Goal: Task Accomplishment & Management: Manage account settings

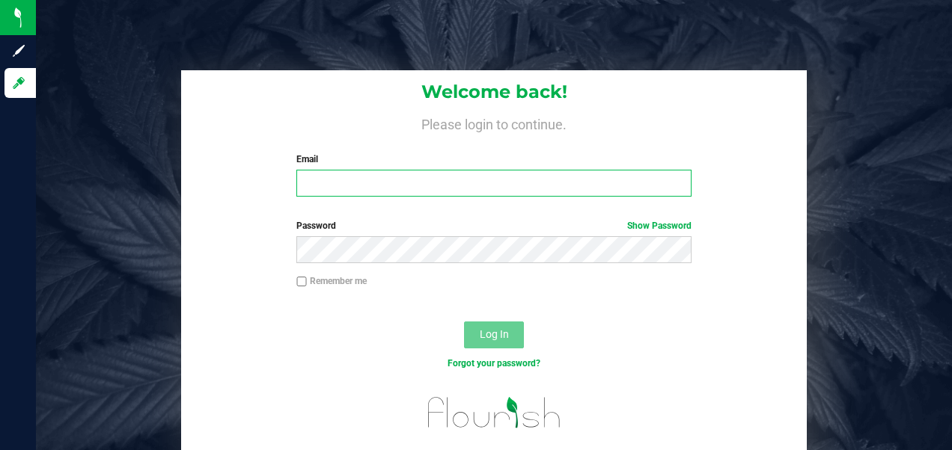
click at [323, 186] on input "Email" at bounding box center [493, 183] width 394 height 27
click at [327, 189] on input "Email" at bounding box center [493, 183] width 394 height 27
type input "[EMAIL_ADDRESS][DOMAIN_NAME]"
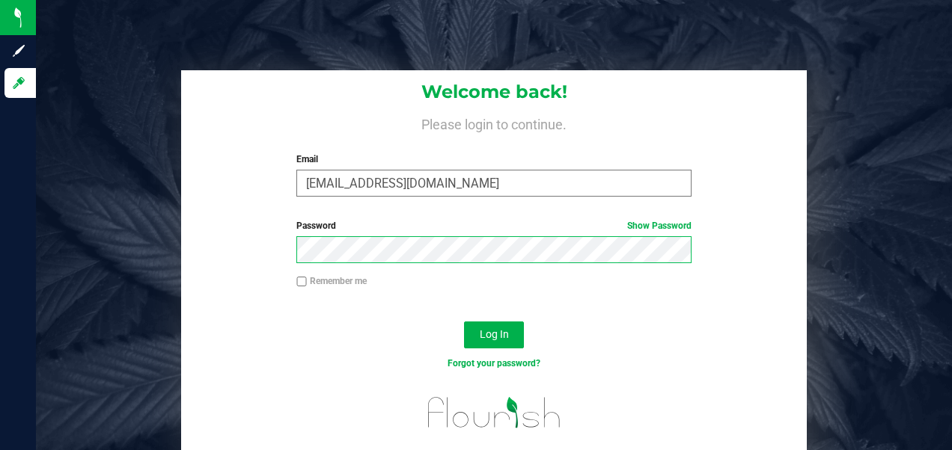
click at [464, 322] on button "Log In" at bounding box center [494, 335] width 60 height 27
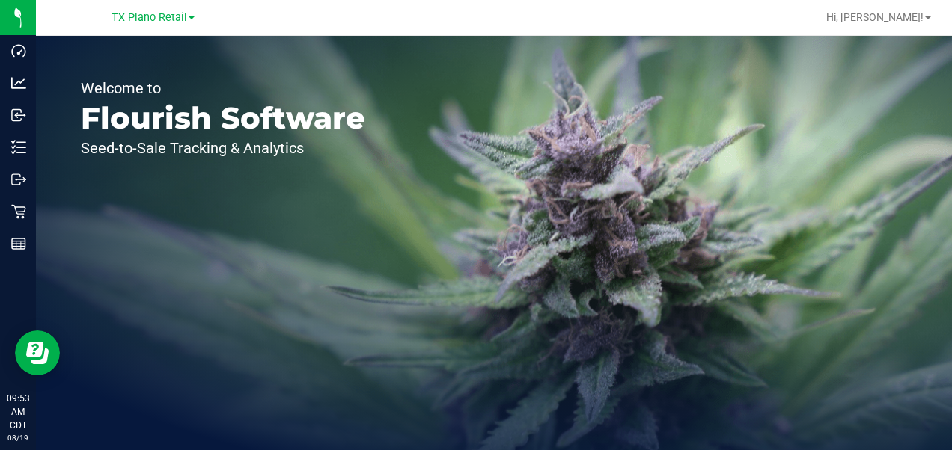
click at [161, 24] on div "TX Plano Retail" at bounding box center [152, 17] width 83 height 18
click at [142, 16] on span "TX Plano Retail" at bounding box center [149, 17] width 76 height 13
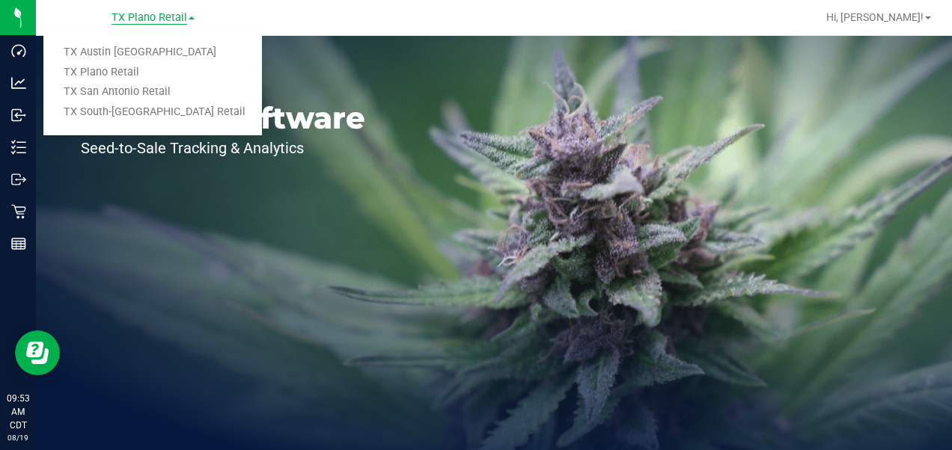
click at [137, 18] on span "TX Plano Retail" at bounding box center [149, 17] width 76 height 13
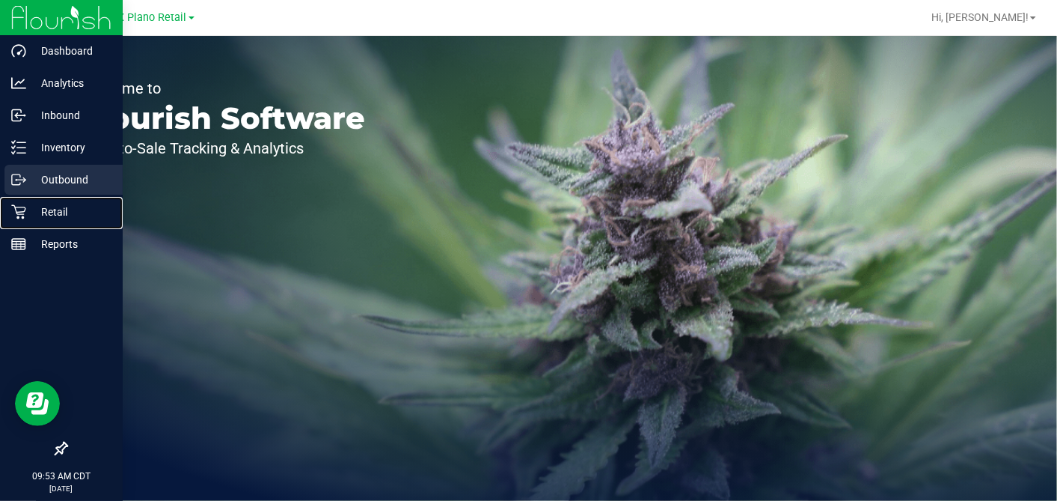
drag, startPoint x: 37, startPoint y: 209, endPoint x: 119, endPoint y: 177, distance: 87.7
click at [37, 209] on p "Retail" at bounding box center [71, 212] width 90 height 18
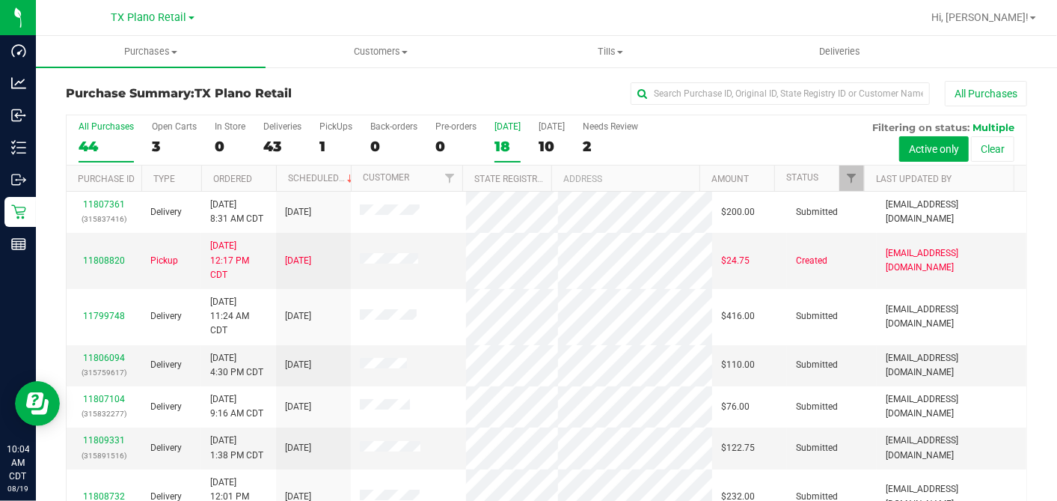
click at [506, 144] on div "18" at bounding box center [508, 146] width 26 height 17
click at [0, 0] on input "Today 18" at bounding box center [0, 0] width 0 height 0
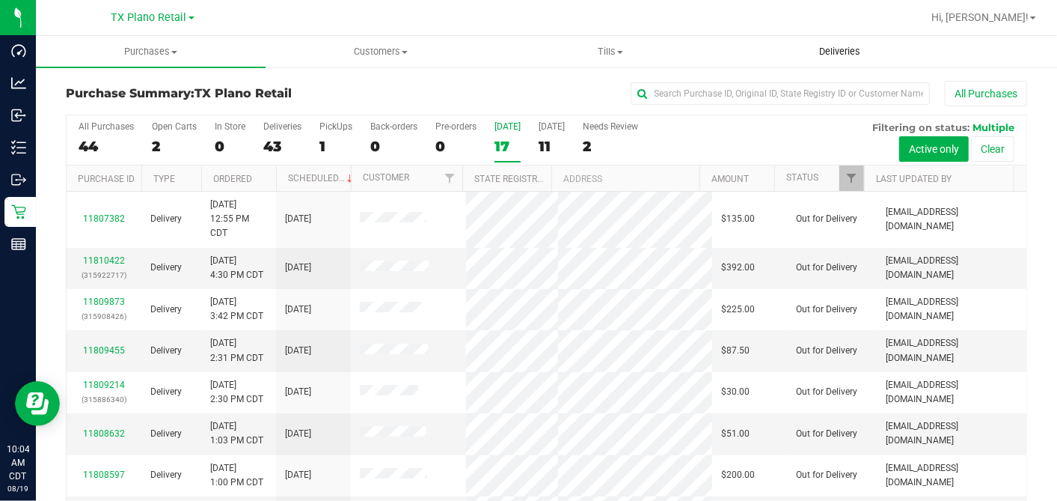
click at [824, 55] on span "Deliveries" at bounding box center [840, 51] width 82 height 13
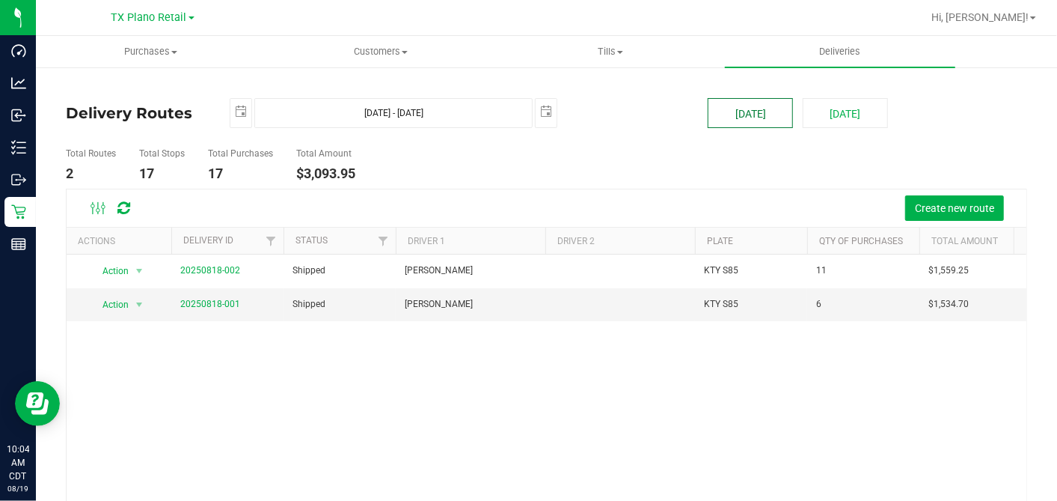
click at [756, 111] on button "[DATE]" at bounding box center [750, 113] width 85 height 30
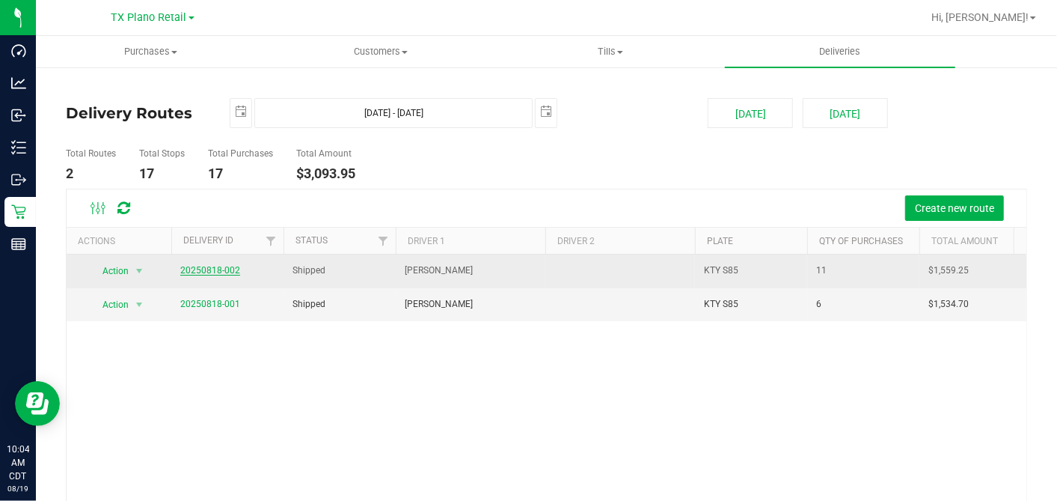
click at [215, 268] on link "20250818-002" at bounding box center [210, 270] width 60 height 10
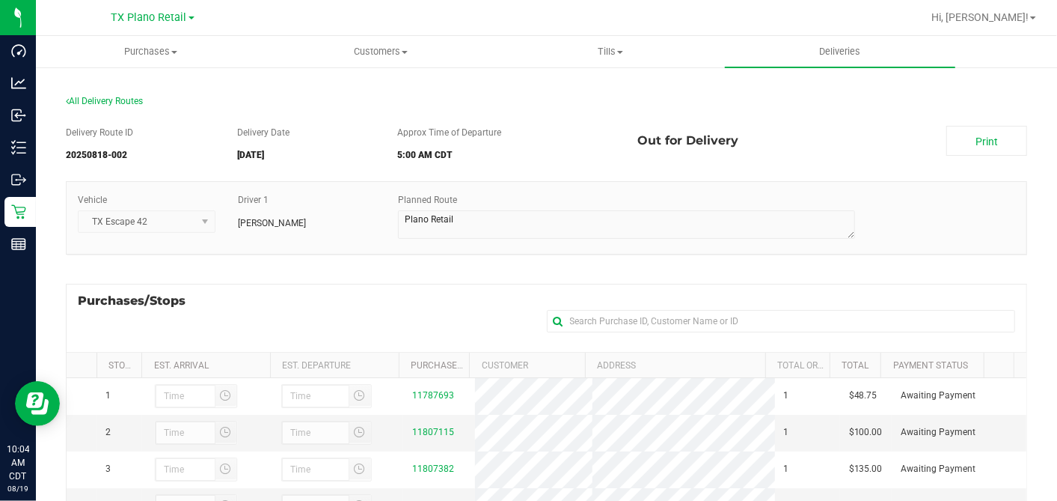
scroll to position [267, 0]
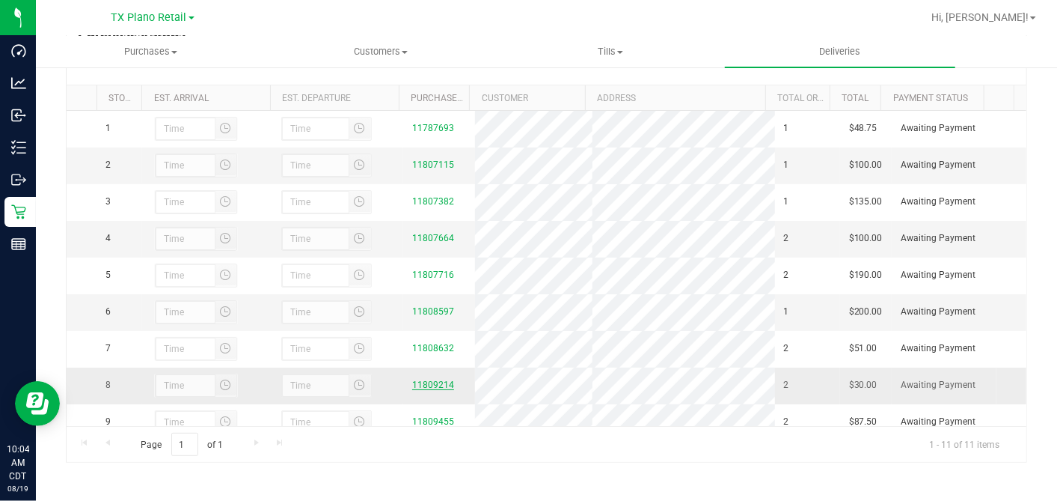
click at [437, 390] on link "11809214" at bounding box center [433, 384] width 42 height 10
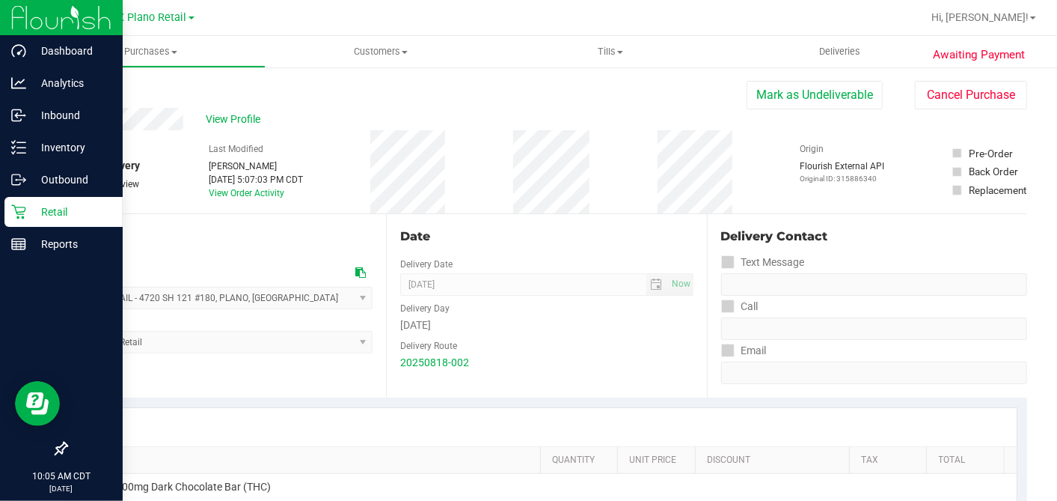
click at [26, 210] on p "Retail" at bounding box center [71, 212] width 90 height 18
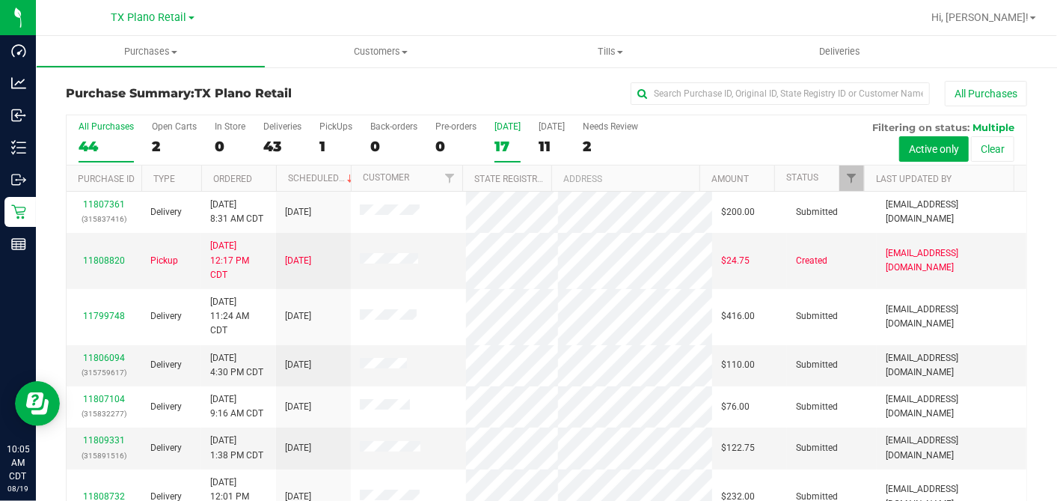
click at [506, 142] on div "17" at bounding box center [508, 146] width 26 height 17
click at [0, 0] on input "Today 17" at bounding box center [0, 0] width 0 height 0
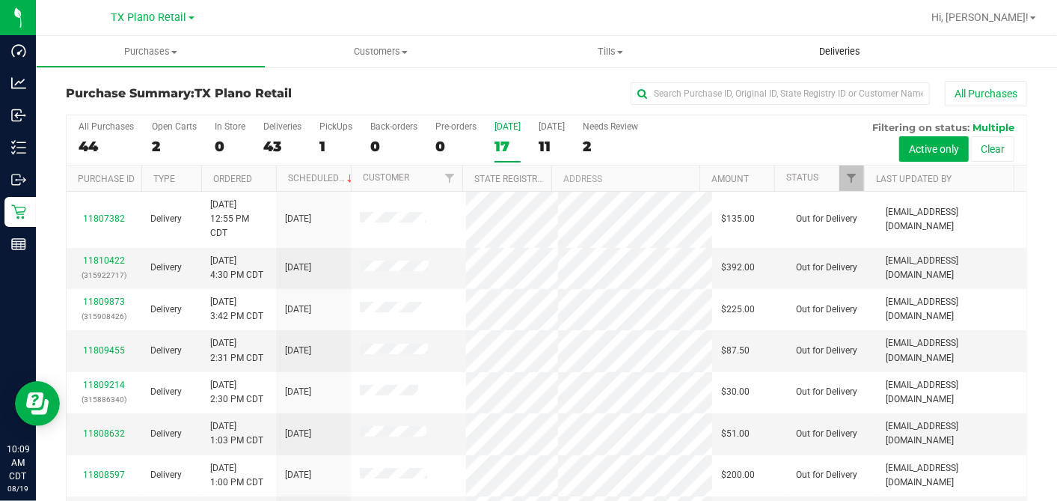
click at [815, 53] on span "Deliveries" at bounding box center [840, 51] width 82 height 13
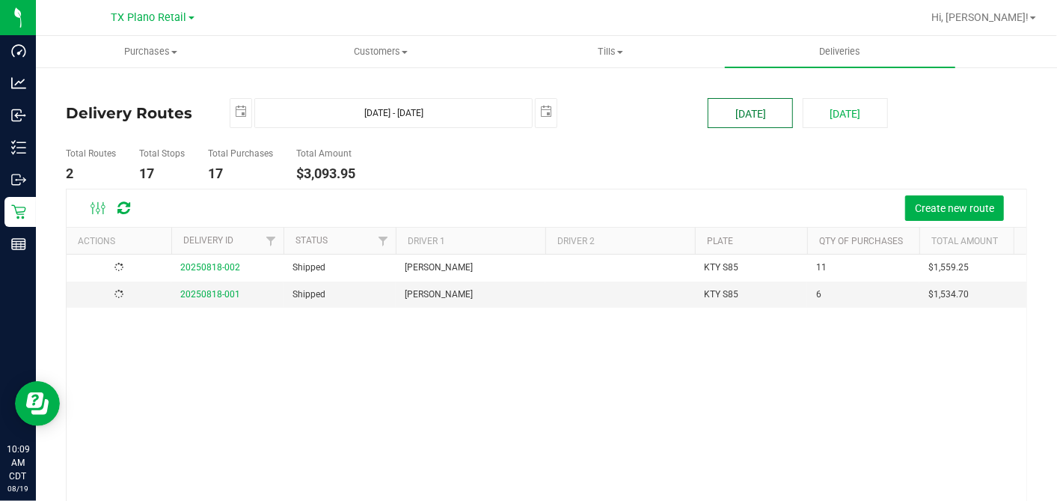
click at [746, 117] on button "[DATE]" at bounding box center [750, 113] width 85 height 30
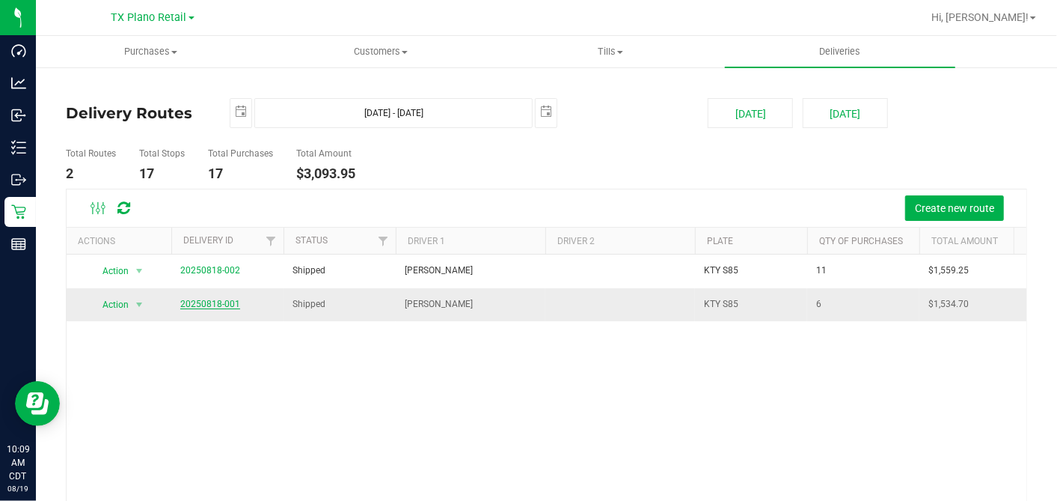
click at [227, 302] on link "20250818-001" at bounding box center [210, 304] width 60 height 10
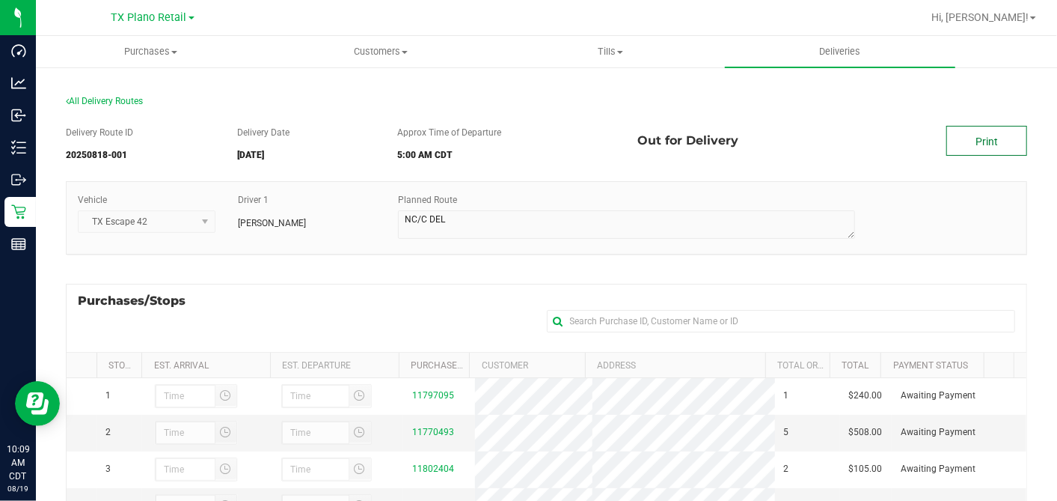
click at [951, 142] on link "Print" at bounding box center [986, 141] width 81 height 30
click at [946, 153] on link "Print" at bounding box center [986, 141] width 81 height 30
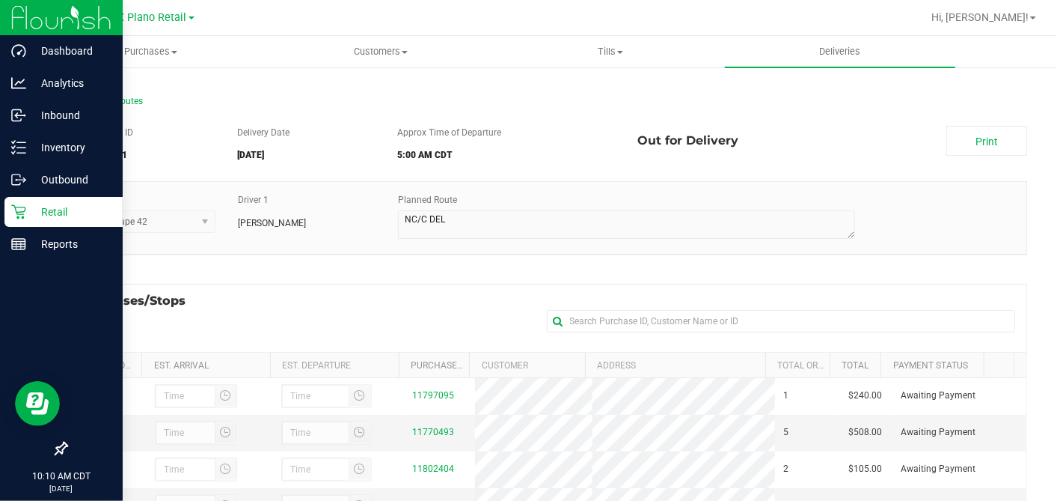
click at [26, 209] on p "Retail" at bounding box center [71, 212] width 90 height 18
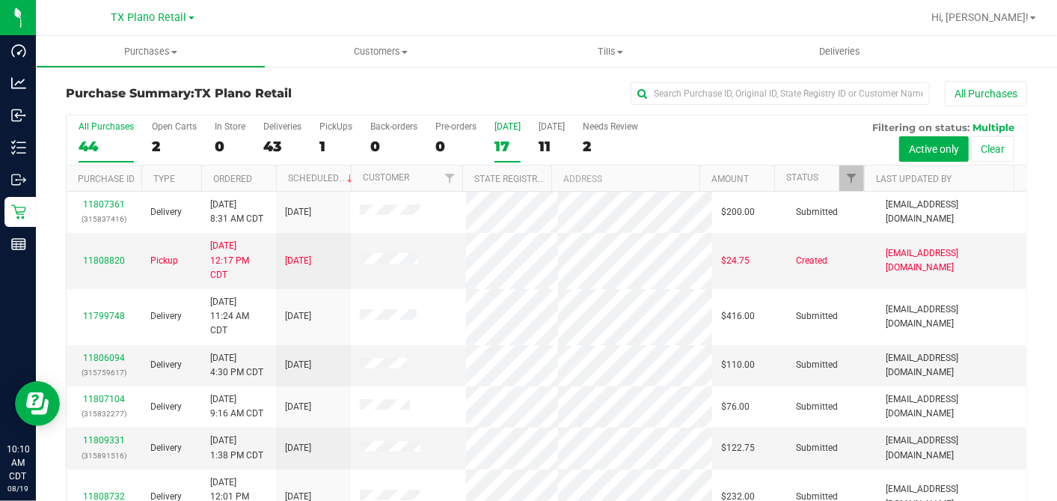
click at [504, 140] on div "17" at bounding box center [508, 146] width 26 height 17
click at [0, 0] on input "Today 17" at bounding box center [0, 0] width 0 height 0
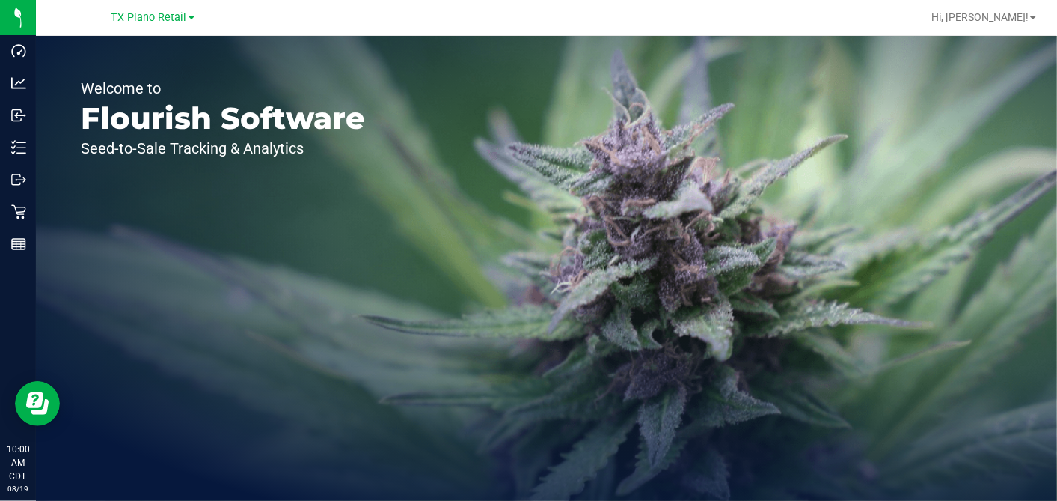
click at [150, 9] on div "TX Plano Retail" at bounding box center [152, 17] width 83 height 18
drag, startPoint x: 148, startPoint y: 16, endPoint x: 147, endPoint y: 25, distance: 8.4
click at [148, 17] on span "TX Plano Retail" at bounding box center [149, 17] width 76 height 13
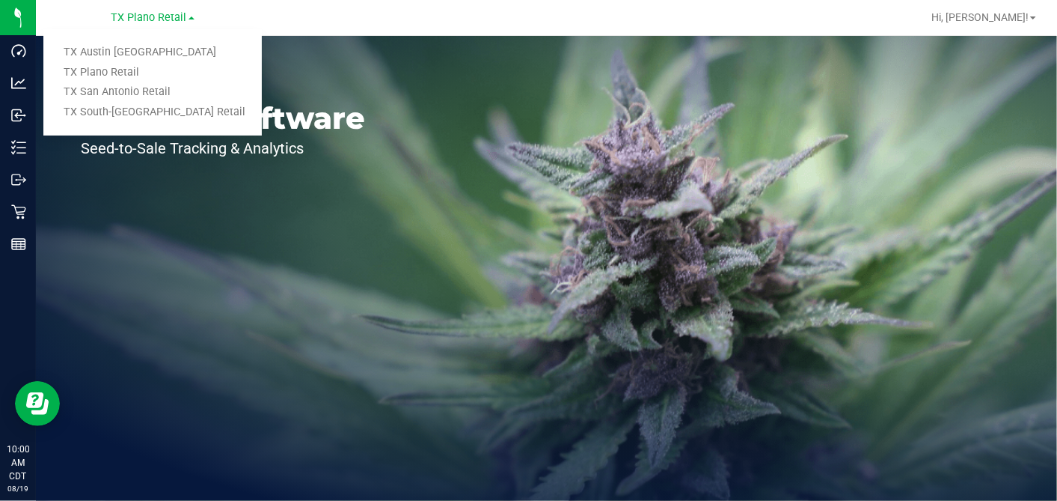
click at [118, 36] on ul "[GEOGRAPHIC_DATA] [GEOGRAPHIC_DATA] [GEOGRAPHIC_DATA] [GEOGRAPHIC_DATA] Plano R…" at bounding box center [152, 82] width 218 height 106
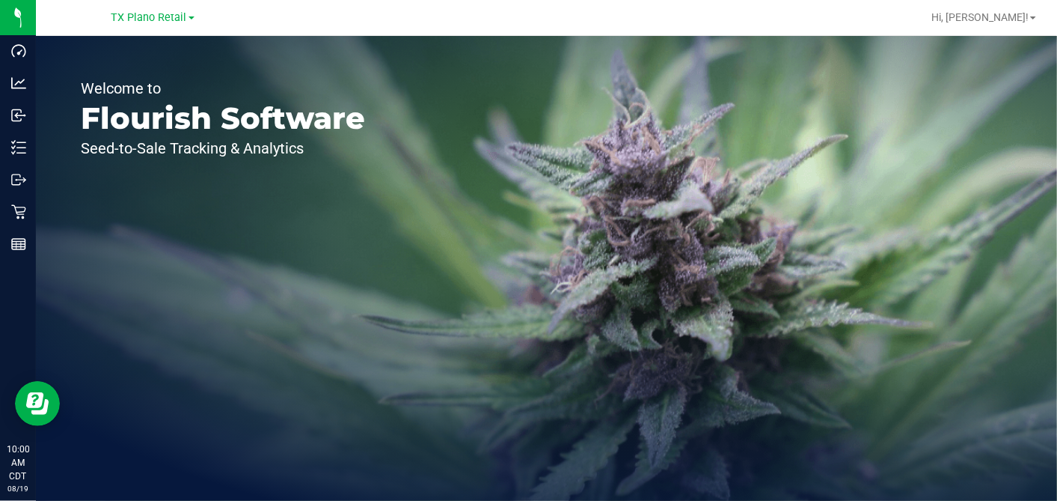
click at [141, 8] on div "[GEOGRAPHIC_DATA] Plano Retail [GEOGRAPHIC_DATA] [GEOGRAPHIC_DATA] [GEOGRAPHIC_…" at bounding box center [152, 17] width 83 height 18
click at [136, 16] on span "TX Plano Retail" at bounding box center [149, 17] width 76 height 13
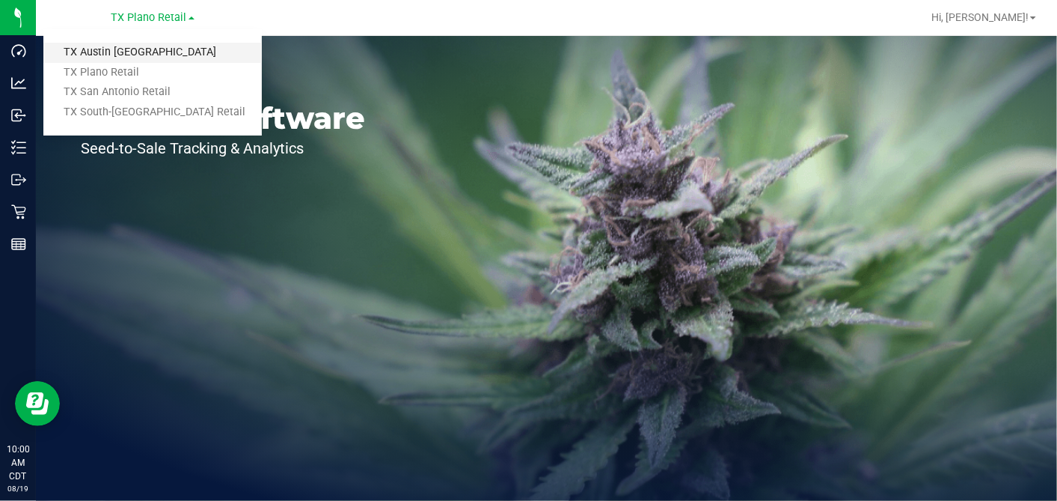
click at [116, 48] on link "TX Austin [GEOGRAPHIC_DATA]" at bounding box center [152, 53] width 218 height 20
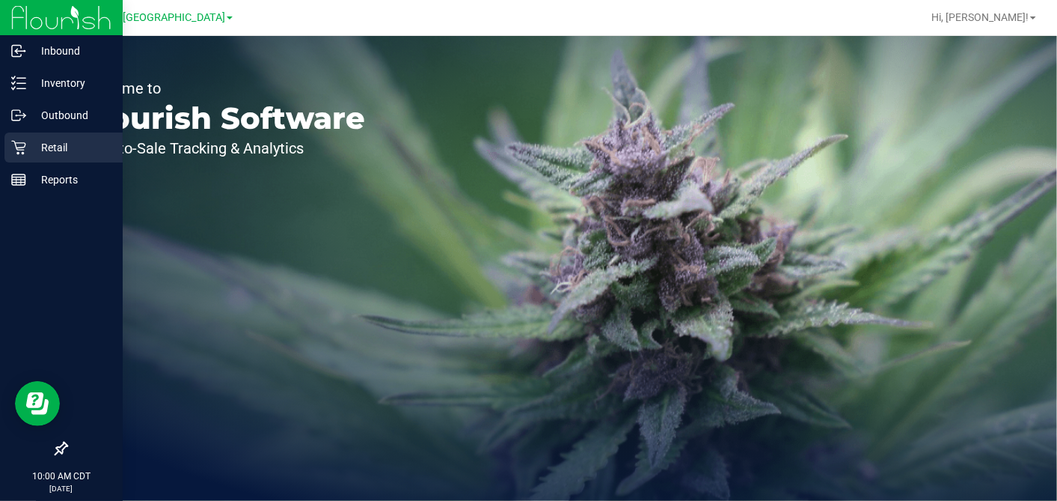
click at [30, 143] on p "Retail" at bounding box center [71, 147] width 90 height 18
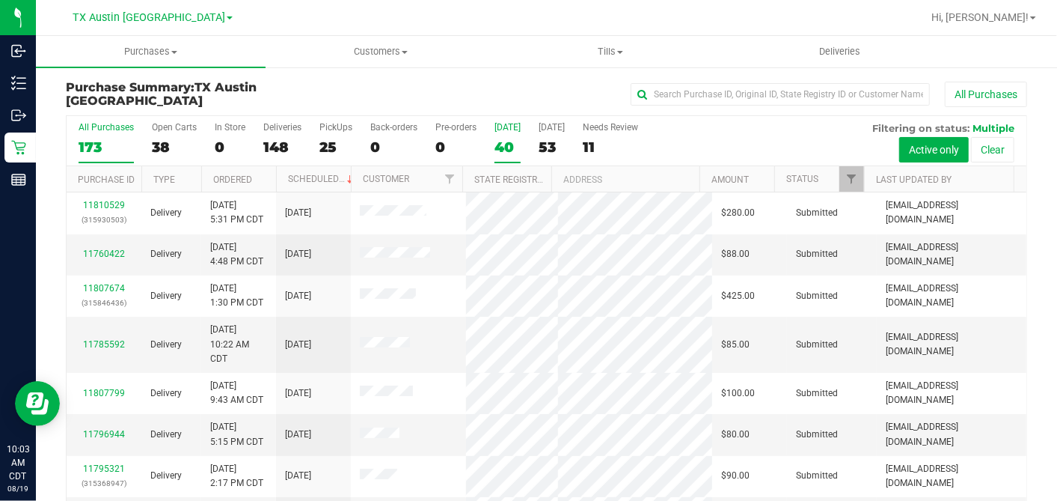
click at [502, 148] on div "40" at bounding box center [508, 146] width 26 height 17
click at [0, 0] on input "[DATE] 40" at bounding box center [0, 0] width 0 height 0
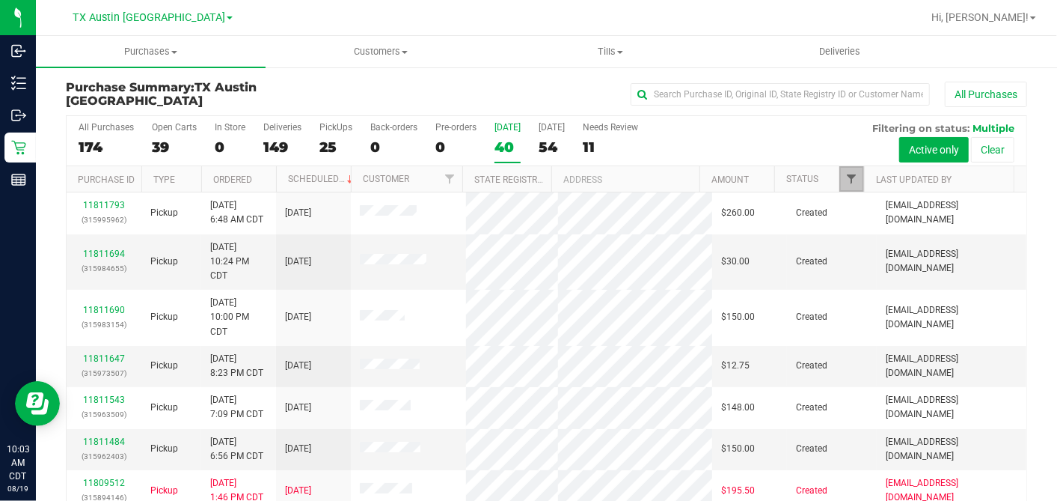
click at [845, 179] on span "Filter" at bounding box center [851, 179] width 12 height 12
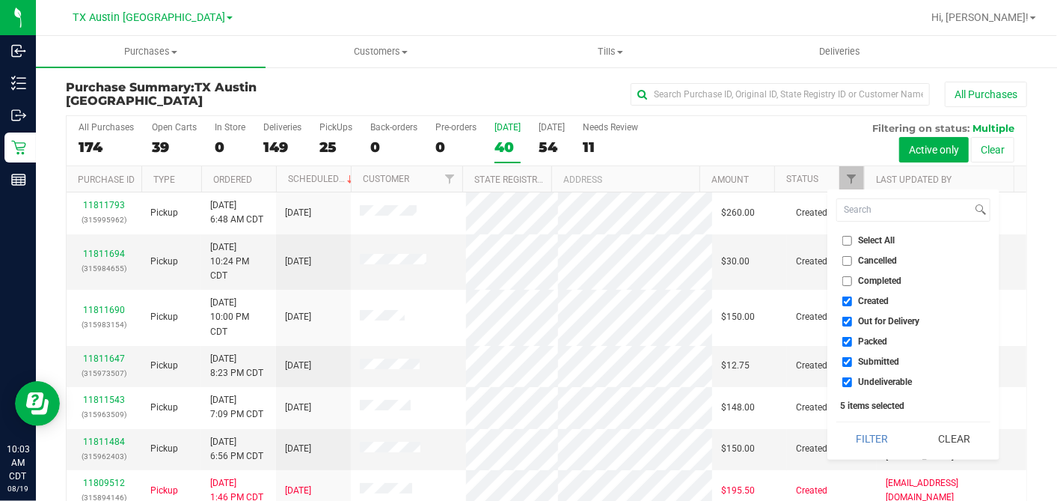
click at [845, 239] on input "Select All" at bounding box center [847, 241] width 10 height 10
checkbox input "true"
drag, startPoint x: 845, startPoint y: 239, endPoint x: 845, endPoint y: 267, distance: 27.7
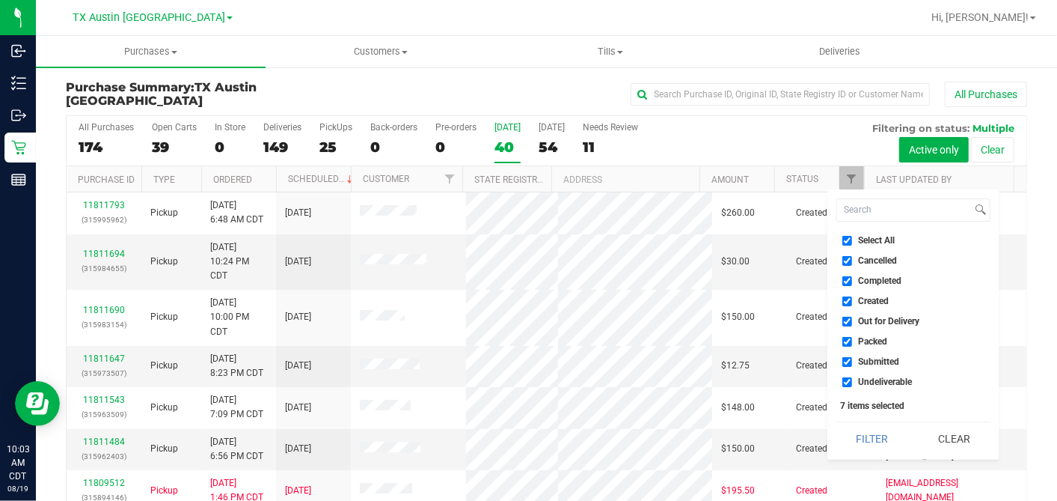
click at [845, 240] on input "Select All" at bounding box center [847, 241] width 10 height 10
checkbox input "false"
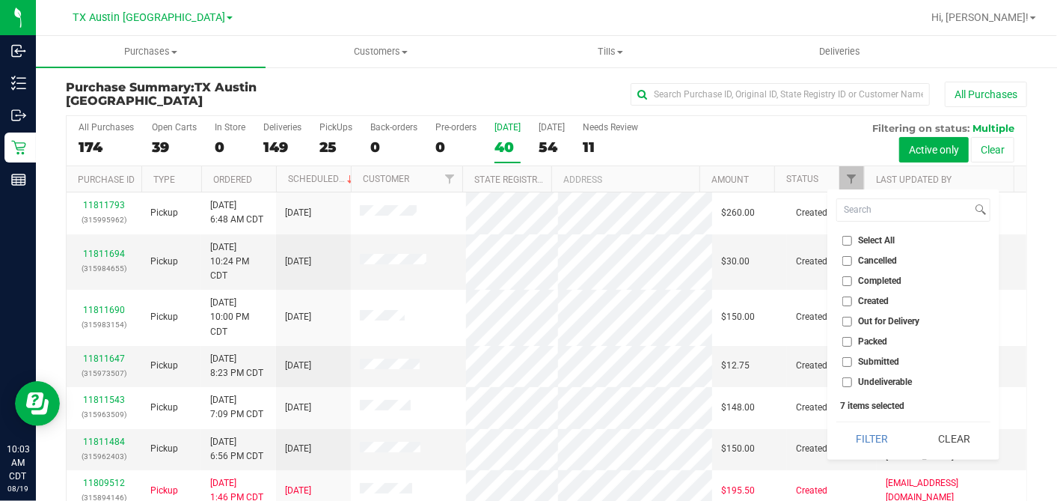
checkbox input "false"
click at [844, 299] on input "Created" at bounding box center [847, 301] width 10 height 10
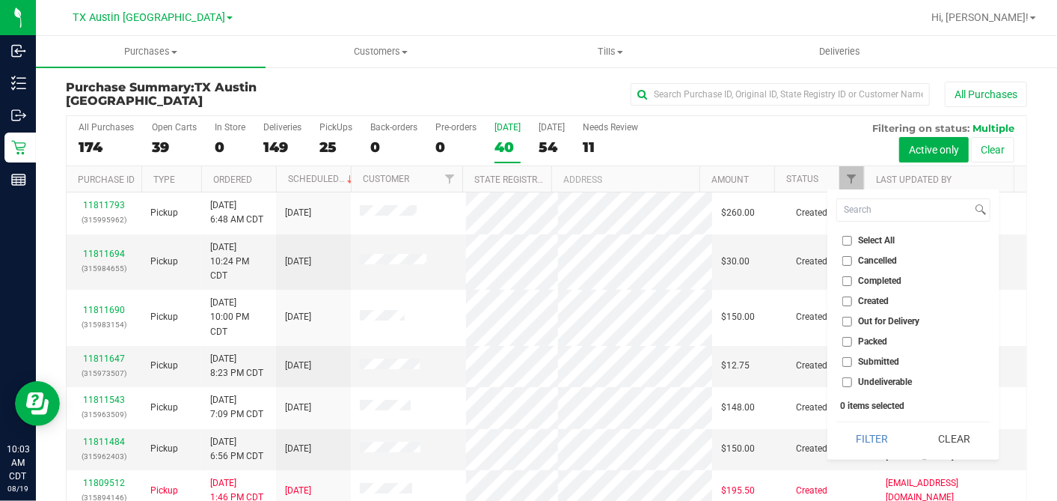
checkbox input "true"
click at [863, 438] on button "Filter" at bounding box center [872, 438] width 72 height 33
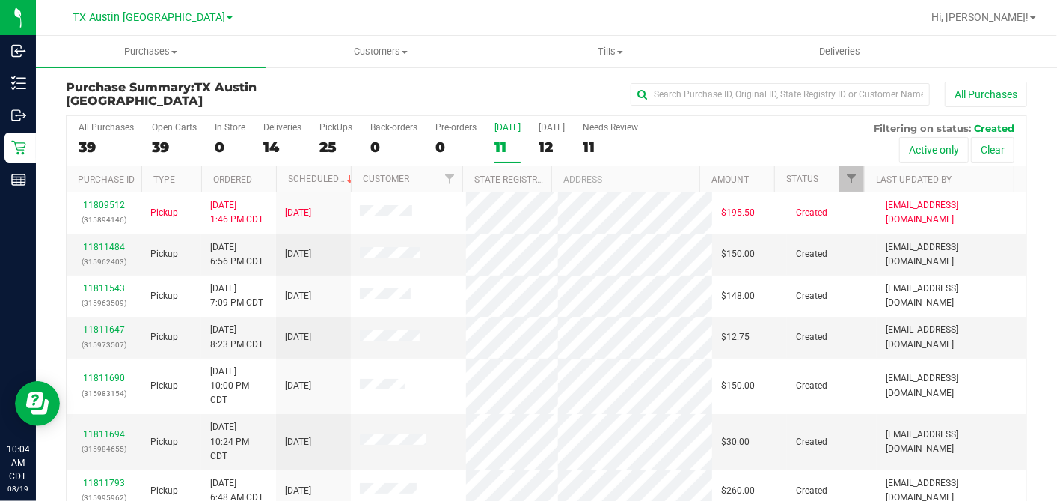
click at [263, 177] on th "Ordered" at bounding box center [238, 179] width 75 height 26
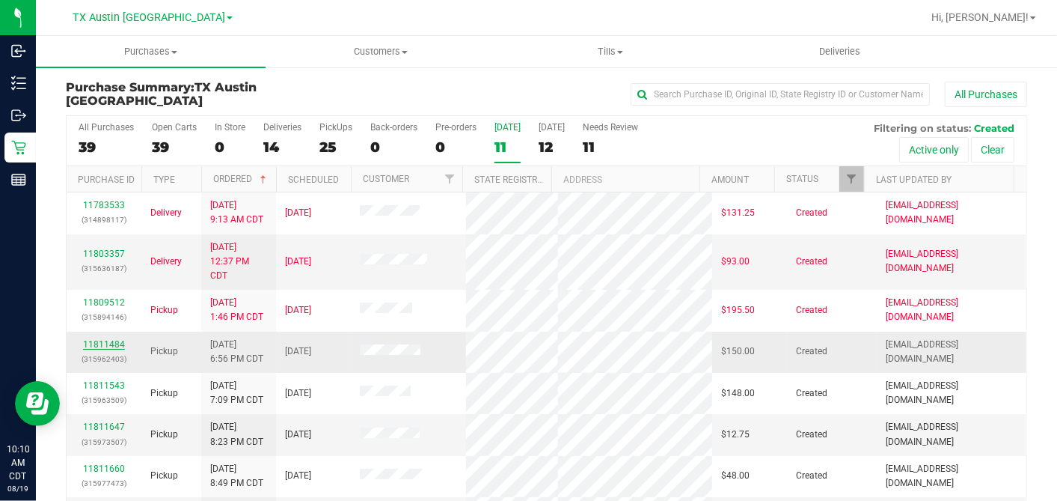
click at [111, 340] on link "11811484" at bounding box center [104, 344] width 42 height 10
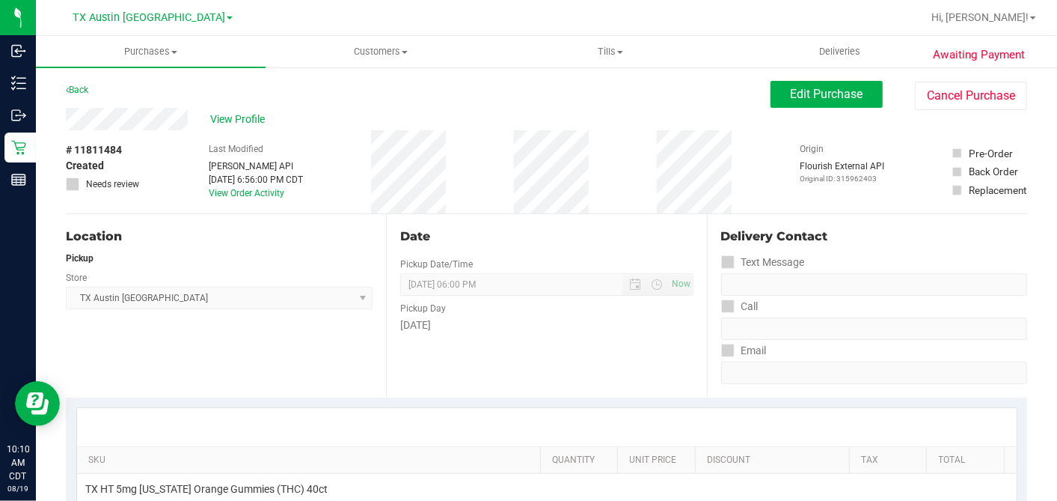
click at [172, 144] on div "# 11811484 Created Needs review Last Modified [PERSON_NAME] API [DATE] 6:56:00 …" at bounding box center [546, 171] width 961 height 83
click at [791, 97] on span "Edit Purchase" at bounding box center [827, 94] width 73 height 14
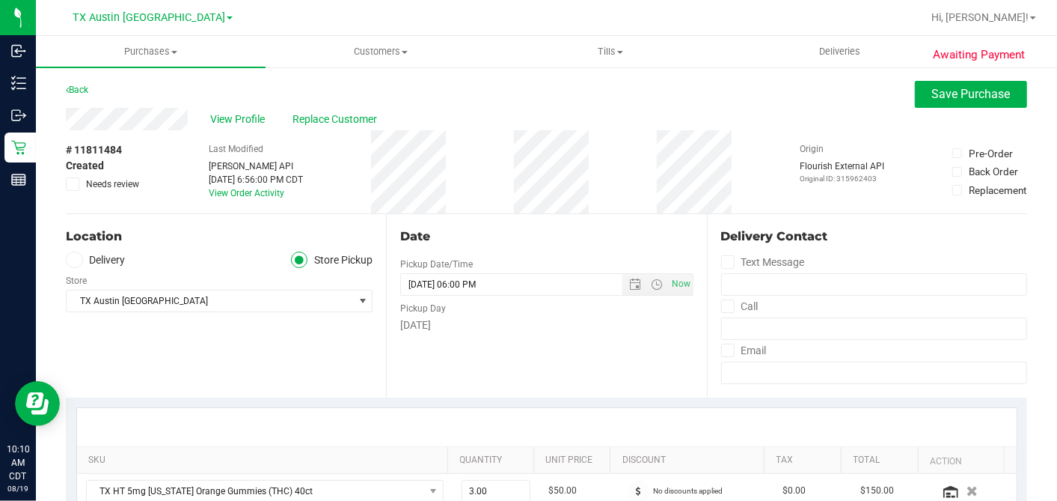
click at [81, 263] on span at bounding box center [74, 259] width 17 height 17
click at [0, 0] on input "Delivery" at bounding box center [0, 0] width 0 height 0
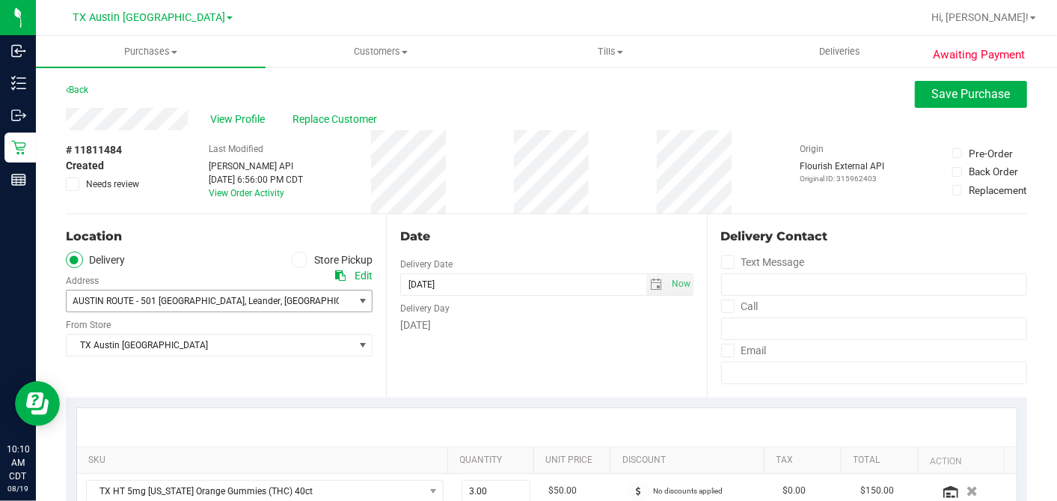
click at [168, 304] on span "AUSTIN ROUTE - 501 [GEOGRAPHIC_DATA]" at bounding box center [159, 301] width 172 height 10
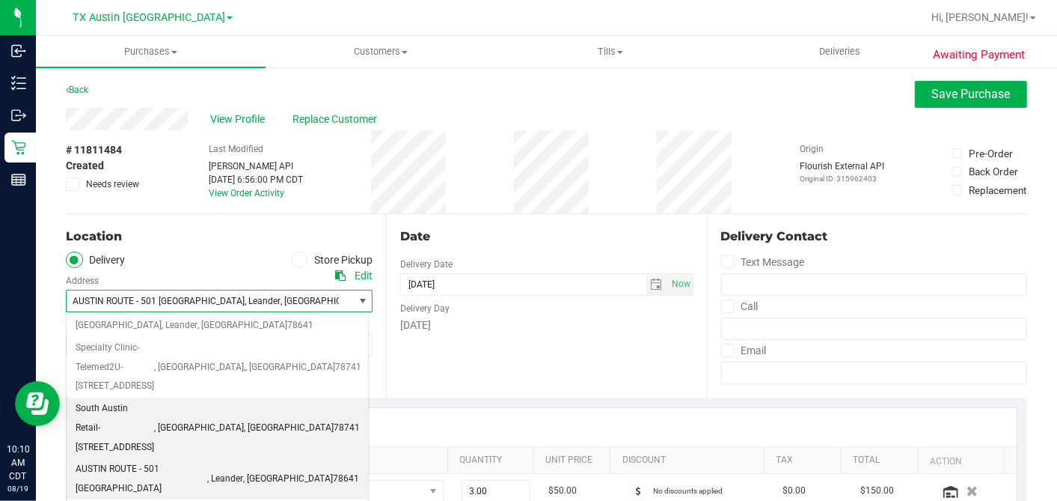
click at [136, 399] on span "South Austin Retail- [STREET_ADDRESS]" at bounding box center [115, 428] width 79 height 58
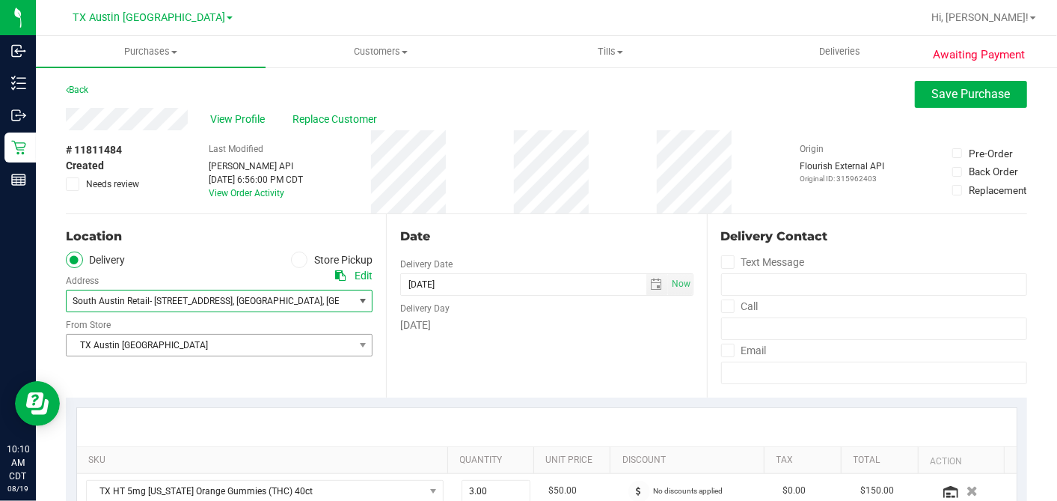
click at [140, 348] on span "TX Austin [GEOGRAPHIC_DATA]" at bounding box center [210, 344] width 287 height 21
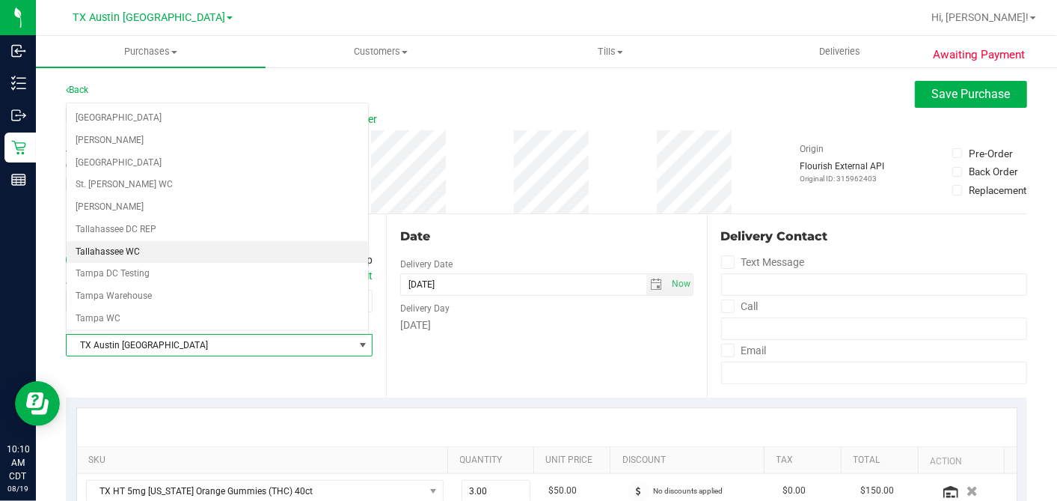
scroll to position [1064, 0]
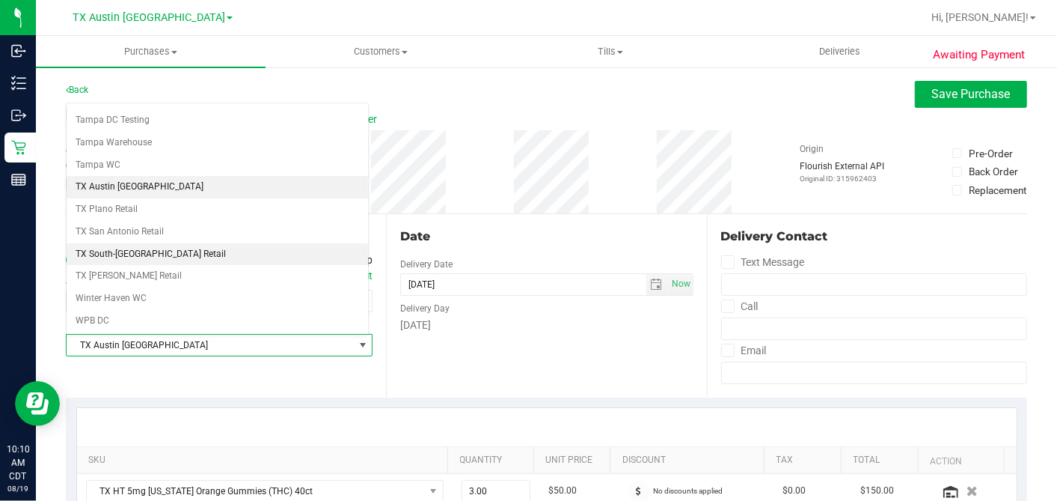
click at [115, 243] on li "TX South-[GEOGRAPHIC_DATA] Retail" at bounding box center [218, 254] width 302 height 22
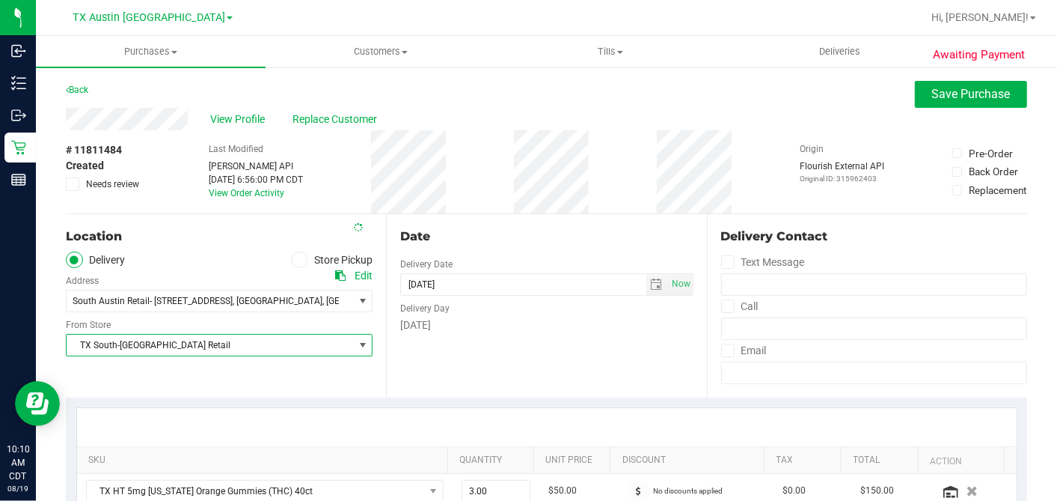
click at [533, 227] on div "Date" at bounding box center [546, 236] width 293 height 18
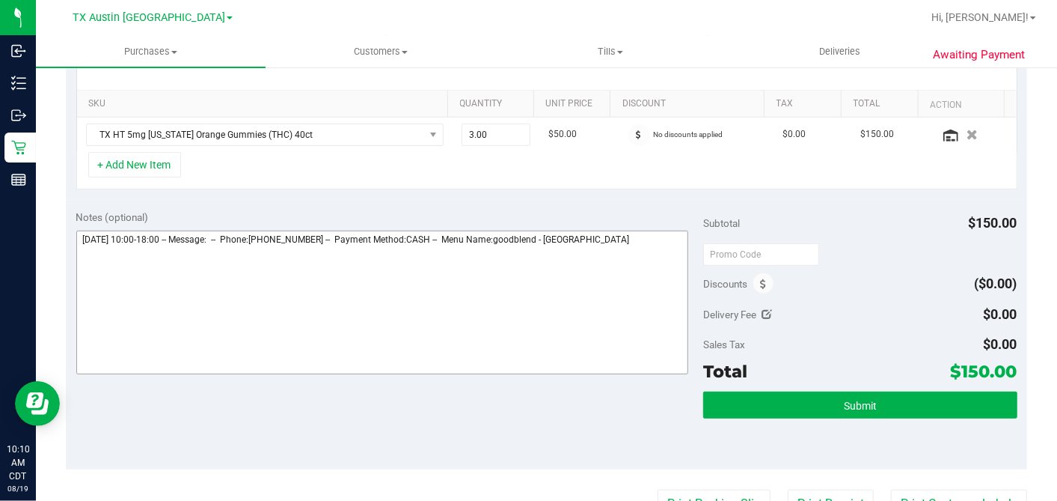
scroll to position [415, 0]
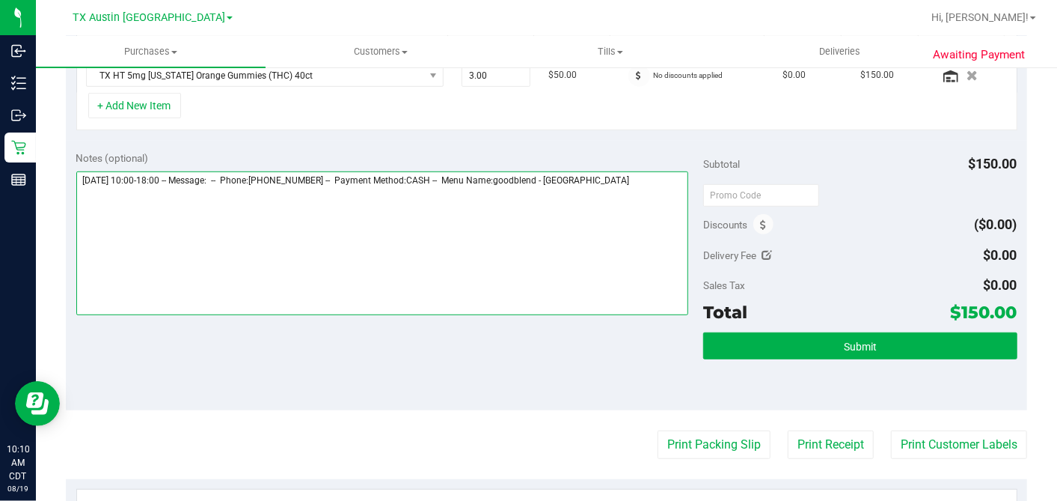
click at [643, 186] on textarea at bounding box center [382, 243] width 613 height 144
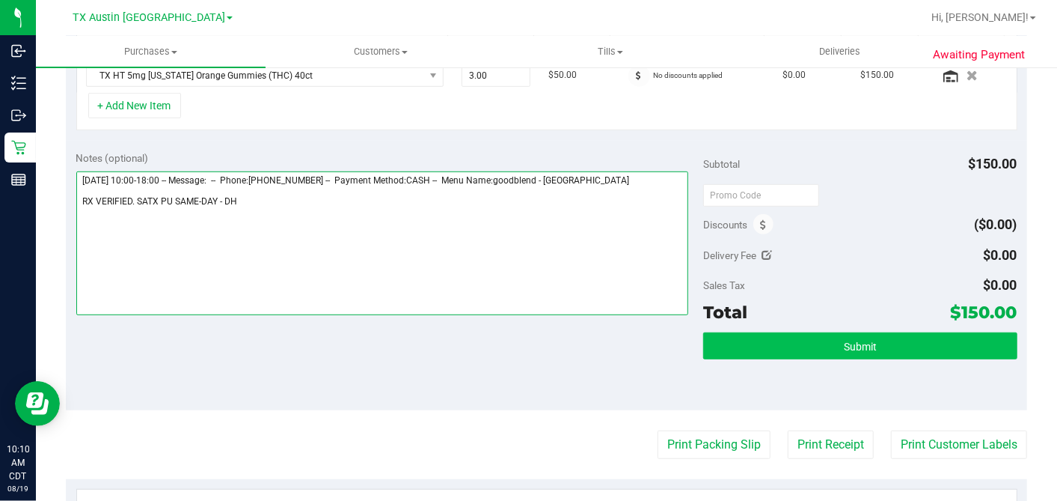
type textarea "[DATE] 10:00-18:00 -- Message: -- Phone:[PHONE_NUMBER] -- Payment Method:CASH -…"
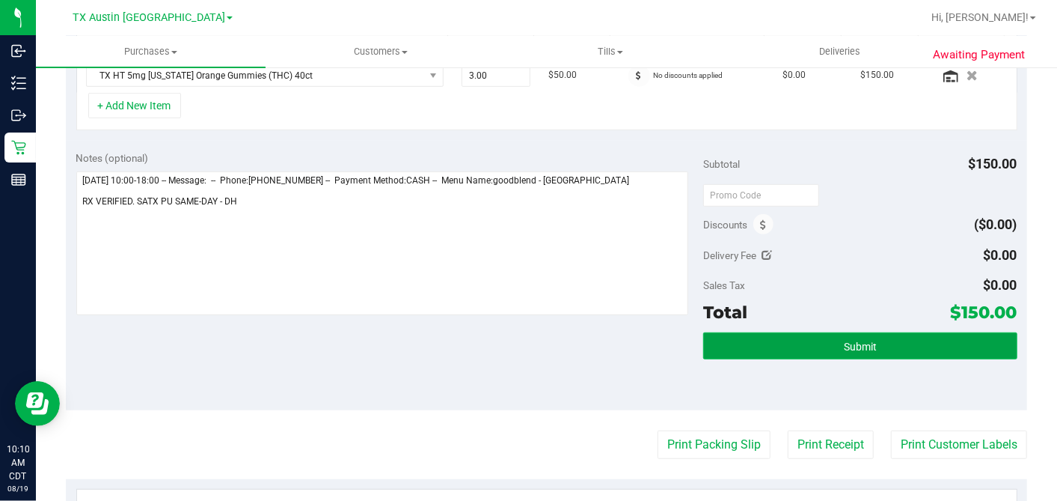
click at [759, 337] on button "Submit" at bounding box center [859, 345] width 313 height 27
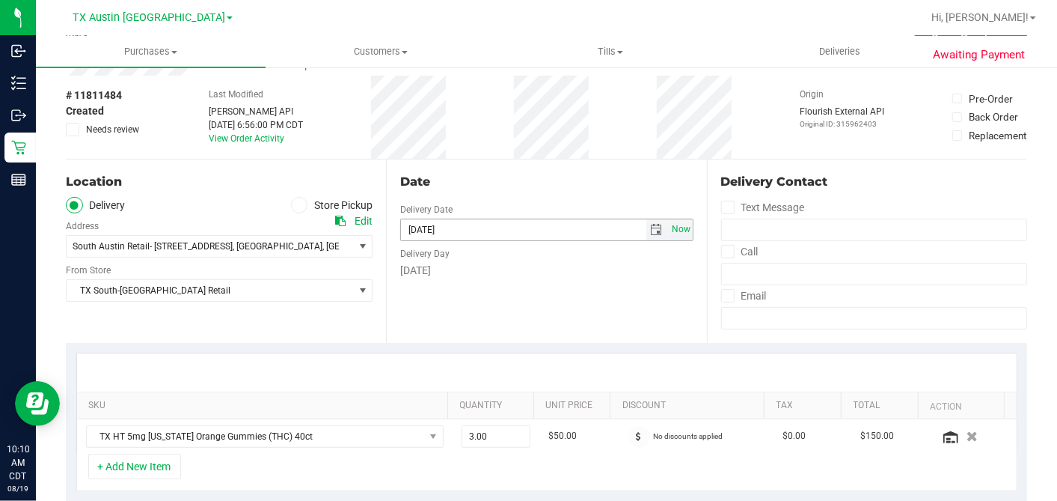
scroll to position [0, 0]
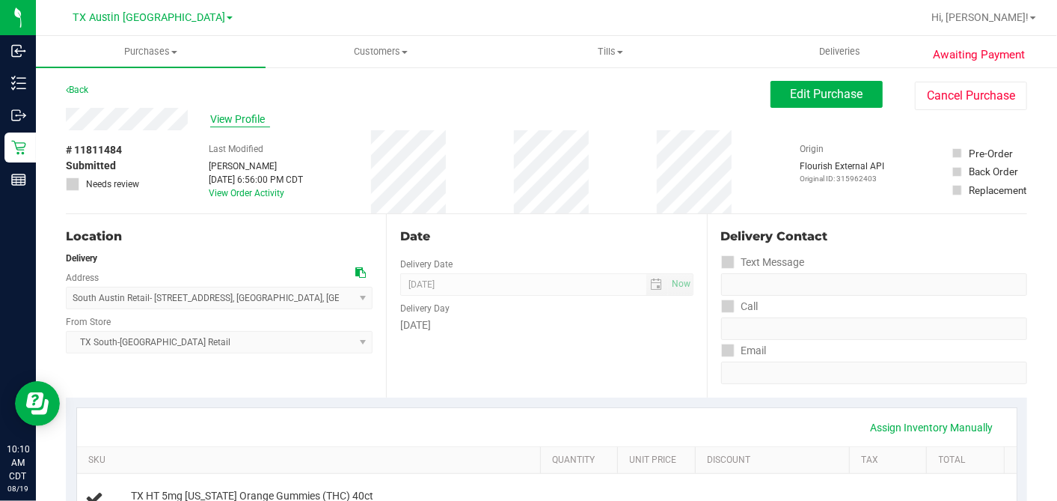
click at [230, 120] on span "View Profile" at bounding box center [240, 119] width 60 height 16
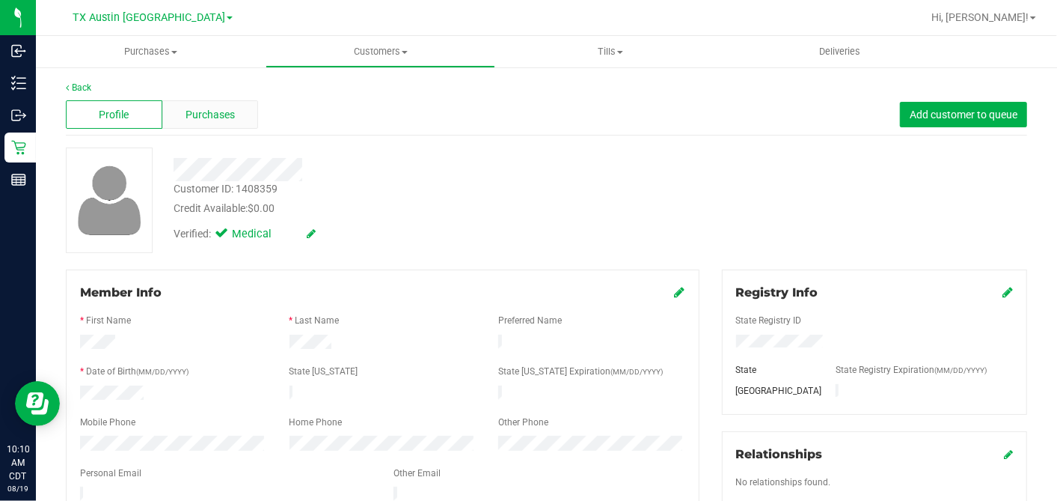
click at [224, 111] on span "Purchases" at bounding box center [210, 115] width 49 height 16
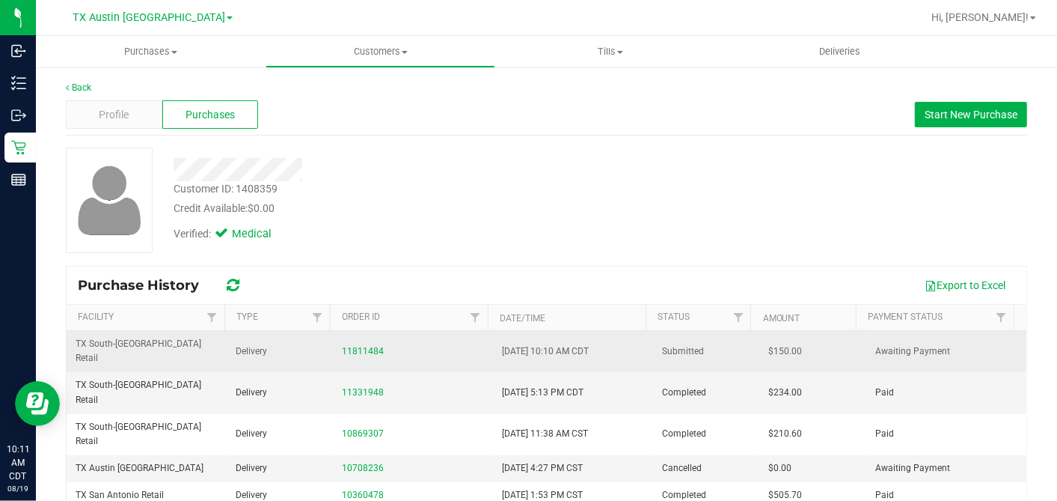
click at [769, 344] on span "$150.00" at bounding box center [786, 351] width 34 height 14
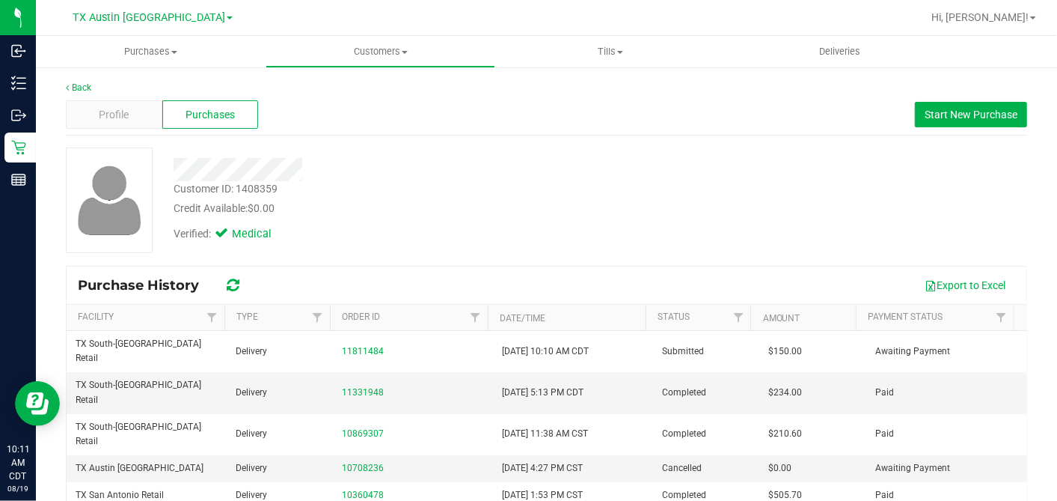
copy span "150.00"
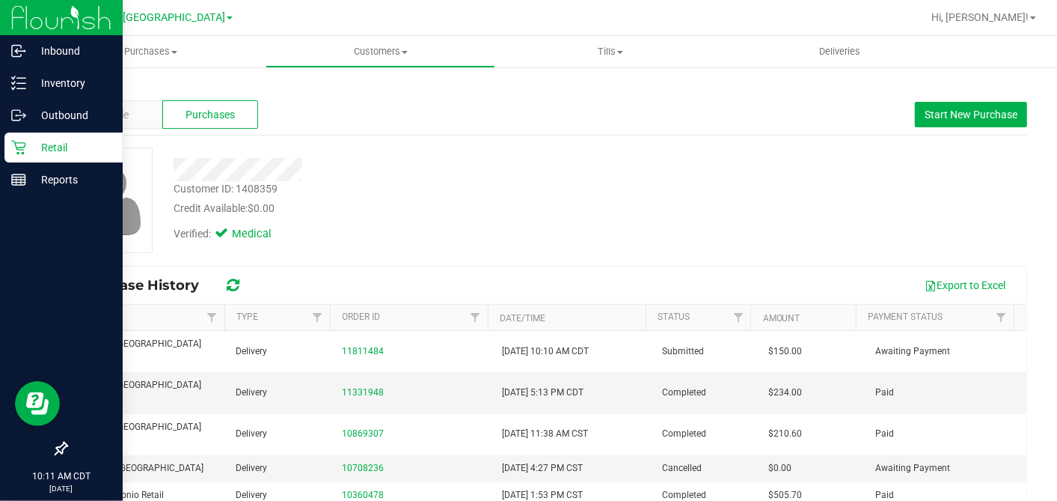
click at [48, 144] on p "Retail" at bounding box center [71, 147] width 90 height 18
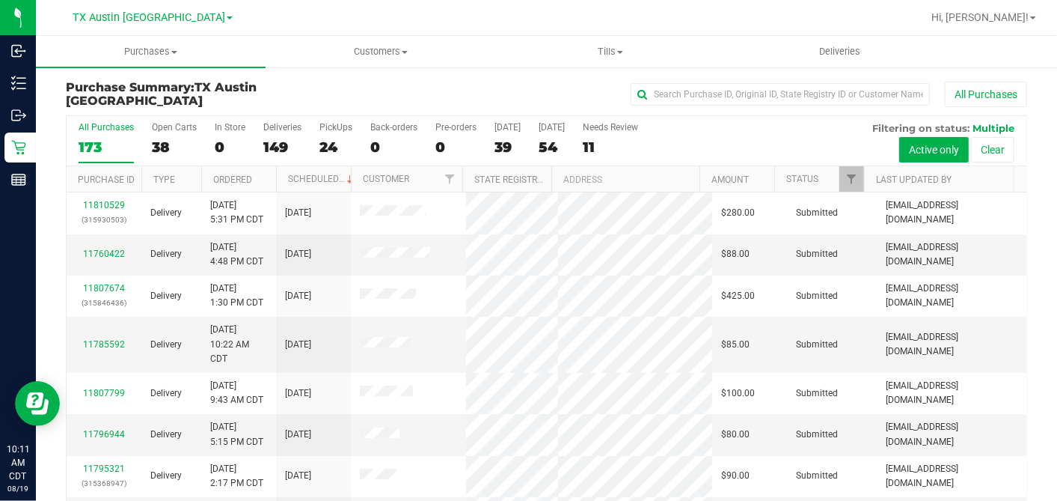
click at [504, 147] on div "39" at bounding box center [508, 146] width 26 height 17
click at [0, 0] on input "[DATE] 39" at bounding box center [0, 0] width 0 height 0
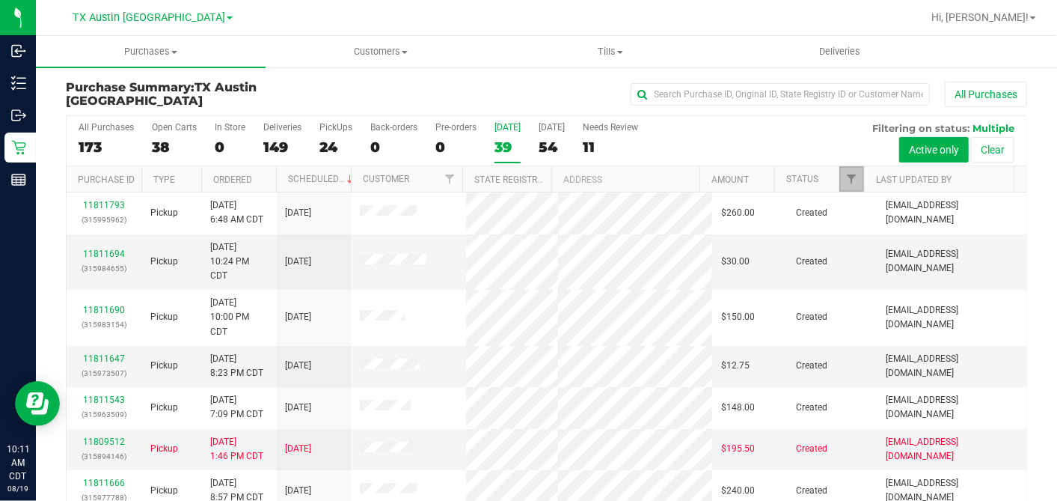
drag, startPoint x: 834, startPoint y: 178, endPoint x: 835, endPoint y: 186, distance: 7.5
click at [845, 178] on span "Filter" at bounding box center [851, 179] width 12 height 12
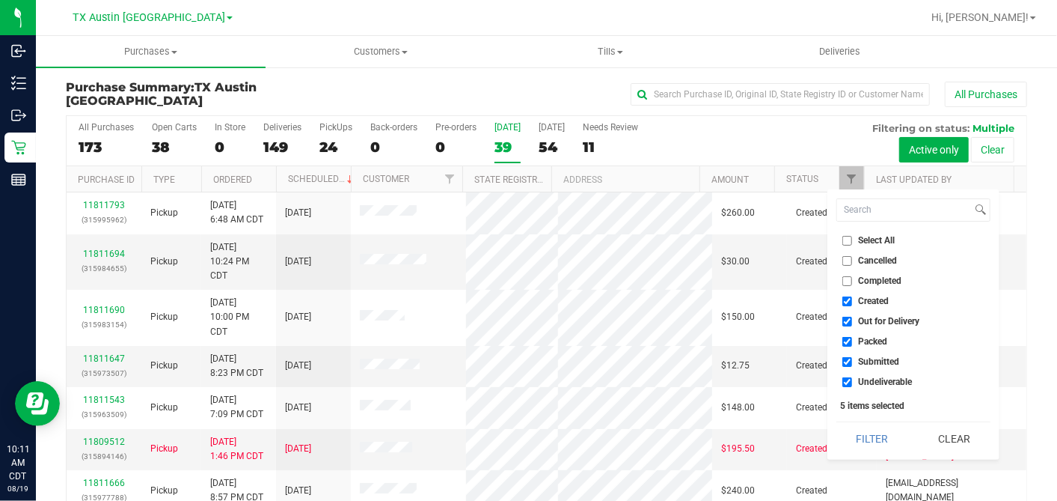
click at [848, 239] on input "Select All" at bounding box center [847, 241] width 10 height 10
checkbox input "true"
drag, startPoint x: 848, startPoint y: 239, endPoint x: 845, endPoint y: 275, distance: 36.0
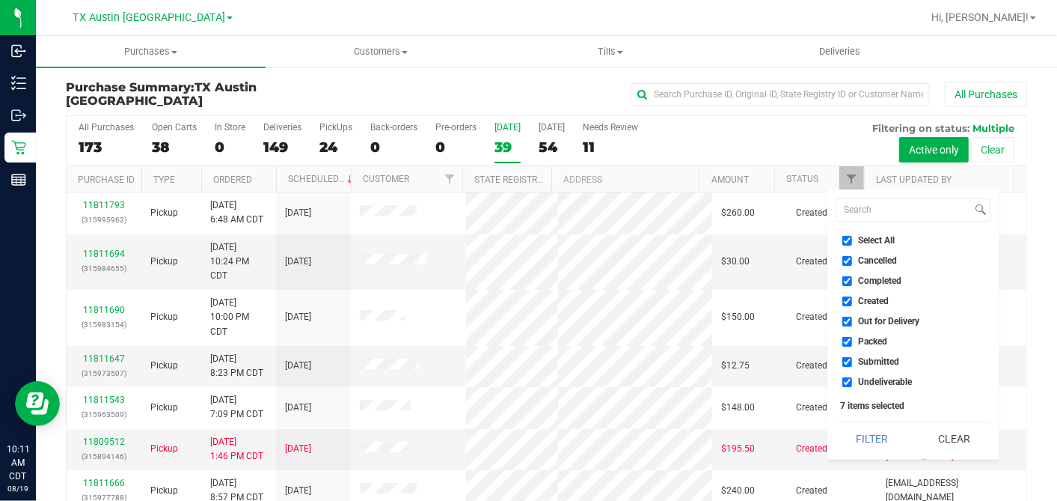
click at [848, 241] on input "Select All" at bounding box center [847, 241] width 10 height 10
checkbox input "false"
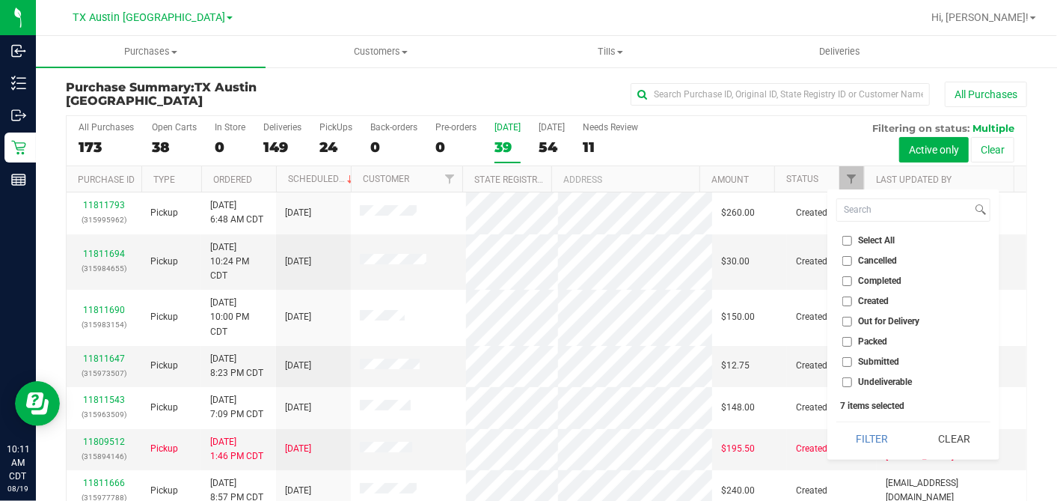
checkbox input "false"
drag, startPoint x: 842, startPoint y: 301, endPoint x: 845, endPoint y: 322, distance: 21.9
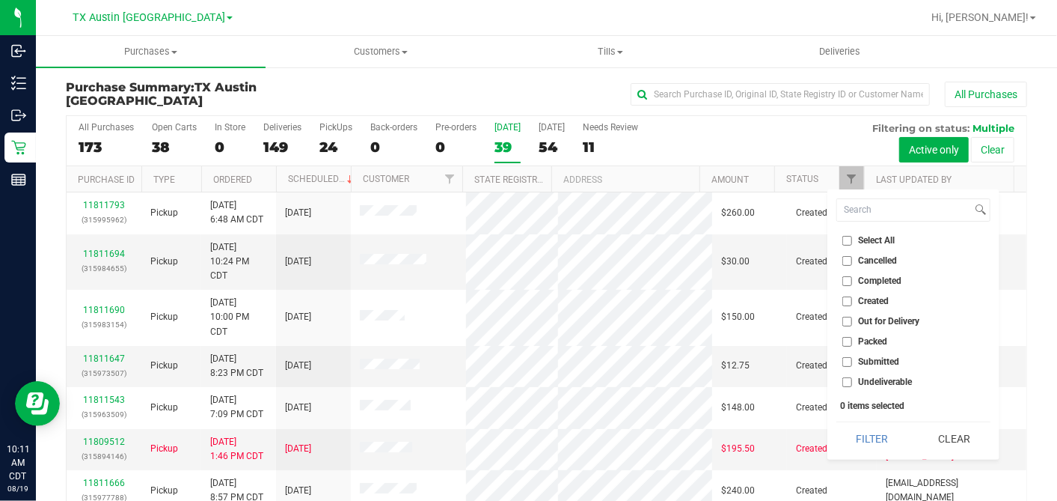
click at [843, 302] on input "Created" at bounding box center [847, 301] width 10 height 10
checkbox input "true"
click at [859, 426] on button "Filter" at bounding box center [872, 438] width 72 height 33
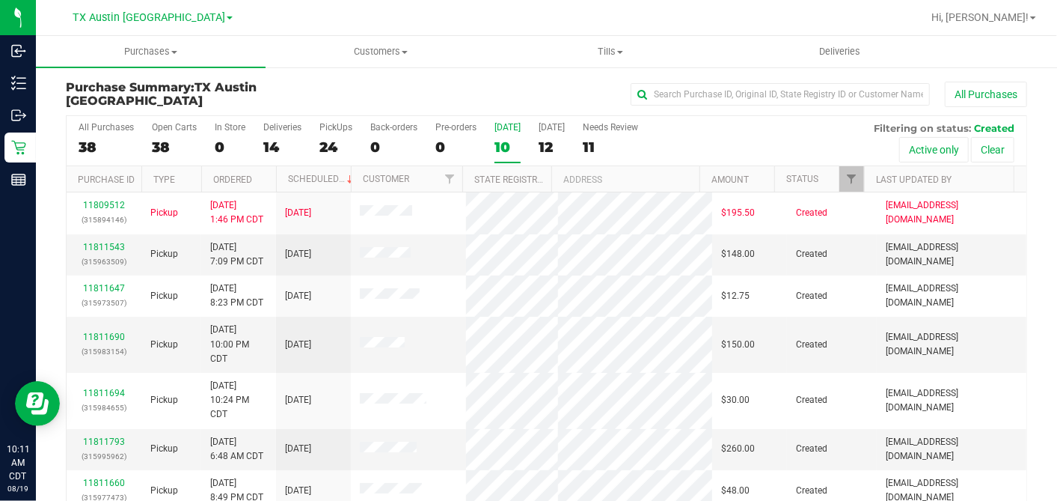
click at [267, 168] on th "Ordered" at bounding box center [238, 179] width 75 height 26
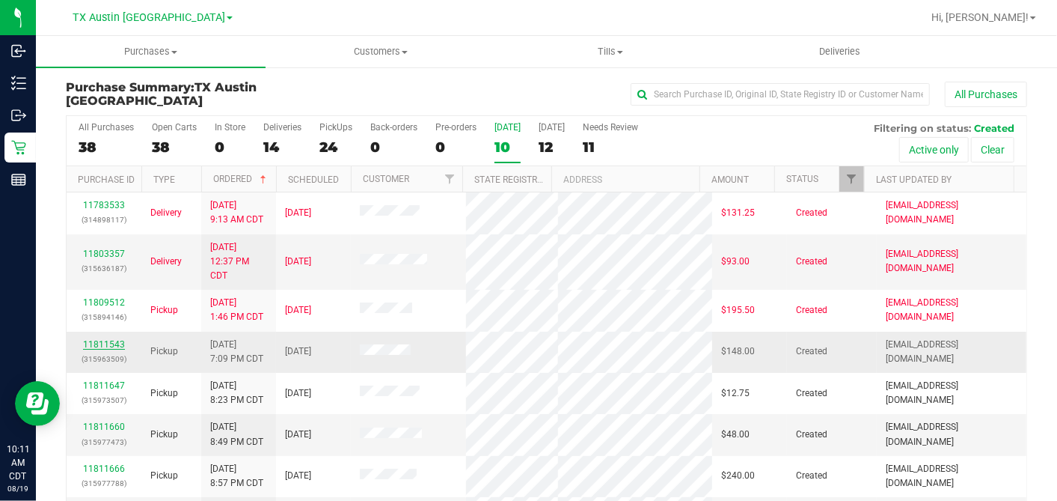
click at [113, 339] on link "11811543" at bounding box center [104, 344] width 42 height 10
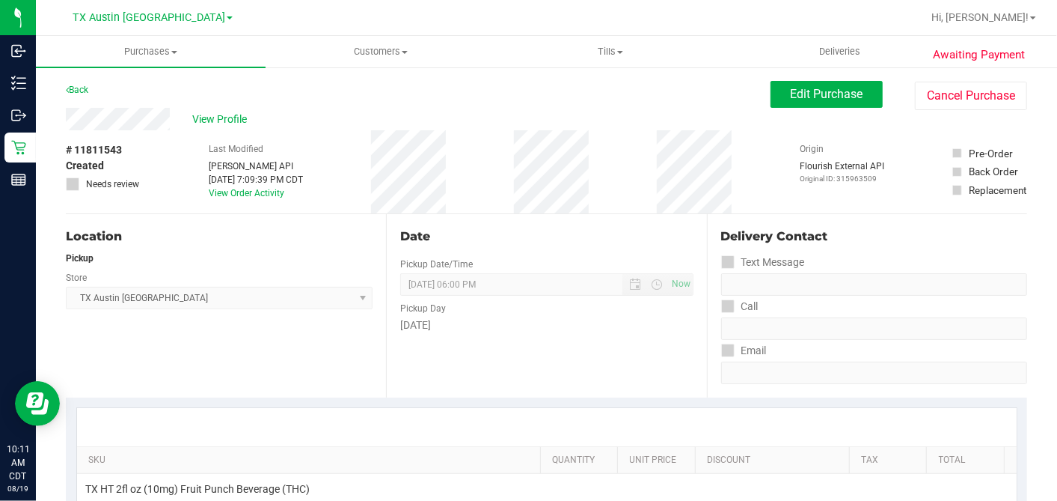
drag, startPoint x: 147, startPoint y: 141, endPoint x: 143, endPoint y: 130, distance: 11.4
click at [147, 140] on div "# 11811543 Created Needs review Last Modified [PERSON_NAME] API [DATE] 7:09:39 …" at bounding box center [546, 171] width 961 height 83
drag, startPoint x: 831, startPoint y: 95, endPoint x: 774, endPoint y: 121, distance: 62.6
click at [831, 95] on span "Edit Purchase" at bounding box center [827, 94] width 73 height 14
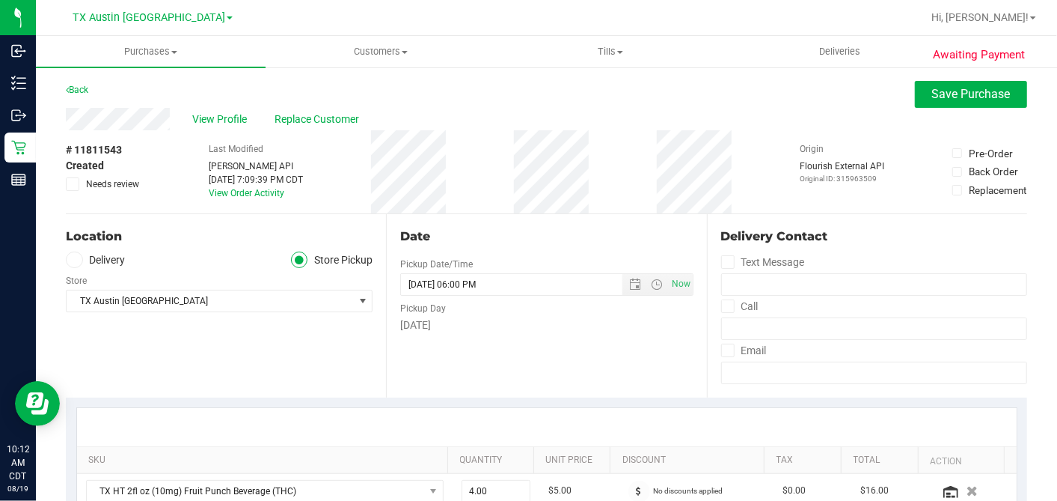
click at [81, 263] on span at bounding box center [74, 259] width 17 height 17
click at [0, 0] on input "Delivery" at bounding box center [0, 0] width 0 height 0
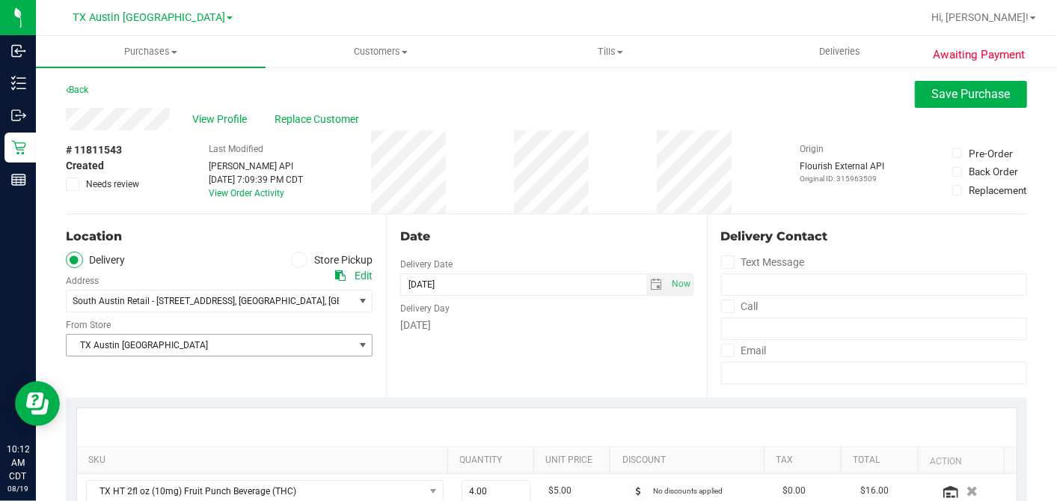
click at [155, 344] on span "TX Austin [GEOGRAPHIC_DATA]" at bounding box center [210, 344] width 287 height 21
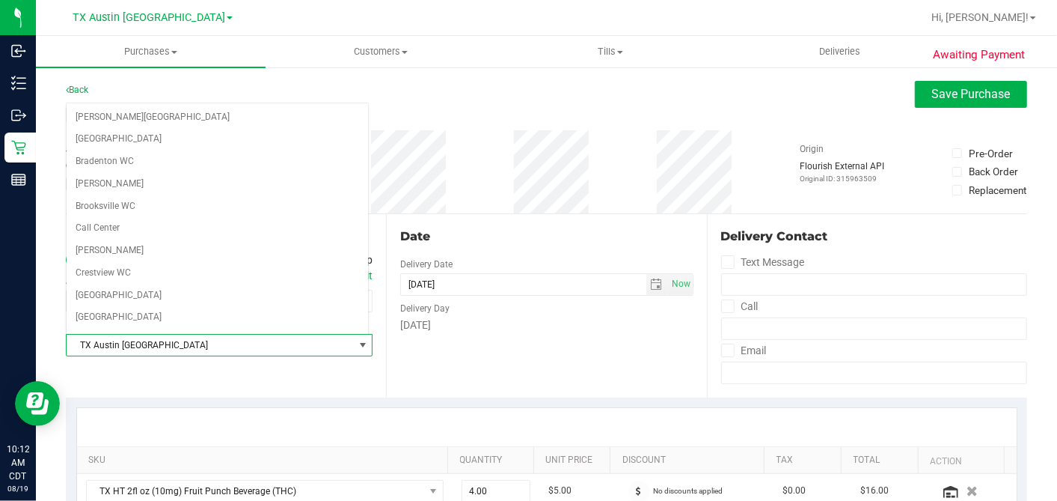
scroll to position [1064, 0]
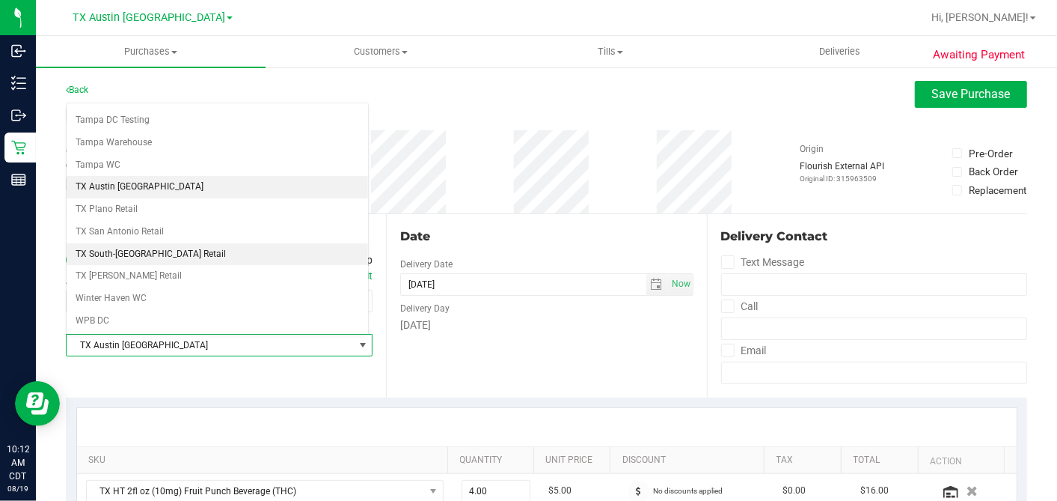
click at [121, 243] on li "TX South-[GEOGRAPHIC_DATA] Retail" at bounding box center [218, 254] width 302 height 22
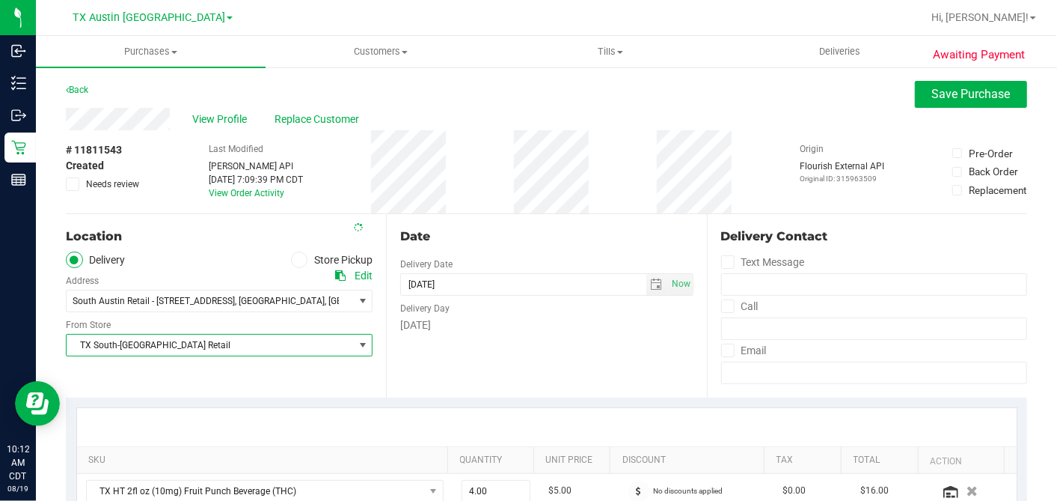
click at [483, 209] on div "# 11811543 Created Needs review Last Modified [PERSON_NAME] API [DATE] 7:09:39 …" at bounding box center [546, 171] width 961 height 83
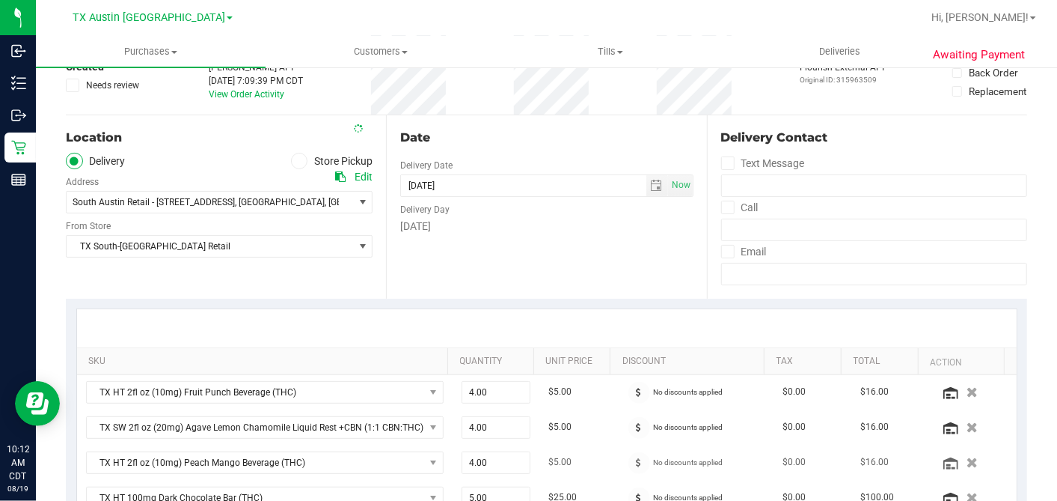
scroll to position [332, 0]
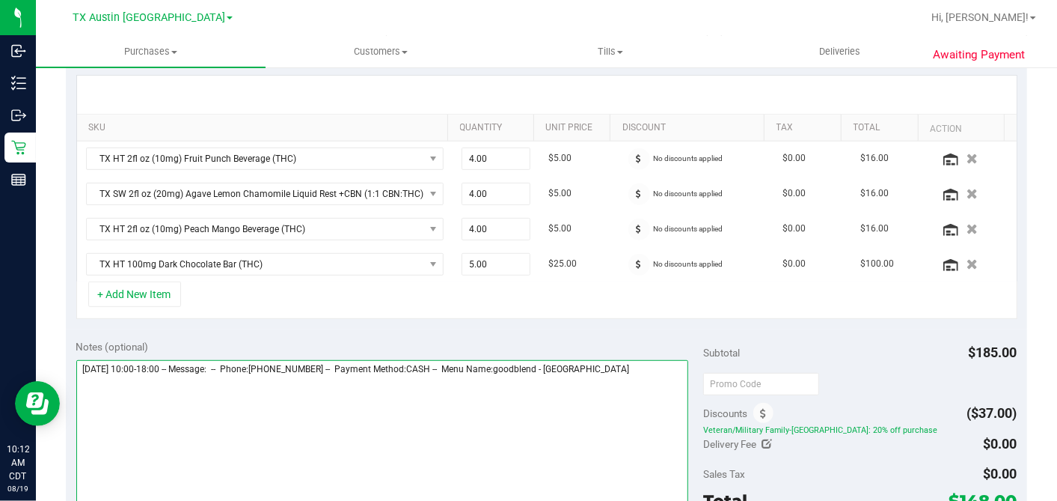
click at [673, 366] on textarea at bounding box center [382, 432] width 613 height 144
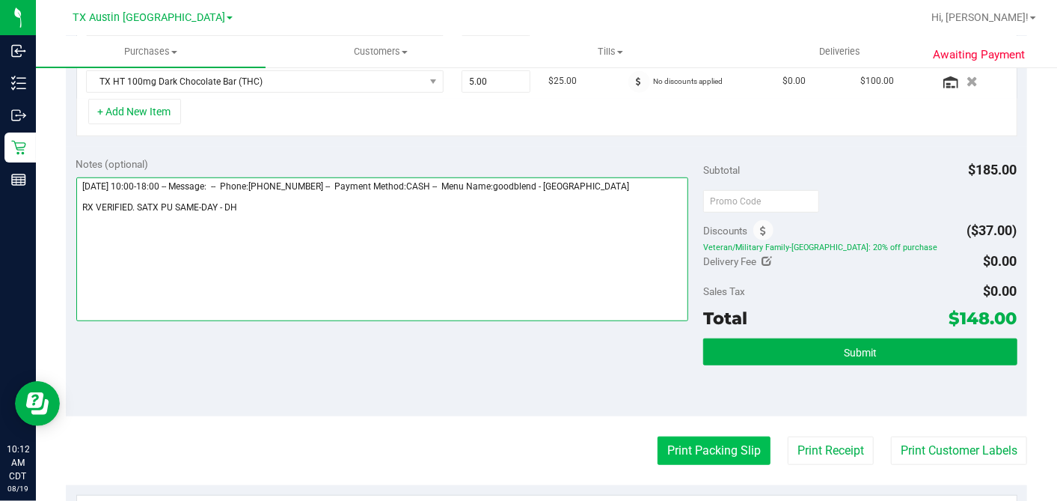
scroll to position [748, 0]
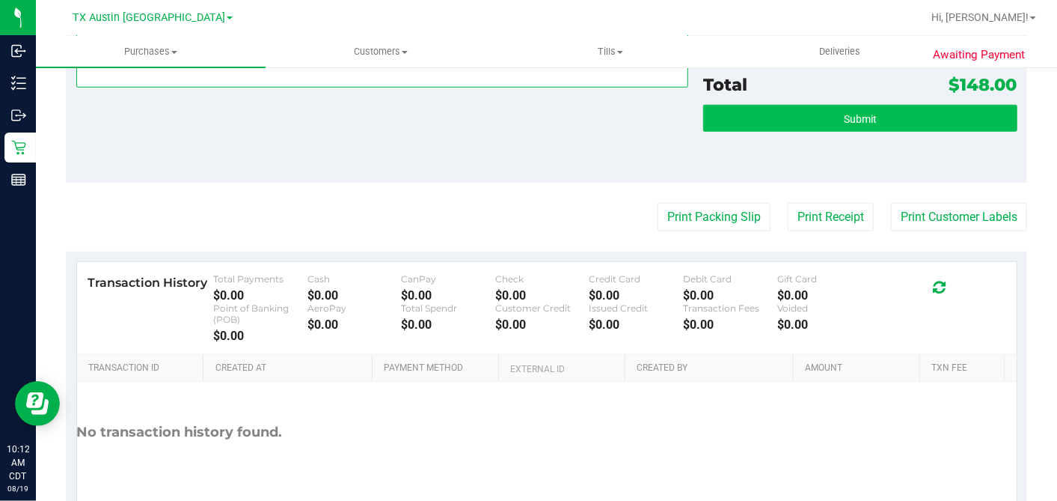
type textarea "[DATE] 10:00-18:00 -- Message: -- Phone:[PHONE_NUMBER] -- Payment Method:CASH -…"
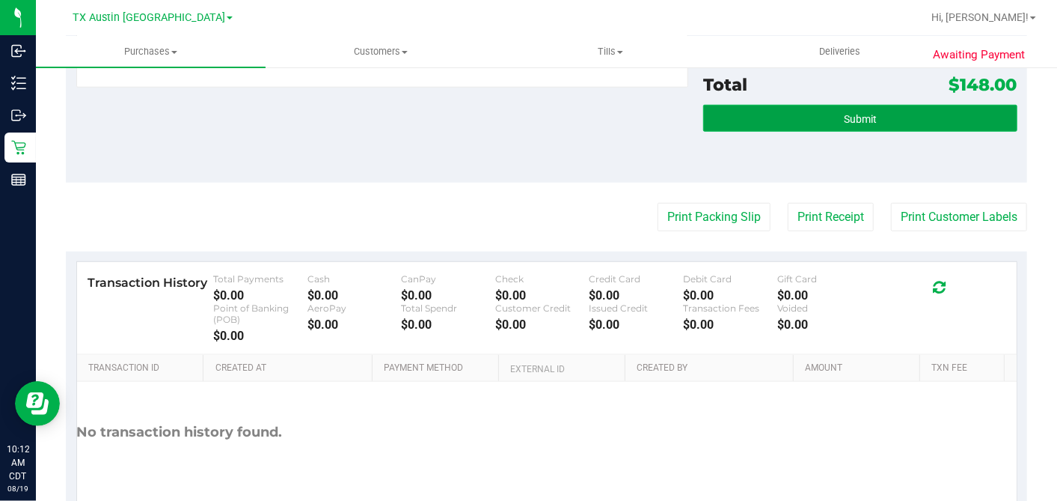
click at [811, 120] on button "Submit" at bounding box center [859, 118] width 313 height 27
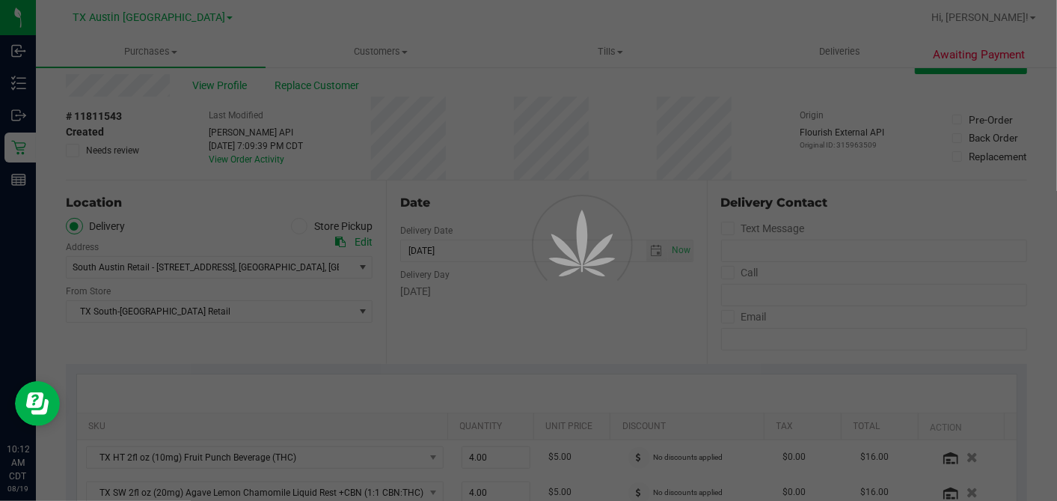
scroll to position [0, 0]
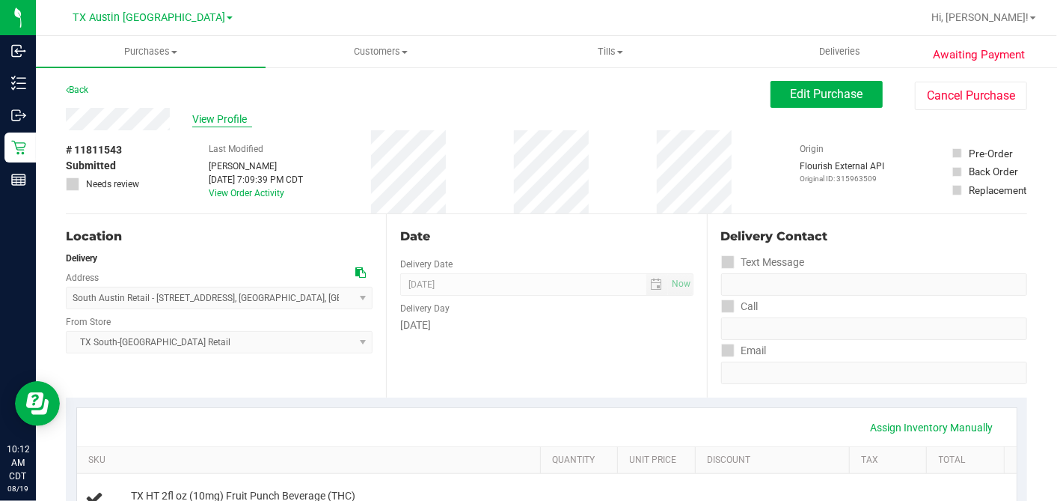
click at [219, 115] on span "View Profile" at bounding box center [222, 119] width 60 height 16
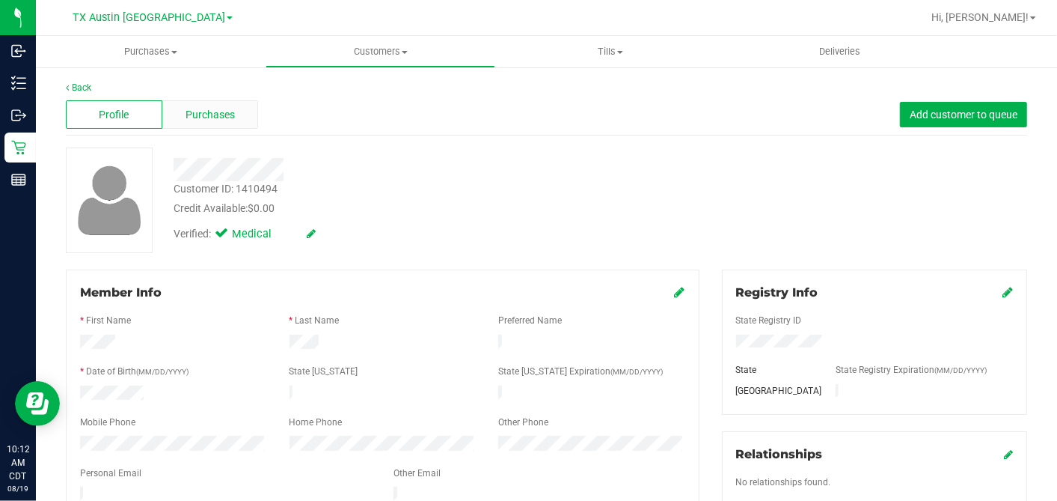
click at [204, 110] on span "Purchases" at bounding box center [210, 115] width 49 height 16
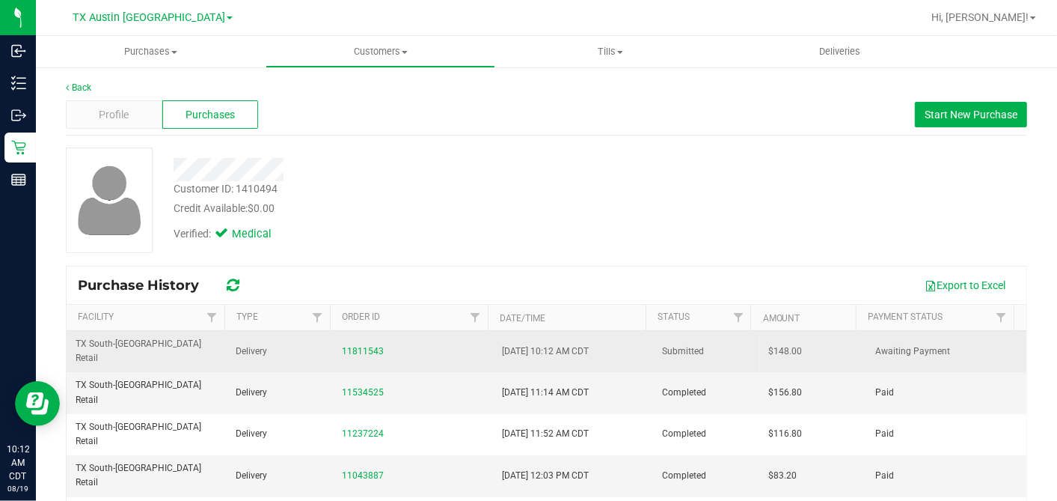
click at [769, 344] on span "$148.00" at bounding box center [786, 351] width 34 height 14
copy span "148.00"
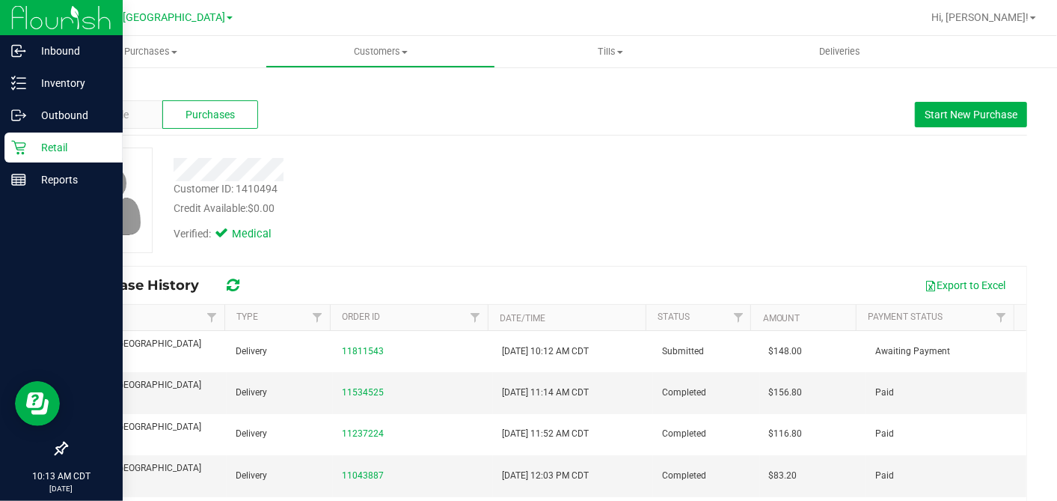
click at [7, 137] on div "Retail" at bounding box center [63, 147] width 118 height 30
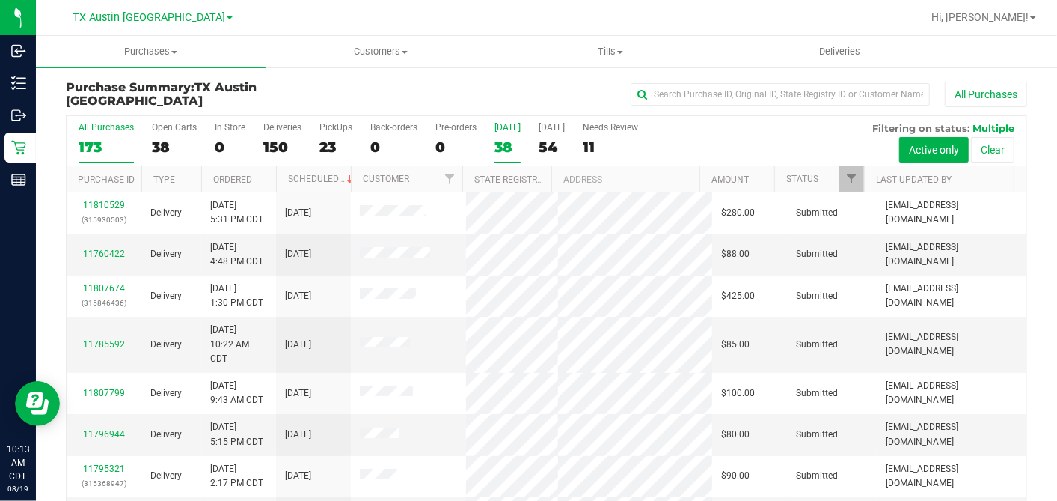
click at [498, 145] on div "38" at bounding box center [508, 146] width 26 height 17
click at [0, 0] on input "[DATE] 38" at bounding box center [0, 0] width 0 height 0
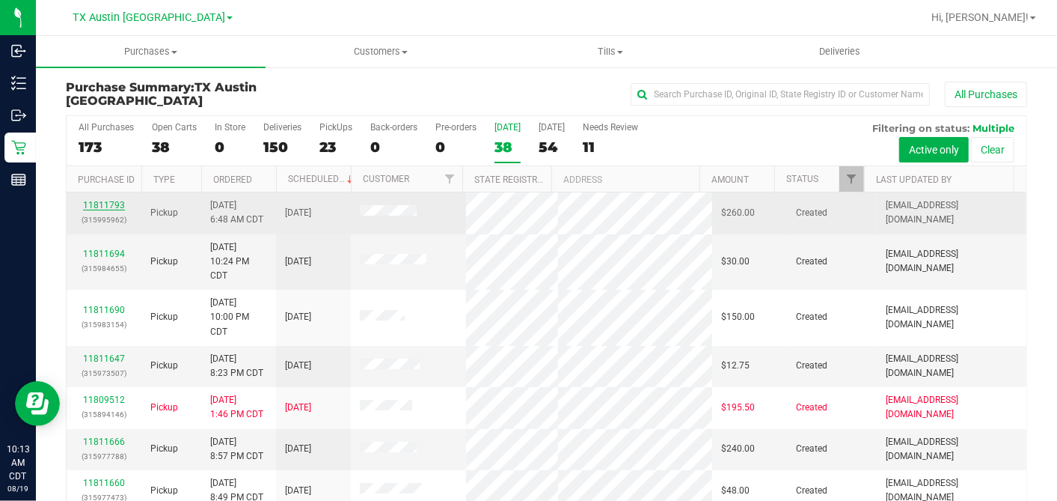
click at [111, 200] on link "11811793" at bounding box center [104, 205] width 42 height 10
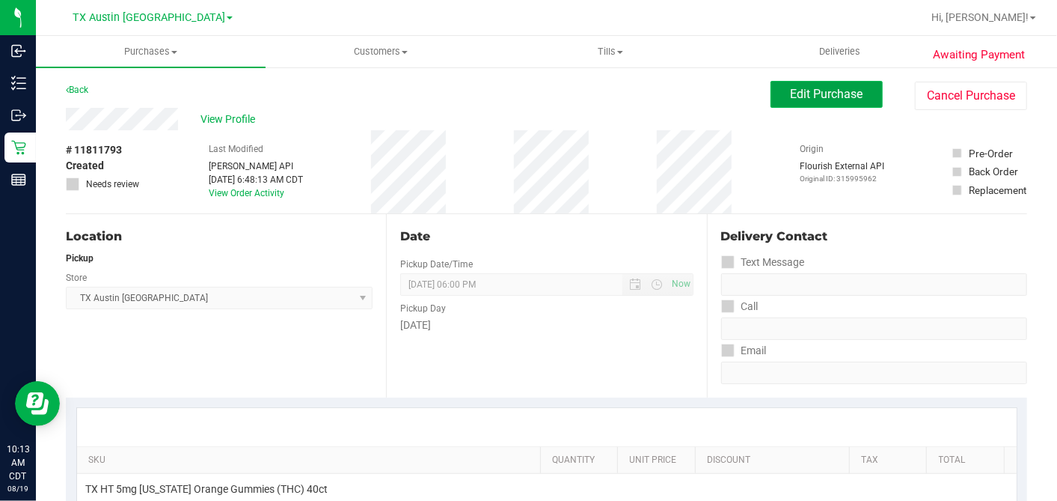
click at [815, 98] on span "Edit Purchase" at bounding box center [827, 94] width 73 height 14
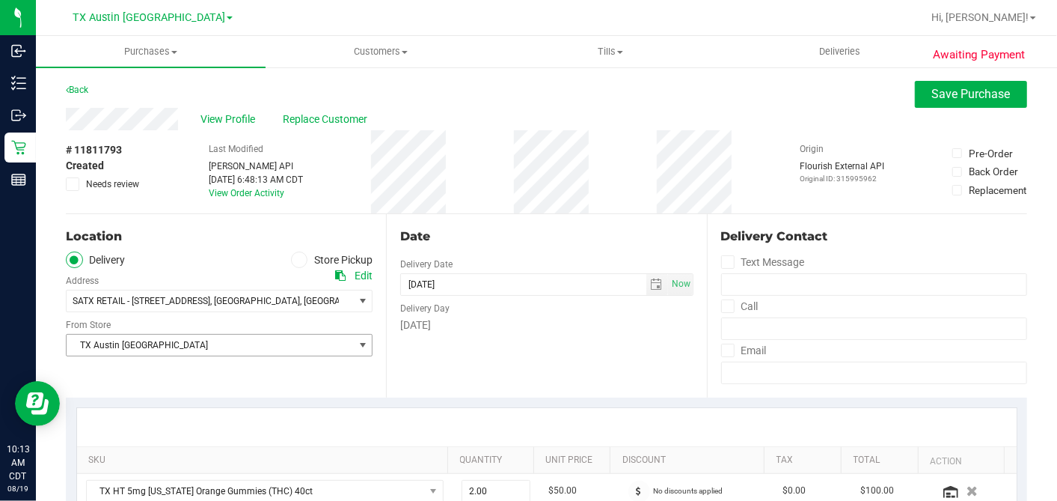
click at [172, 340] on span "TX Austin [GEOGRAPHIC_DATA]" at bounding box center [210, 344] width 287 height 21
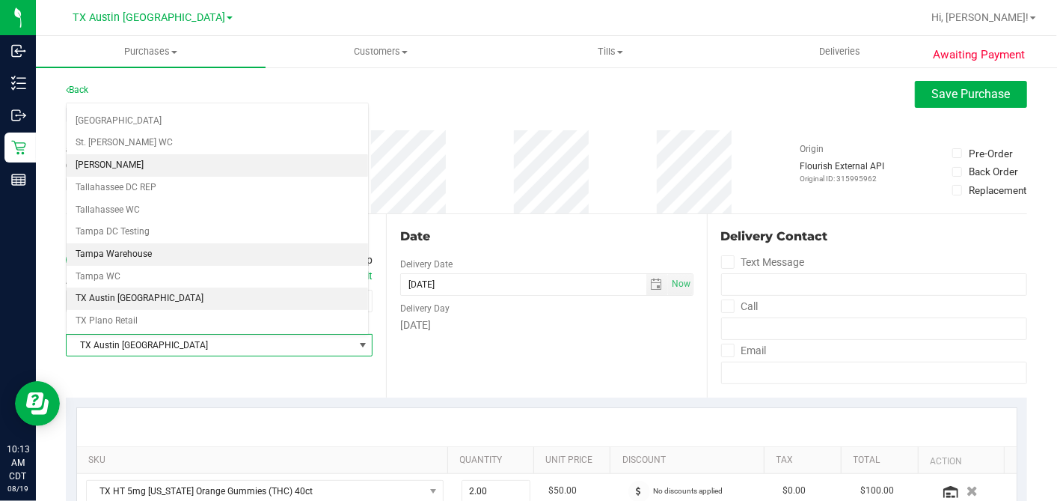
scroll to position [1064, 0]
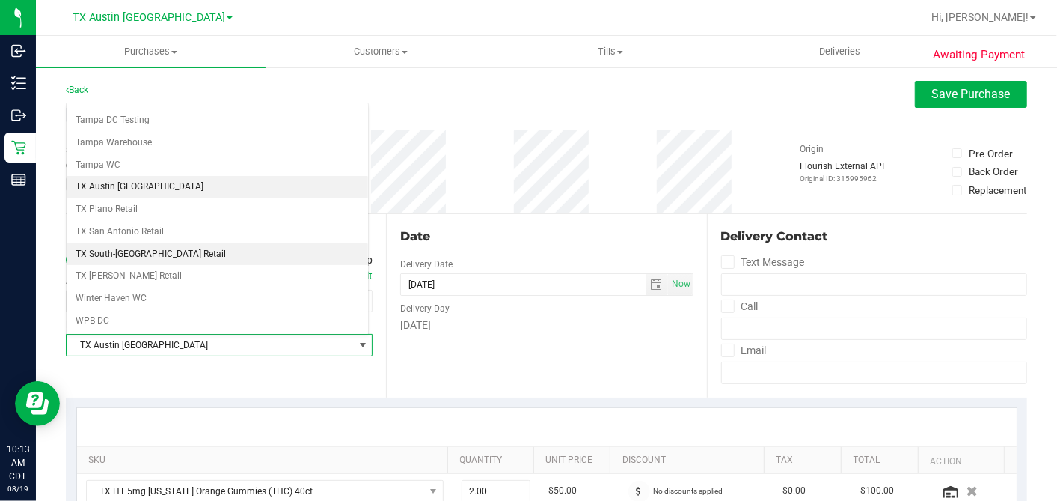
click at [144, 243] on li "TX South-[GEOGRAPHIC_DATA] Retail" at bounding box center [218, 254] width 302 height 22
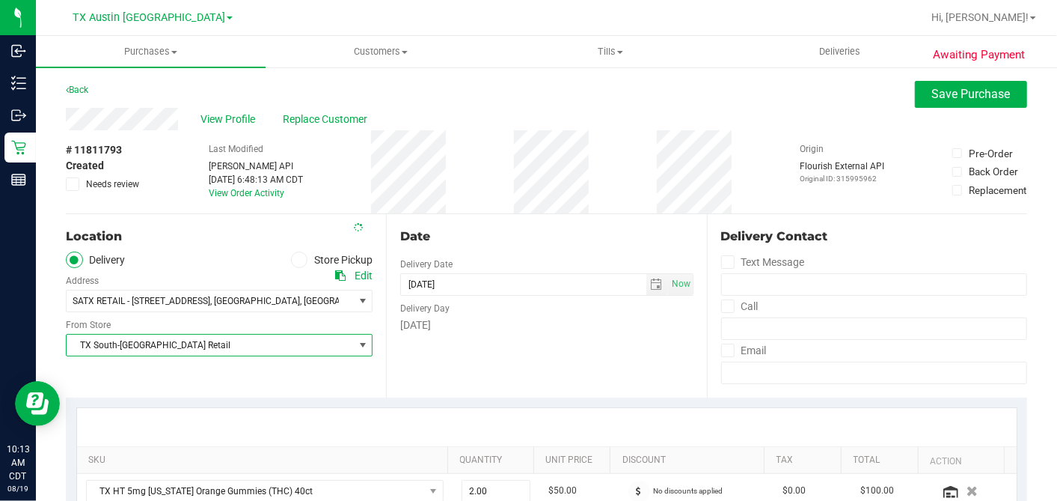
click at [539, 225] on div "Date Delivery Date [DATE] Now [DATE] 06:00 PM Now Delivery Day [DATE]" at bounding box center [546, 305] width 320 height 183
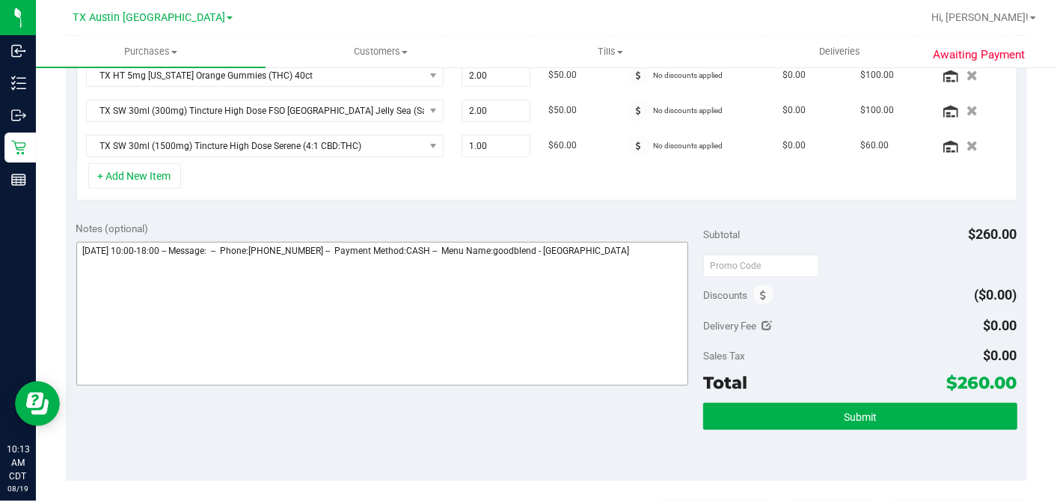
scroll to position [418, 0]
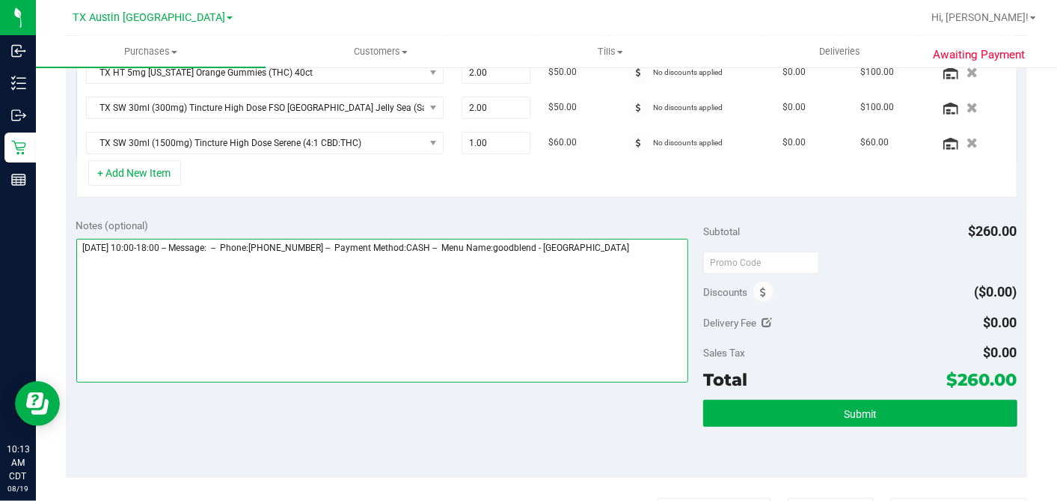
click at [632, 250] on textarea at bounding box center [382, 311] width 613 height 144
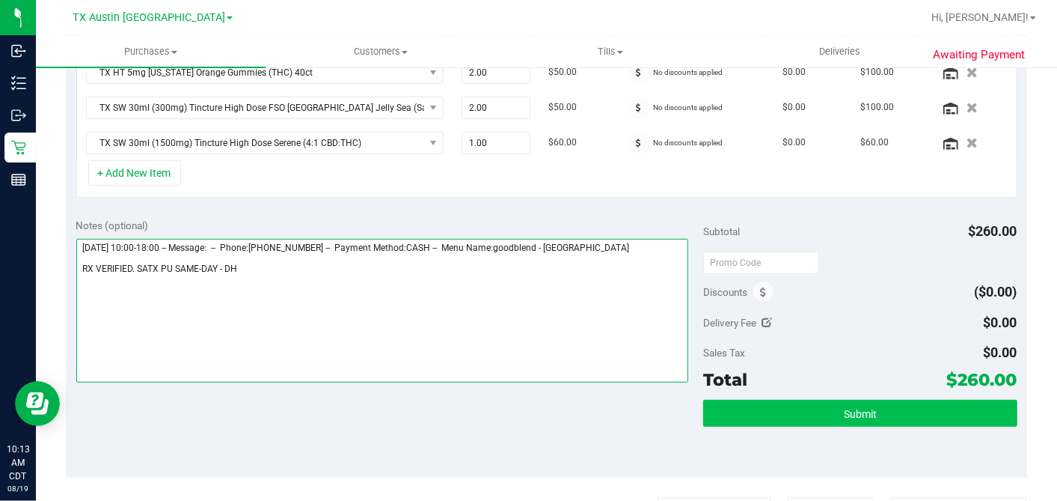
type textarea "[DATE] 10:00-18:00 -- Message: -- Phone:[PHONE_NUMBER] -- Payment Method:CASH -…"
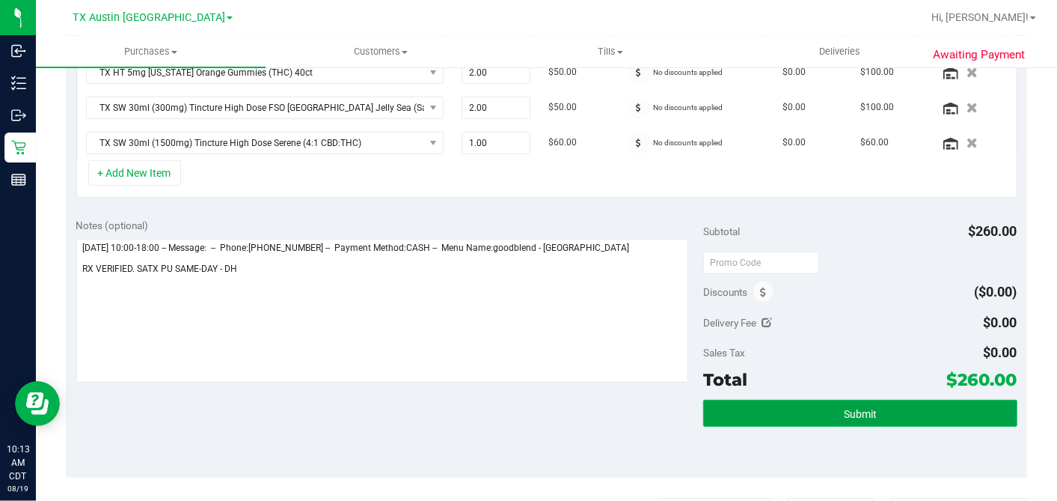
click at [821, 409] on button "Submit" at bounding box center [859, 413] width 313 height 27
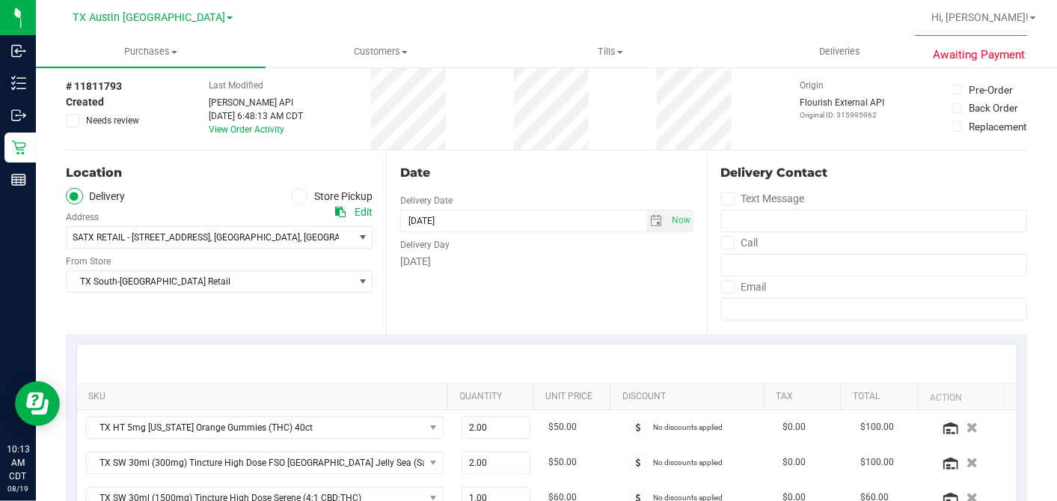
scroll to position [0, 0]
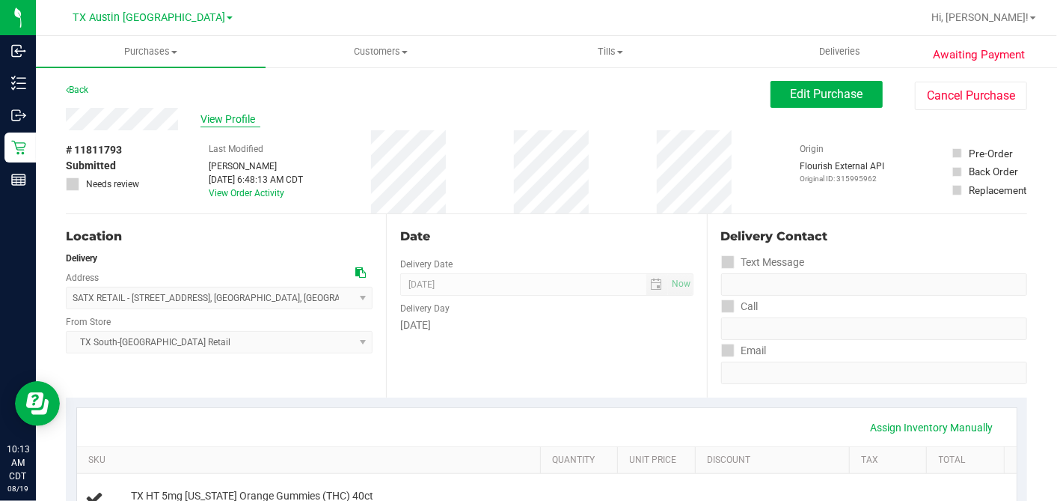
click at [243, 119] on span "View Profile" at bounding box center [231, 119] width 60 height 16
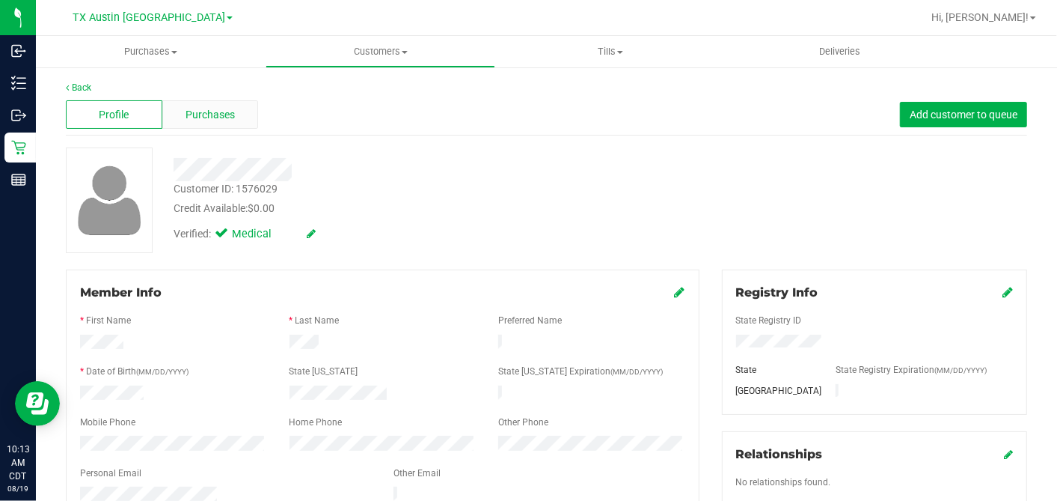
click at [233, 118] on div "Purchases" at bounding box center [210, 114] width 97 height 28
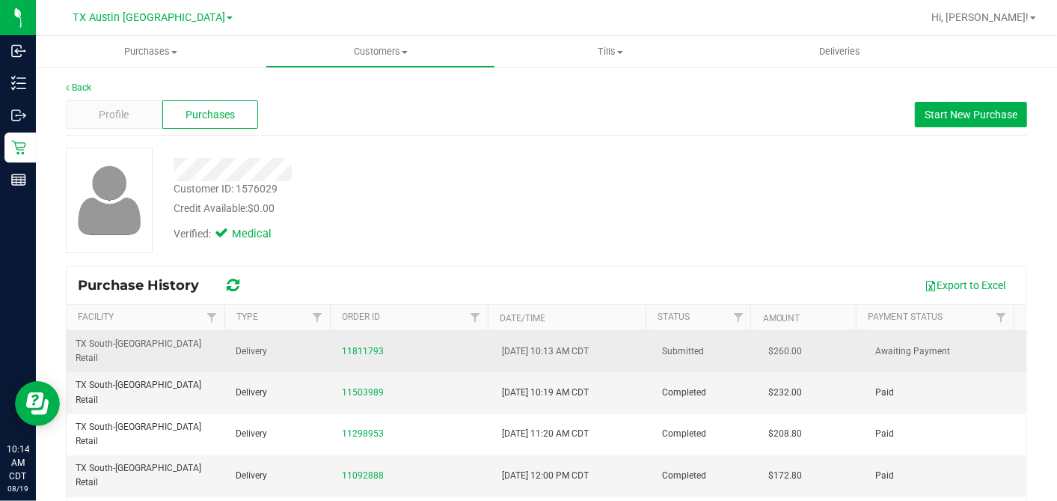
click at [769, 344] on span "$260.00" at bounding box center [786, 351] width 34 height 14
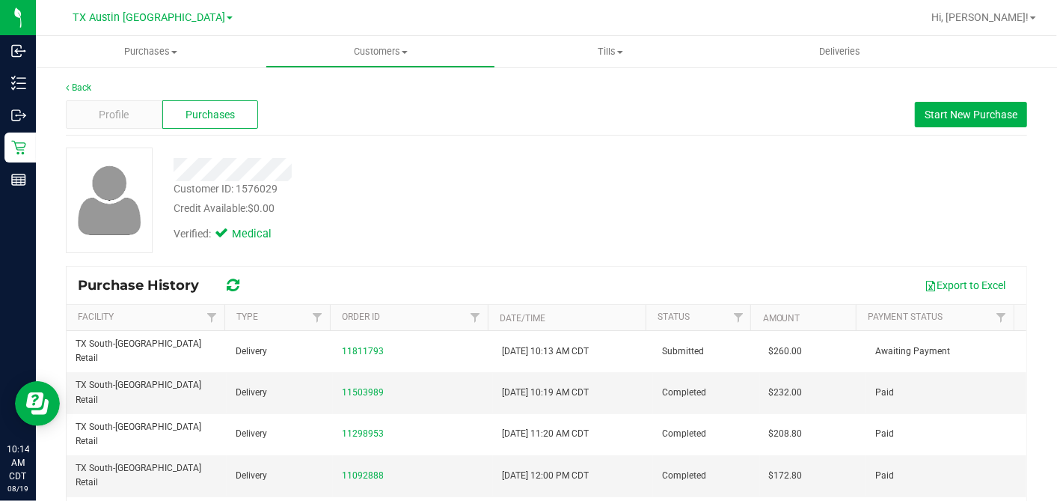
copy span "260.00"
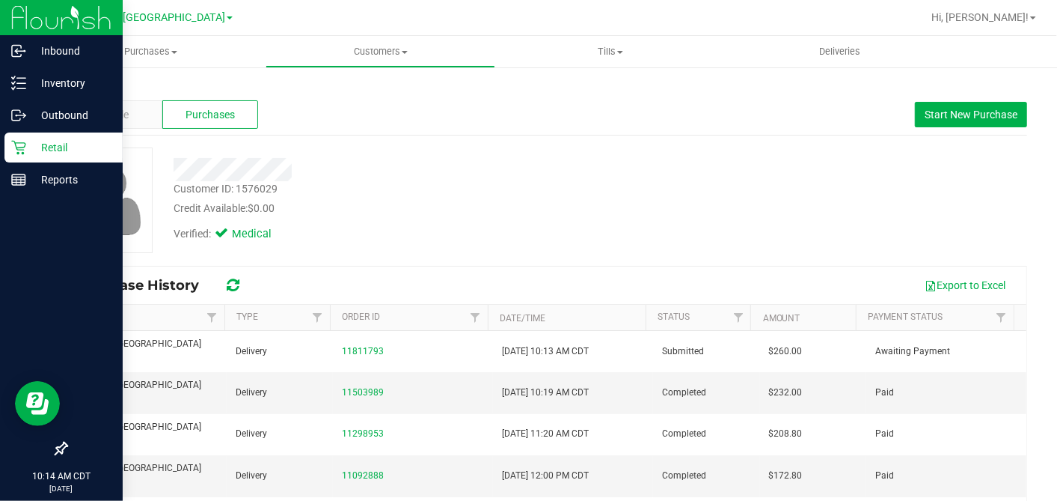
click at [13, 145] on icon at bounding box center [18, 147] width 15 height 15
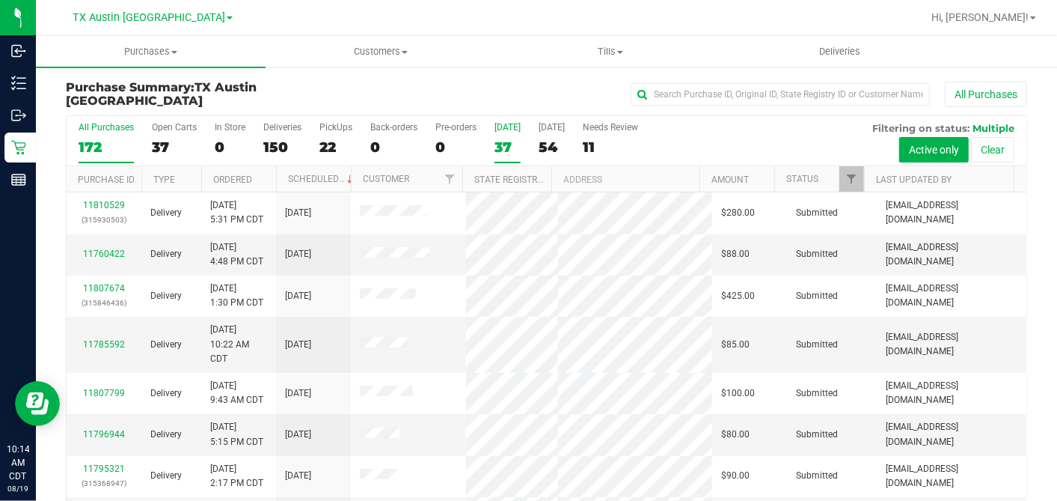
click at [504, 143] on div "37" at bounding box center [508, 146] width 26 height 17
click at [0, 0] on input "[DATE] 37" at bounding box center [0, 0] width 0 height 0
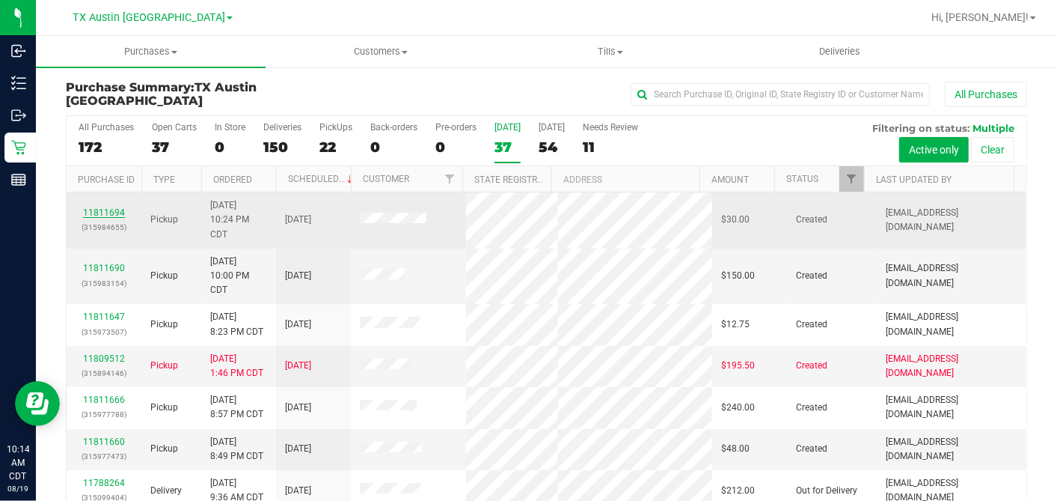
click at [93, 207] on link "11811694" at bounding box center [104, 212] width 42 height 10
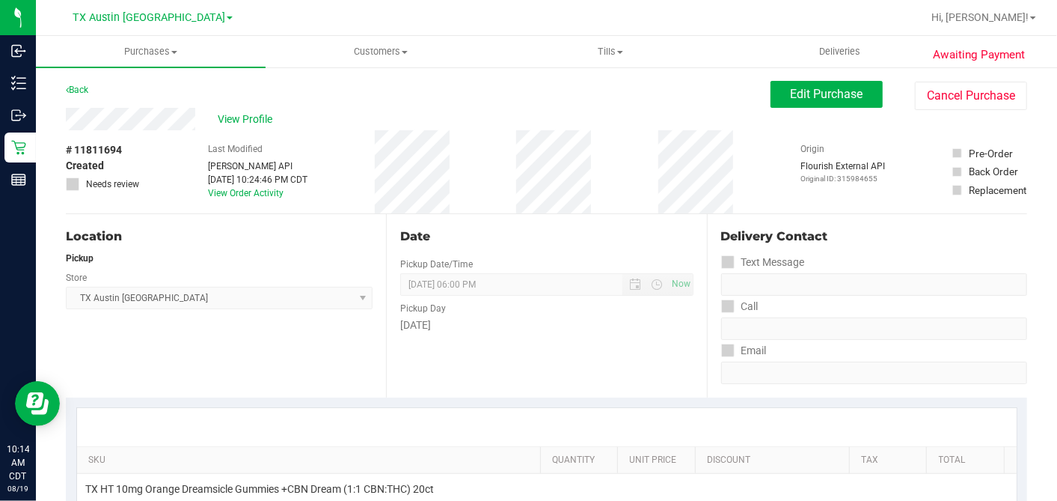
drag, startPoint x: 166, startPoint y: 140, endPoint x: 173, endPoint y: 130, distance: 11.8
click at [166, 139] on div "# 11811694 Created Needs review Last Modified [PERSON_NAME] API [DATE] 10:24:46…" at bounding box center [546, 171] width 961 height 83
drag, startPoint x: 772, startPoint y: 100, endPoint x: 756, endPoint y: 116, distance: 22.8
click at [772, 100] on button "Edit Purchase" at bounding box center [827, 94] width 112 height 27
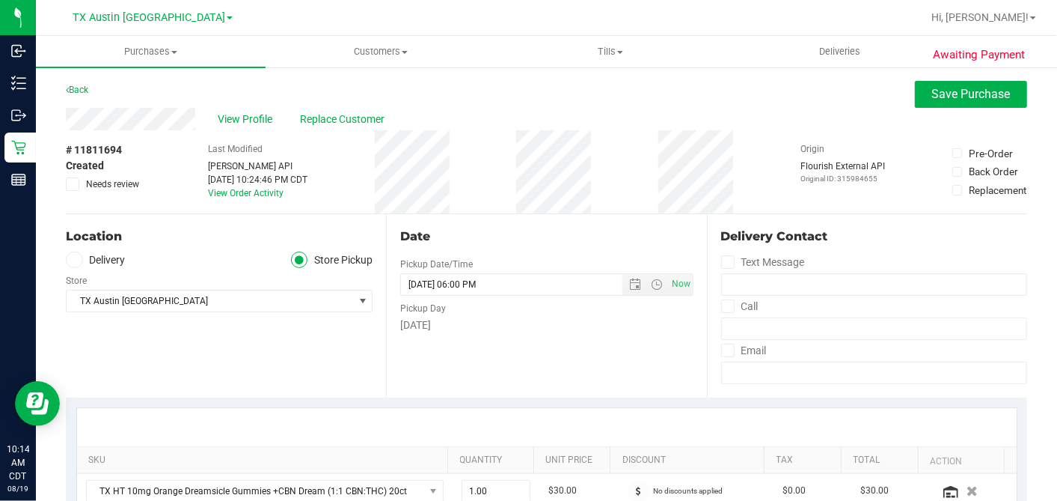
click at [82, 265] on label "Delivery" at bounding box center [96, 259] width 60 height 17
click at [0, 0] on input "Delivery" at bounding box center [0, 0] width 0 height 0
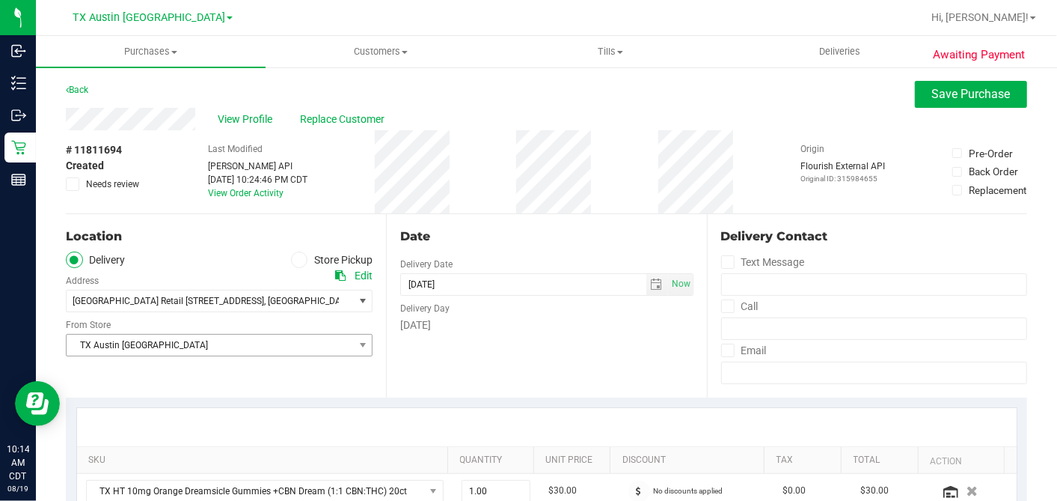
click at [165, 346] on span "TX Austin [GEOGRAPHIC_DATA]" at bounding box center [210, 344] width 287 height 21
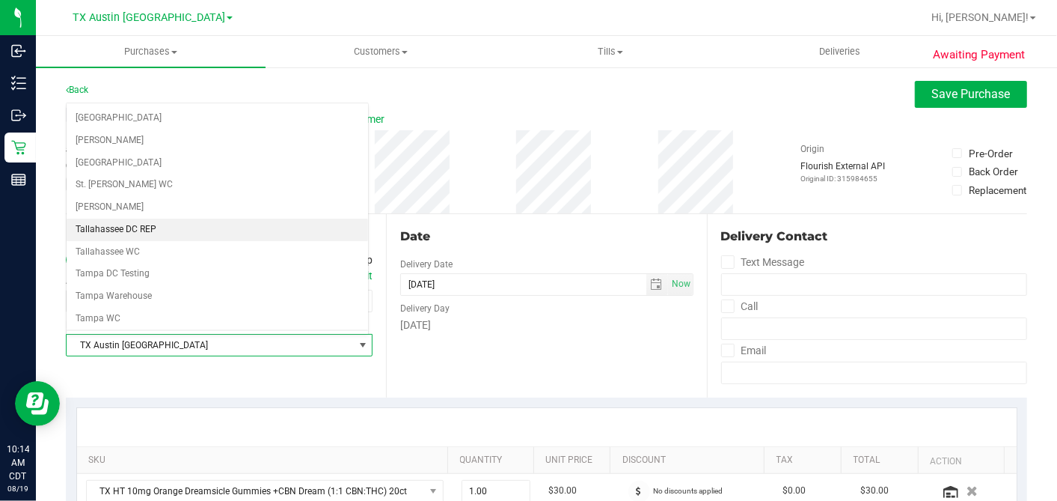
scroll to position [1064, 0]
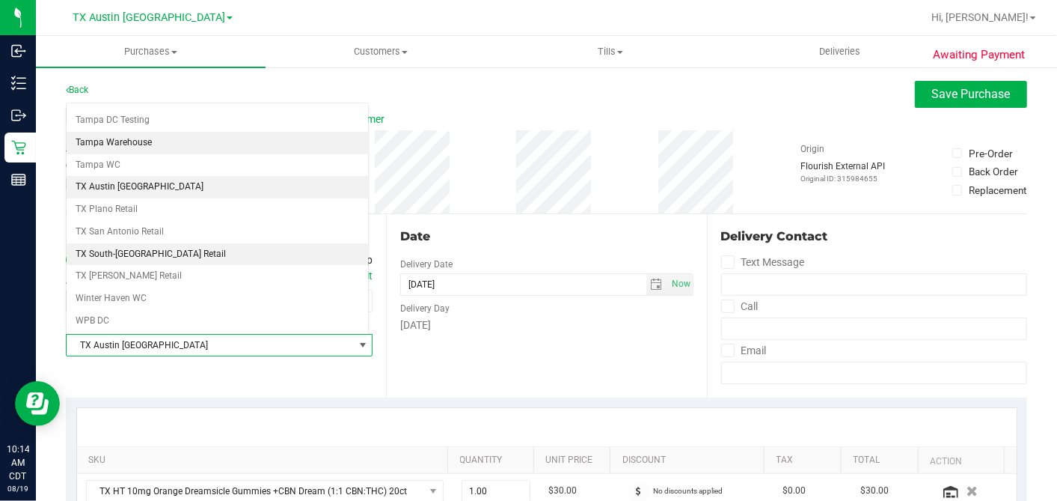
click at [156, 243] on li "TX South-[GEOGRAPHIC_DATA] Retail" at bounding box center [218, 254] width 302 height 22
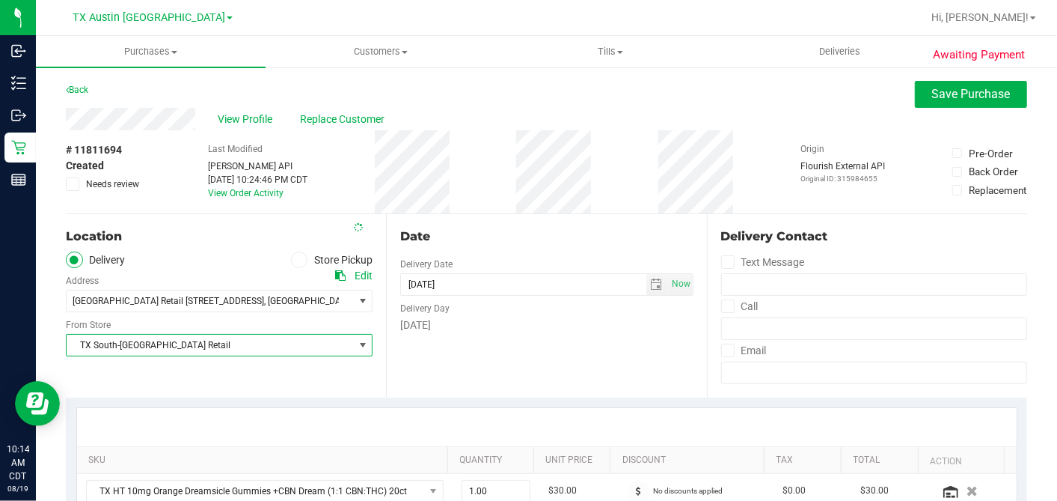
drag, startPoint x: 542, startPoint y: 232, endPoint x: 554, endPoint y: 237, distance: 12.4
click at [544, 232] on div "Date" at bounding box center [546, 236] width 293 height 18
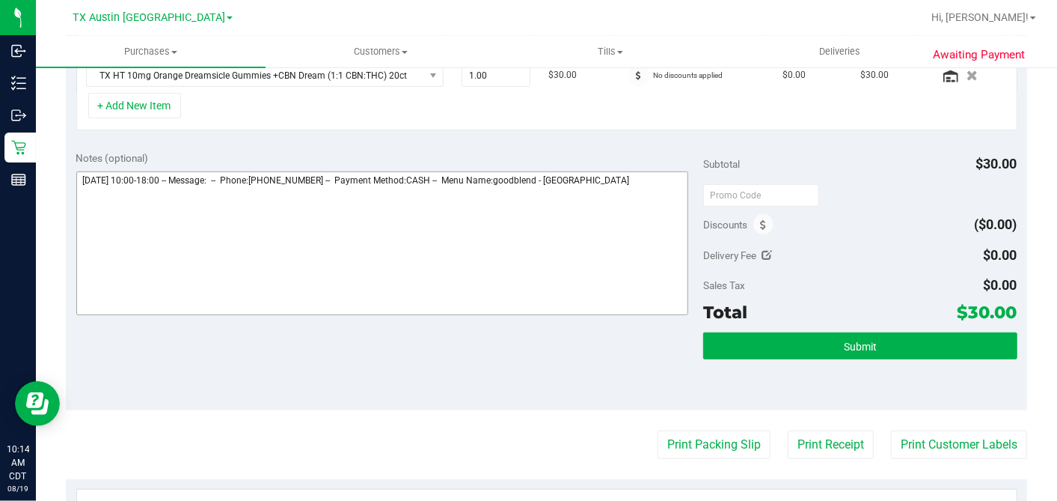
scroll to position [418, 0]
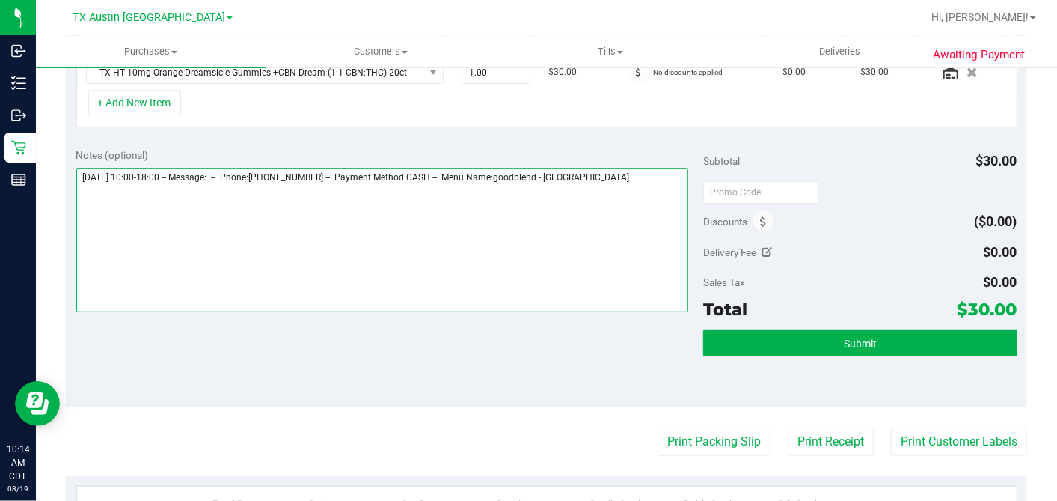
click at [643, 172] on textarea at bounding box center [382, 240] width 613 height 144
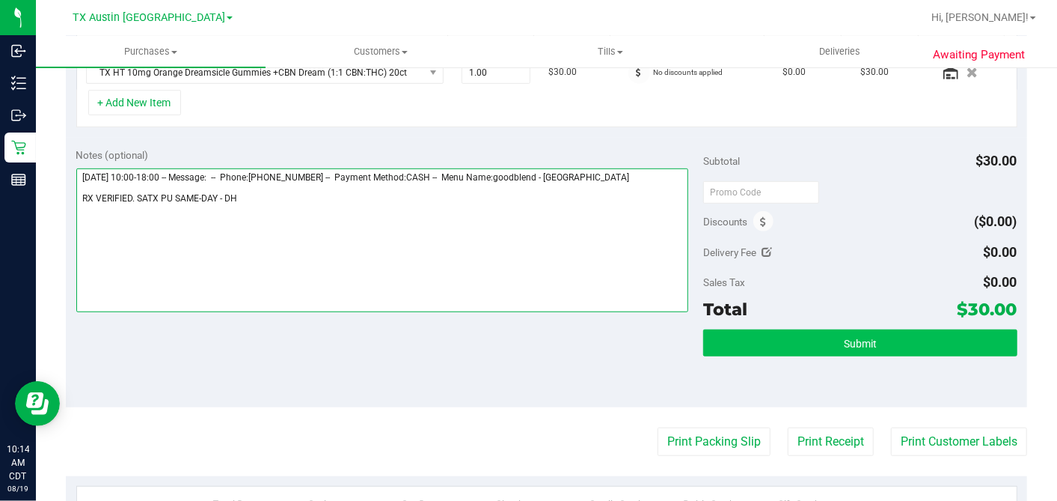
type textarea "[DATE] 10:00-18:00 -- Message: -- Phone:[PHONE_NUMBER] -- Payment Method:CASH -…"
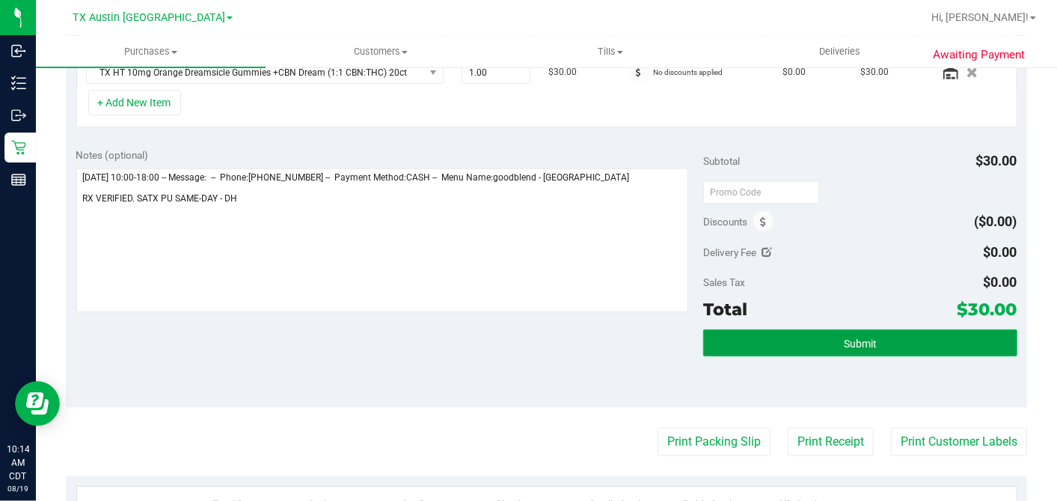
click at [844, 337] on span "Submit" at bounding box center [860, 343] width 33 height 12
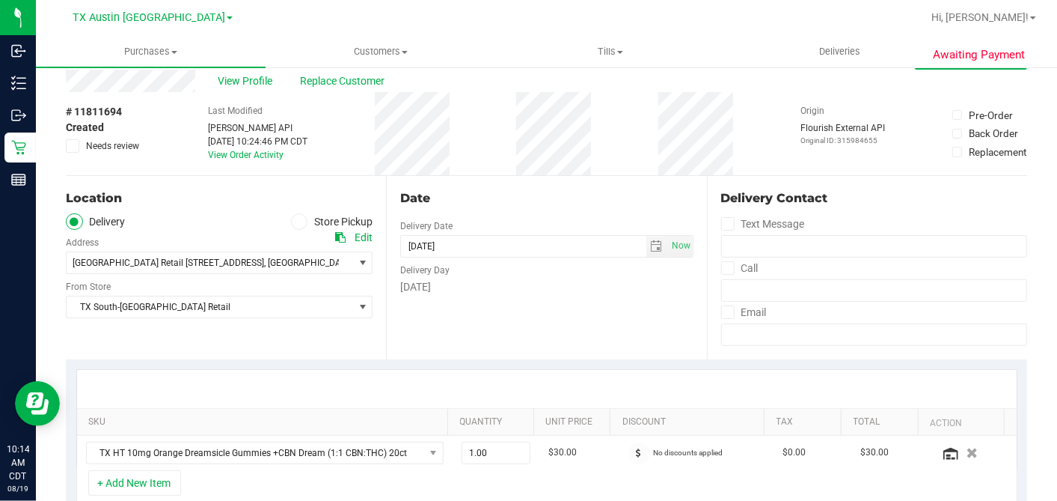
scroll to position [0, 0]
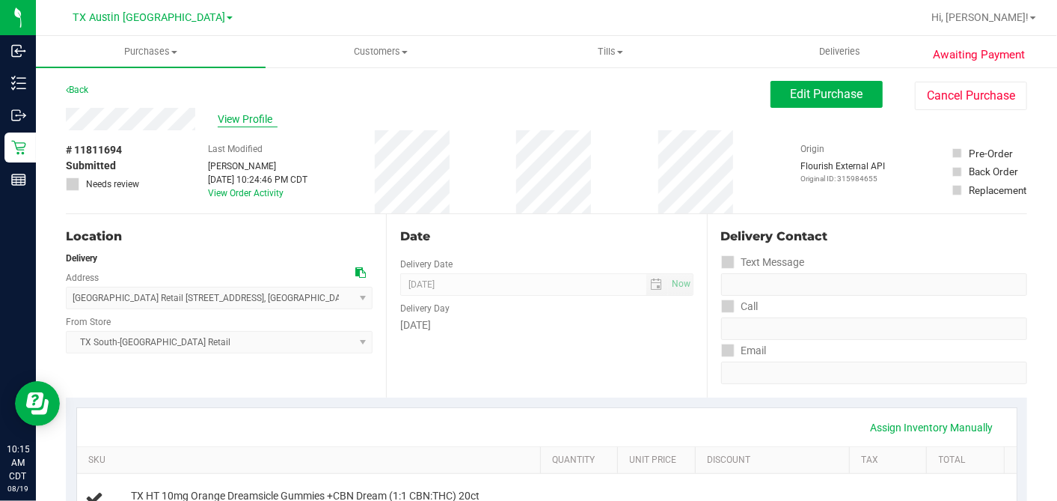
click at [252, 119] on span "View Profile" at bounding box center [248, 119] width 60 height 16
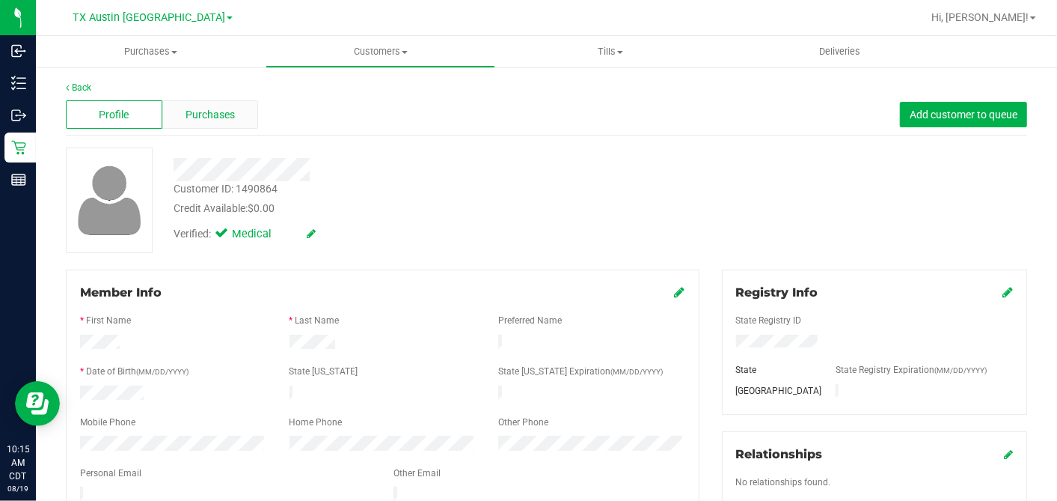
click at [216, 117] on span "Purchases" at bounding box center [210, 115] width 49 height 16
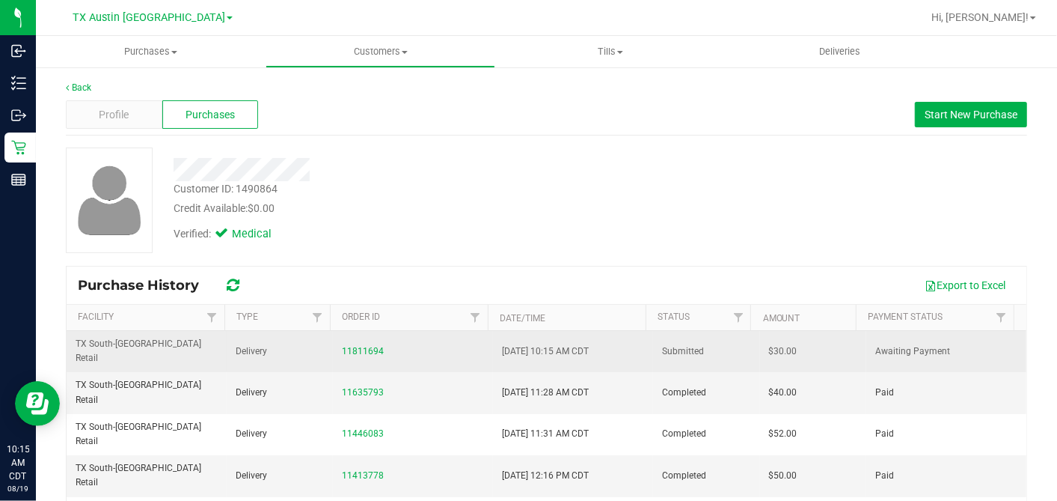
click at [769, 346] on span "$30.00" at bounding box center [783, 351] width 28 height 14
copy span "30.00"
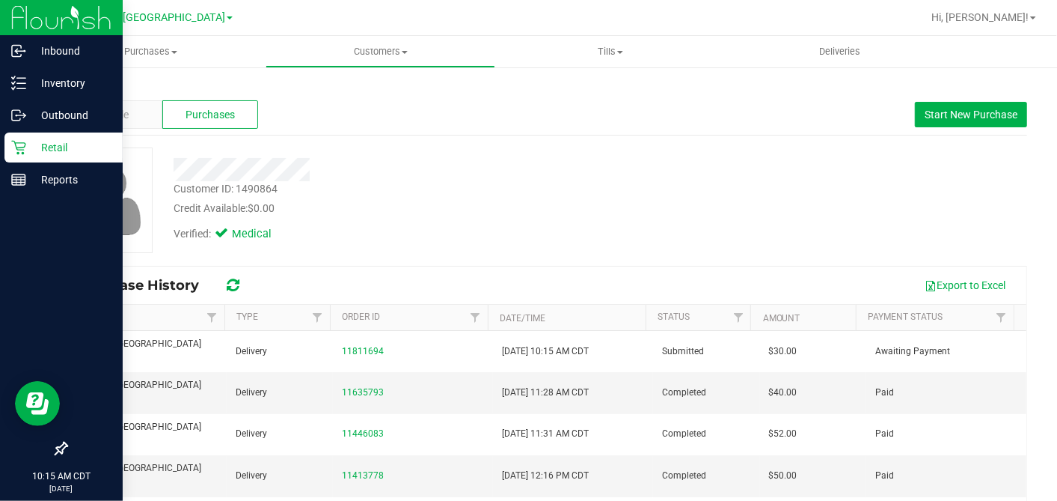
click at [16, 146] on icon at bounding box center [18, 148] width 14 height 14
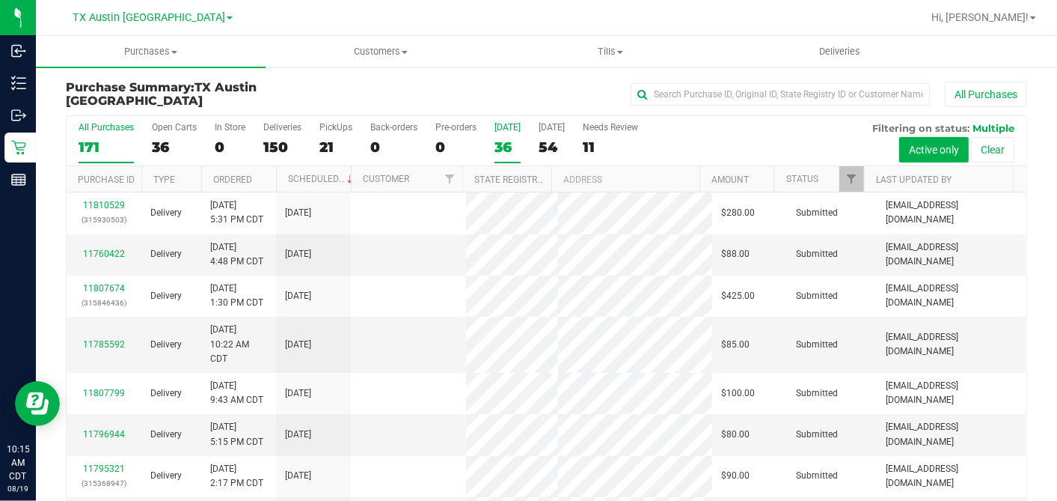
click at [504, 147] on div "36" at bounding box center [508, 146] width 26 height 17
click at [0, 0] on input "[DATE] 36" at bounding box center [0, 0] width 0 height 0
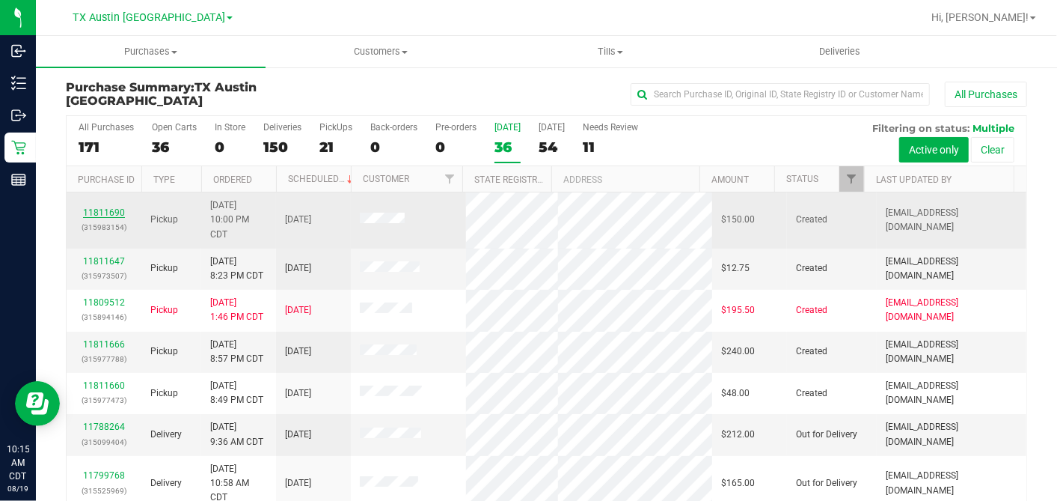
click at [113, 207] on link "11811690" at bounding box center [104, 212] width 42 height 10
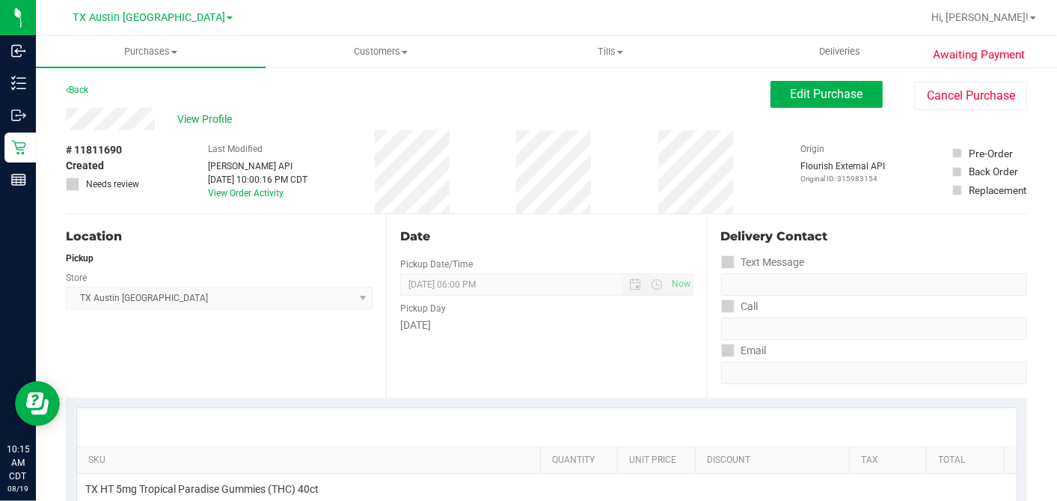
click at [132, 156] on div "# 11811690 Created Needs review" at bounding box center [103, 166] width 75 height 49
click at [205, 119] on span "View Profile" at bounding box center [207, 119] width 60 height 16
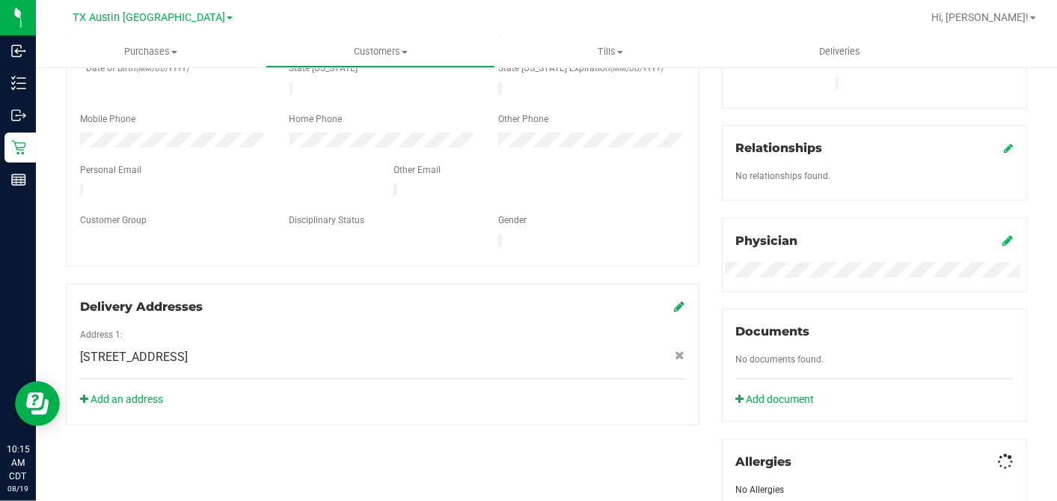
scroll to position [603, 0]
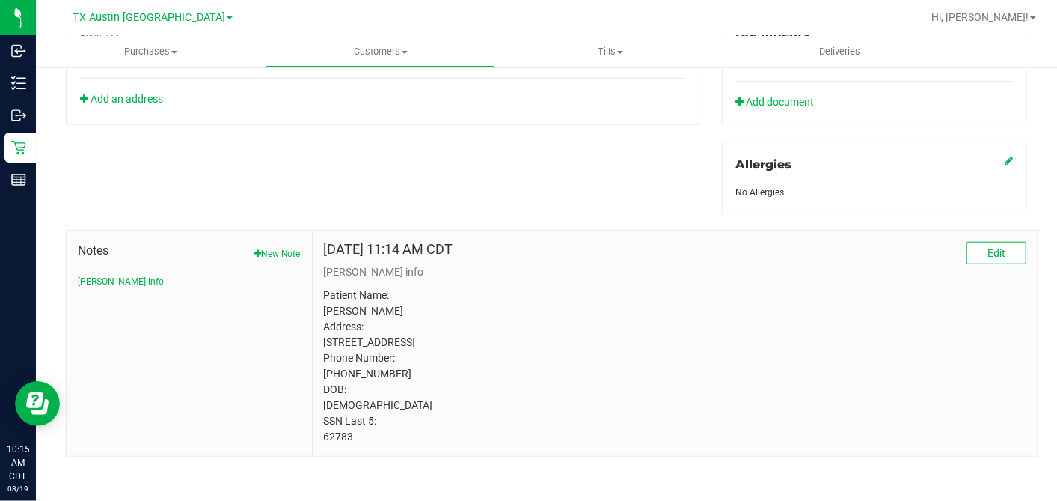
click at [334, 444] on p "Patient Name: [PERSON_NAME] Address: [STREET_ADDRESS] Phone Number: [PHONE_NUMB…" at bounding box center [675, 365] width 703 height 157
copy p "62783"
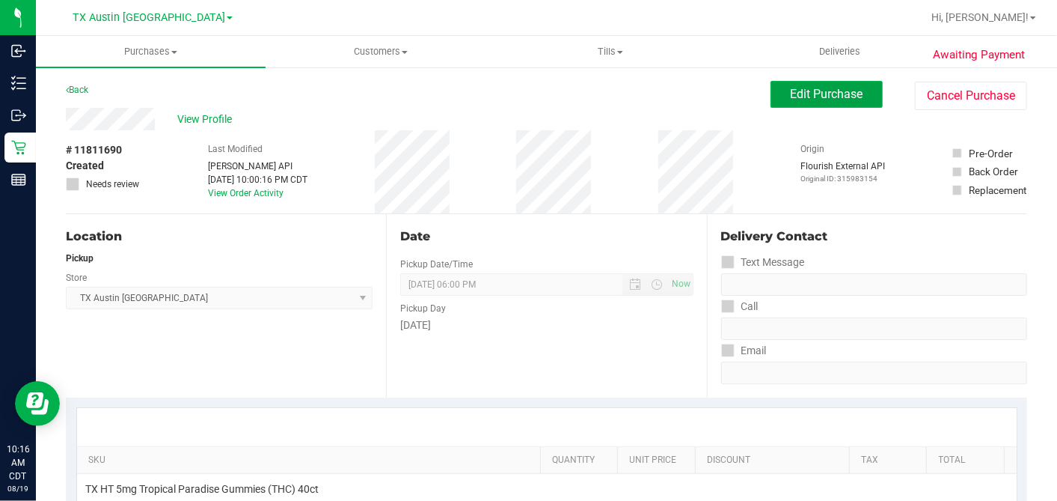
click at [833, 87] on span "Edit Purchase" at bounding box center [827, 94] width 73 height 14
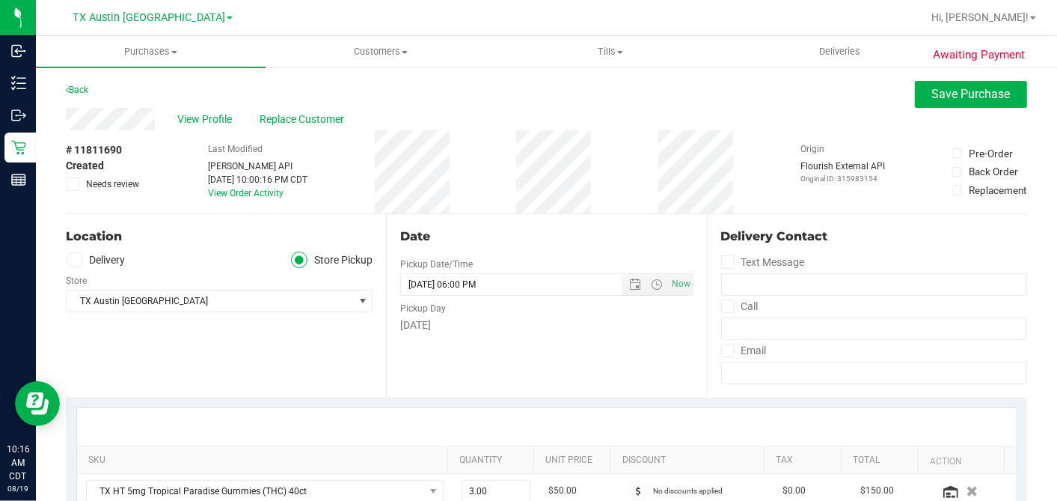
drag, startPoint x: 73, startPoint y: 186, endPoint x: 150, endPoint y: 188, distance: 77.1
click at [73, 184] on icon at bounding box center [73, 184] width 10 height 0
click at [0, 0] on input "Needs review" at bounding box center [0, 0] width 0 height 0
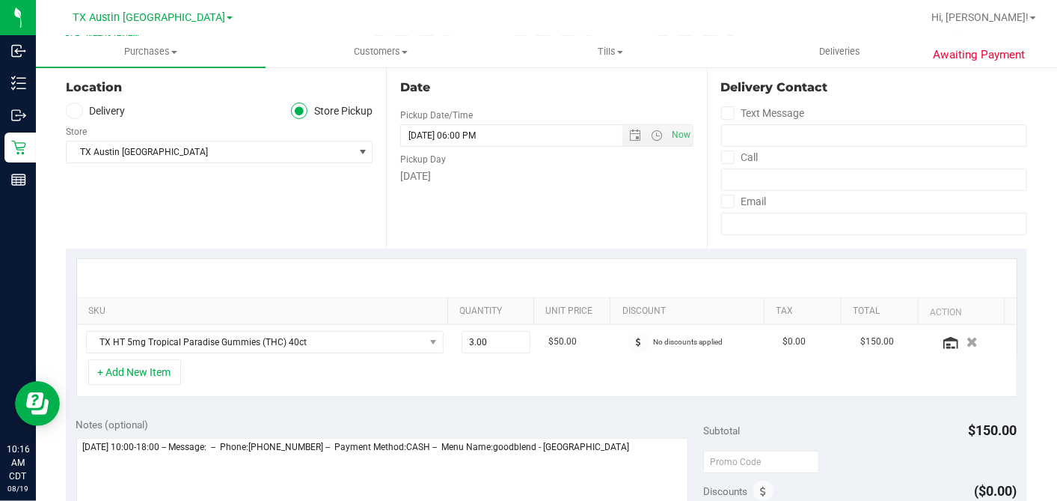
scroll to position [332, 0]
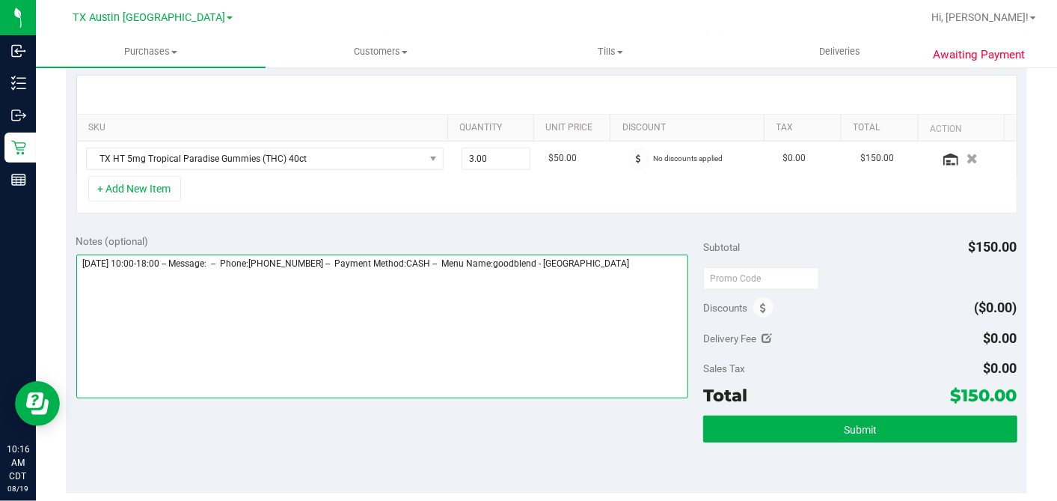
click at [638, 262] on textarea at bounding box center [382, 326] width 613 height 144
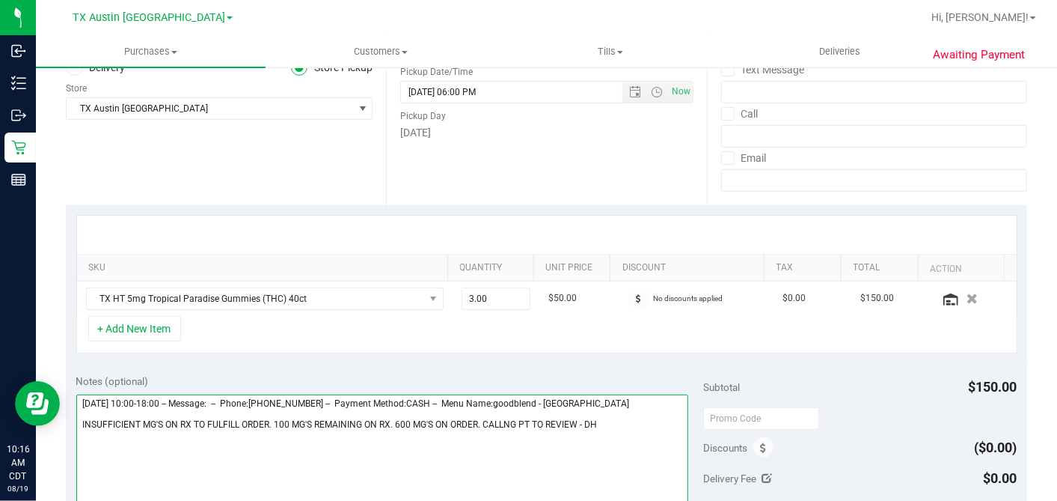
scroll to position [0, 0]
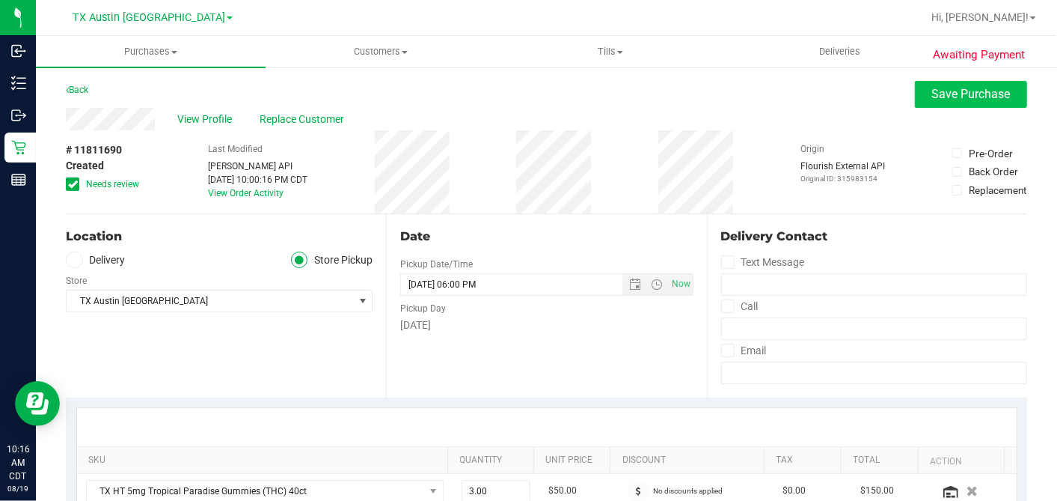
type textarea "[DATE] 10:00-18:00 -- Message: -- Phone:[PHONE_NUMBER] -- Payment Method:CASH -…"
click at [971, 94] on span "Save Purchase" at bounding box center [971, 94] width 79 height 14
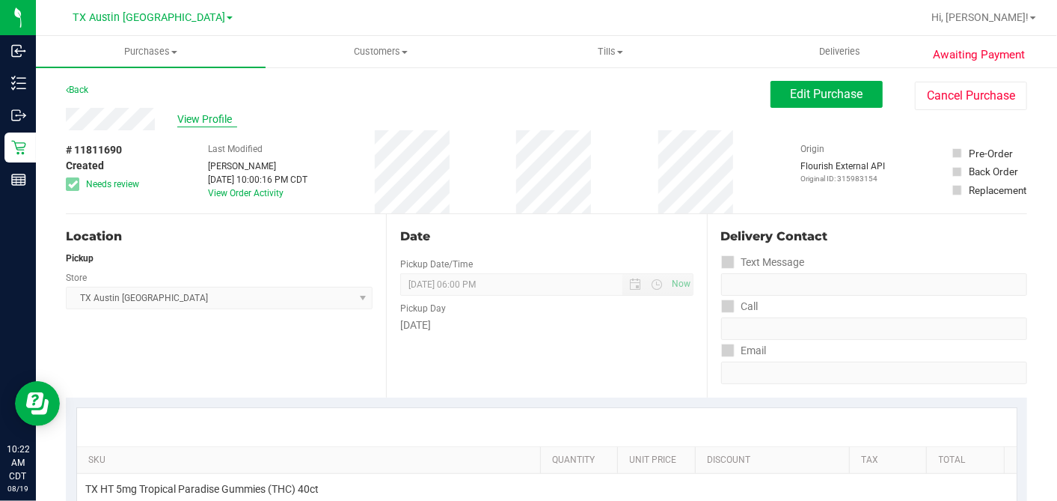
click at [225, 115] on span "View Profile" at bounding box center [207, 119] width 60 height 16
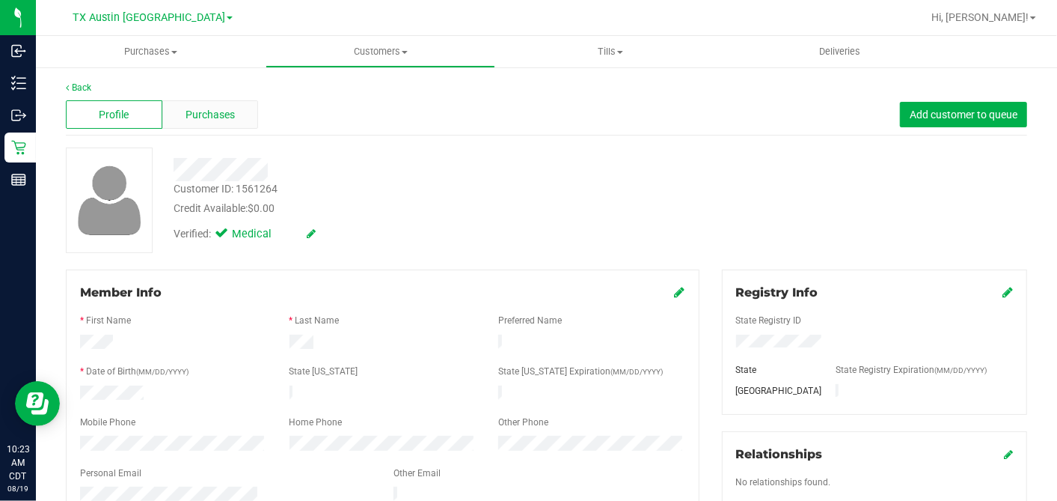
click at [235, 117] on div "Purchases" at bounding box center [210, 114] width 97 height 28
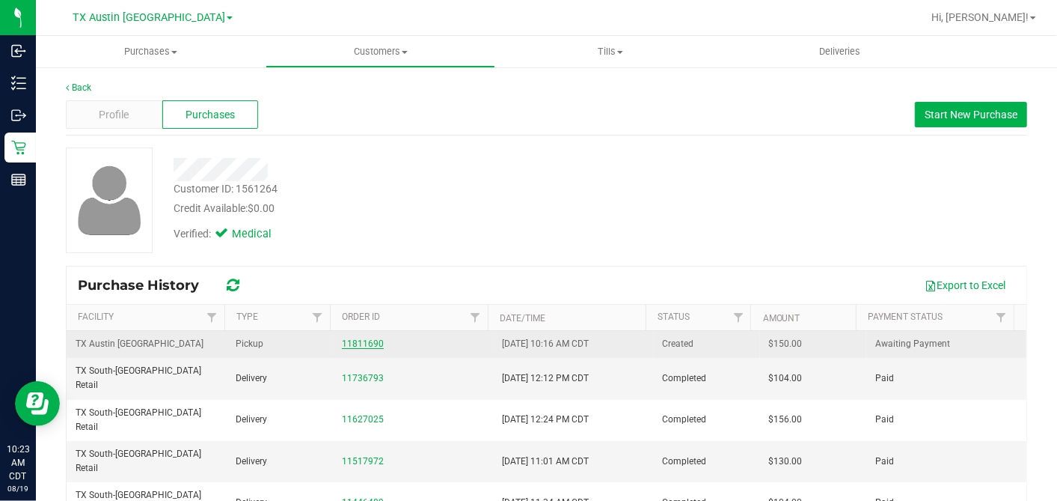
click at [364, 338] on link "11811690" at bounding box center [363, 343] width 42 height 10
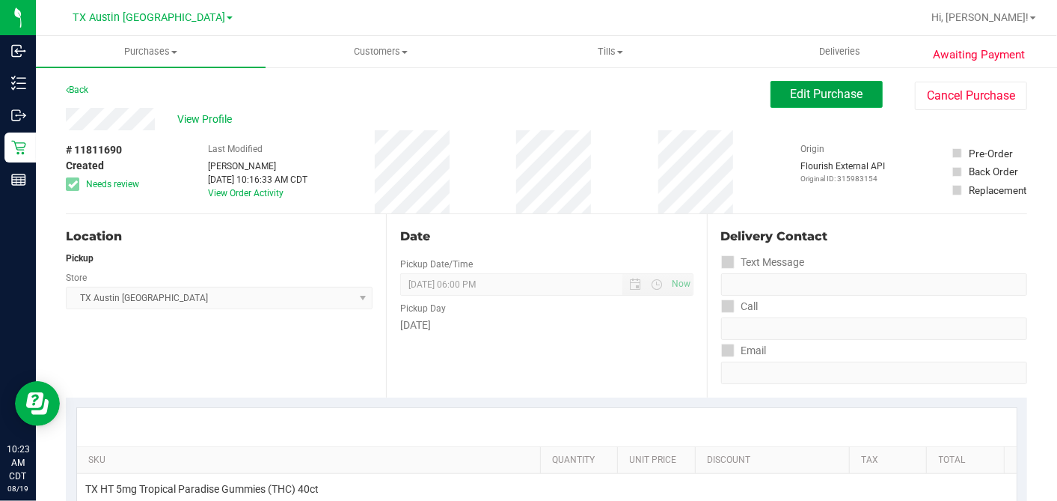
drag, startPoint x: 793, startPoint y: 96, endPoint x: 752, endPoint y: 126, distance: 50.9
click at [793, 97] on span "Edit Purchase" at bounding box center [827, 94] width 73 height 14
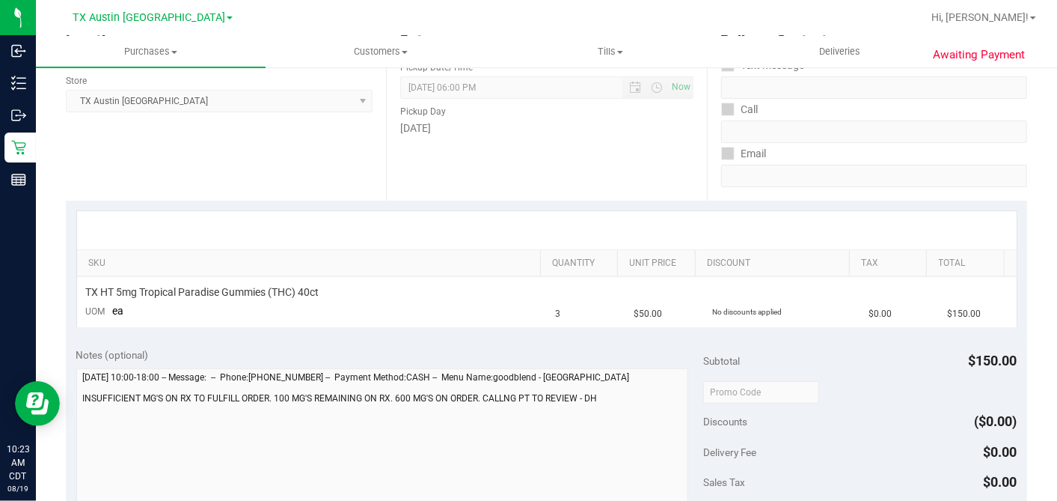
scroll to position [249, 0]
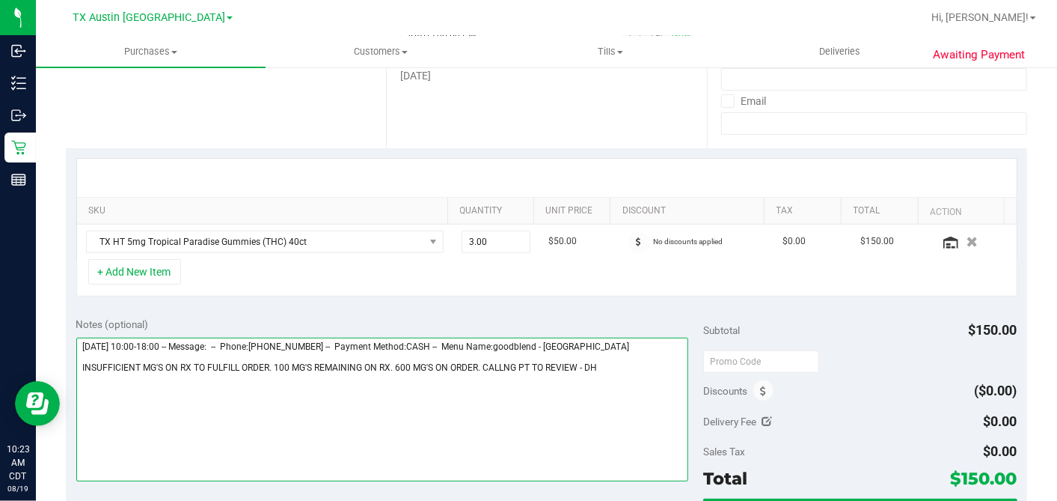
click at [578, 360] on textarea at bounding box center [382, 409] width 613 height 144
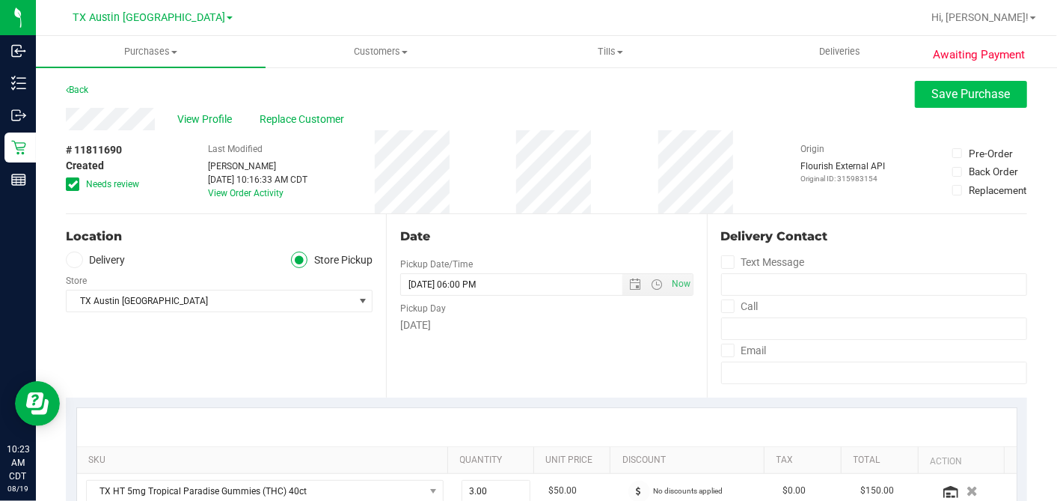
type textarea "[DATE] 10:00-18:00 -- Message: -- Phone:[PHONE_NUMBER] -- Payment Method:CASH -…"
click at [937, 90] on span "Save Purchase" at bounding box center [971, 94] width 79 height 14
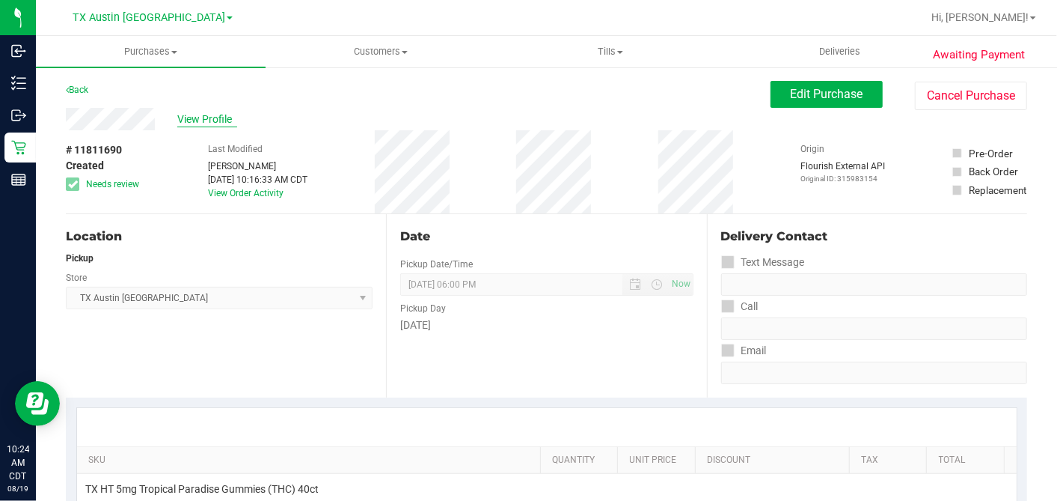
click at [225, 113] on span "View Profile" at bounding box center [207, 119] width 60 height 16
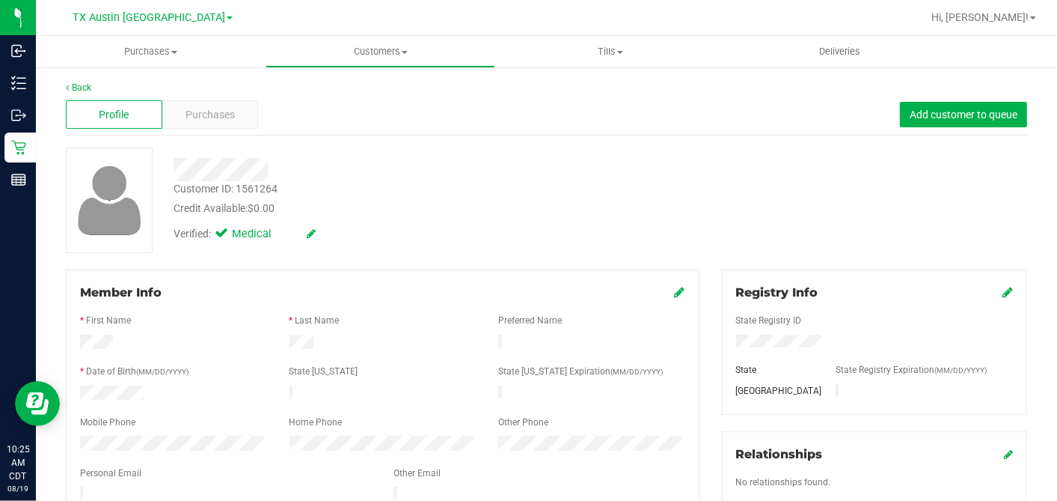
click at [465, 194] on div "Customer ID: 1561264 Credit Available: $0.00" at bounding box center [408, 198] width 492 height 35
click at [251, 117] on div "Purchases" at bounding box center [210, 114] width 97 height 28
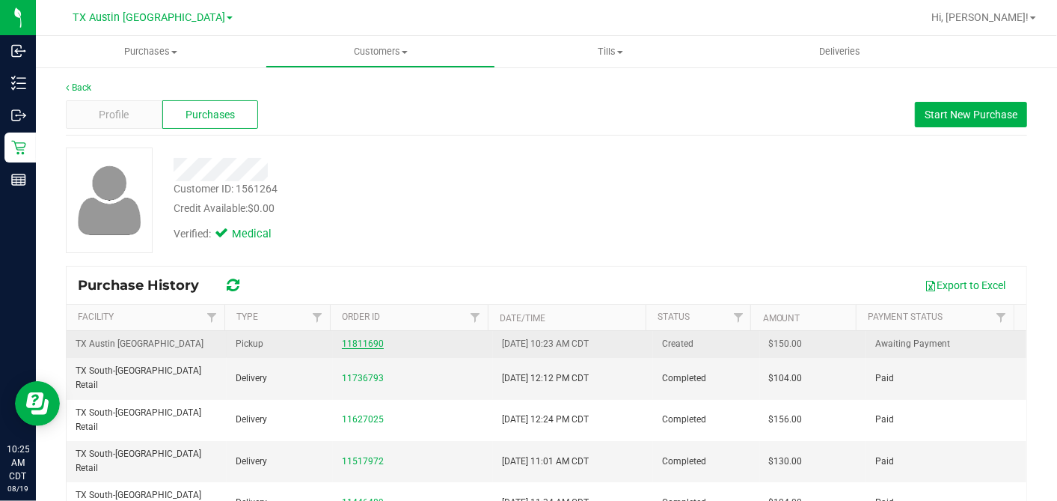
click at [367, 338] on link "11811690" at bounding box center [363, 343] width 42 height 10
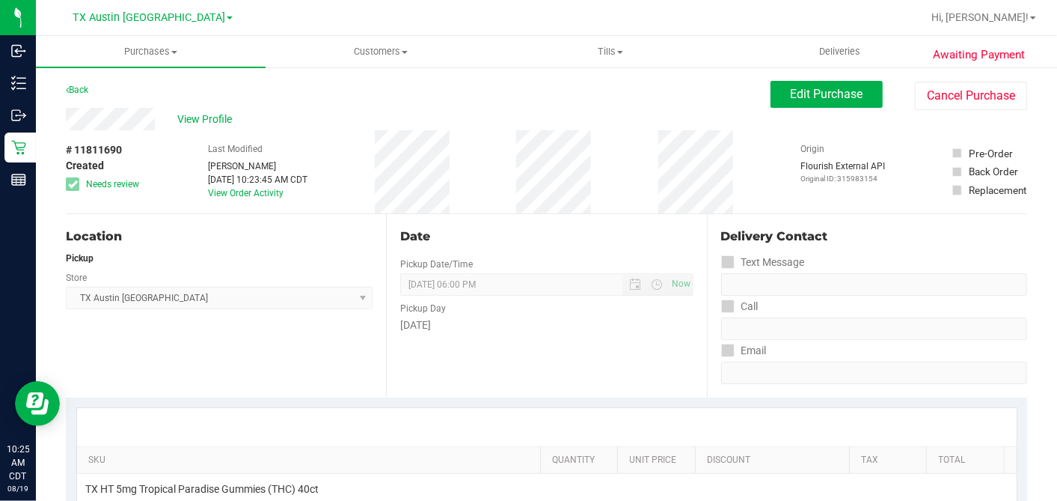
click at [525, 224] on div "Date Pickup Date/Time [DATE] Now [DATE] 06:00 PM Now Pickup Day [DATE]" at bounding box center [546, 305] width 320 height 183
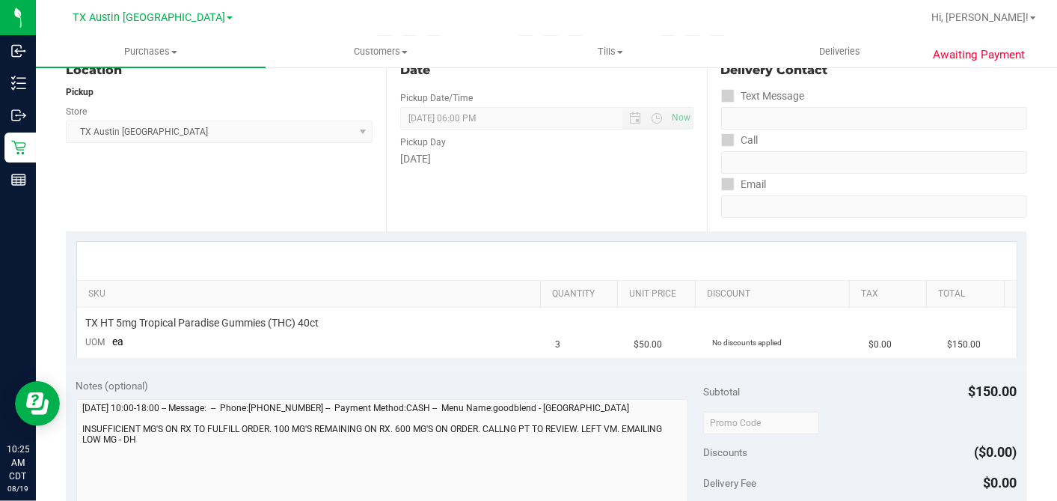
scroll to position [249, 0]
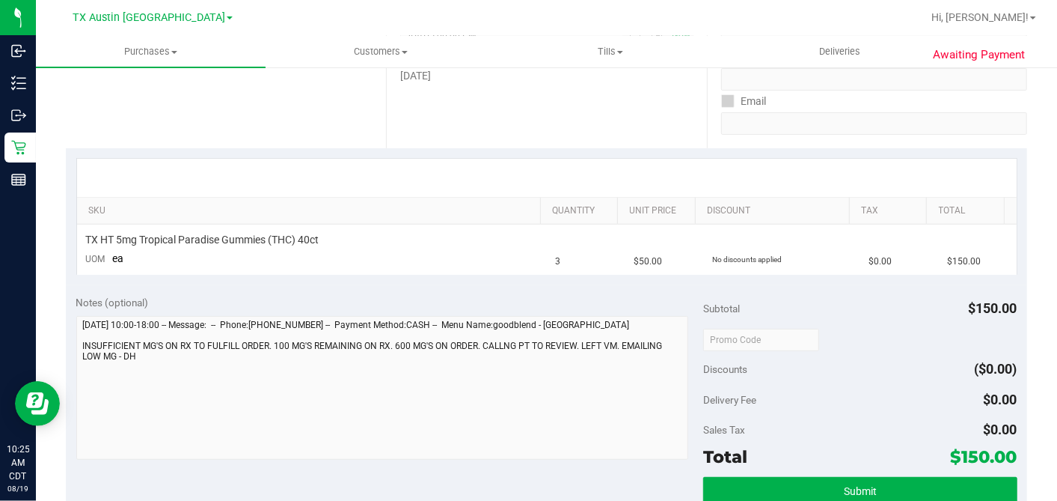
click at [534, 296] on div "Notes (optional)" at bounding box center [390, 302] width 628 height 15
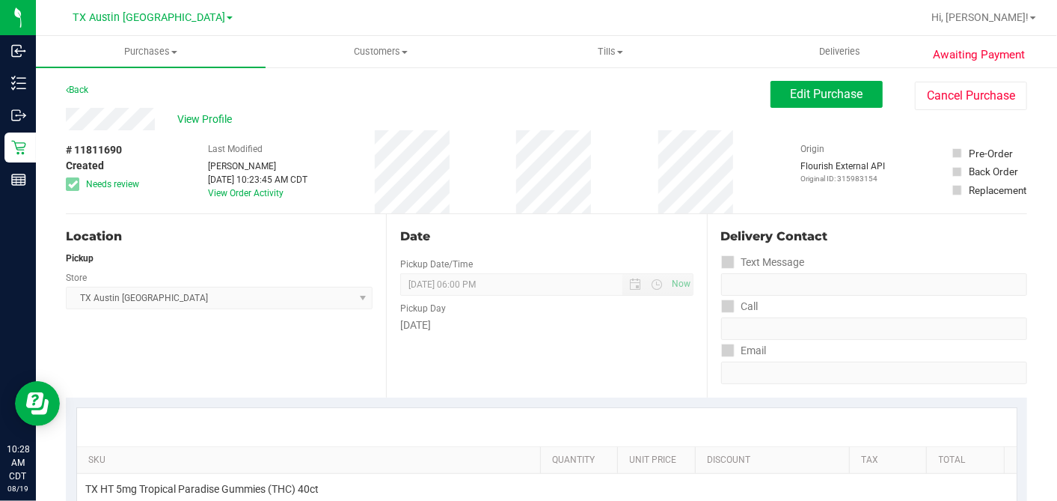
click at [680, 215] on div "Date Pickup Date/Time [DATE] Now [DATE] 06:00 PM Now Pickup Day [DATE]" at bounding box center [546, 305] width 320 height 183
click at [792, 85] on button "Edit Purchase" at bounding box center [827, 94] width 112 height 27
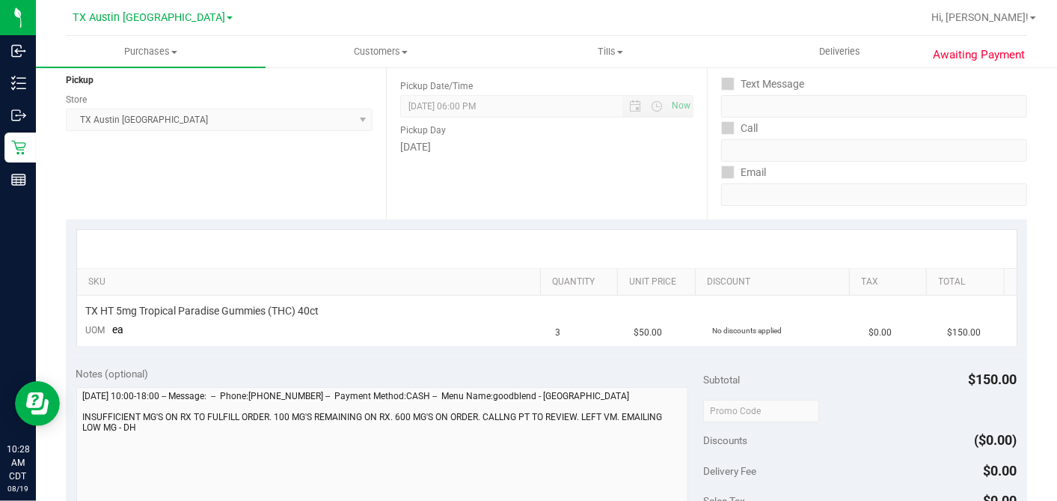
scroll to position [332, 0]
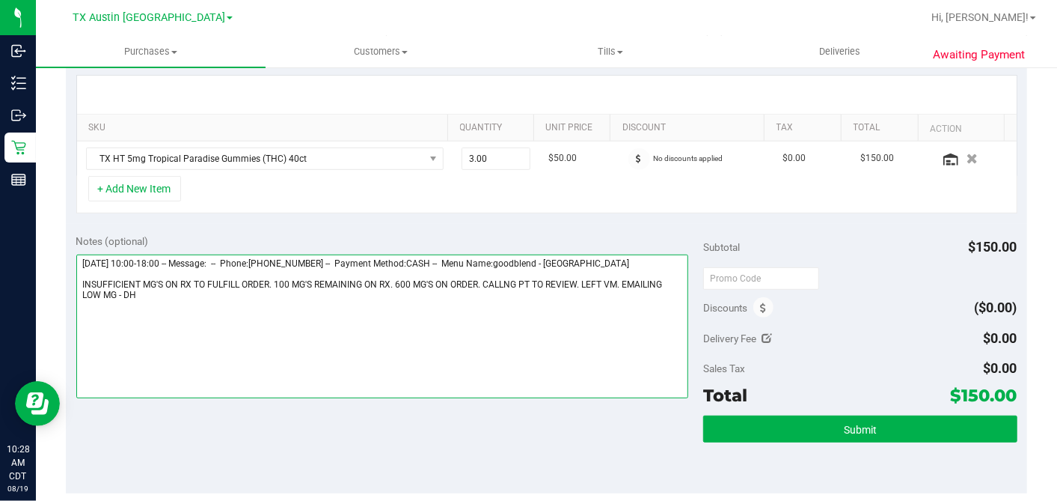
click at [188, 296] on textarea at bounding box center [382, 326] width 613 height 144
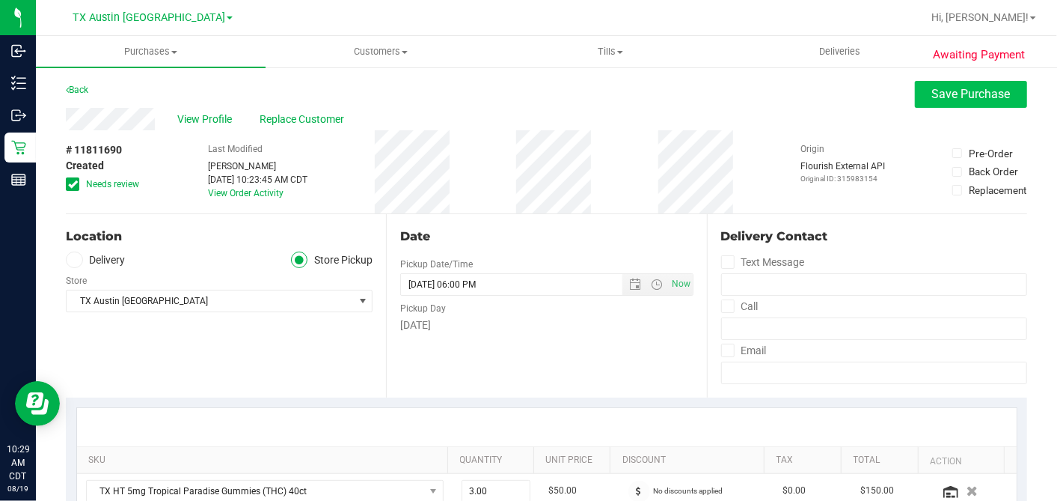
type textarea "[DATE] 10:00-18:00 -- Message: -- Phone:[PHONE_NUMBER] -- Payment Method:CASH -…"
click at [949, 90] on span "Save Purchase" at bounding box center [971, 94] width 79 height 14
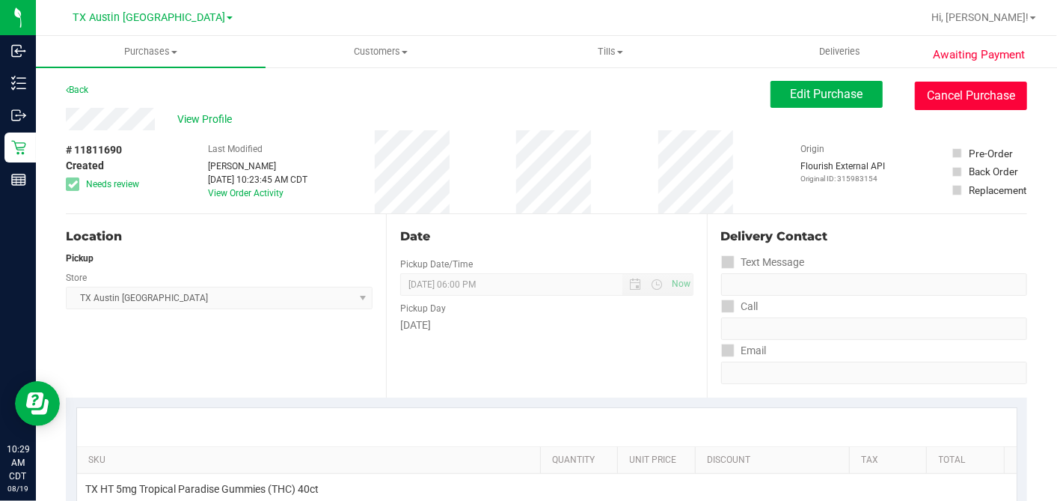
drag, startPoint x: 934, startPoint y: 95, endPoint x: 619, endPoint y: 99, distance: 314.2
click at [934, 95] on button "Cancel Purchase" at bounding box center [971, 96] width 112 height 28
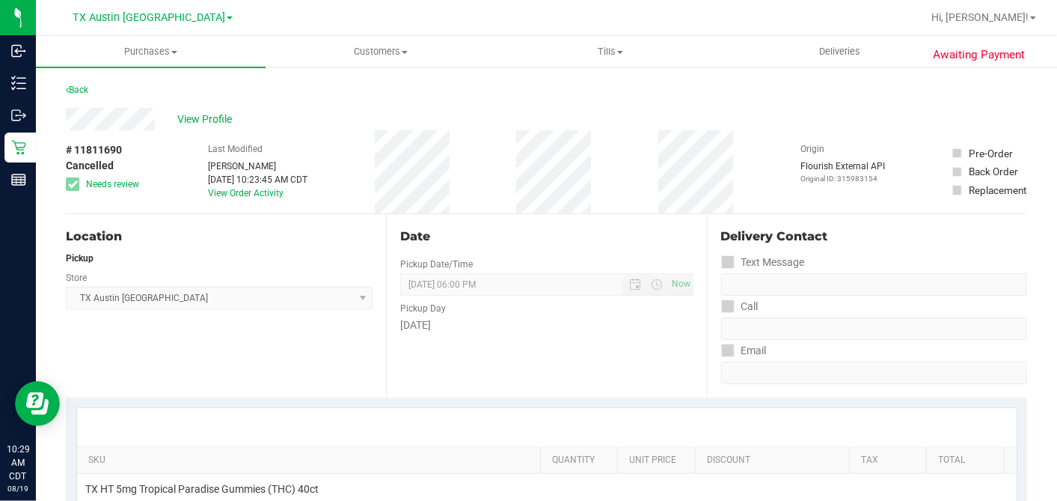
click at [434, 123] on div "View Profile" at bounding box center [546, 119] width 961 height 22
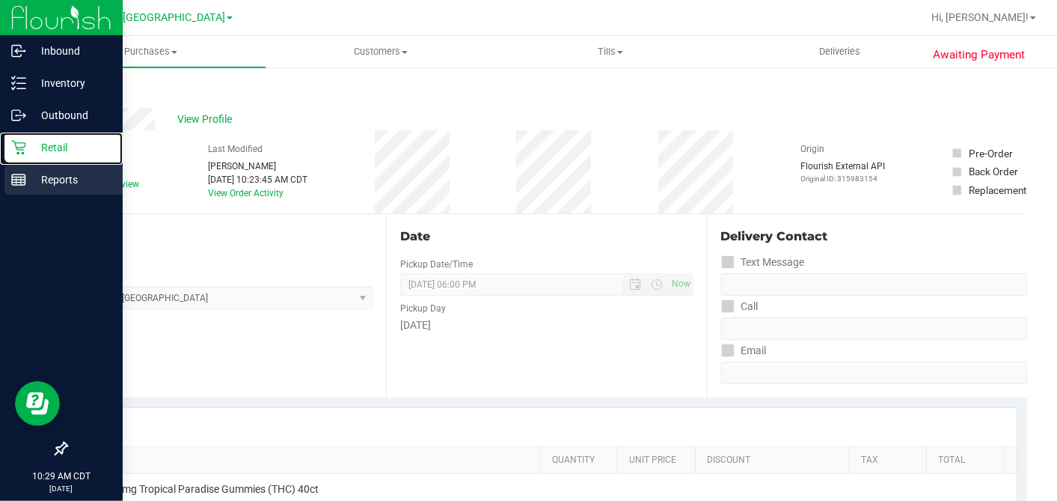
drag, startPoint x: 23, startPoint y: 141, endPoint x: 97, endPoint y: 185, distance: 85.2
click at [23, 142] on icon at bounding box center [18, 147] width 15 height 15
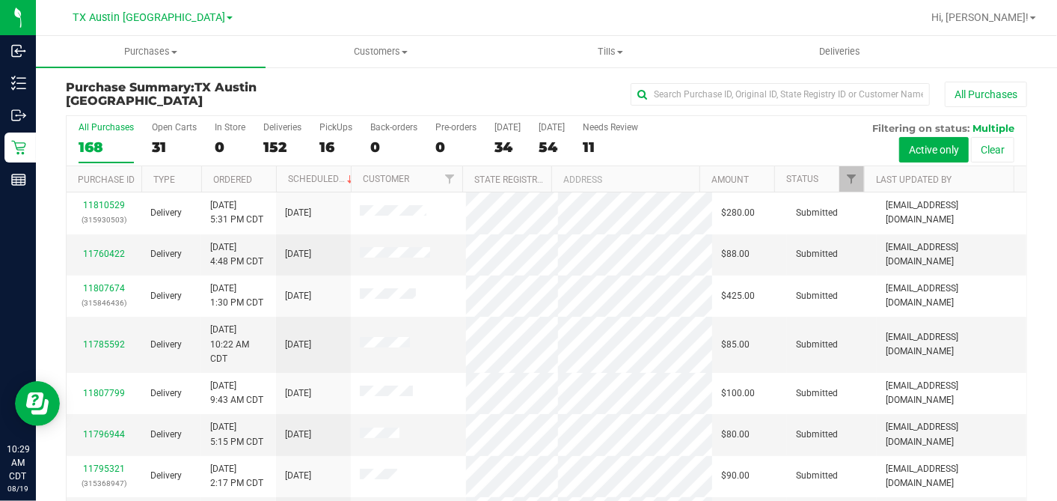
click at [520, 135] on div "All Purchases 168 Open Carts 31 In Store 0 Deliveries 152 PickUps 16 Back-order…" at bounding box center [547, 141] width 960 height 50
click at [508, 144] on div "34" at bounding box center [508, 146] width 26 height 17
click at [0, 0] on input "[DATE] 34" at bounding box center [0, 0] width 0 height 0
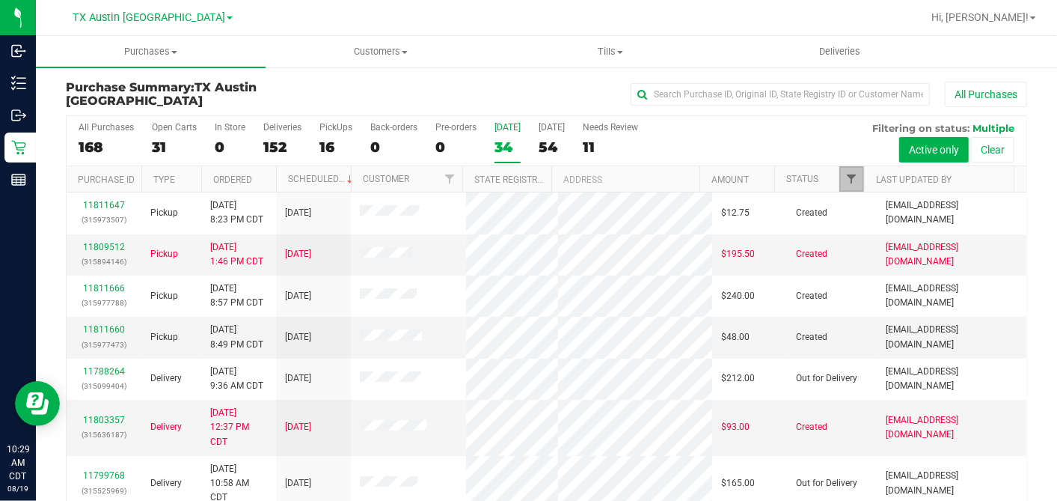
click at [845, 176] on span "Filter" at bounding box center [851, 179] width 12 height 12
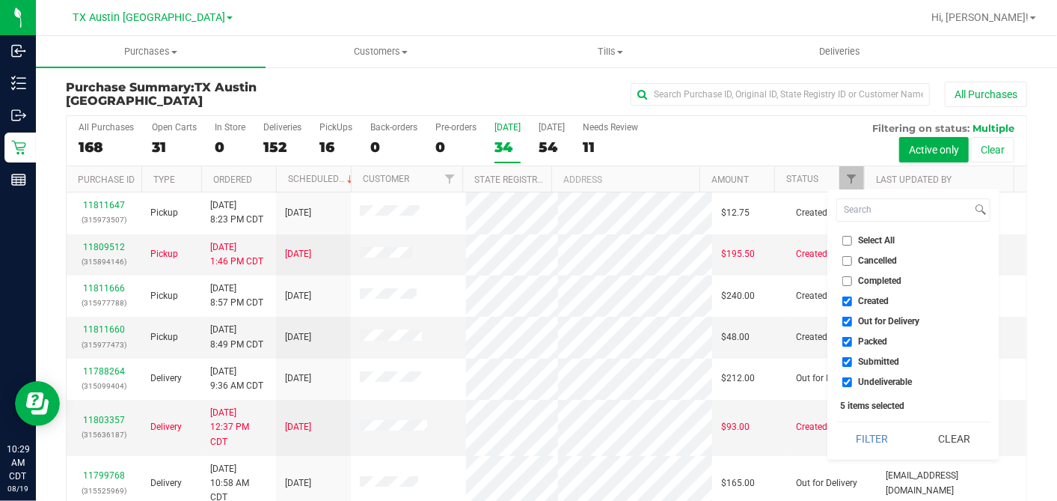
click at [846, 237] on input "Select All" at bounding box center [847, 241] width 10 height 10
checkbox input "true"
click at [846, 238] on input "Select All" at bounding box center [847, 241] width 10 height 10
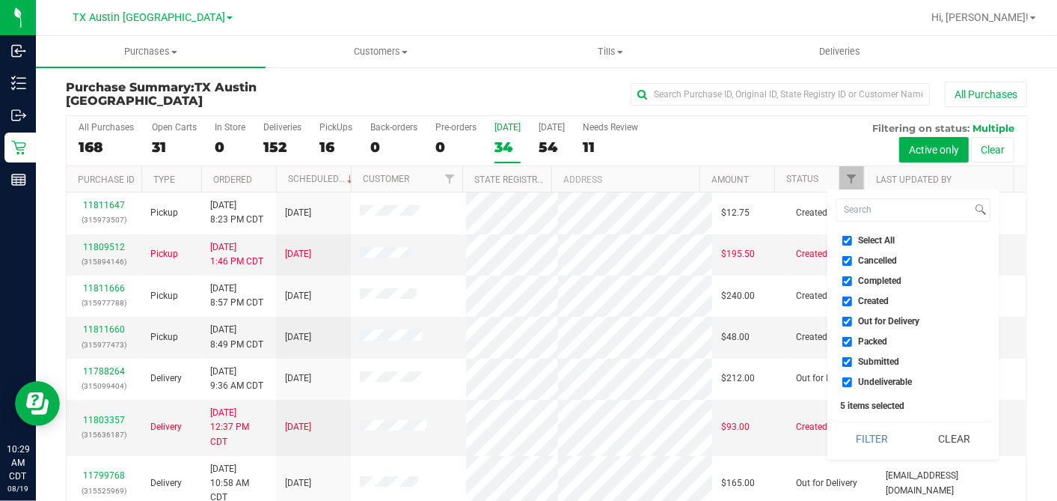
checkbox input "false"
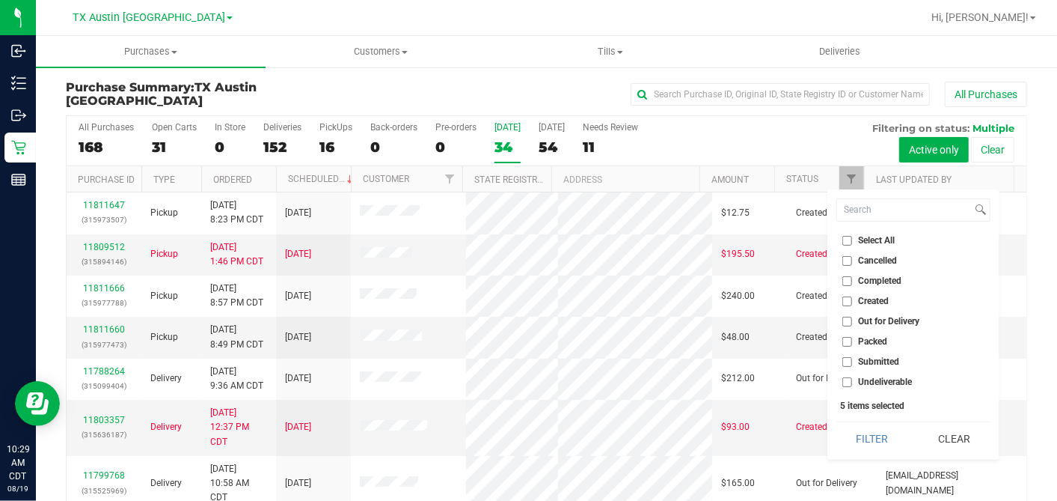
checkbox input "false"
click at [848, 303] on input "Created" at bounding box center [847, 301] width 10 height 10
checkbox input "true"
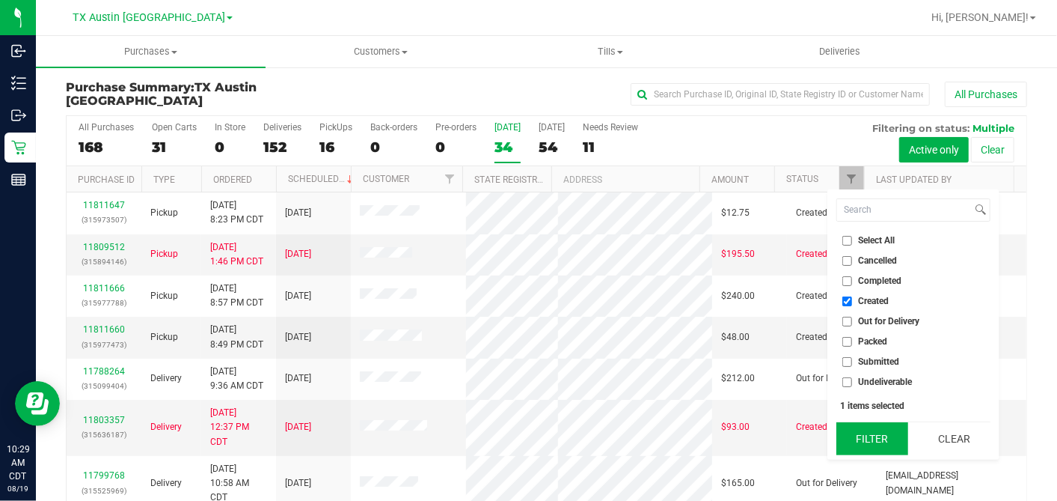
click at [870, 429] on button "Filter" at bounding box center [872, 438] width 72 height 33
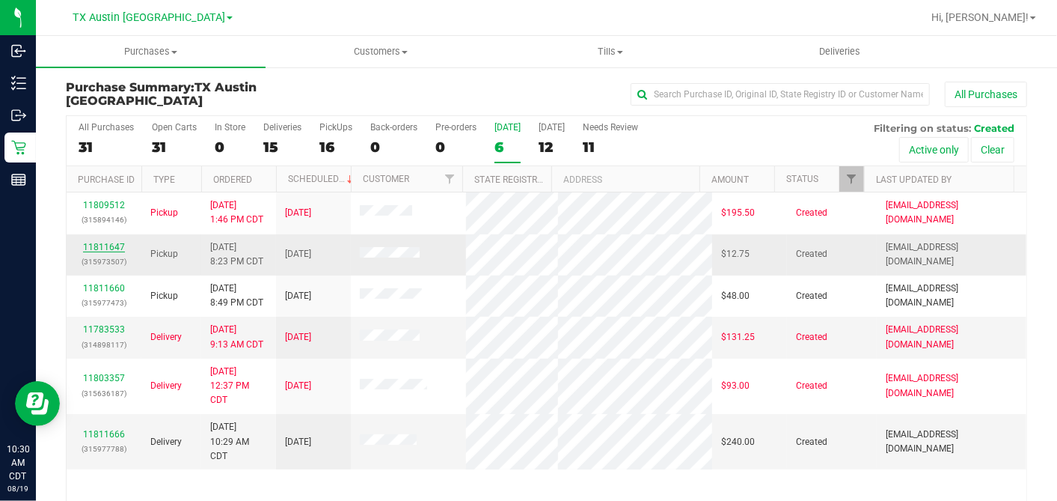
click at [107, 242] on link "11811647" at bounding box center [104, 247] width 42 height 10
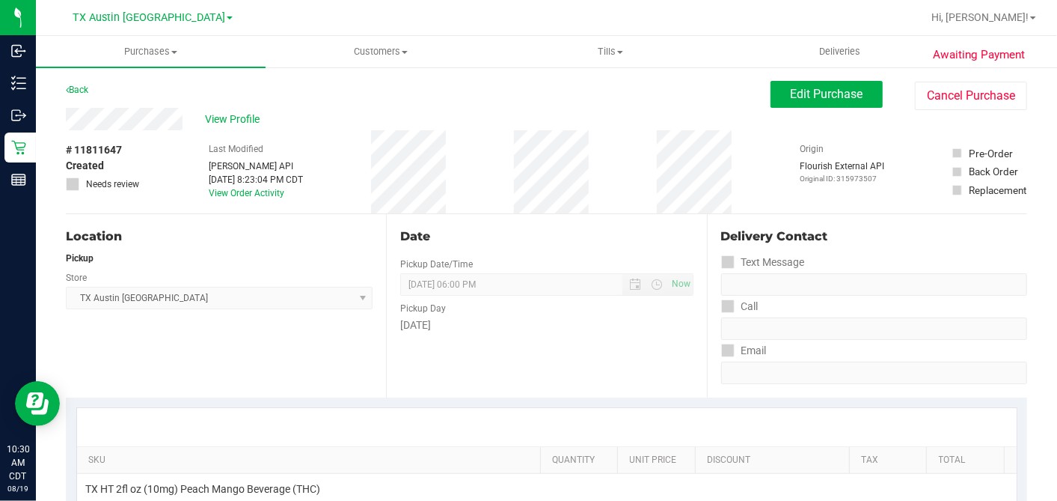
click at [170, 145] on div "# 11811647 Created Needs review Last Modified [PERSON_NAME] API [DATE] 8:23:04 …" at bounding box center [546, 171] width 961 height 83
click at [251, 117] on span "View Profile" at bounding box center [235, 119] width 60 height 16
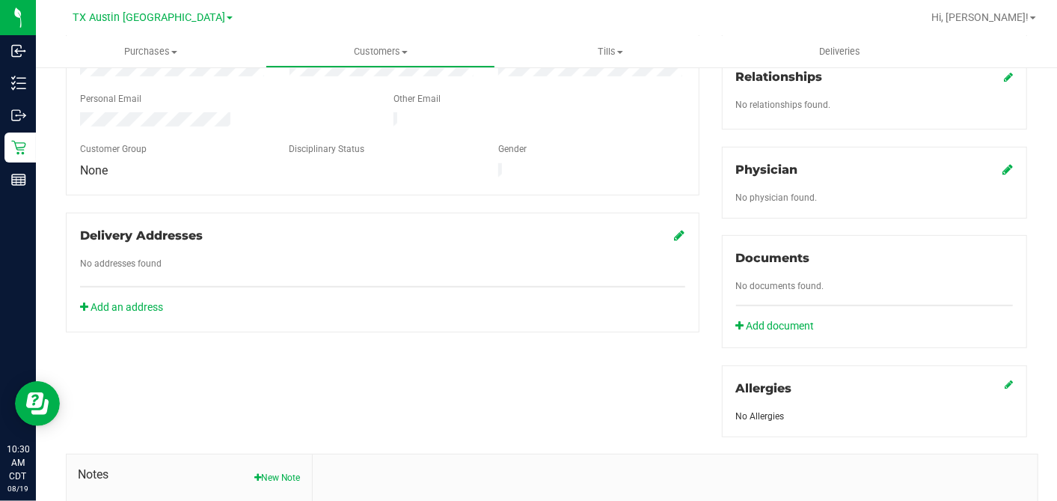
scroll to position [561, 0]
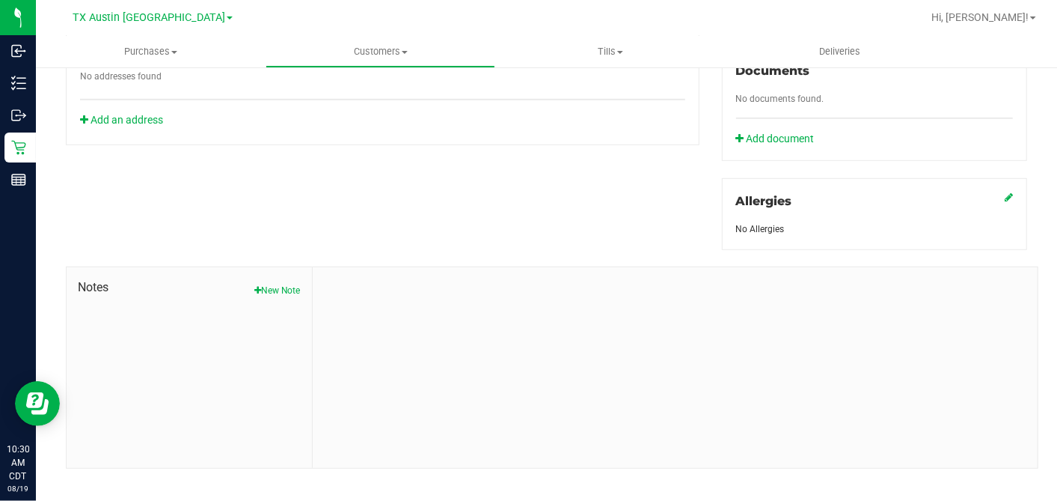
click at [274, 284] on button "New Note" at bounding box center [277, 290] width 46 height 13
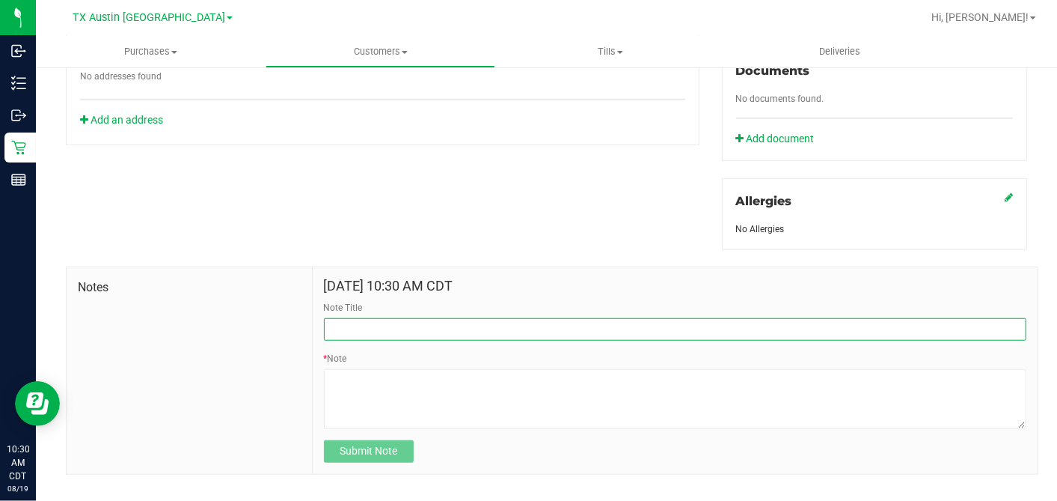
click at [358, 318] on input "Note Title" at bounding box center [675, 329] width 703 height 22
type input "[PERSON_NAME]"
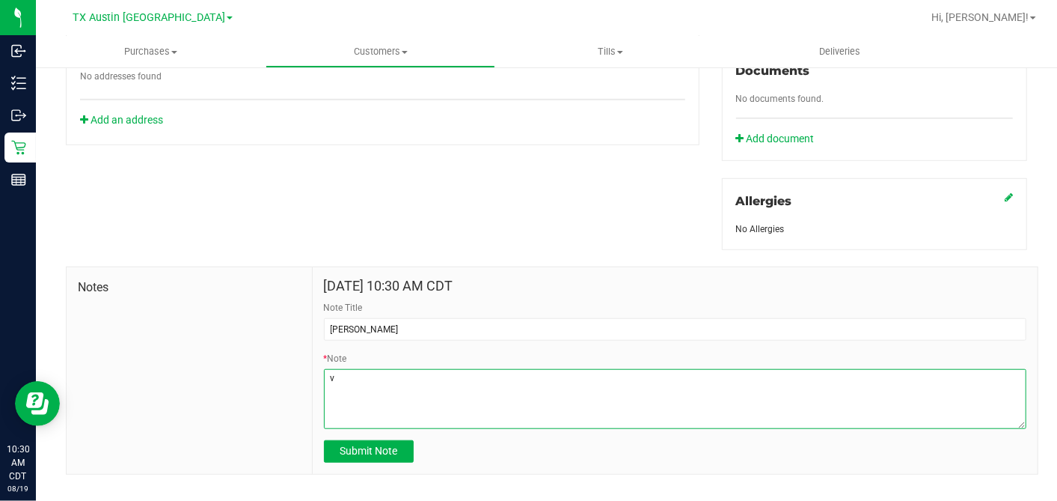
drag, startPoint x: 335, startPoint y: 363, endPoint x: 288, endPoint y: 343, distance: 51.3
click at [313, 353] on div "[DATE] 10:30 AM CDT Note Title [PERSON_NAME] * Note Submit Note" at bounding box center [675, 370] width 725 height 206
paste textarea "Patient Name: [PERSON_NAME] Address: [STREET_ADDRESS] Phone Number: [PHONE_NUMB…"
type textarea "Patient Name: [PERSON_NAME] Address: [STREET_ADDRESS] Phone Number: [PHONE_NUMB…"
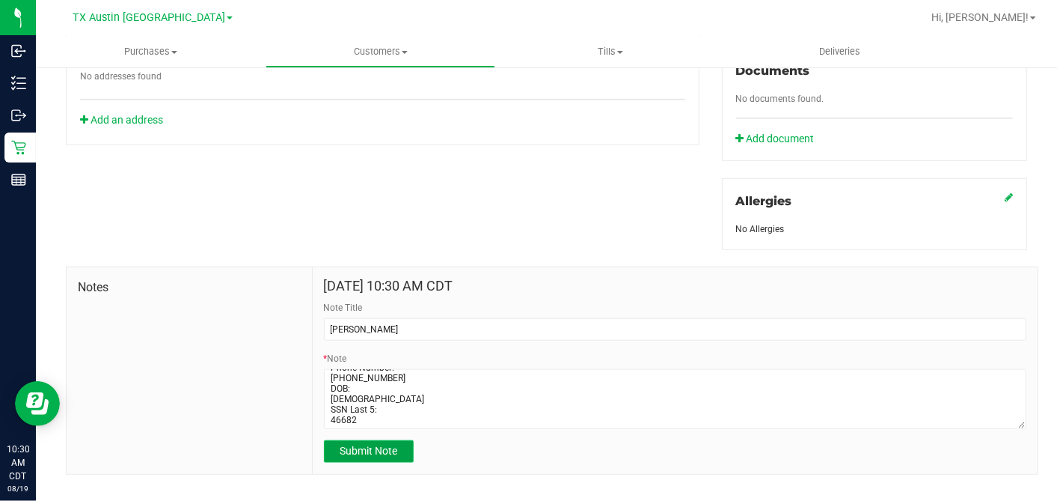
click at [375, 444] on span "Submit Note" at bounding box center [369, 450] width 58 height 12
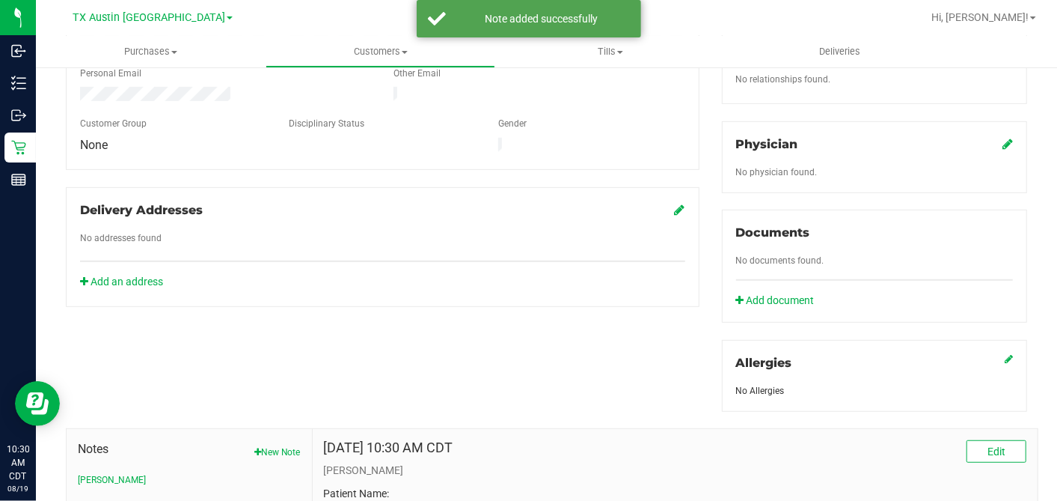
scroll to position [395, 0]
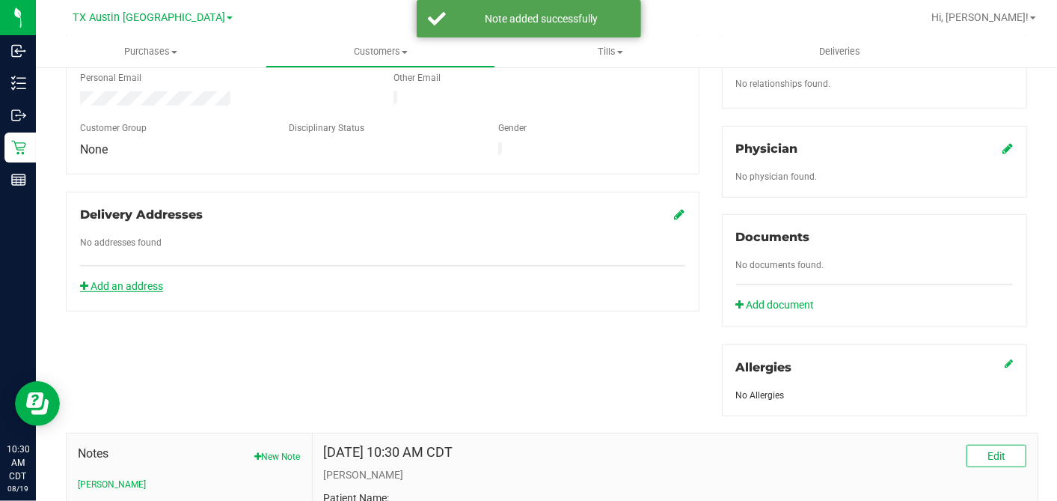
click at [150, 280] on link "Add an address" at bounding box center [121, 286] width 83 height 12
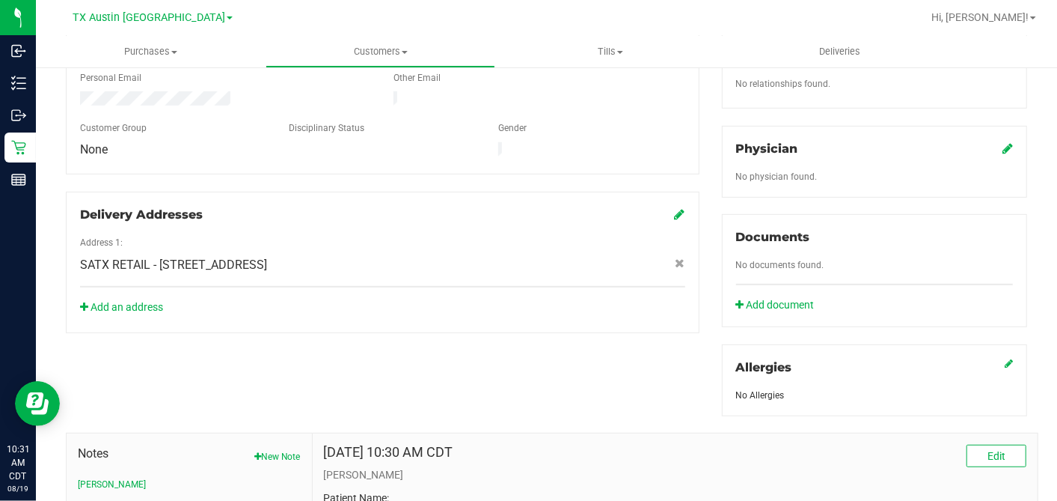
click at [1003, 142] on icon at bounding box center [1008, 148] width 10 height 12
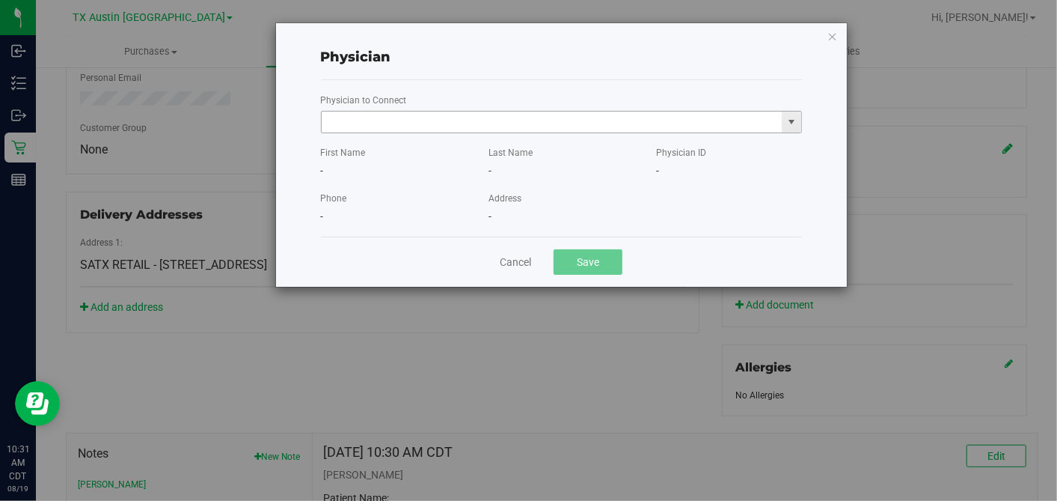
click at [753, 120] on input "text" at bounding box center [552, 121] width 461 height 21
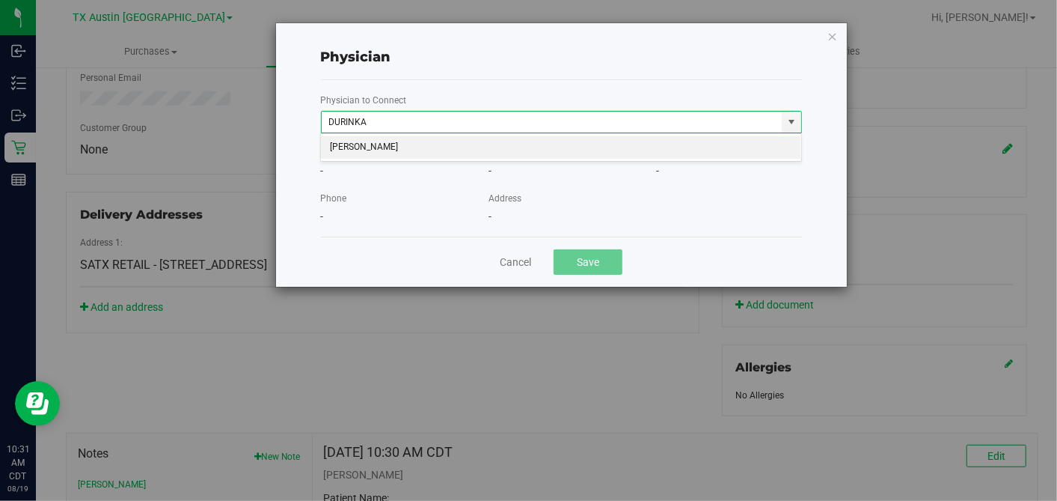
click at [666, 151] on li "[PERSON_NAME]" at bounding box center [561, 147] width 480 height 22
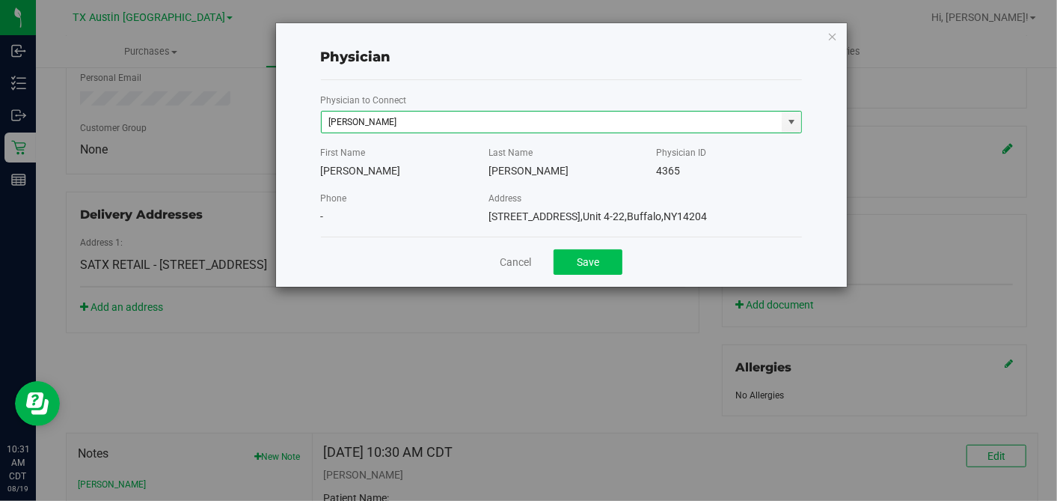
type input "[PERSON_NAME]"
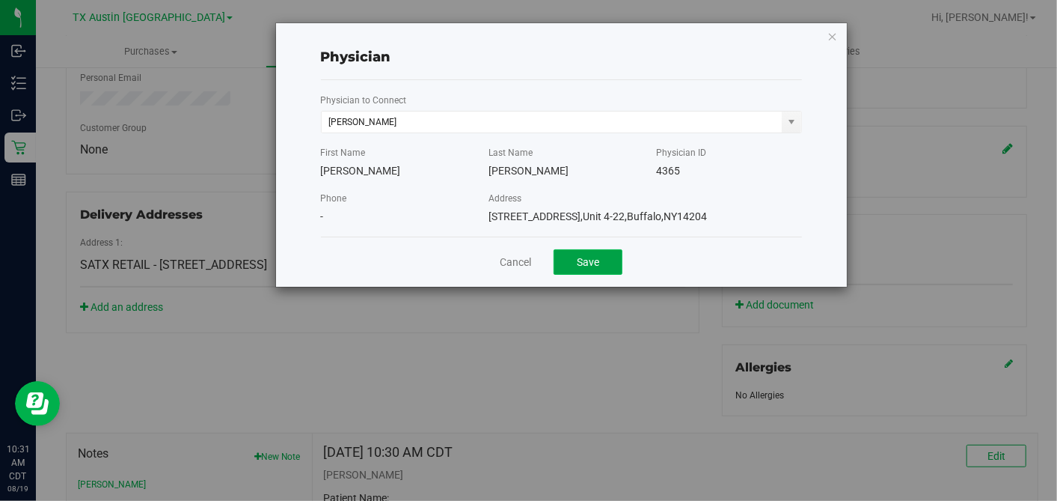
drag, startPoint x: 592, startPoint y: 254, endPoint x: 632, endPoint y: 283, distance: 49.4
click at [592, 254] on button "Save" at bounding box center [588, 261] width 69 height 25
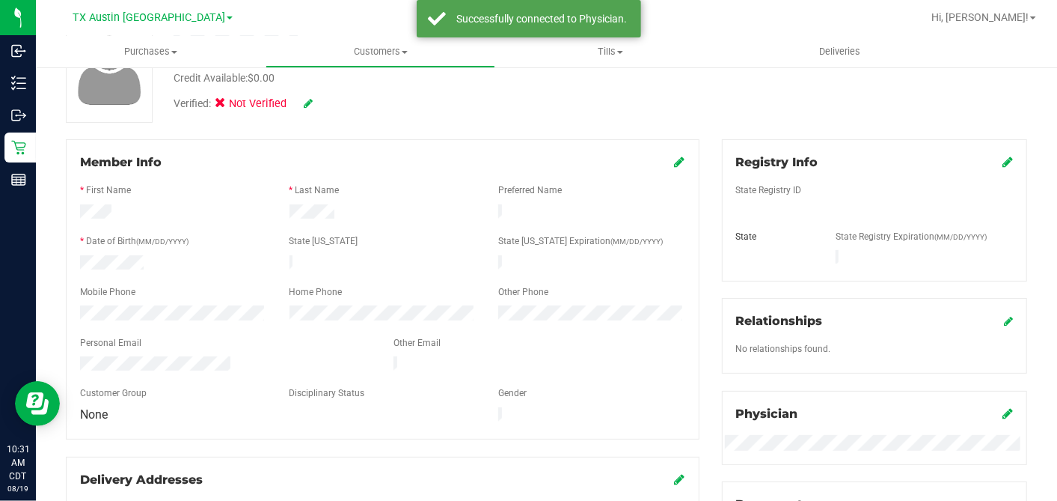
scroll to position [0, 0]
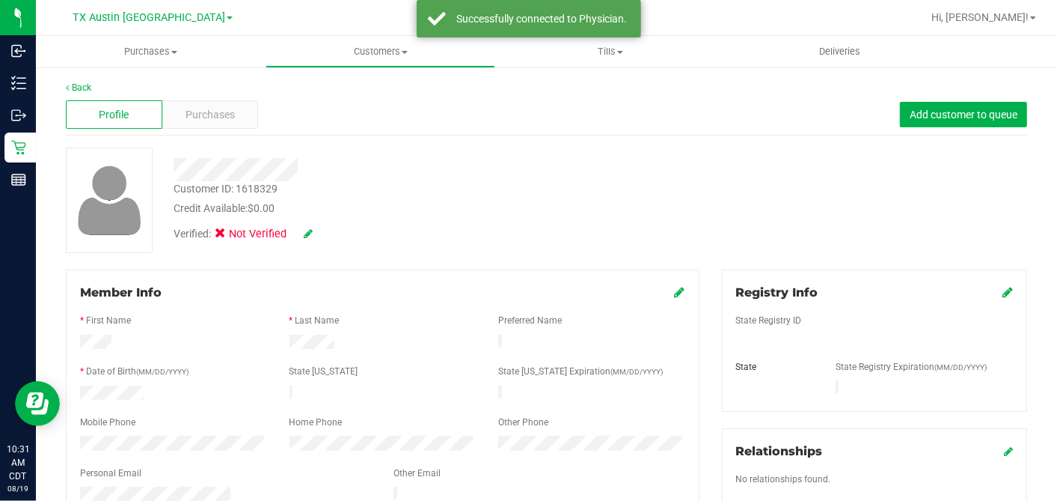
click at [1003, 290] on icon at bounding box center [1008, 292] width 10 height 12
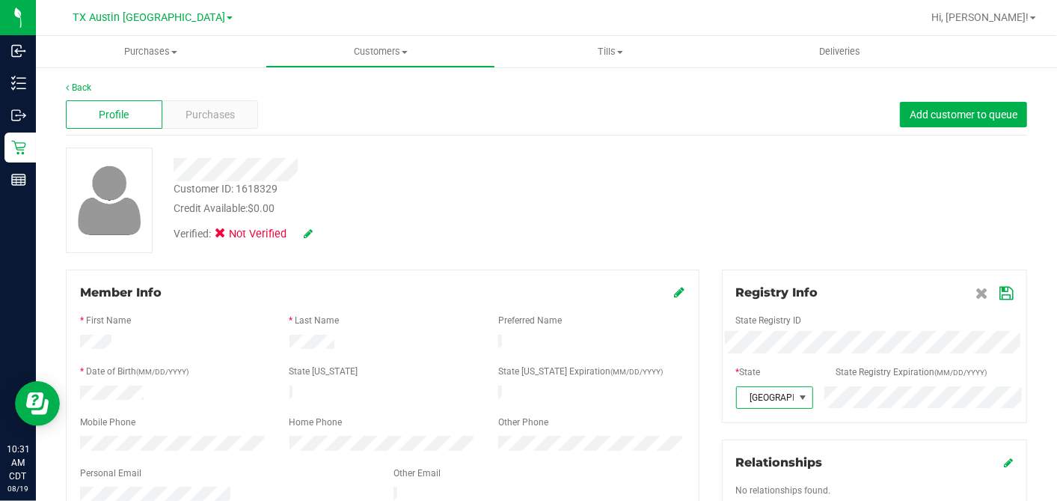
click at [1000, 296] on icon at bounding box center [1006, 293] width 13 height 12
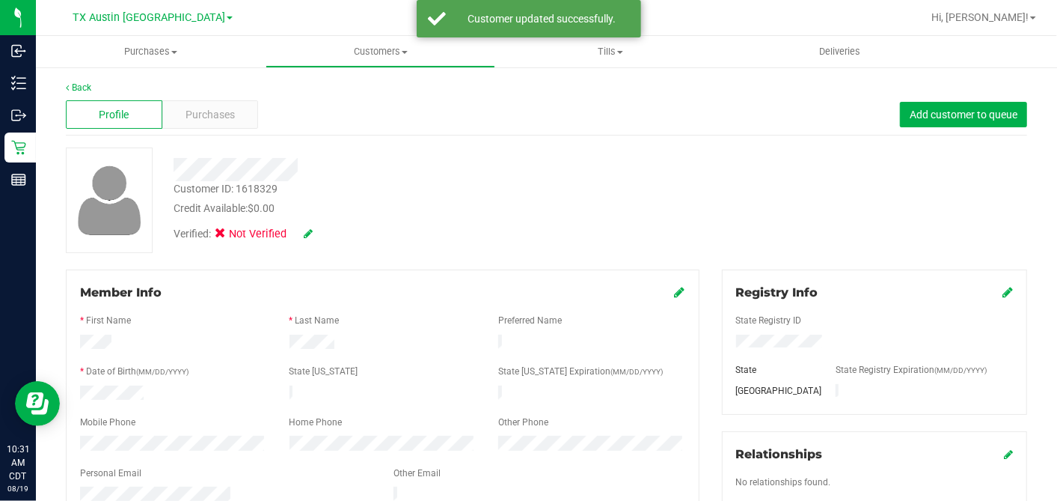
click at [315, 233] on div "Verified: Not Verified" at bounding box center [244, 234] width 164 height 16
click at [312, 233] on icon at bounding box center [308, 233] width 9 height 10
drag, startPoint x: 218, startPoint y: 233, endPoint x: 251, endPoint y: 236, distance: 32.4
click at [218, 233] on span at bounding box center [224, 235] width 13 height 13
click at [0, 0] on input "Medical" at bounding box center [0, 0] width 0 height 0
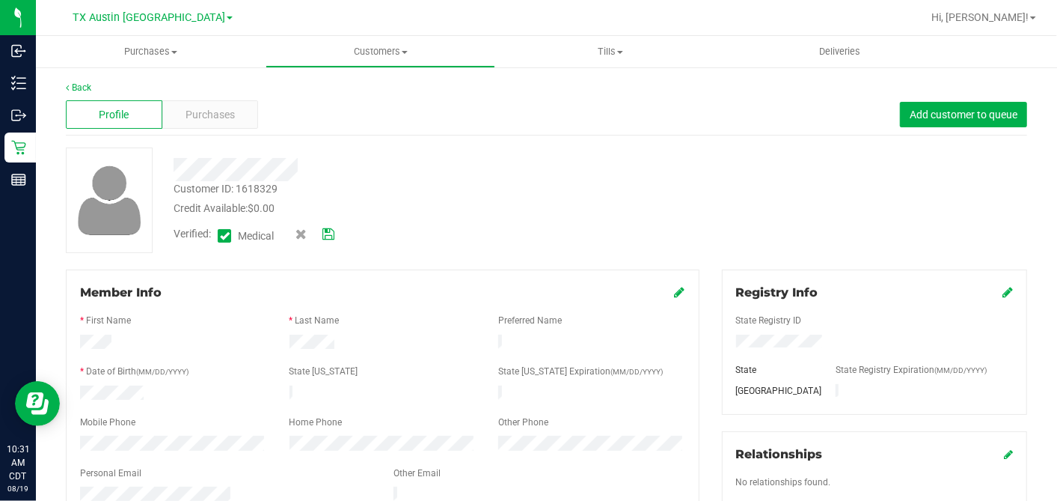
click at [335, 228] on div "Verified: Medical" at bounding box center [408, 234] width 492 height 37
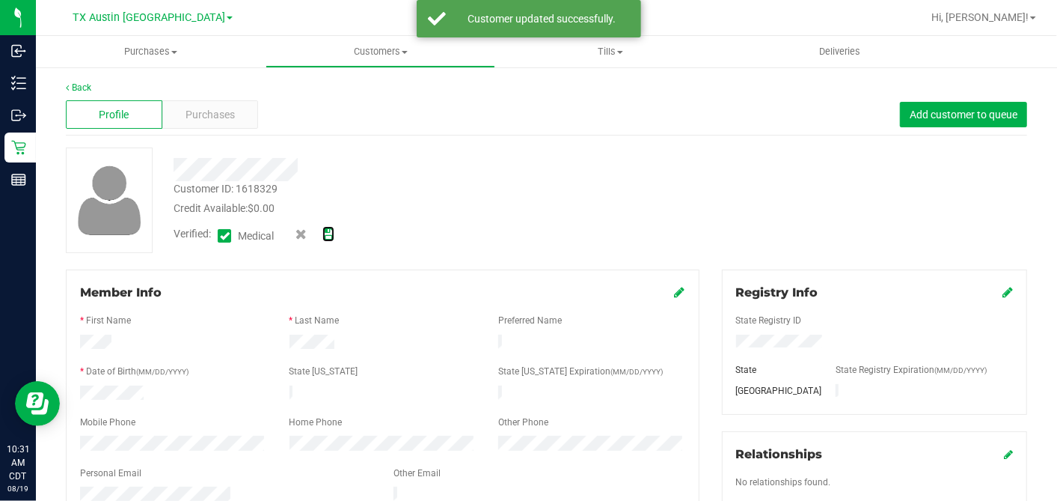
drag, startPoint x: 331, startPoint y: 231, endPoint x: 437, endPoint y: 245, distance: 107.2
click at [331, 231] on icon at bounding box center [328, 234] width 12 height 10
click at [675, 290] on icon at bounding box center [680, 292] width 10 height 12
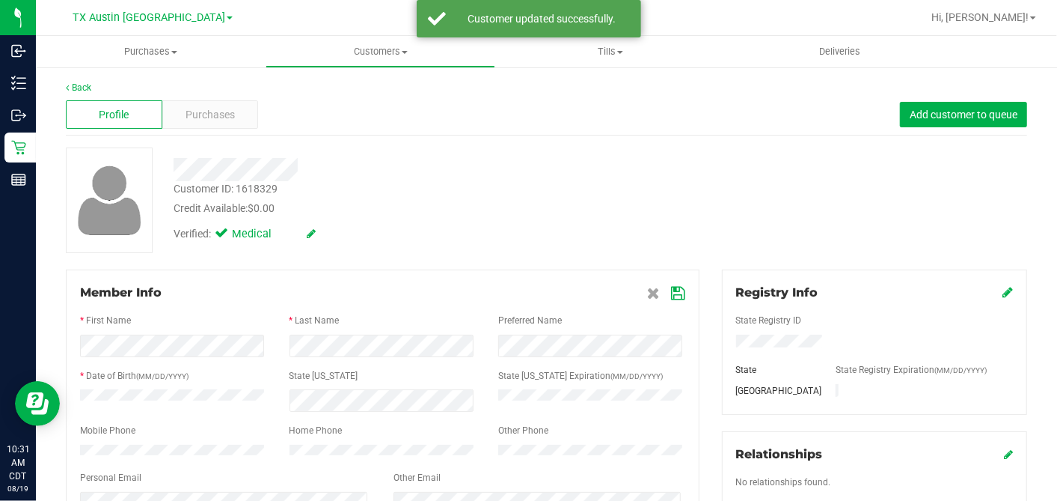
click at [408, 380] on div "State [US_STATE]" at bounding box center [382, 377] width 209 height 17
click at [672, 292] on icon at bounding box center [678, 293] width 13 height 12
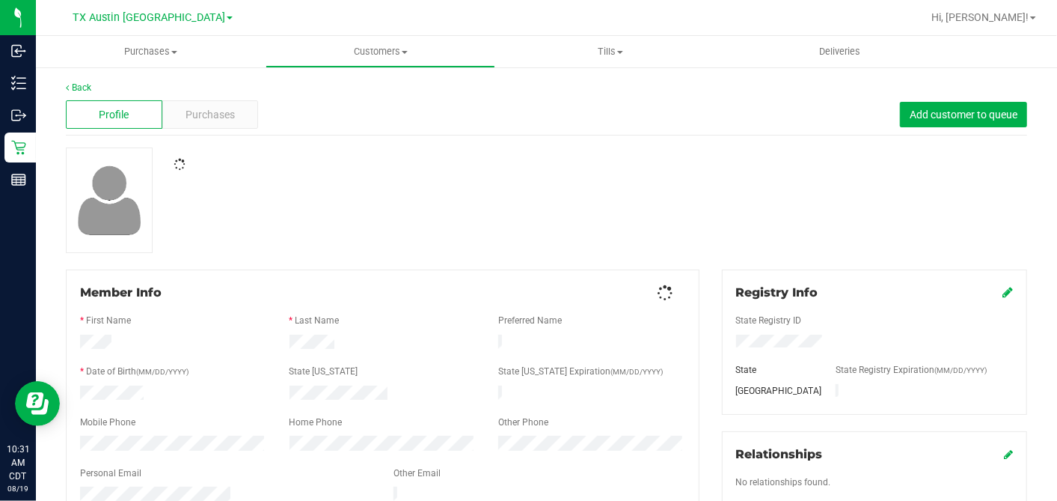
click at [686, 213] on div at bounding box center [547, 199] width 984 height 105
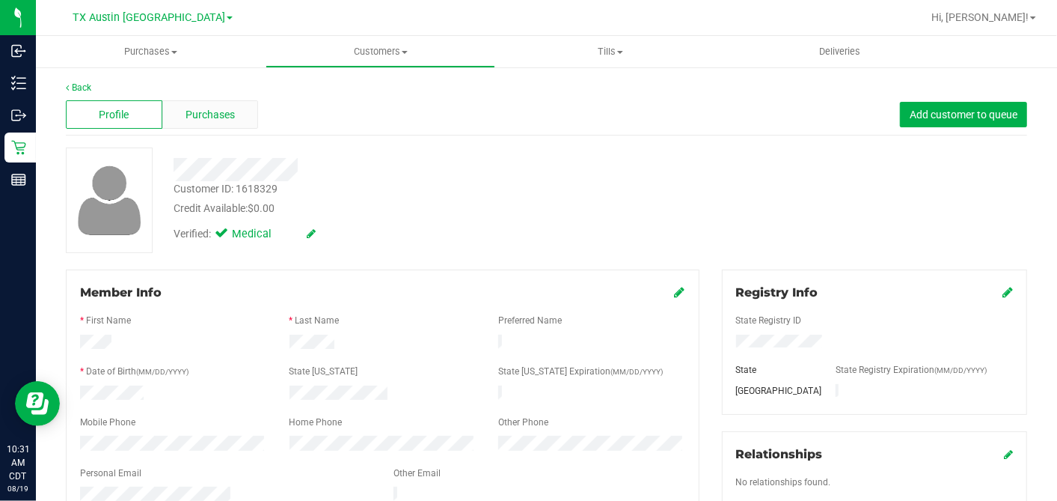
click at [239, 111] on div "Purchases" at bounding box center [210, 114] width 97 height 28
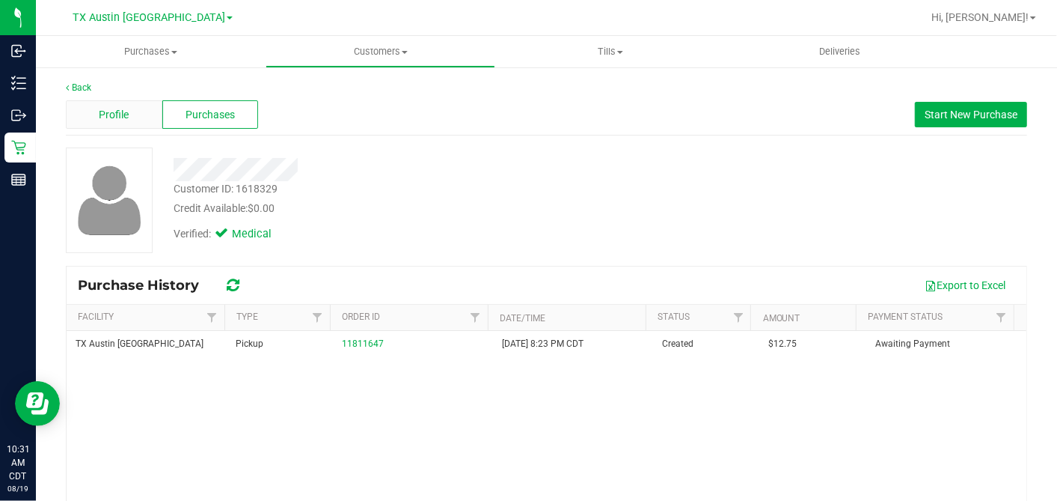
click at [100, 114] on span "Profile" at bounding box center [114, 115] width 30 height 16
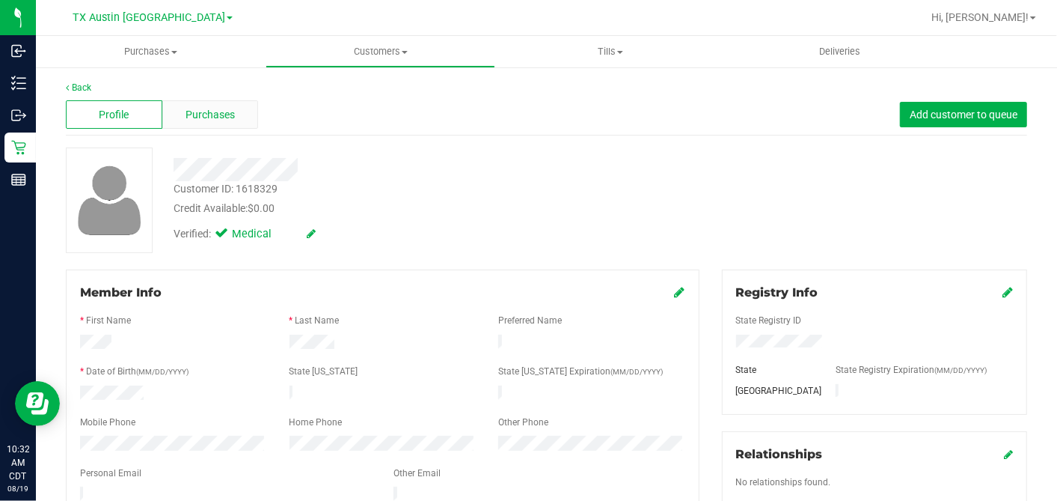
click at [238, 106] on div "Purchases" at bounding box center [210, 114] width 97 height 28
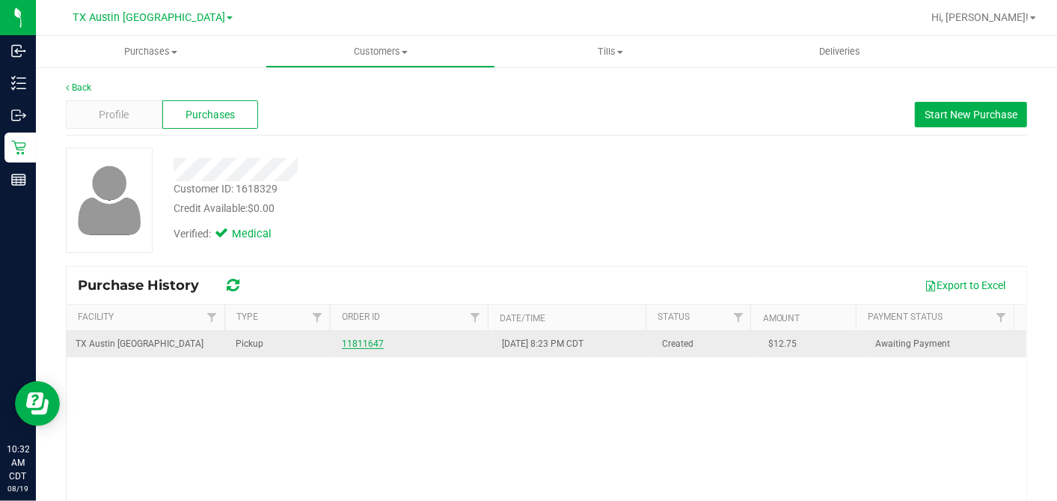
click at [361, 347] on link "11811647" at bounding box center [363, 343] width 42 height 10
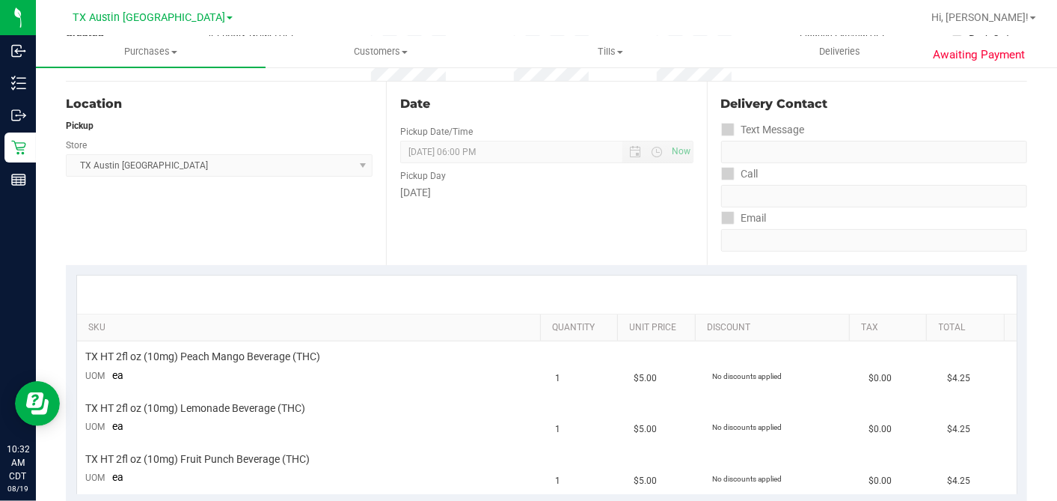
scroll to position [166, 0]
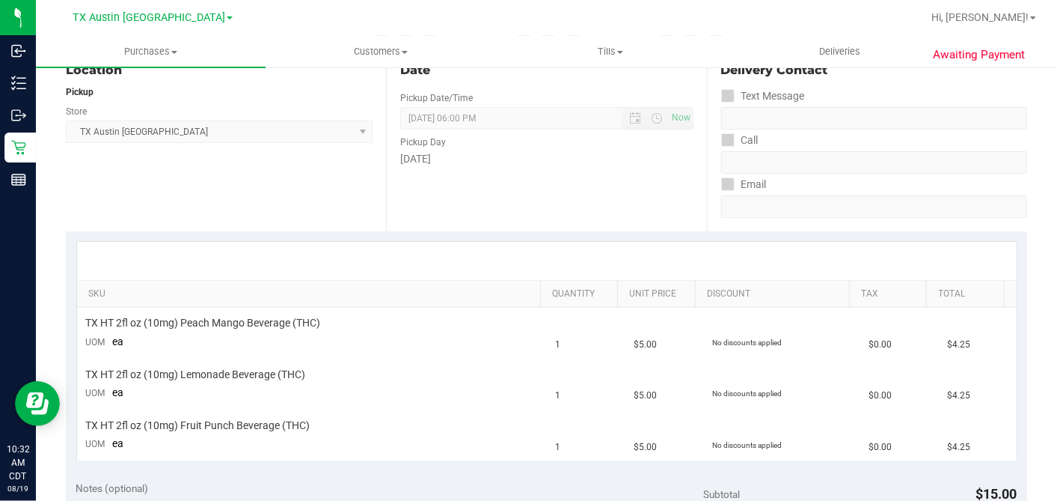
click at [688, 215] on div "Date Pickup Date/Time [DATE] Now [DATE] 06:00 PM Now Pickup Day [DATE]" at bounding box center [546, 139] width 320 height 183
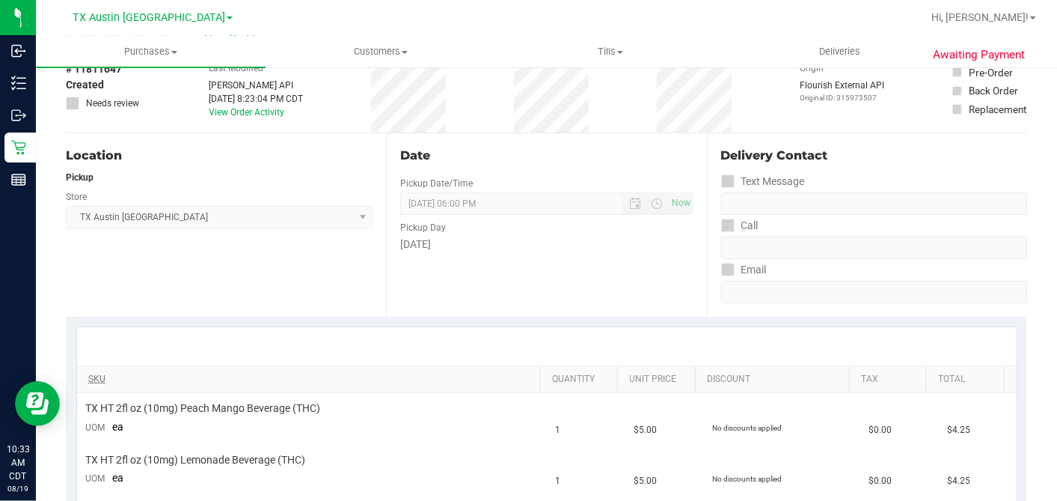
scroll to position [0, 0]
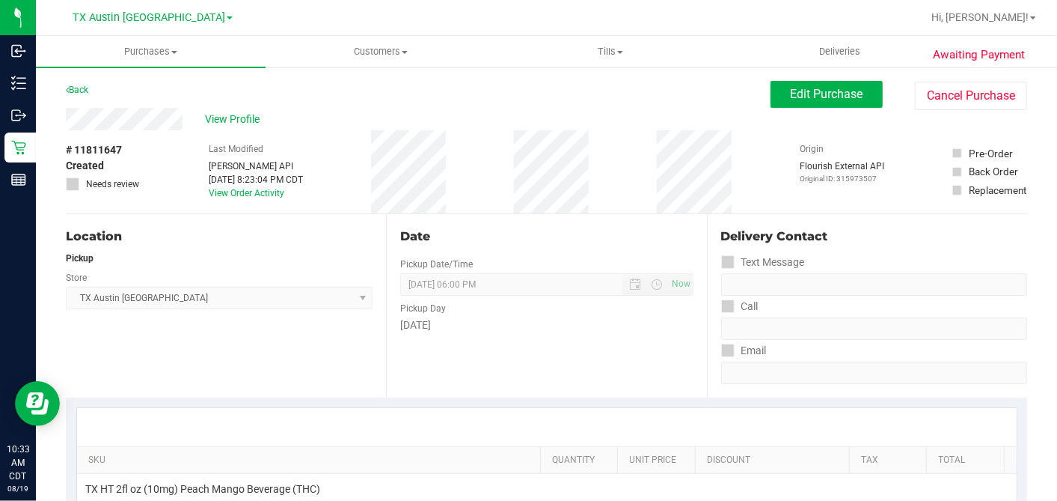
click at [374, 214] on div "Location Pickup Store [GEOGRAPHIC_DATA] [GEOGRAPHIC_DATA] [GEOGRAPHIC_DATA] Sel…" at bounding box center [226, 305] width 320 height 183
click at [800, 95] on span "Edit Purchase" at bounding box center [827, 94] width 73 height 14
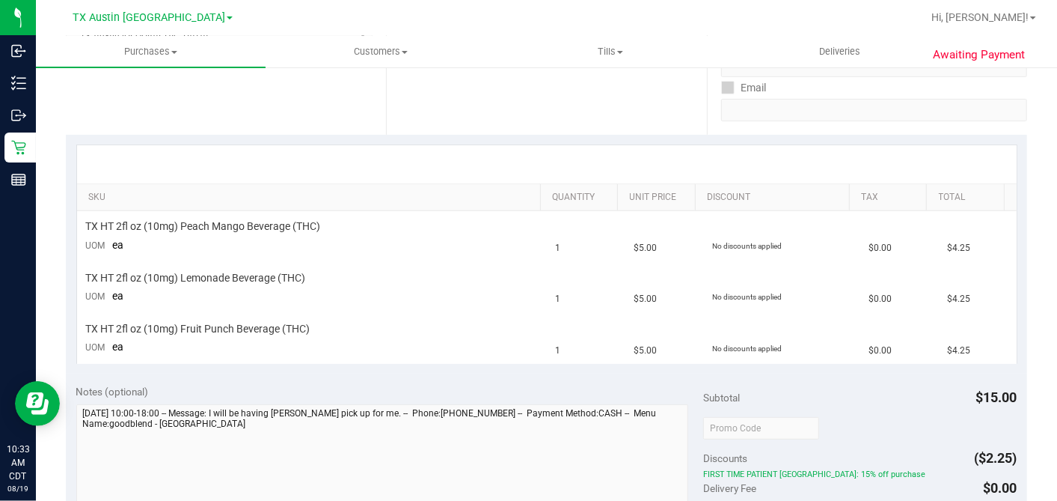
scroll to position [415, 0]
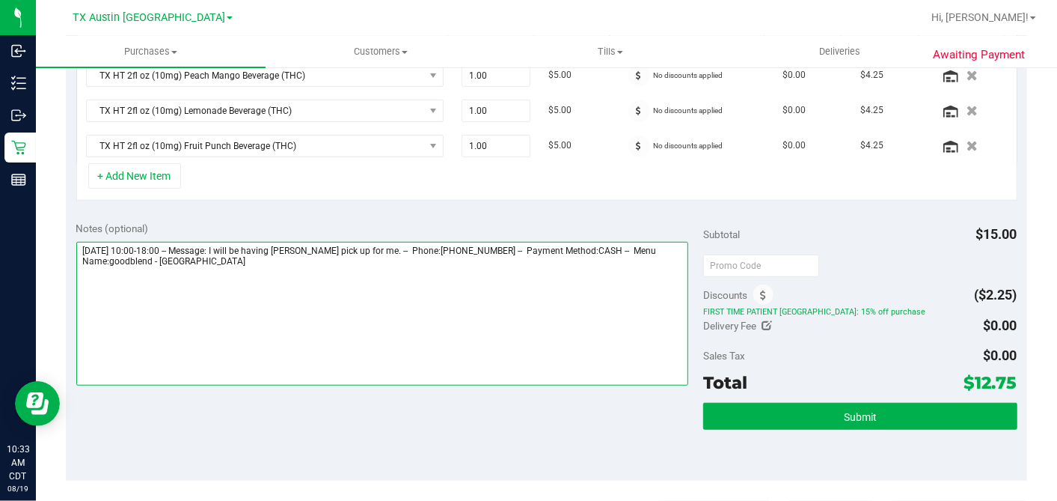
click at [254, 259] on textarea at bounding box center [382, 314] width 613 height 144
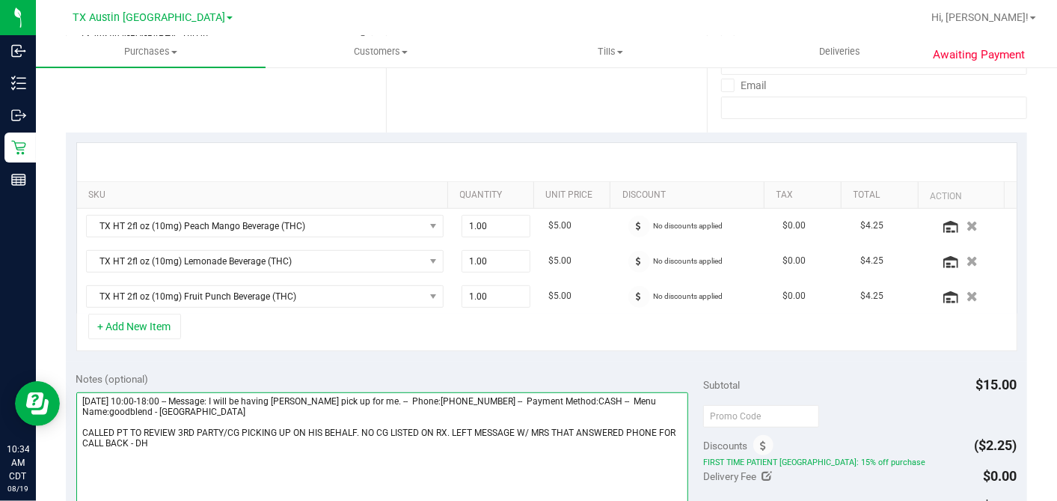
scroll to position [335, 0]
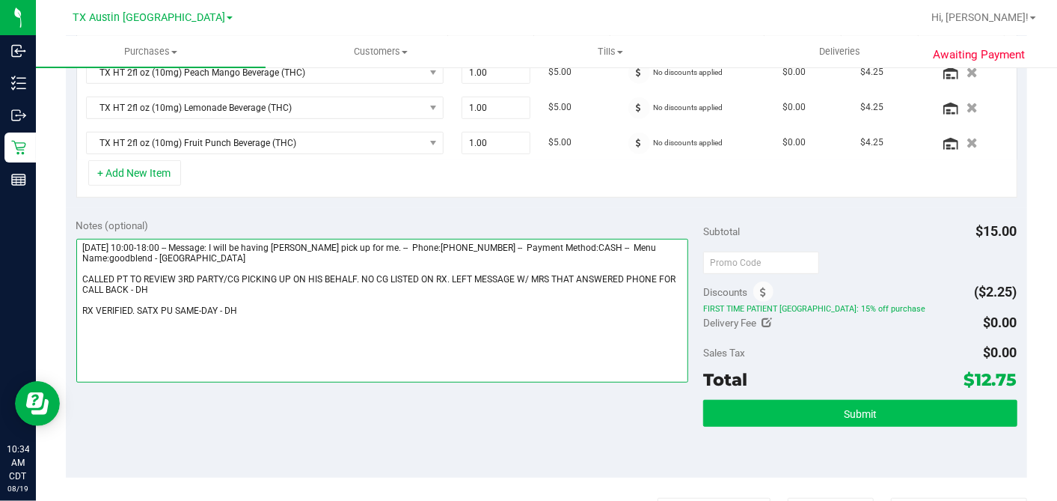
type textarea "[DATE] 10:00-18:00 -- Message: I will be having [PERSON_NAME] pick up for me. -…"
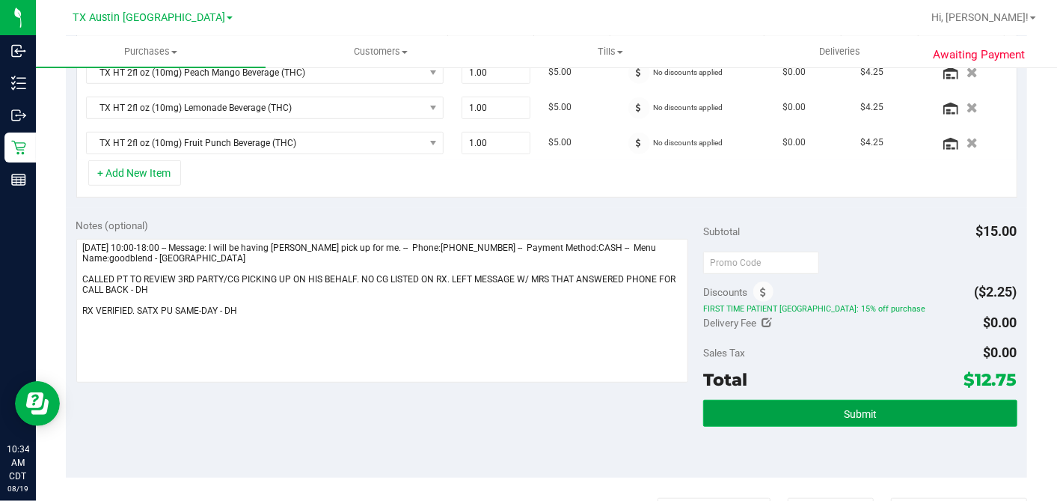
click at [844, 409] on span "Submit" at bounding box center [860, 414] width 33 height 12
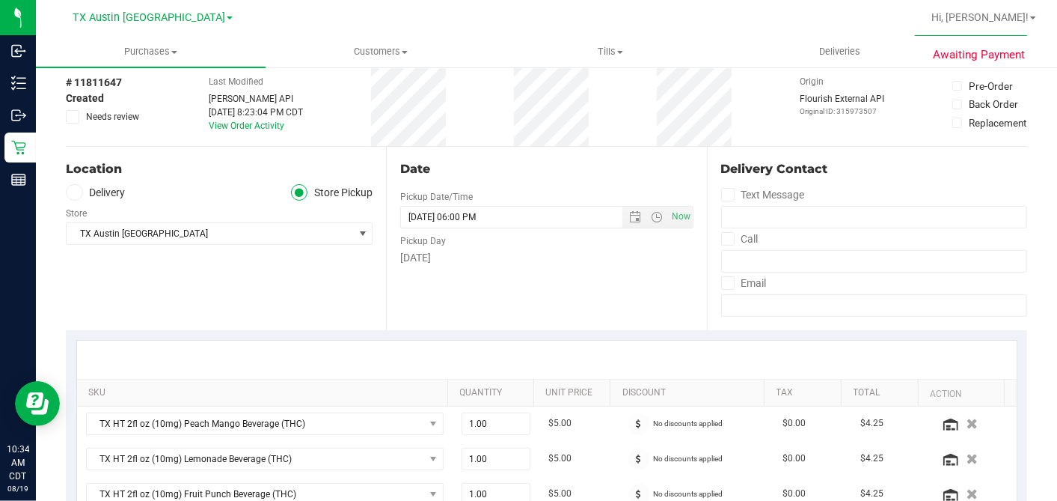
scroll to position [83, 0]
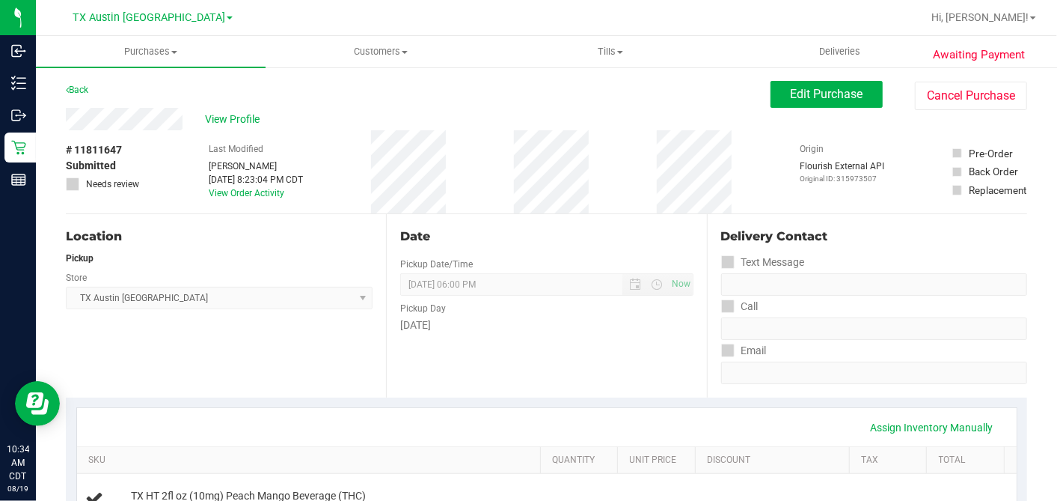
click at [792, 85] on button "Edit Purchase" at bounding box center [827, 94] width 112 height 27
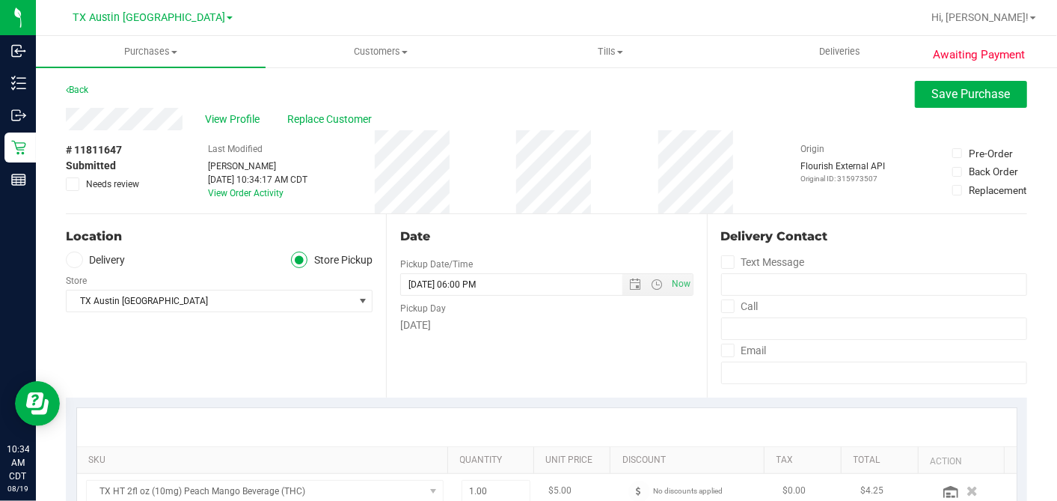
click at [80, 256] on span at bounding box center [74, 259] width 17 height 17
click at [0, 0] on input "Delivery" at bounding box center [0, 0] width 0 height 0
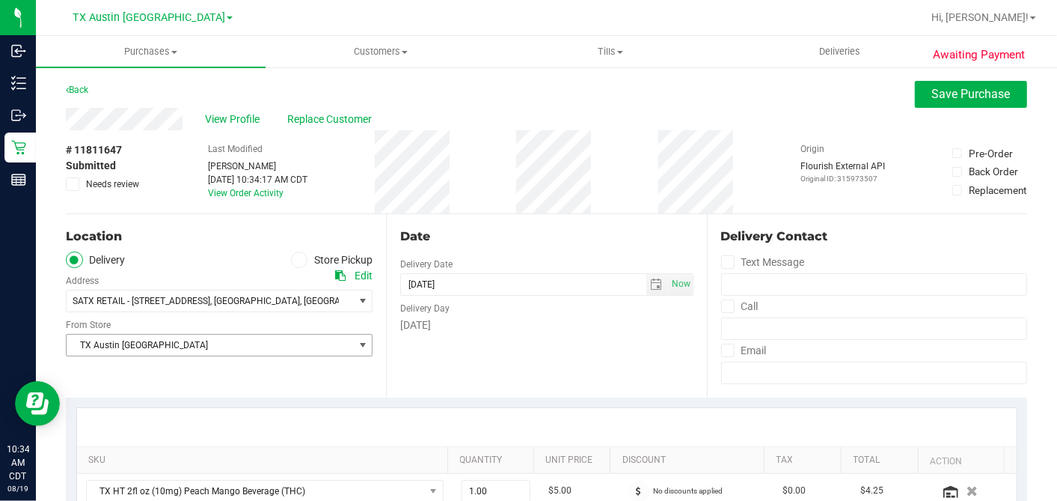
click at [132, 343] on span "TX Austin [GEOGRAPHIC_DATA]" at bounding box center [210, 344] width 287 height 21
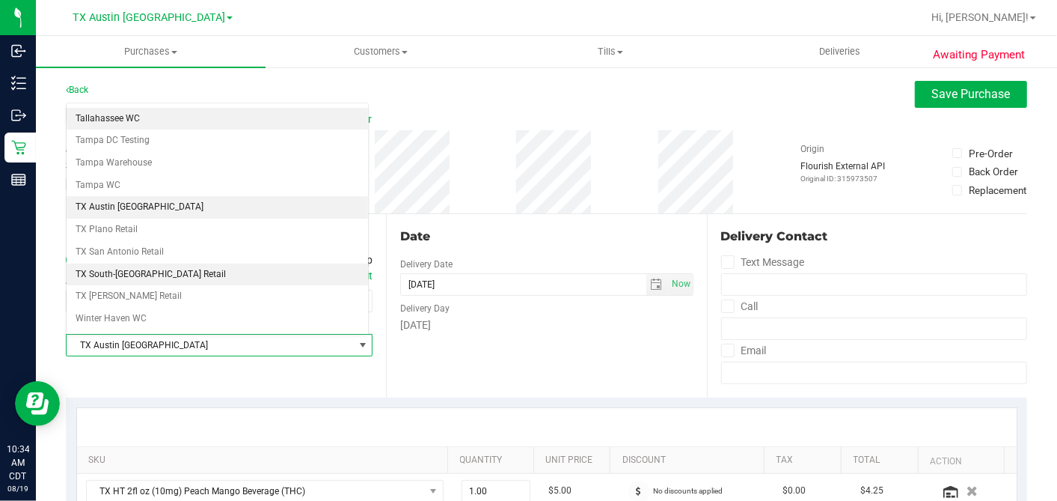
scroll to position [1064, 0]
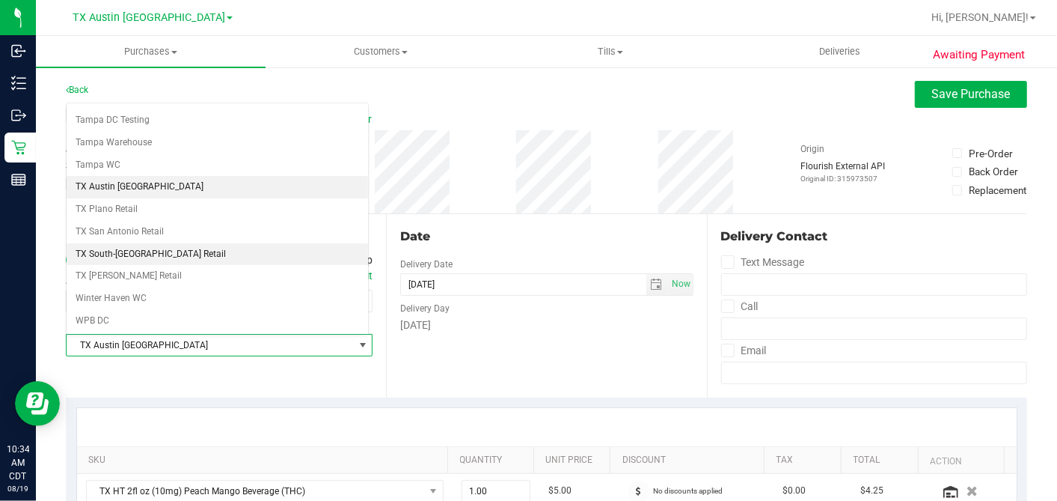
click at [166, 243] on li "TX South-[GEOGRAPHIC_DATA] Retail" at bounding box center [218, 254] width 302 height 22
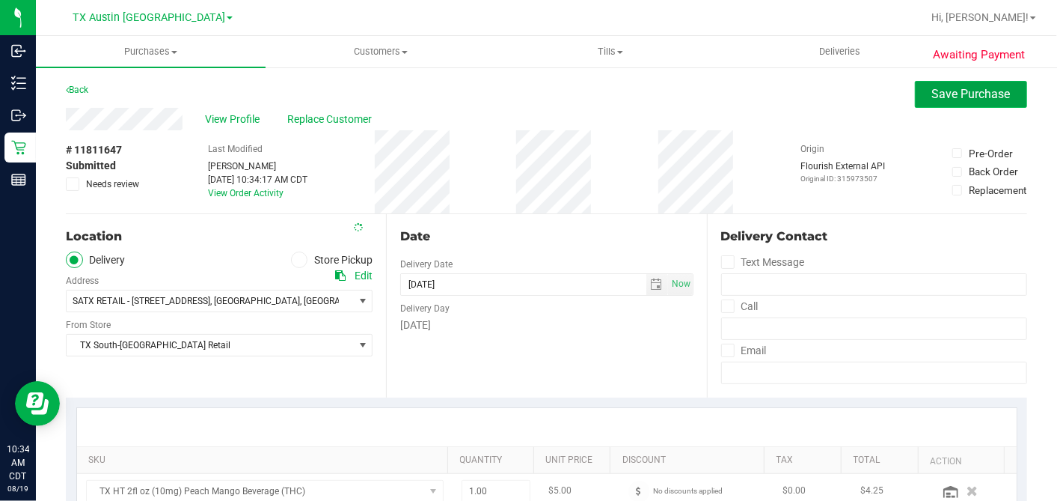
click at [917, 100] on button "Save Purchase" at bounding box center [971, 94] width 112 height 27
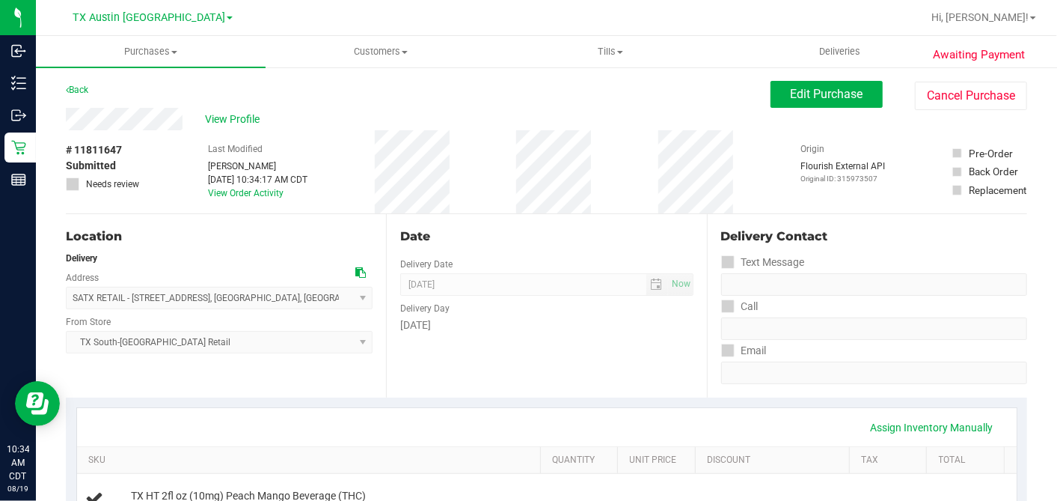
click at [235, 120] on span "View Profile" at bounding box center [235, 119] width 60 height 16
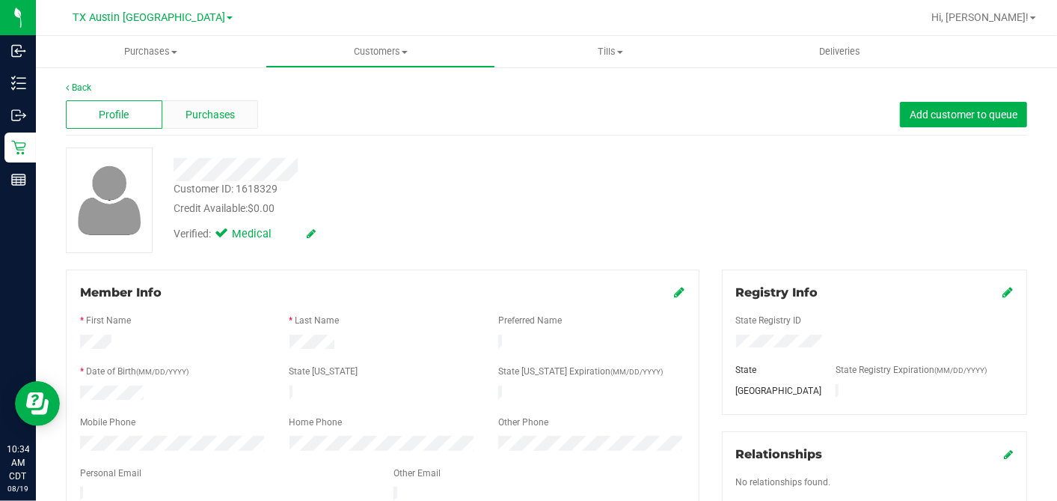
click at [222, 105] on div "Purchases" at bounding box center [210, 114] width 97 height 28
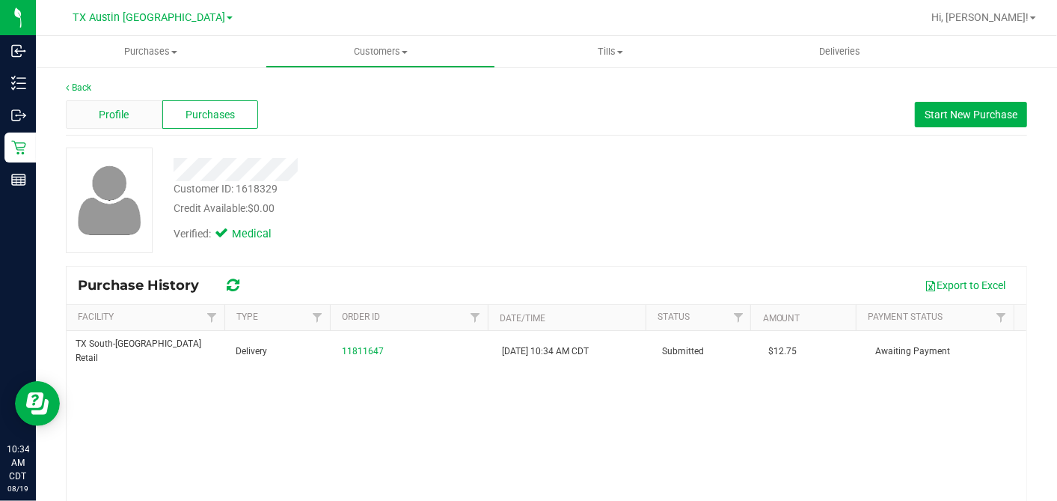
click at [125, 118] on span "Profile" at bounding box center [114, 115] width 30 height 16
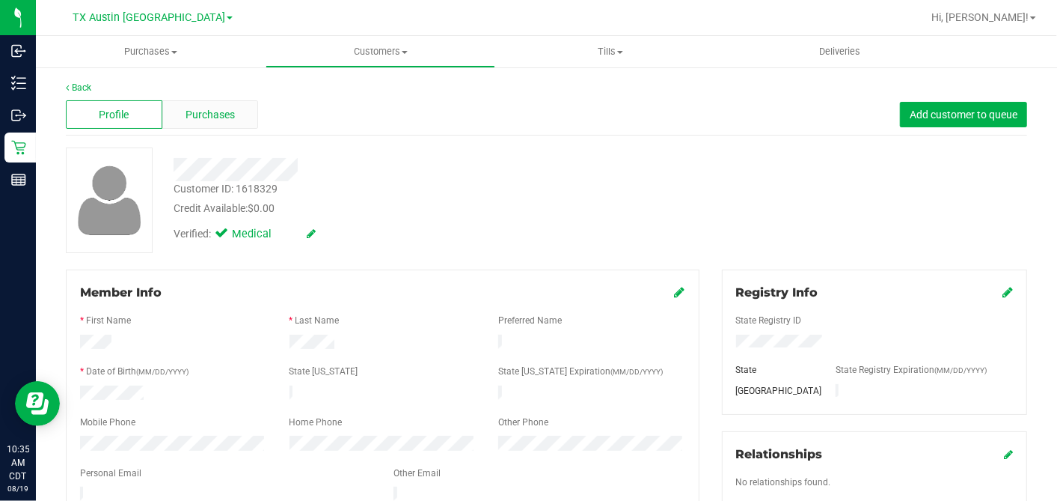
click at [175, 102] on div "Purchases" at bounding box center [210, 114] width 97 height 28
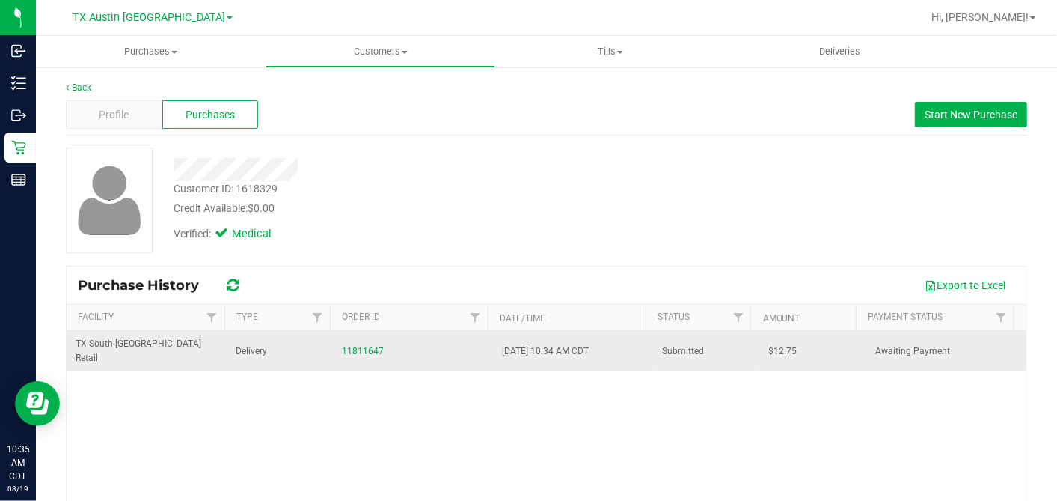
click at [769, 344] on span "$12.75" at bounding box center [783, 351] width 28 height 14
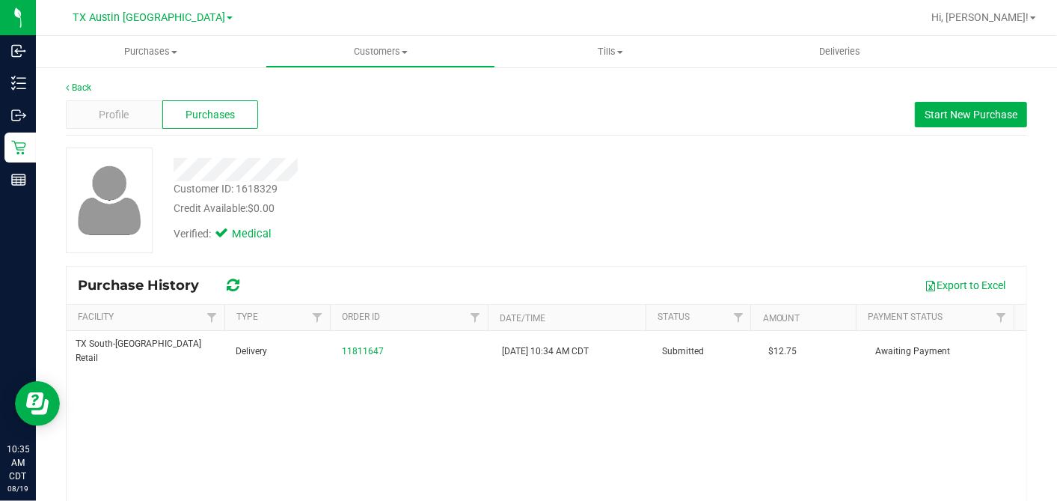
copy span "12.75"
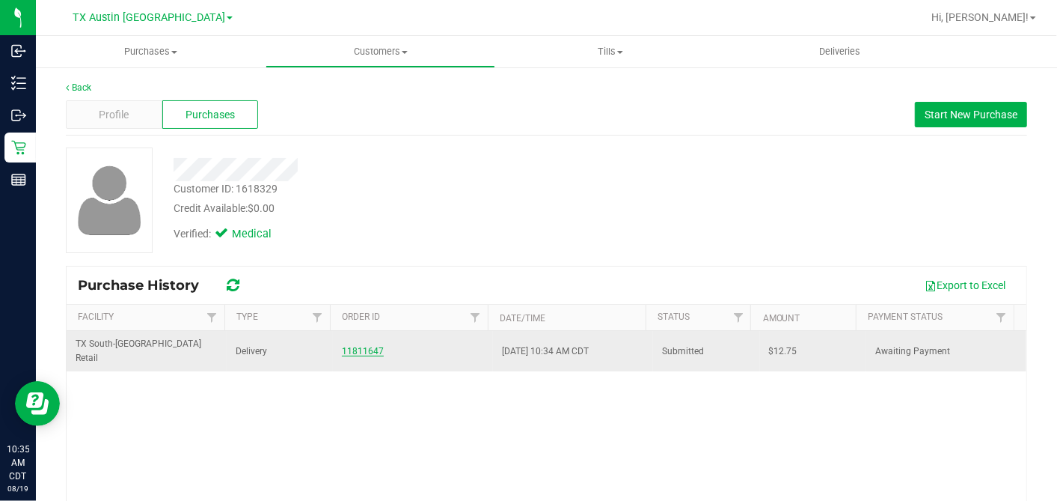
click at [361, 346] on link "11811647" at bounding box center [363, 351] width 42 height 10
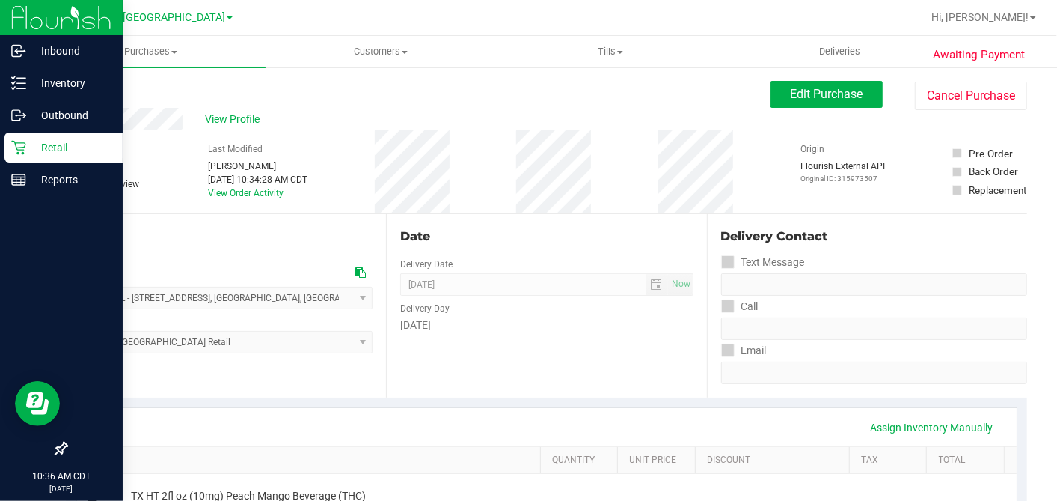
click at [19, 144] on icon at bounding box center [18, 147] width 15 height 15
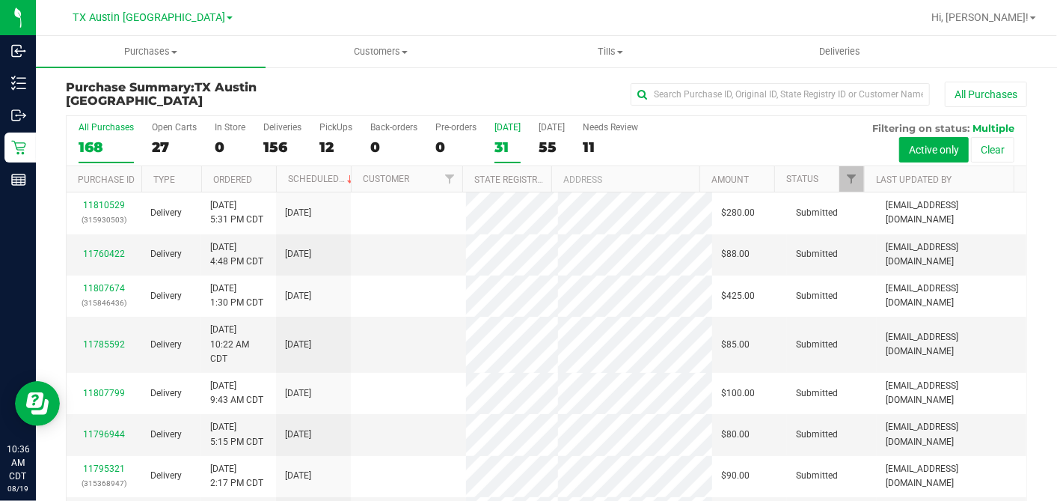
click at [498, 143] on div "31" at bounding box center [508, 146] width 26 height 17
click at [0, 0] on input "[DATE] 31" at bounding box center [0, 0] width 0 height 0
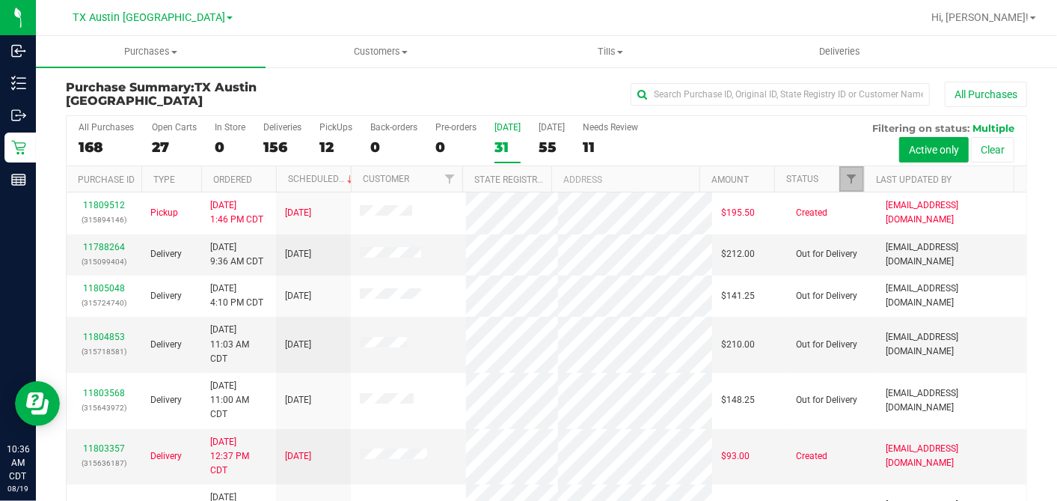
drag, startPoint x: 839, startPoint y: 175, endPoint x: 839, endPoint y: 186, distance: 10.5
click at [845, 175] on span "Filter" at bounding box center [851, 179] width 12 height 12
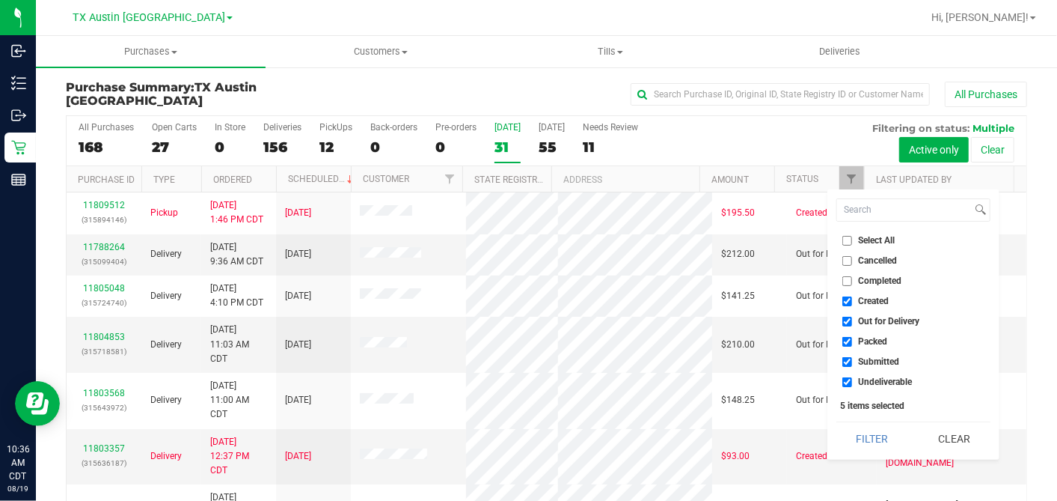
click at [848, 242] on input "Select All" at bounding box center [847, 241] width 10 height 10
checkbox input "true"
click at [848, 242] on input "Select All" at bounding box center [847, 241] width 10 height 10
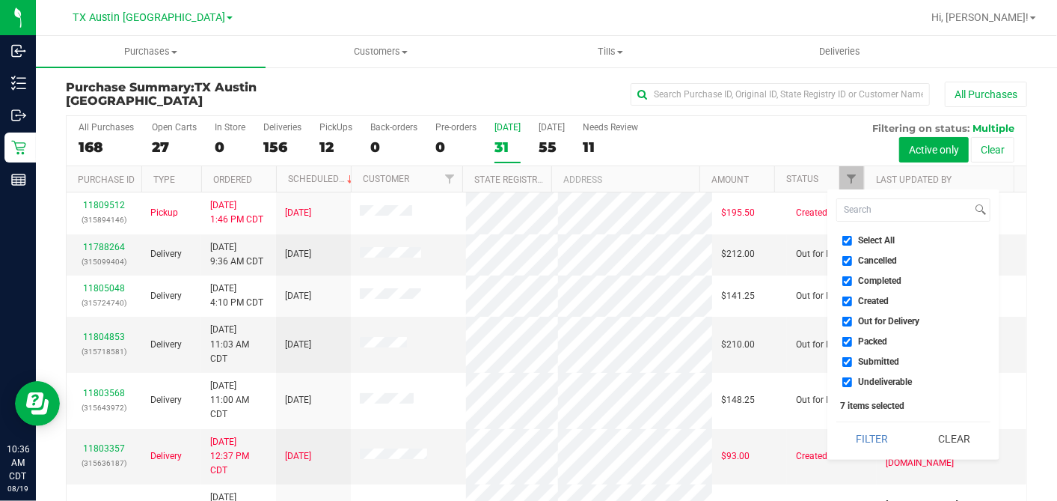
checkbox input "false"
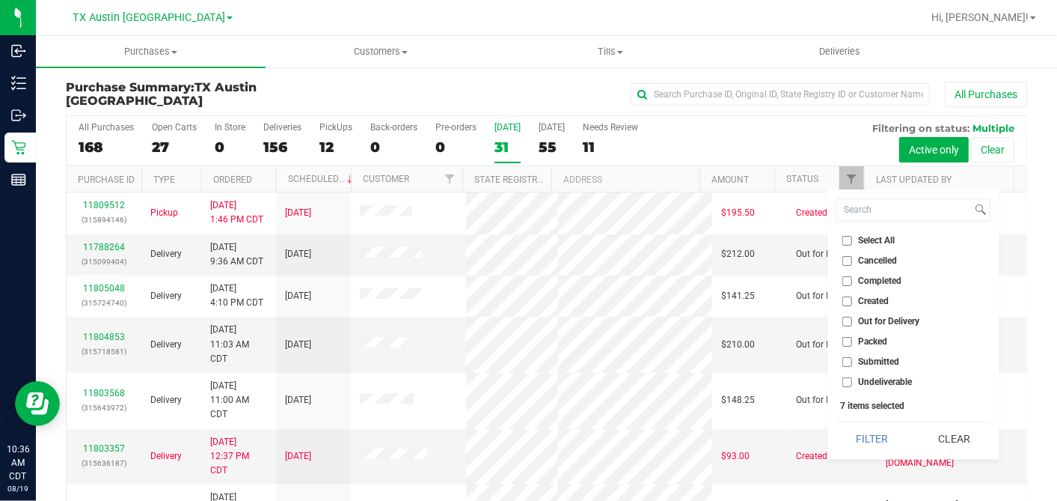
checkbox input "false"
click at [844, 302] on input "Created" at bounding box center [847, 301] width 10 height 10
checkbox input "true"
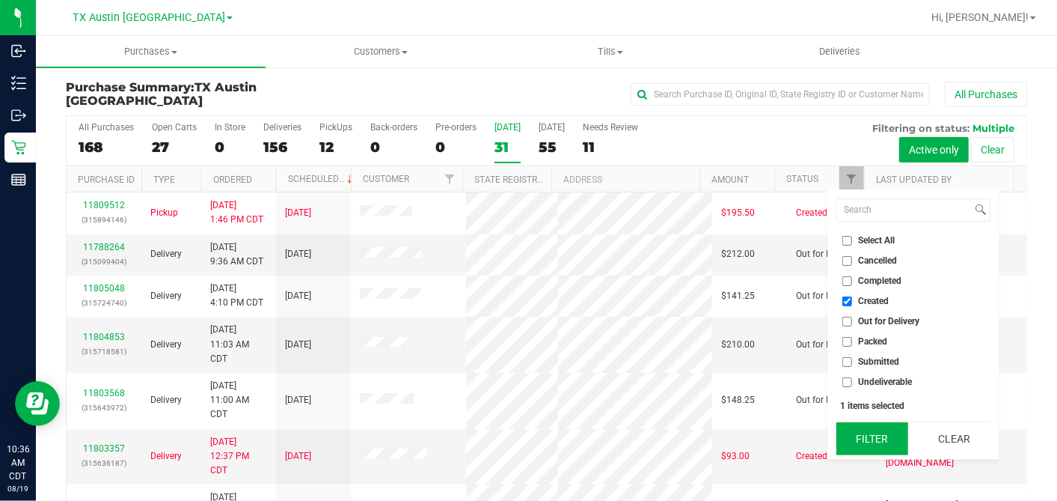
click at [866, 439] on button "Filter" at bounding box center [872, 438] width 72 height 33
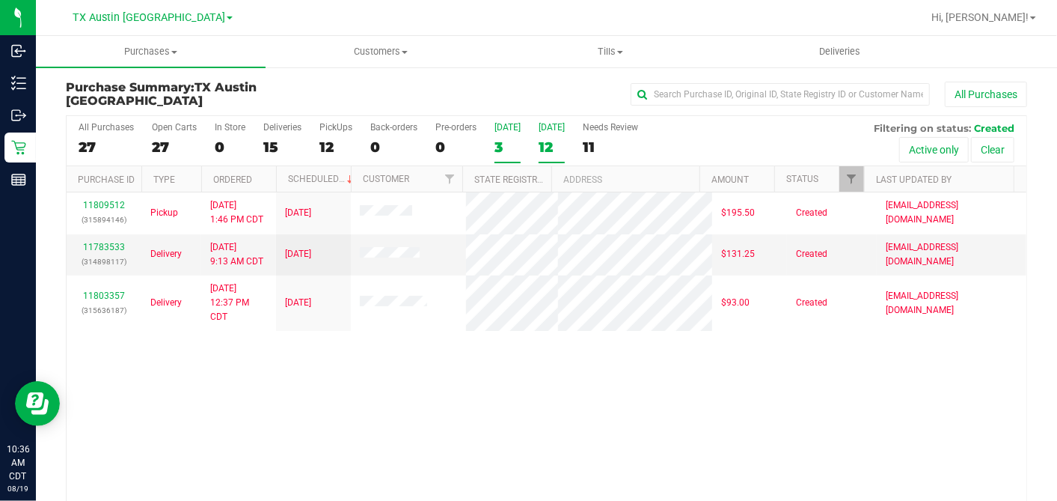
click at [550, 144] on div "12" at bounding box center [552, 146] width 26 height 17
click at [0, 0] on input "[DATE] 12" at bounding box center [0, 0] width 0 height 0
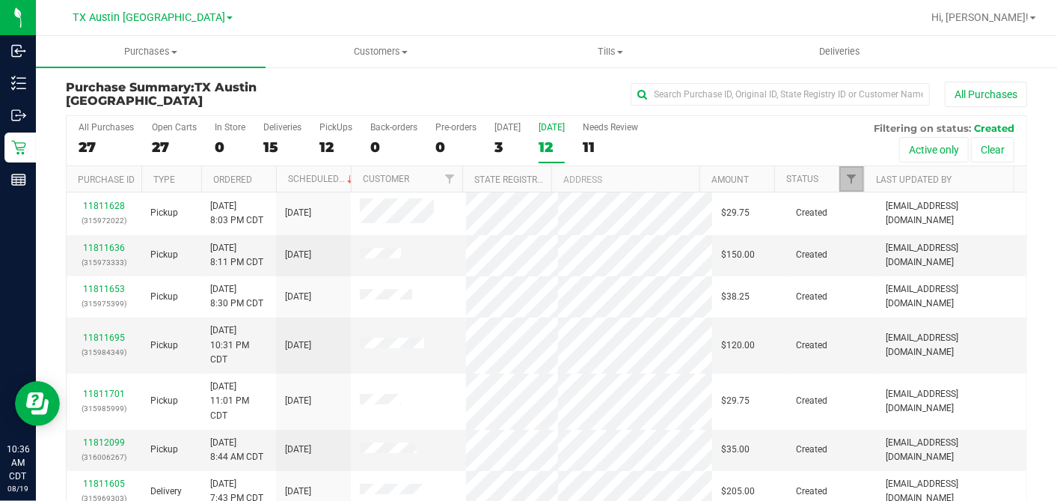
drag, startPoint x: 833, startPoint y: 171, endPoint x: 833, endPoint y: 185, distance: 13.5
click at [845, 173] on span "Filter" at bounding box center [851, 179] width 12 height 12
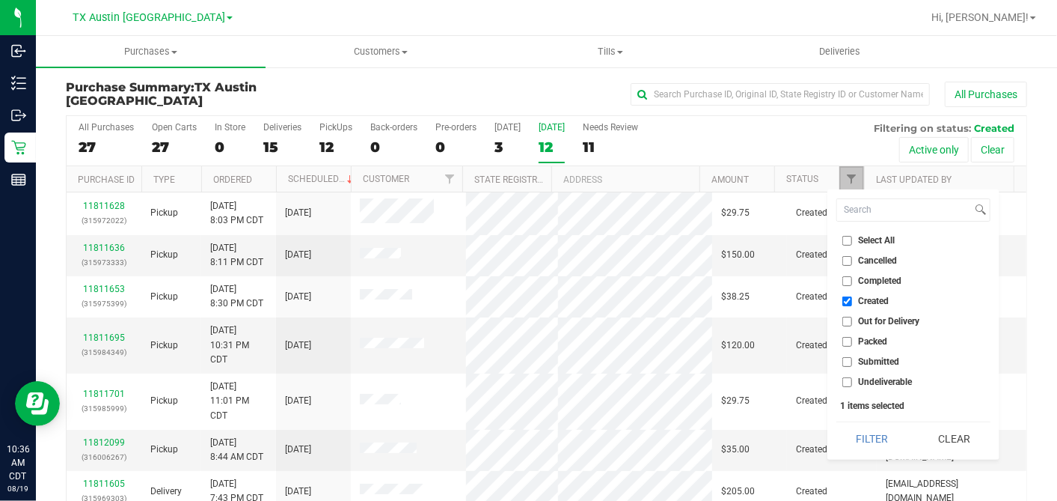
click at [842, 168] on link "Filter" at bounding box center [851, 178] width 25 height 25
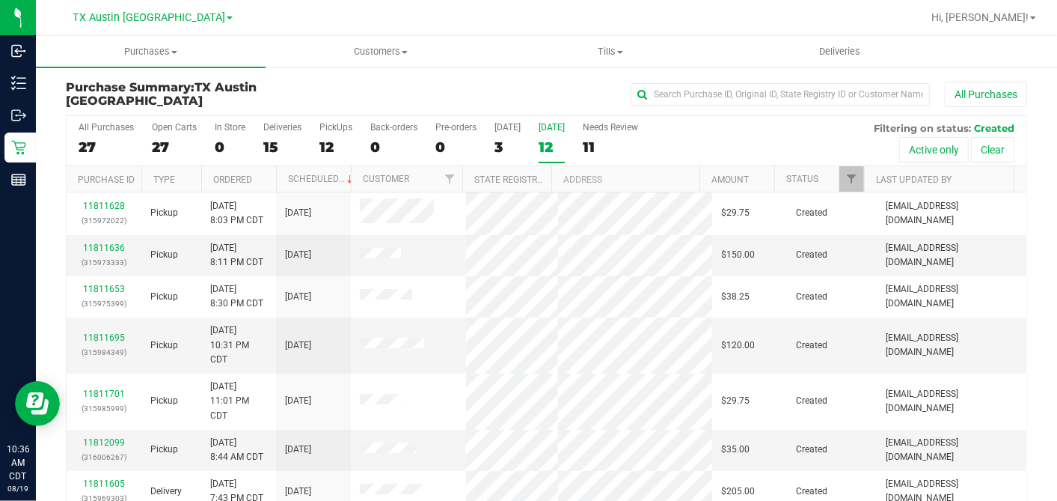
click at [265, 175] on th "Ordered" at bounding box center [238, 179] width 75 height 26
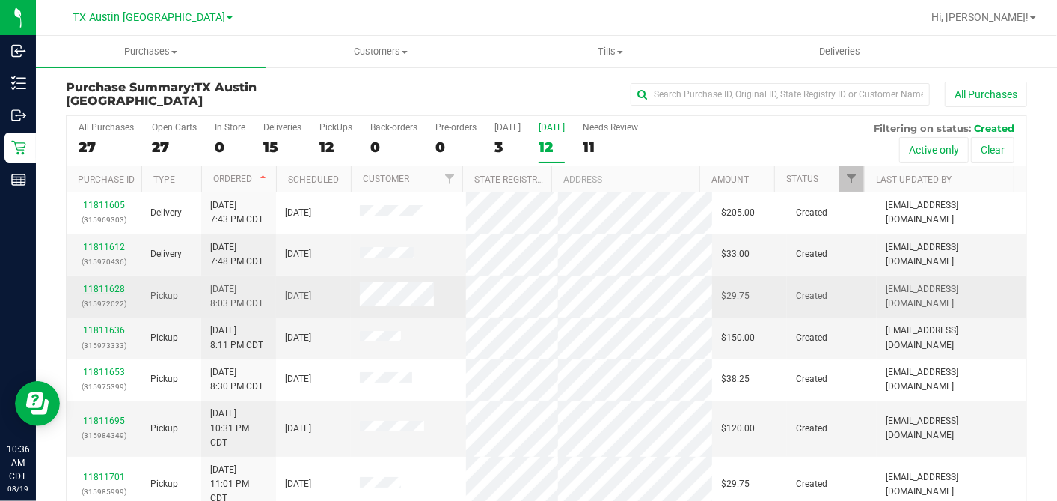
click at [111, 285] on link "11811628" at bounding box center [104, 289] width 42 height 10
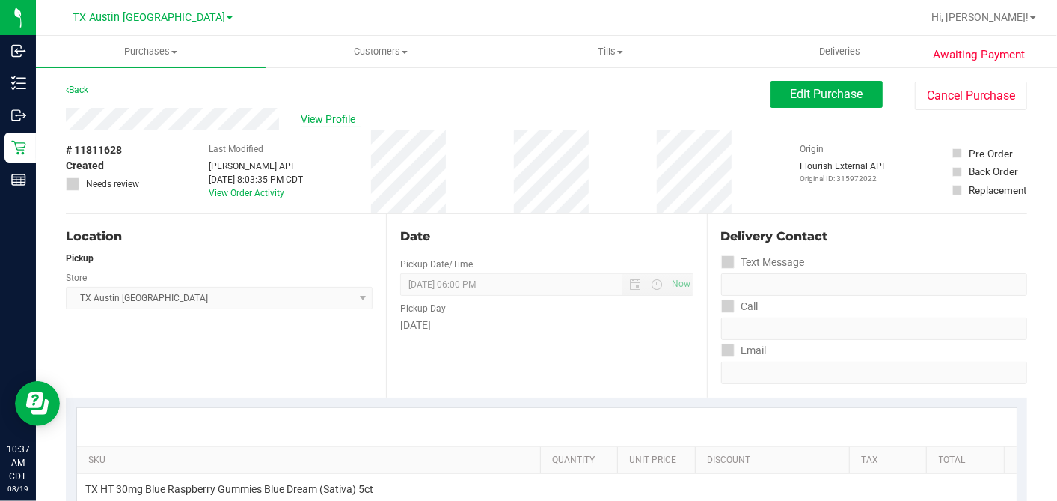
click at [310, 117] on span "View Profile" at bounding box center [332, 119] width 60 height 16
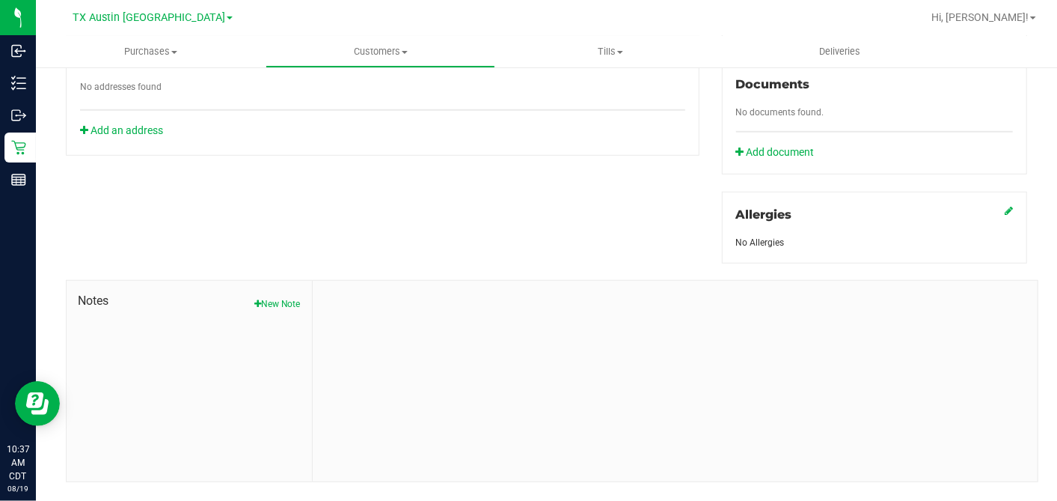
scroll to position [576, 0]
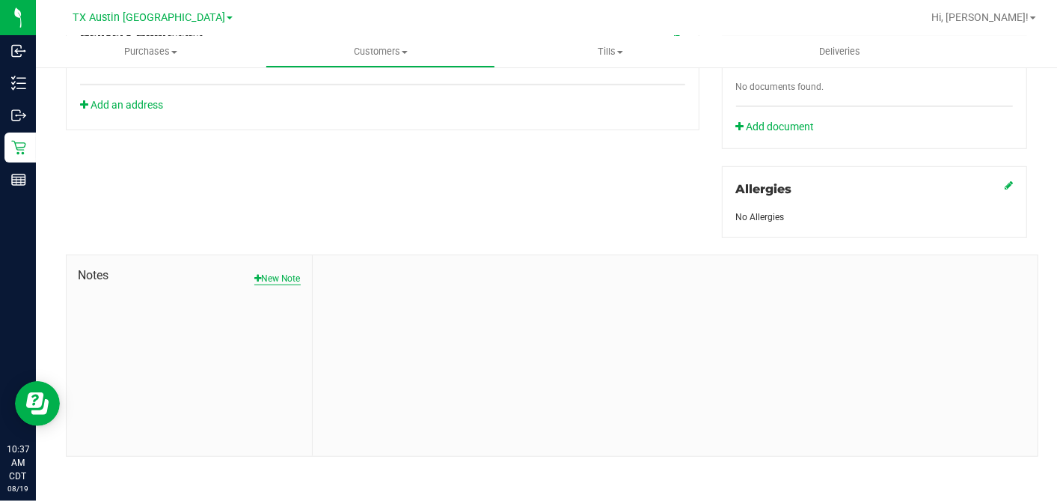
drag, startPoint x: 271, startPoint y: 278, endPoint x: 305, endPoint y: 300, distance: 41.1
click at [271, 278] on button "New Note" at bounding box center [277, 278] width 46 height 13
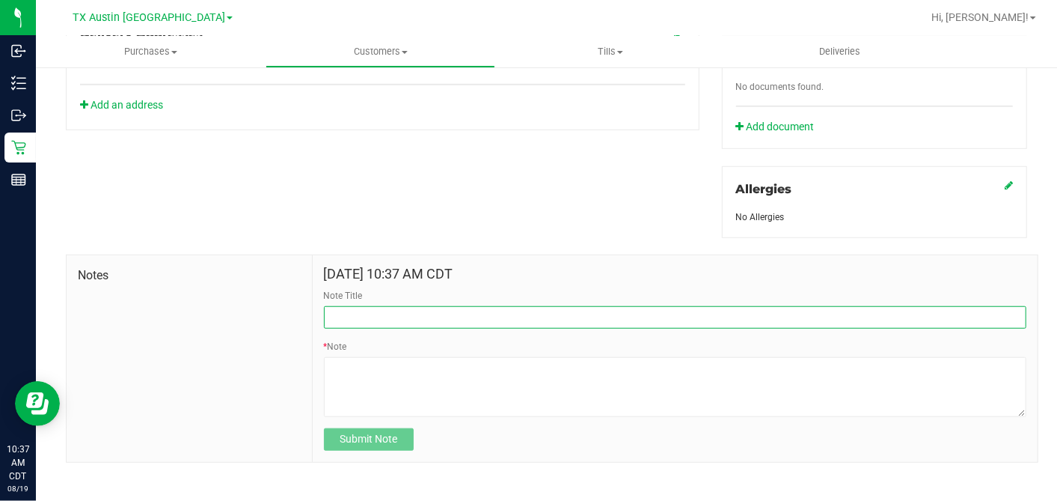
click at [361, 315] on input "Note Title" at bounding box center [675, 317] width 703 height 22
type input "[PERSON_NAME]"
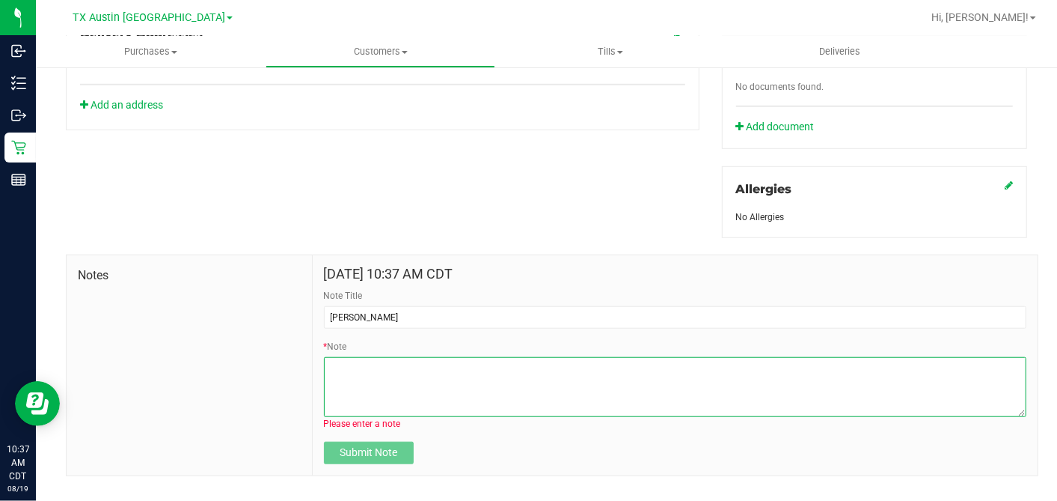
click at [367, 377] on textarea "* Note" at bounding box center [675, 387] width 703 height 60
paste textarea "Patient Name: [PERSON_NAME] Address: [STREET_ADDRESS][PERSON_NAME] Phone Number…"
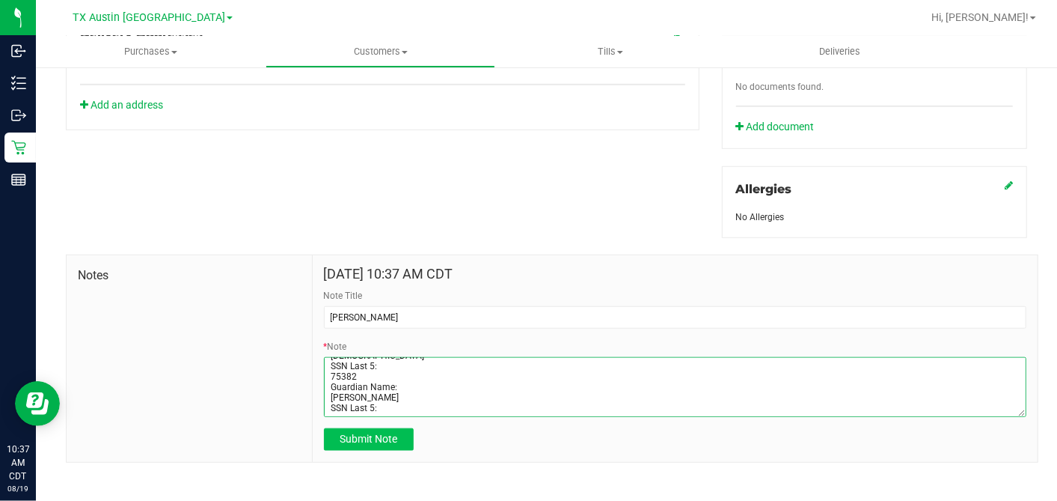
type textarea "Patient Name: [PERSON_NAME] Address: [STREET_ADDRESS][PERSON_NAME] Phone Number…"
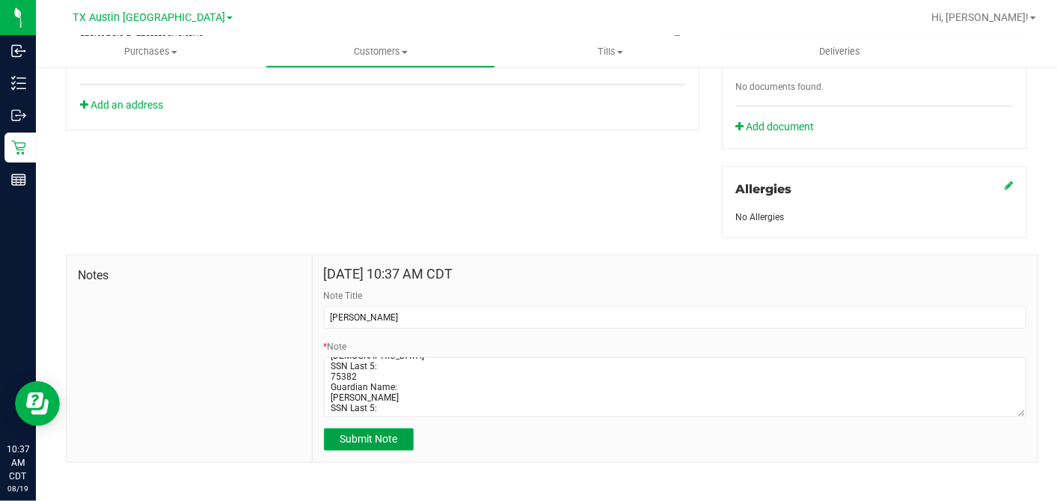
drag, startPoint x: 365, startPoint y: 434, endPoint x: 391, endPoint y: 426, distance: 26.7
click at [365, 434] on span "Submit Note" at bounding box center [369, 438] width 58 height 12
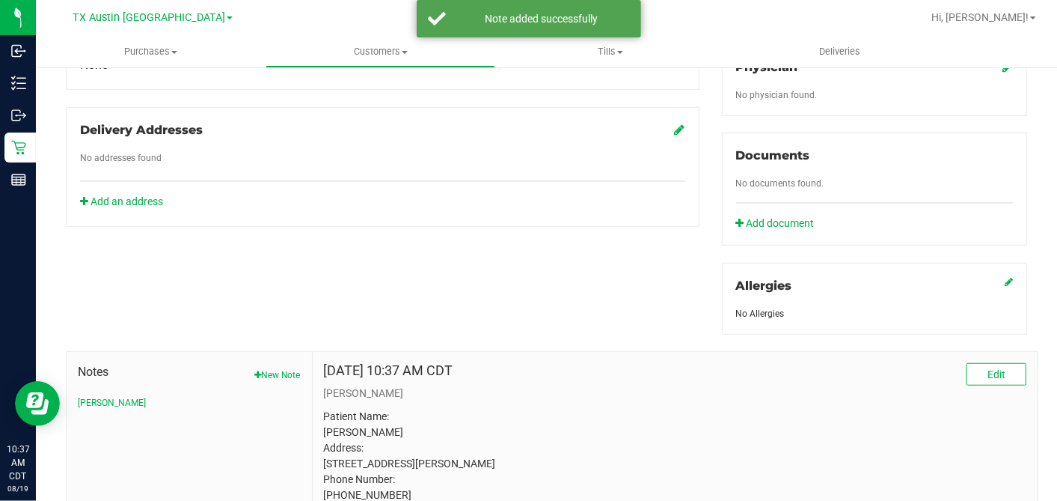
scroll to position [410, 0]
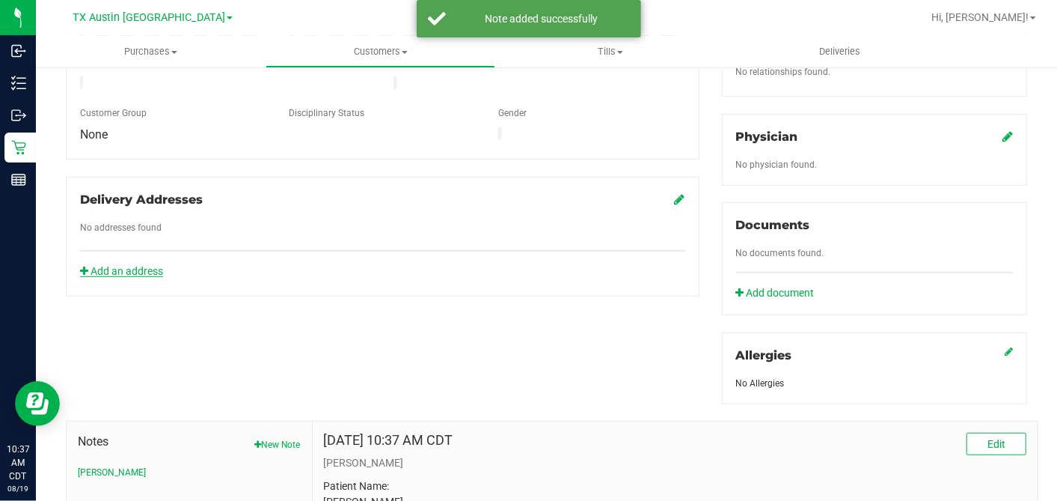
click at [138, 265] on link "Add an address" at bounding box center [121, 271] width 83 height 12
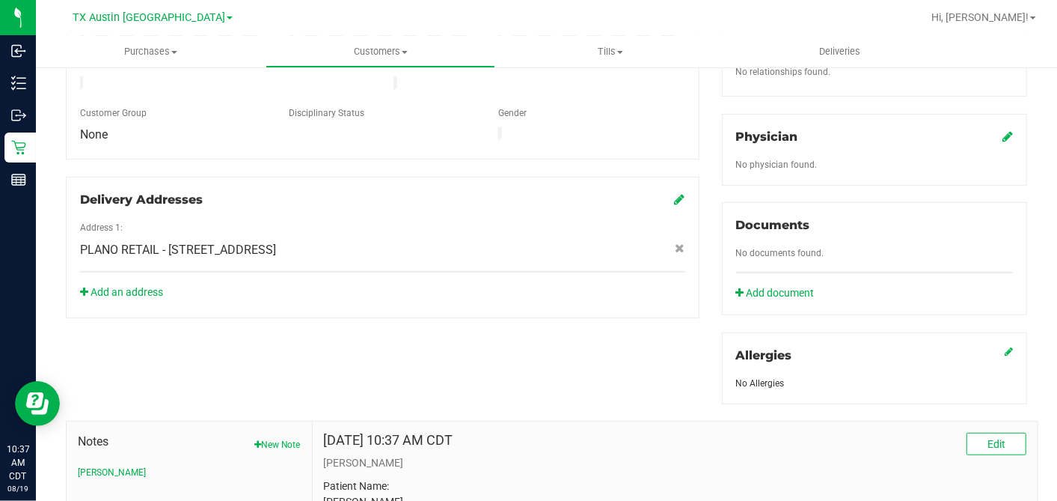
scroll to position [0, 0]
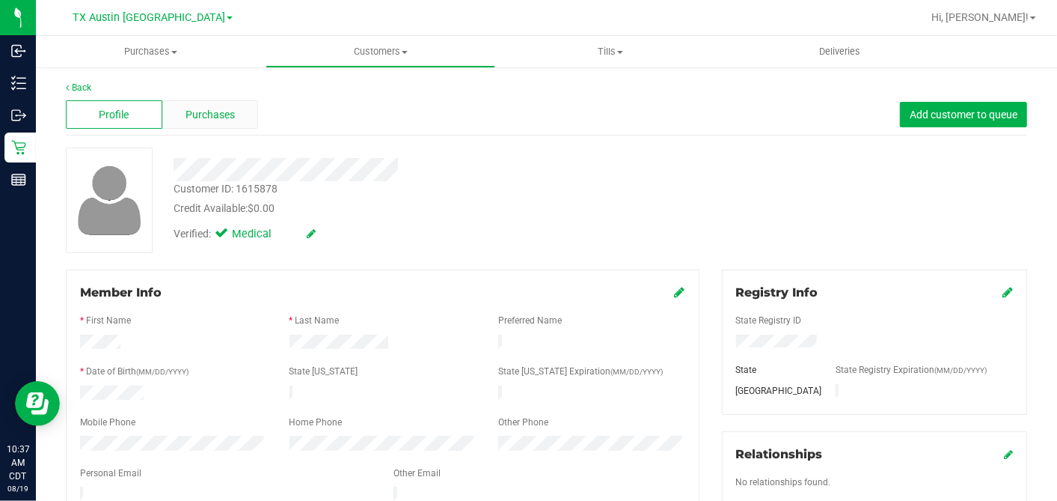
click at [216, 117] on span "Purchases" at bounding box center [210, 115] width 49 height 16
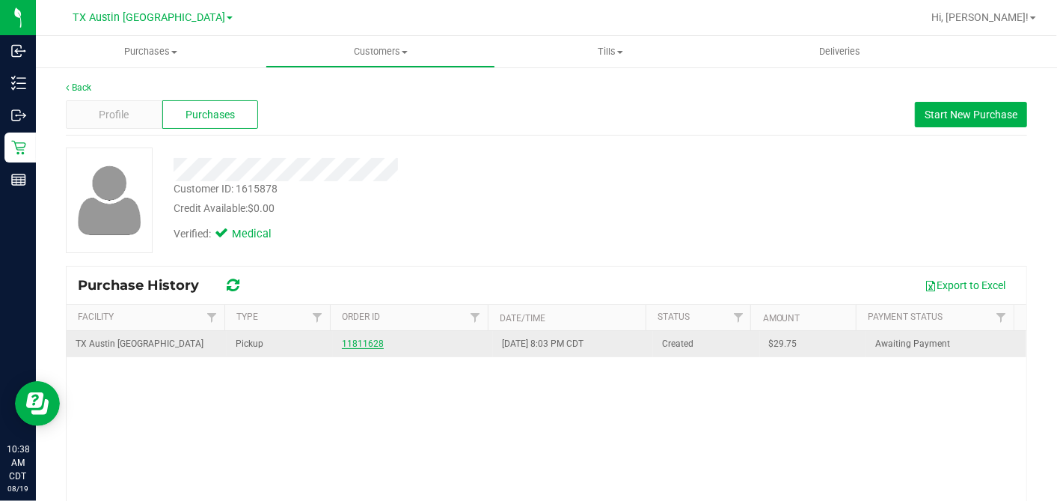
click at [366, 342] on link "11811628" at bounding box center [363, 343] width 42 height 10
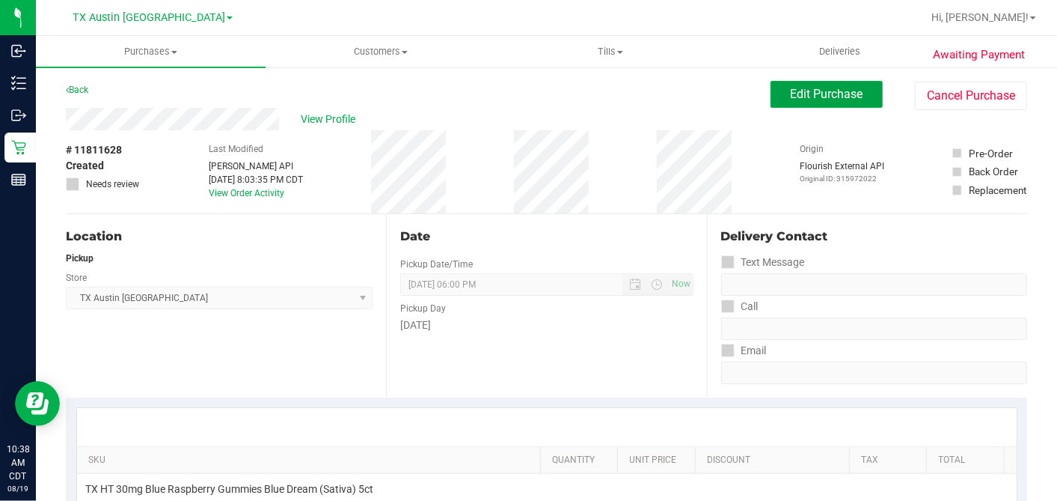
drag, startPoint x: 780, startPoint y: 99, endPoint x: 774, endPoint y: 108, distance: 11.4
click at [791, 99] on span "Edit Purchase" at bounding box center [827, 94] width 73 height 14
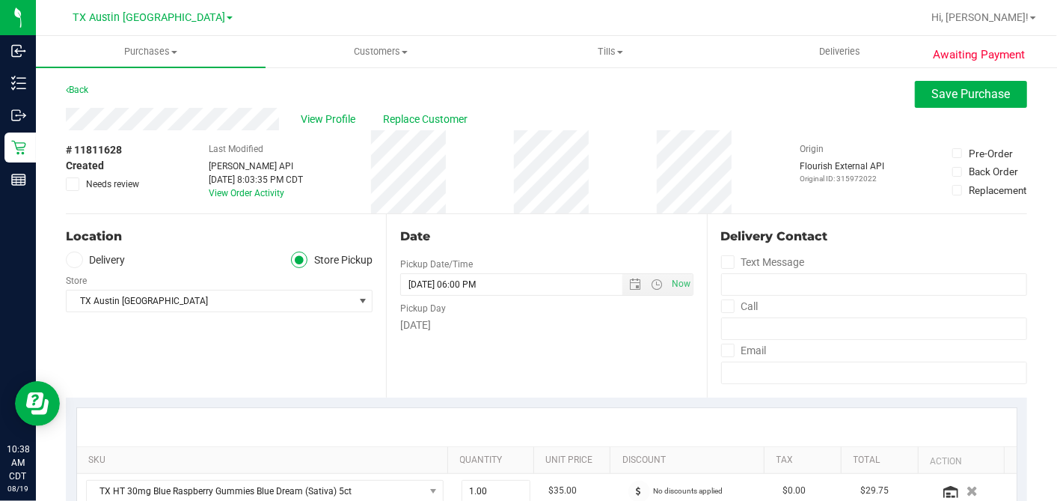
click at [79, 263] on span at bounding box center [74, 259] width 17 height 17
click at [0, 0] on input "Delivery" at bounding box center [0, 0] width 0 height 0
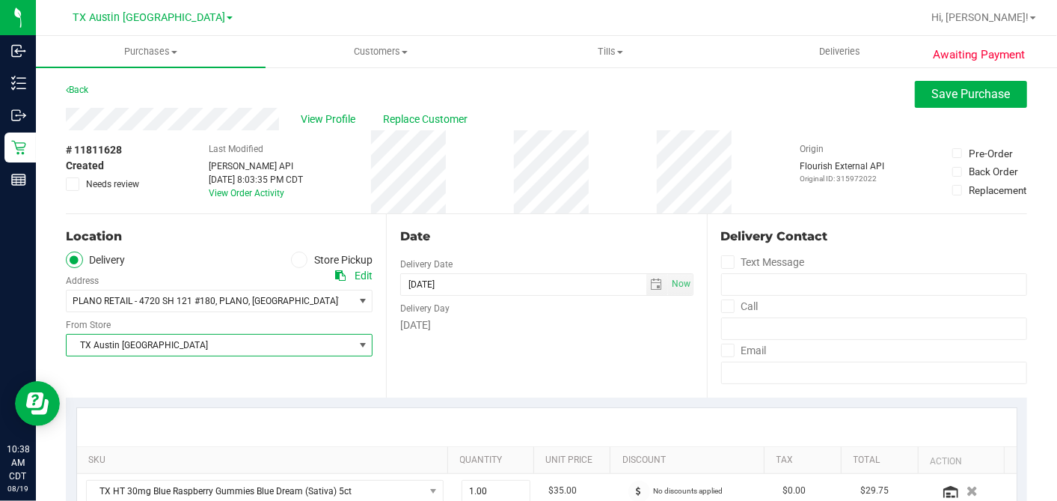
click at [198, 340] on span "TX Austin [GEOGRAPHIC_DATA]" at bounding box center [210, 344] width 287 height 21
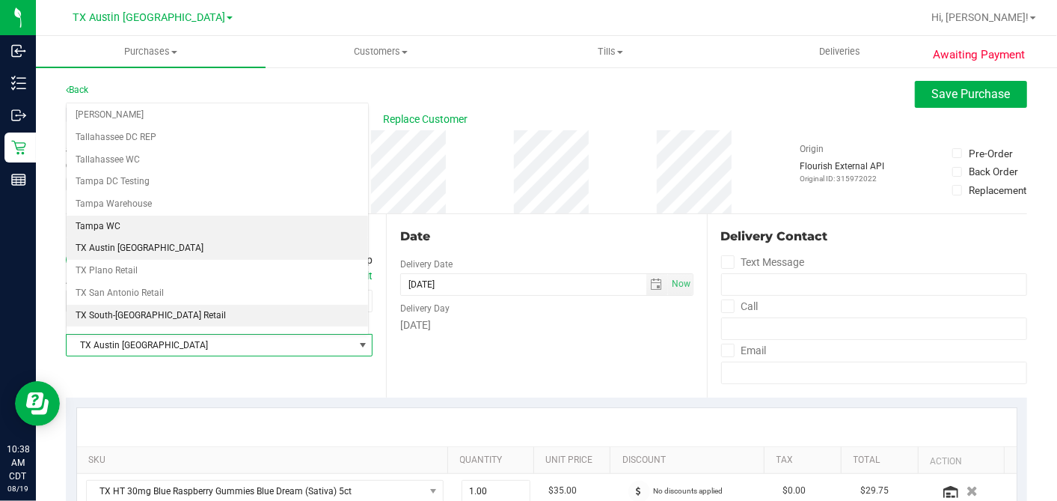
scroll to position [1064, 0]
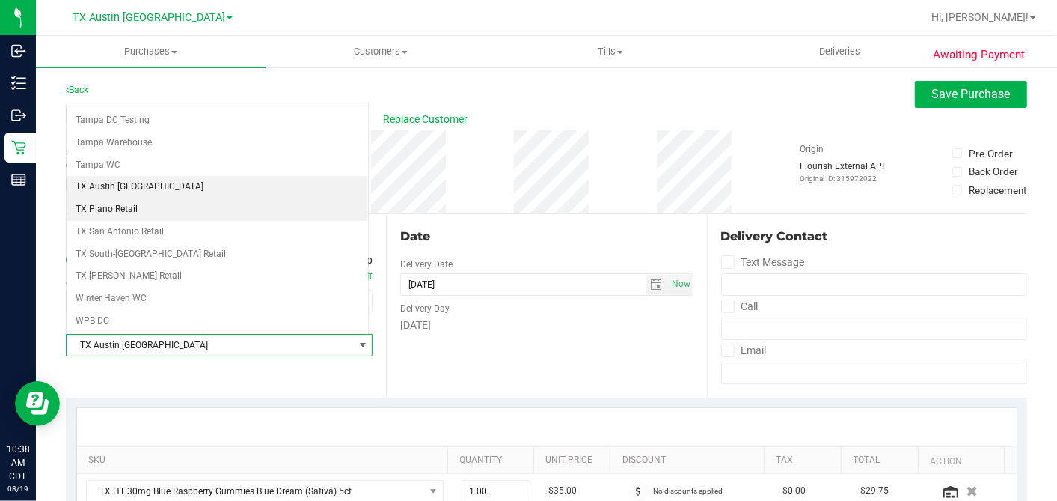
click at [146, 198] on li "TX Plano Retail" at bounding box center [218, 209] width 302 height 22
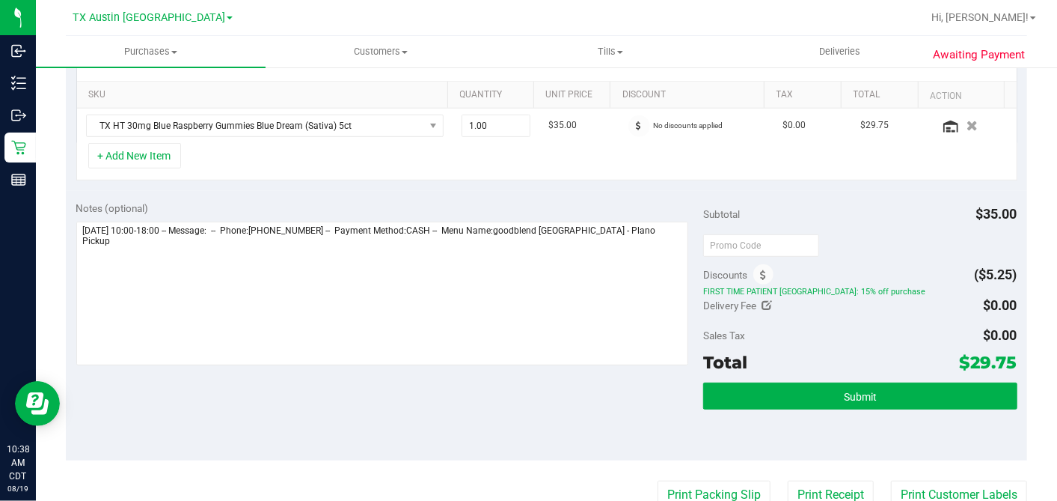
scroll to position [415, 0]
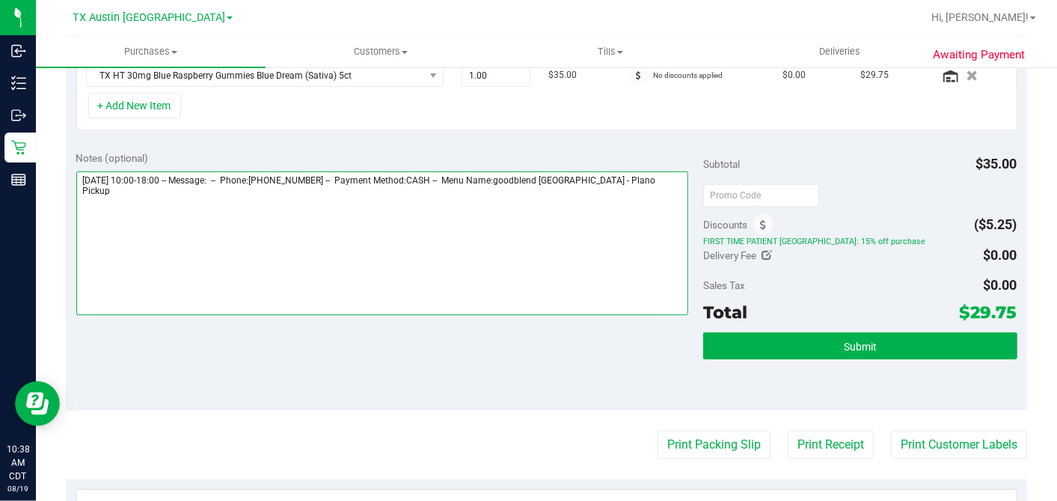
click at [649, 175] on textarea at bounding box center [382, 243] width 613 height 144
click at [658, 180] on textarea at bounding box center [382, 243] width 613 height 144
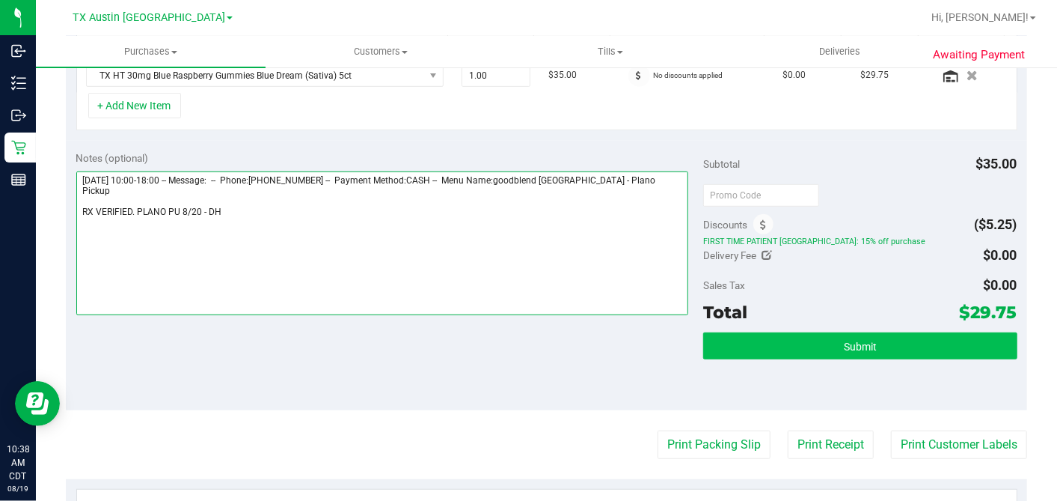
type textarea "[DATE] 10:00-18:00 -- Message: -- Phone:[PHONE_NUMBER] -- Payment Method:CASH -…"
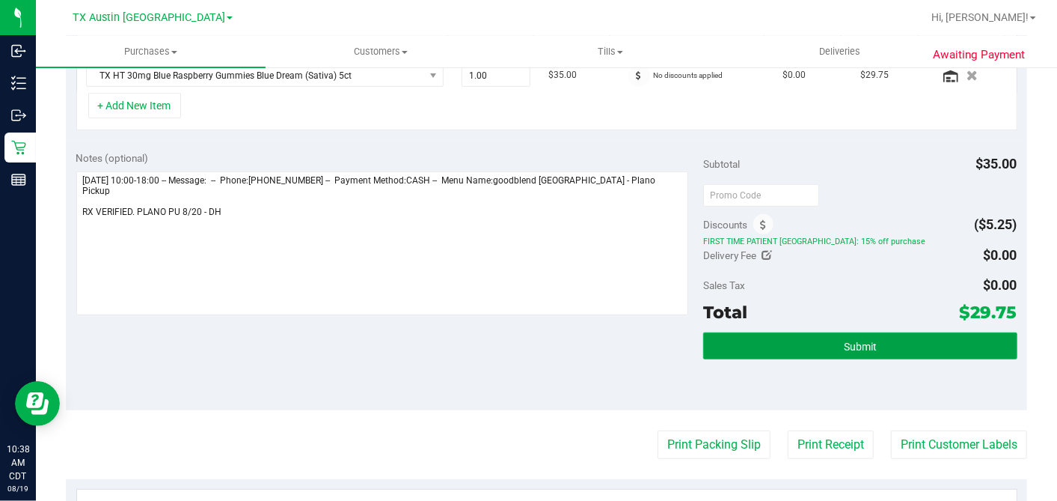
click at [823, 335] on button "Submit" at bounding box center [859, 345] width 313 height 27
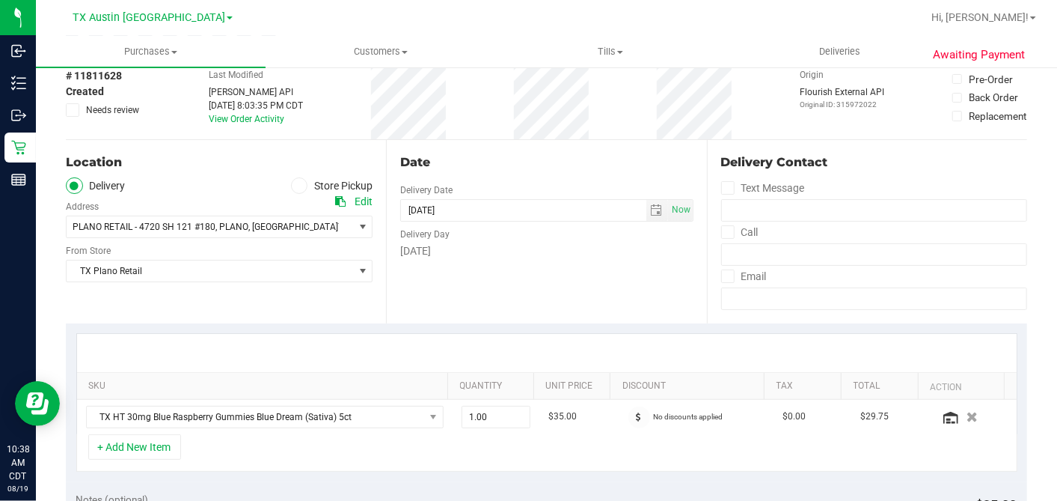
scroll to position [0, 0]
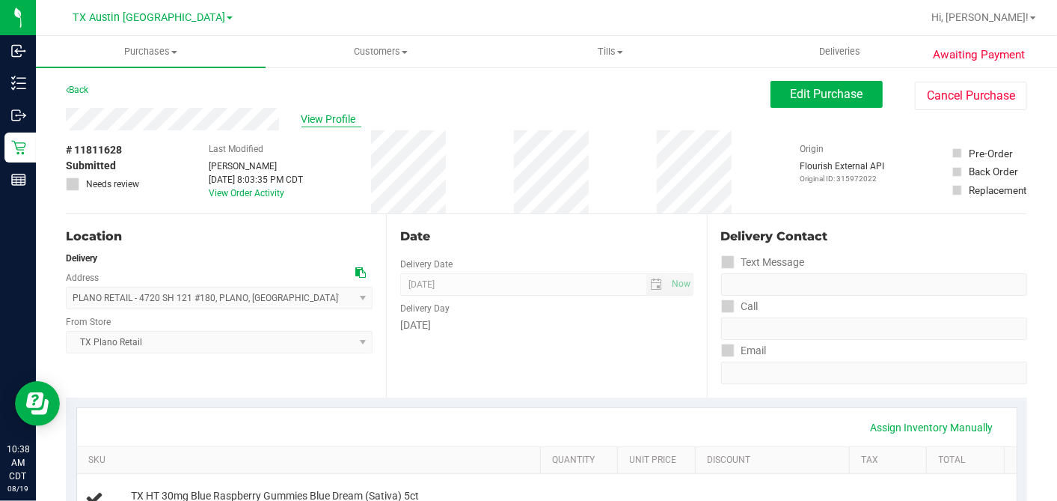
click at [321, 115] on span "View Profile" at bounding box center [332, 119] width 60 height 16
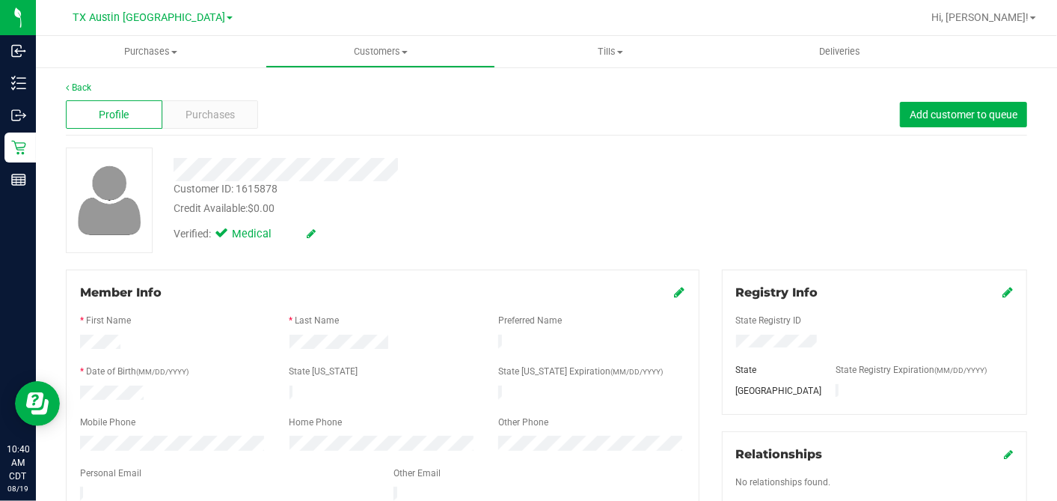
click at [459, 181] on div "Customer ID: 1615878 Credit Available: $0.00" at bounding box center [408, 198] width 492 height 35
click at [235, 96] on div "Profile Purchases Add customer to queue" at bounding box center [546, 114] width 961 height 41
click at [233, 111] on div "Purchases" at bounding box center [210, 114] width 97 height 28
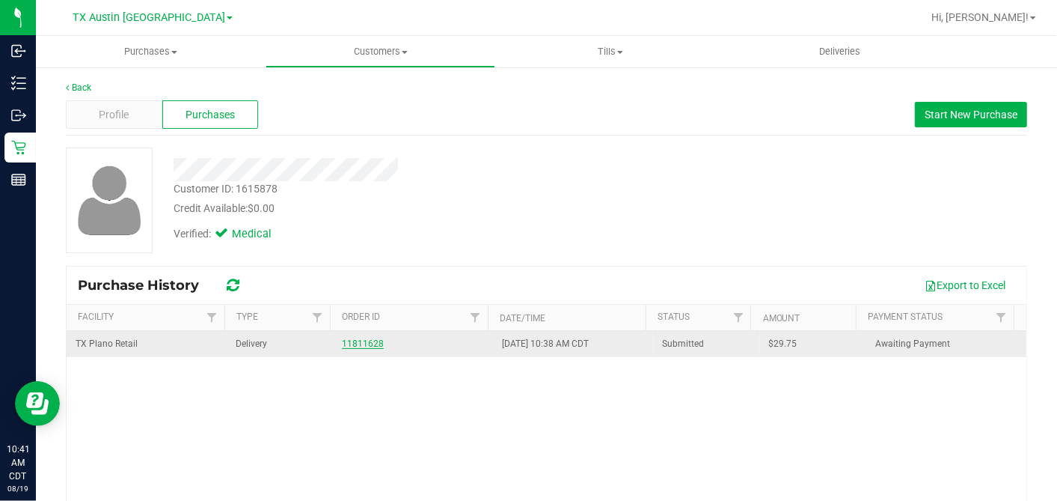
click at [361, 339] on link "11811628" at bounding box center [363, 343] width 42 height 10
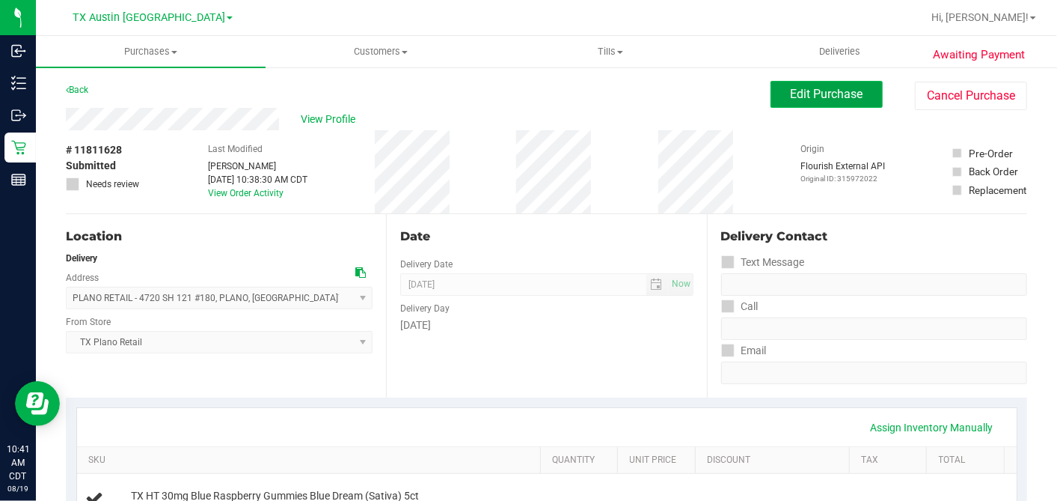
click at [795, 93] on span "Edit Purchase" at bounding box center [827, 94] width 73 height 14
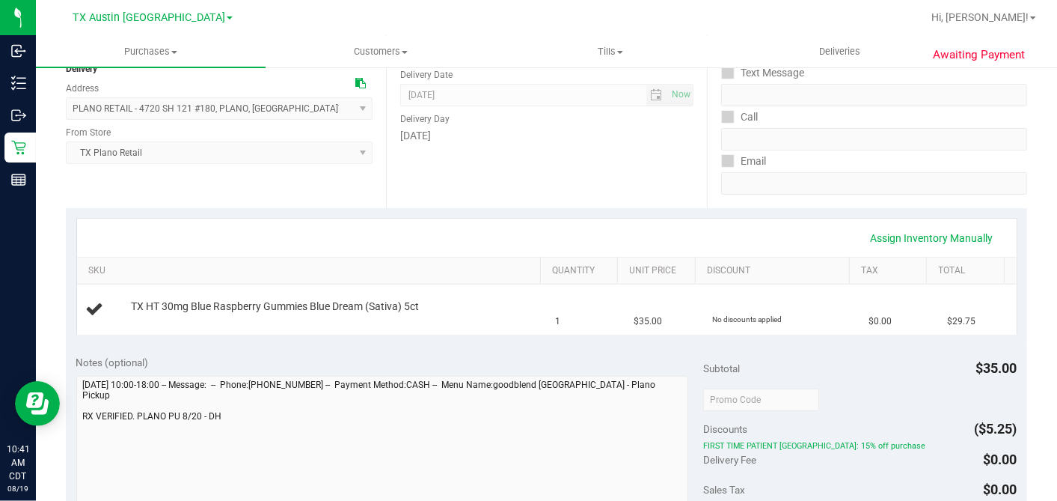
scroll to position [415, 0]
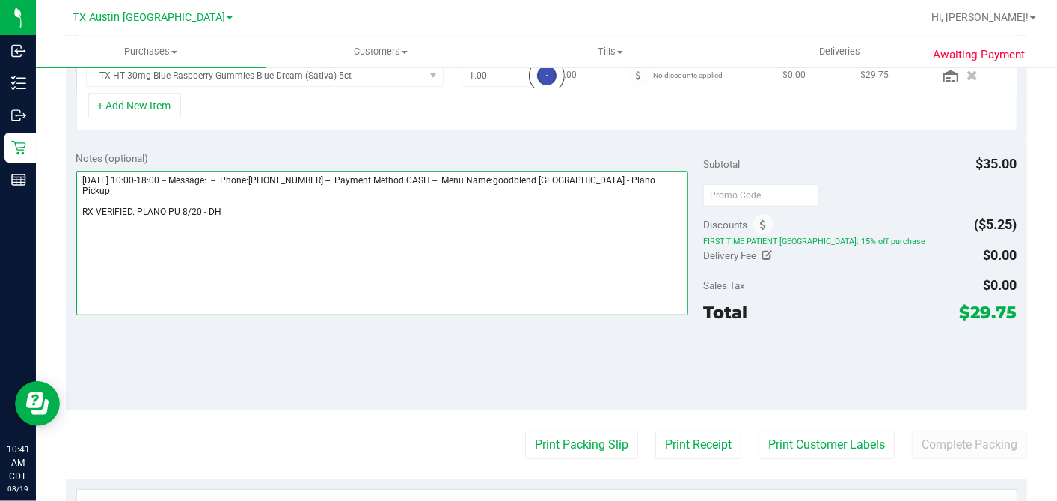
click at [236, 195] on textarea at bounding box center [382, 243] width 613 height 144
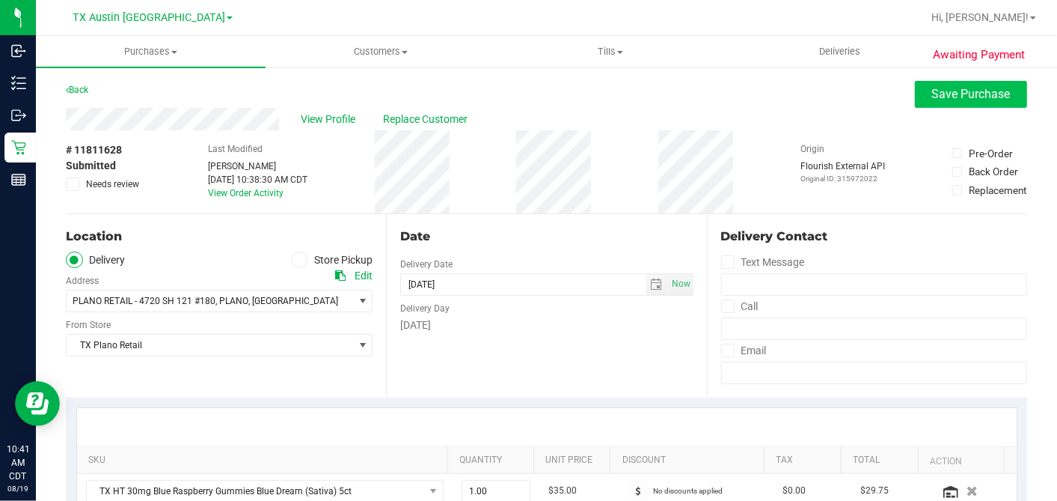
type textarea "[DATE] 10:00-18:00 -- Message: -- Phone:[PHONE_NUMBER] -- Payment Method:CASH -…"
click at [933, 102] on button "Save Purchase" at bounding box center [971, 94] width 112 height 27
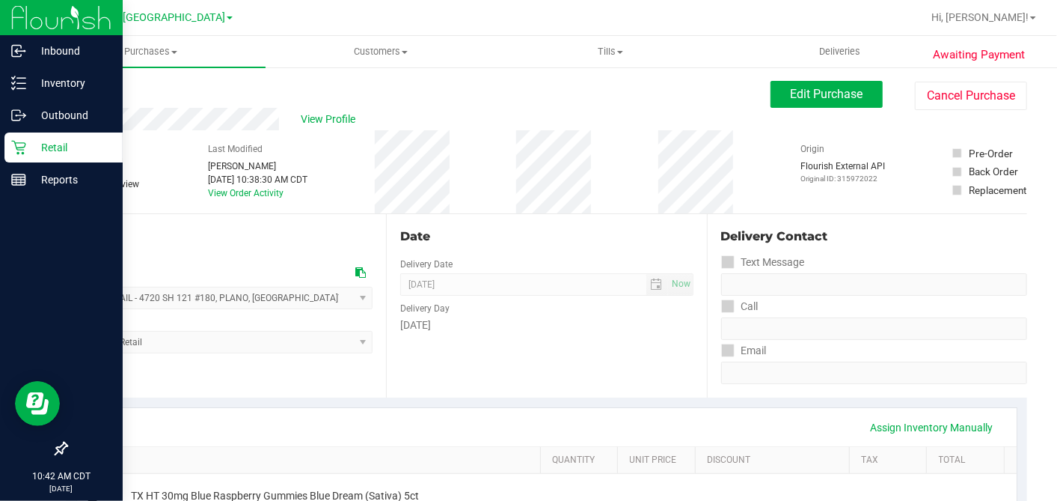
click at [29, 147] on p "Retail" at bounding box center [71, 147] width 90 height 18
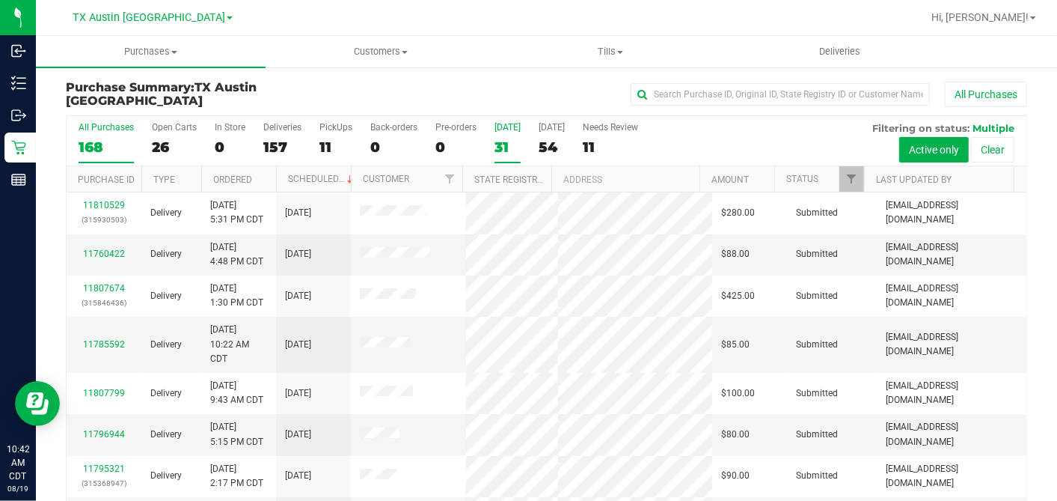
click at [509, 148] on div "31" at bounding box center [508, 146] width 26 height 17
click at [0, 0] on input "[DATE] 31" at bounding box center [0, 0] width 0 height 0
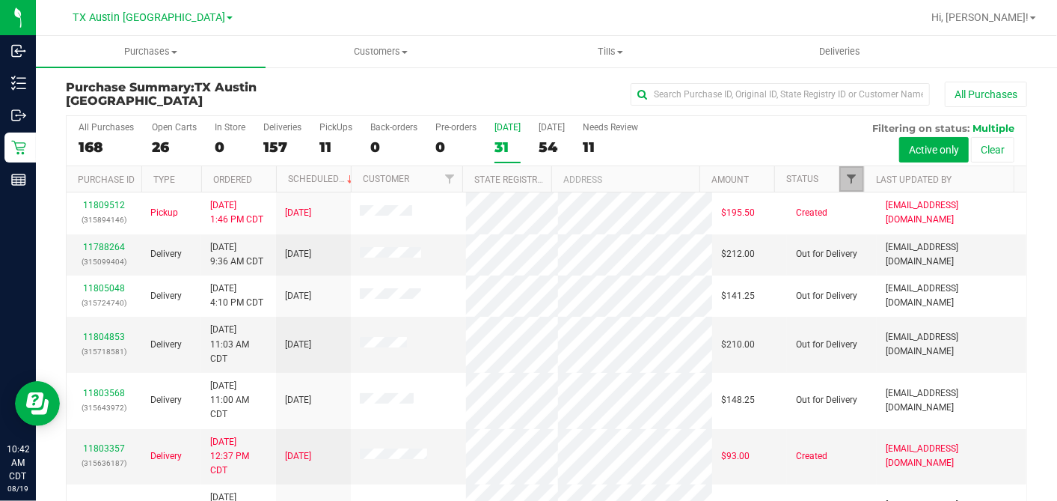
click at [845, 174] on span "Filter" at bounding box center [851, 179] width 12 height 12
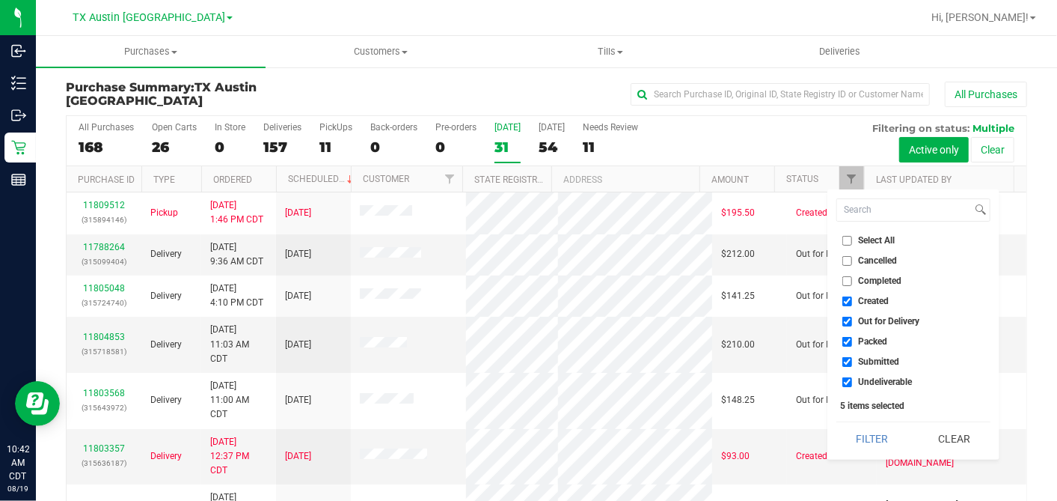
click at [851, 239] on input "Select All" at bounding box center [847, 241] width 10 height 10
checkbox input "true"
click at [851, 239] on input "Select All" at bounding box center [847, 241] width 10 height 10
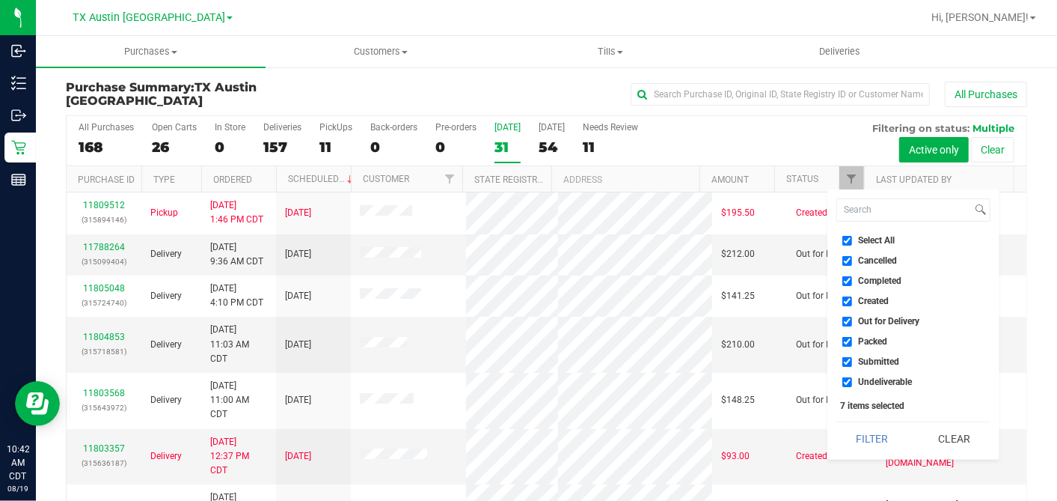
checkbox input "false"
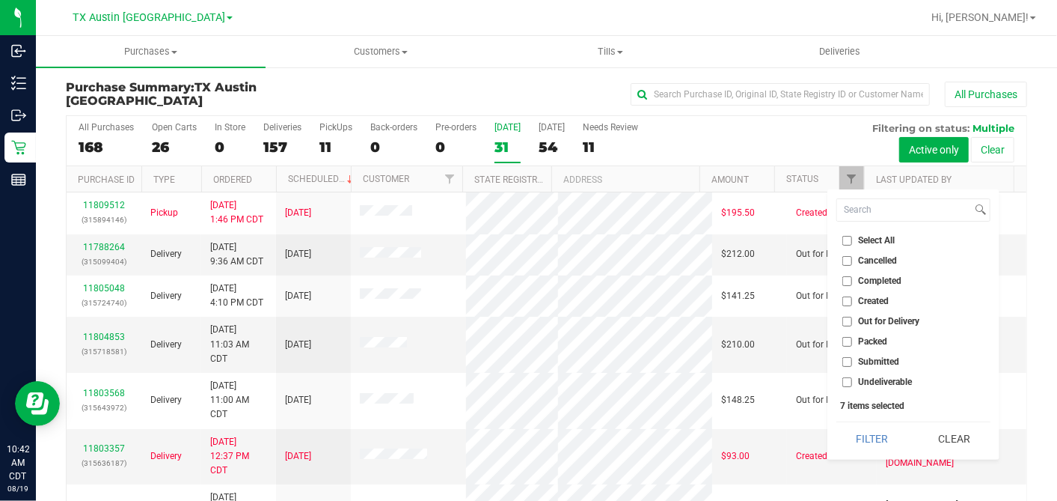
checkbox input "false"
click at [848, 298] on input "Created" at bounding box center [847, 301] width 10 height 10
checkbox input "true"
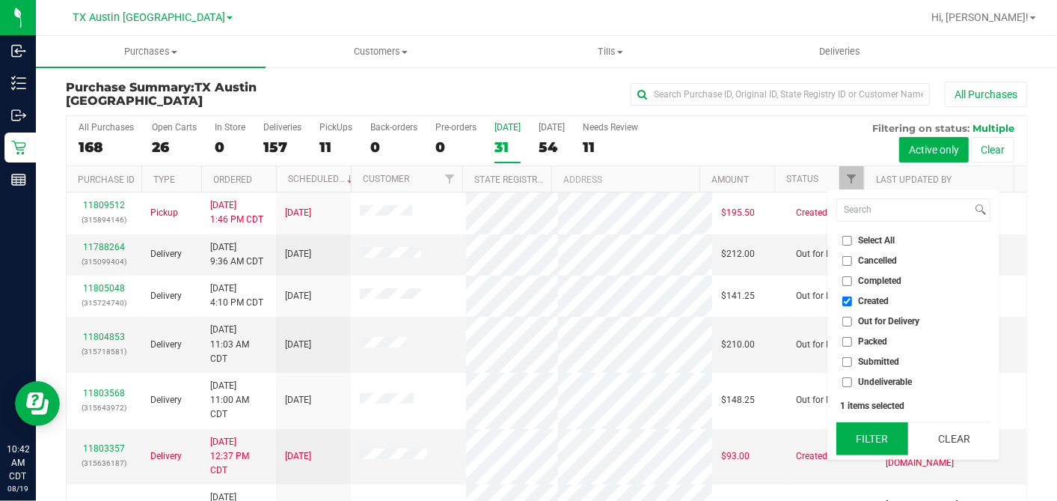
click at [860, 432] on button "Filter" at bounding box center [872, 438] width 72 height 33
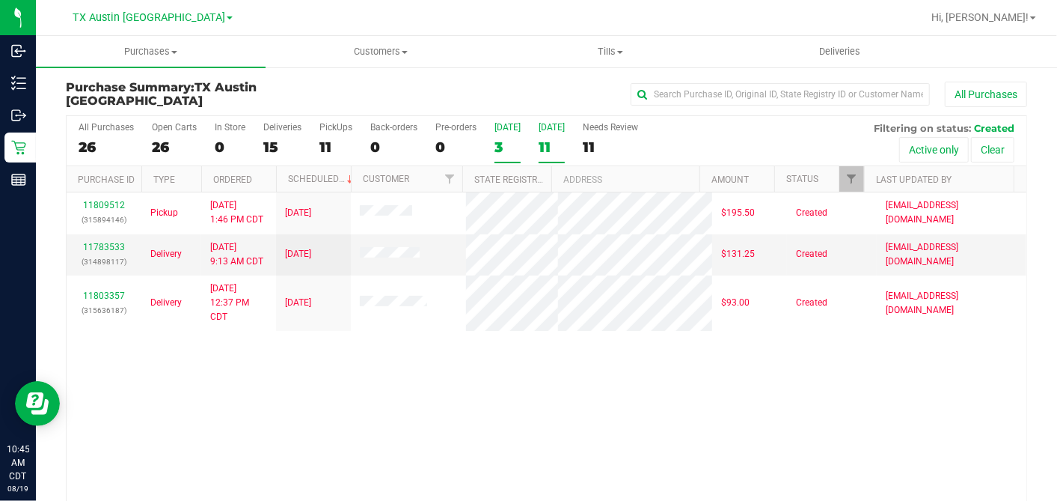
click at [547, 138] on div "11" at bounding box center [552, 146] width 26 height 17
click at [0, 0] on input "[DATE] 11" at bounding box center [0, 0] width 0 height 0
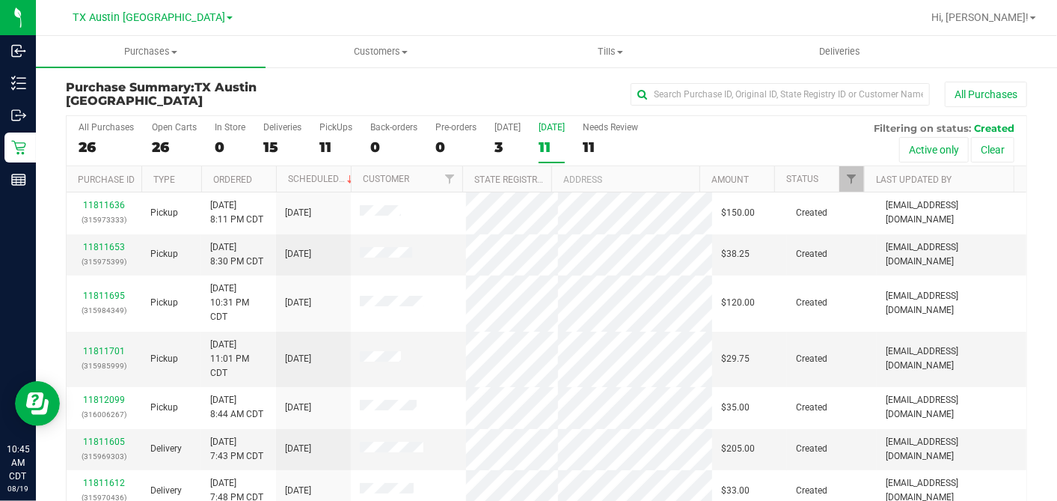
click at [261, 173] on th "Ordered" at bounding box center [238, 179] width 75 height 26
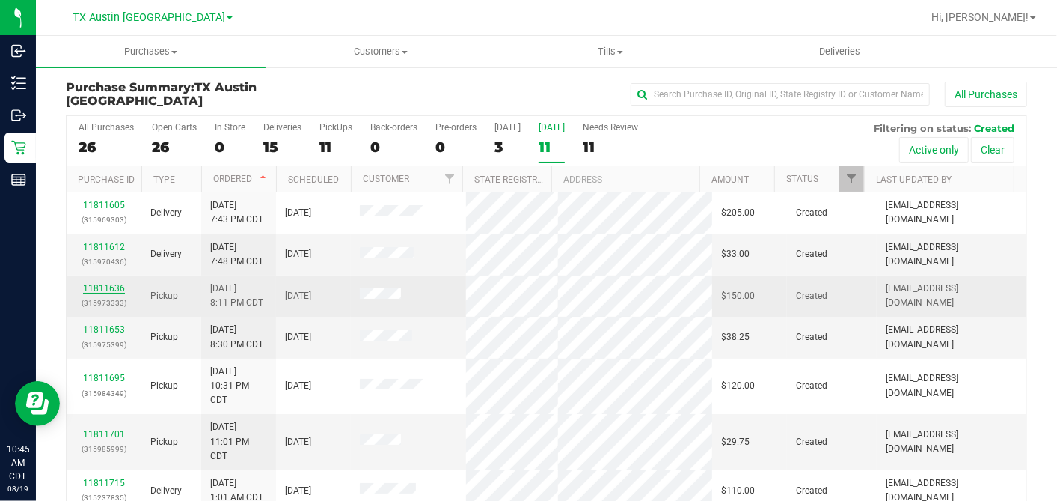
click at [111, 284] on link "11811636" at bounding box center [104, 288] width 42 height 10
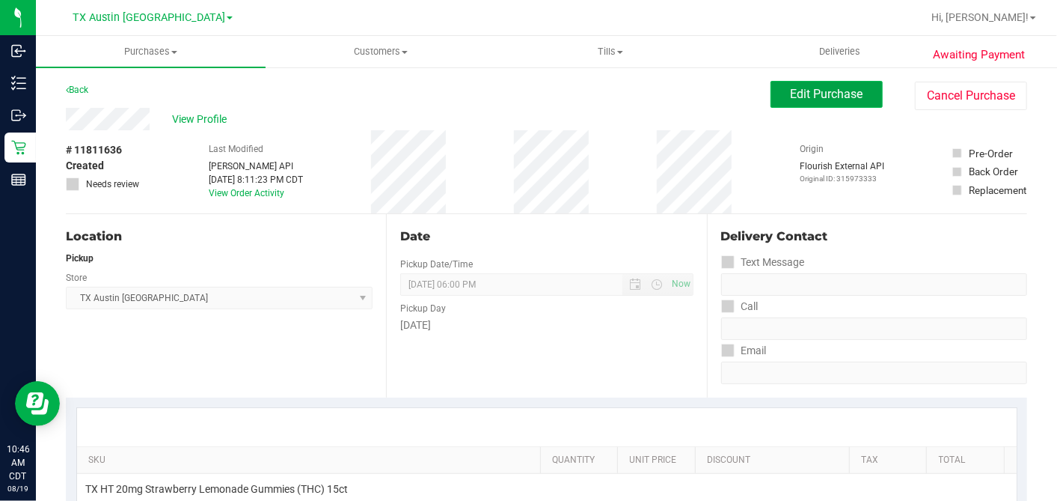
click at [802, 100] on span "Edit Purchase" at bounding box center [827, 94] width 73 height 14
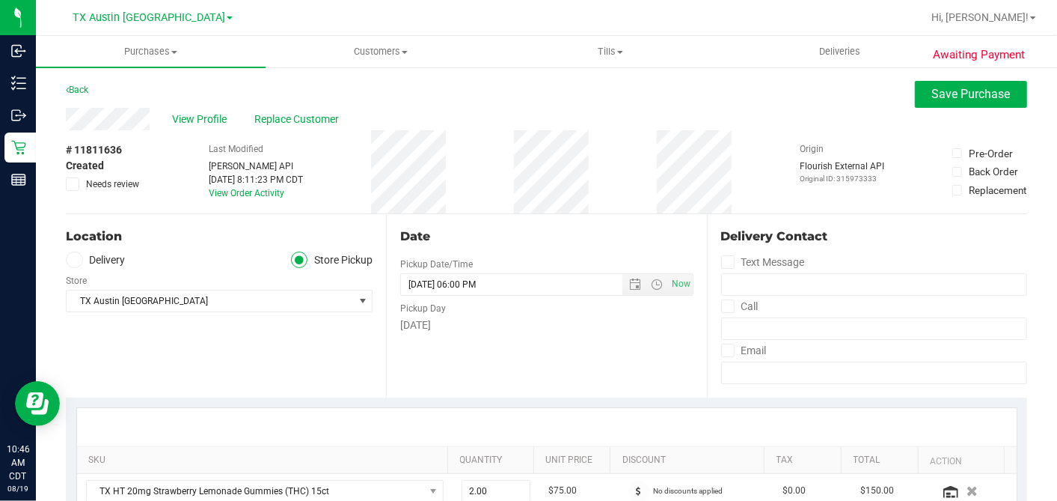
click at [79, 263] on span at bounding box center [74, 259] width 17 height 17
click at [0, 0] on input "Delivery" at bounding box center [0, 0] width 0 height 0
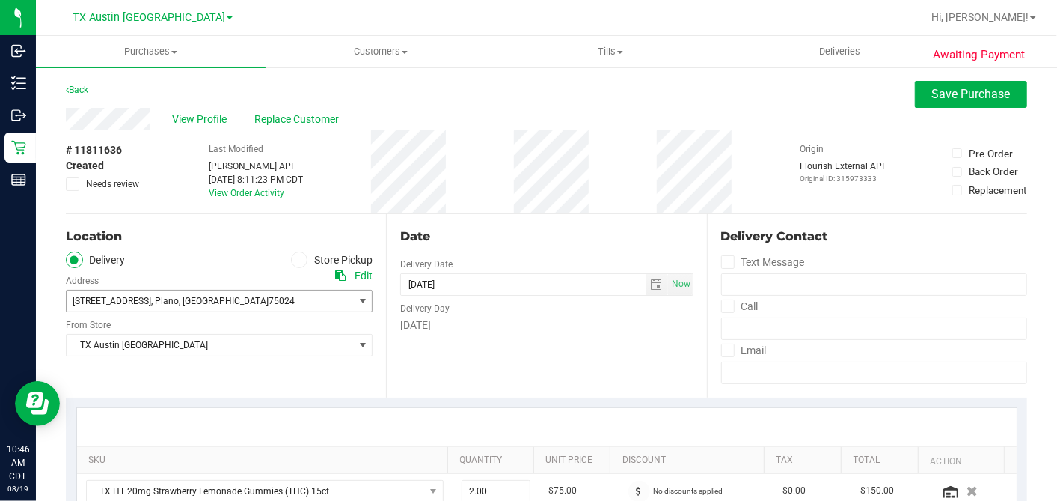
click at [130, 301] on span "[STREET_ADDRESS]" at bounding box center [112, 301] width 79 height 10
drag, startPoint x: 181, startPoint y: 277, endPoint x: 186, endPoint y: 316, distance: 39.2
click at [181, 280] on div "[STREET_ADDRESS] , [GEOGRAPHIC_DATA] , [GEOGRAPHIC_DATA] 75024 Select address […" at bounding box center [219, 290] width 307 height 44
click at [186, 350] on span "TX Austin [GEOGRAPHIC_DATA]" at bounding box center [210, 344] width 287 height 21
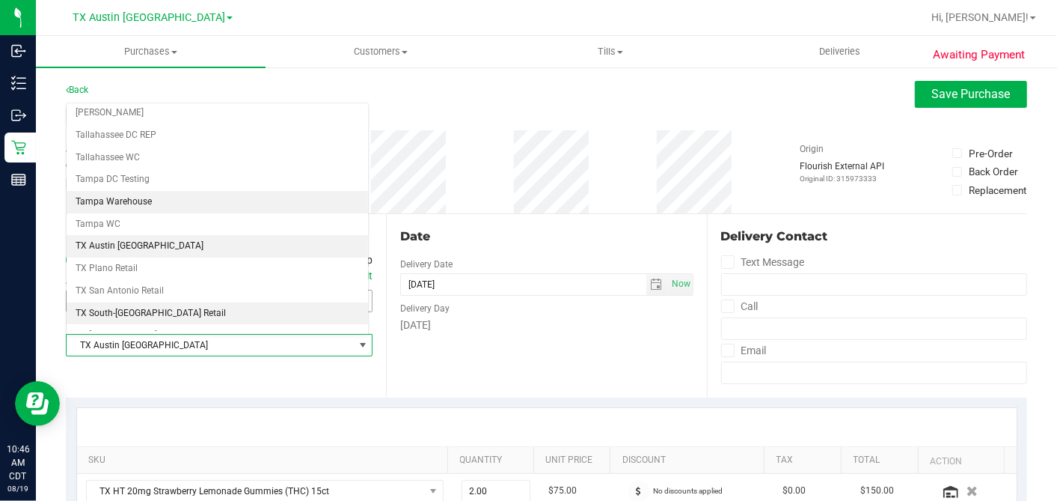
scroll to position [1064, 0]
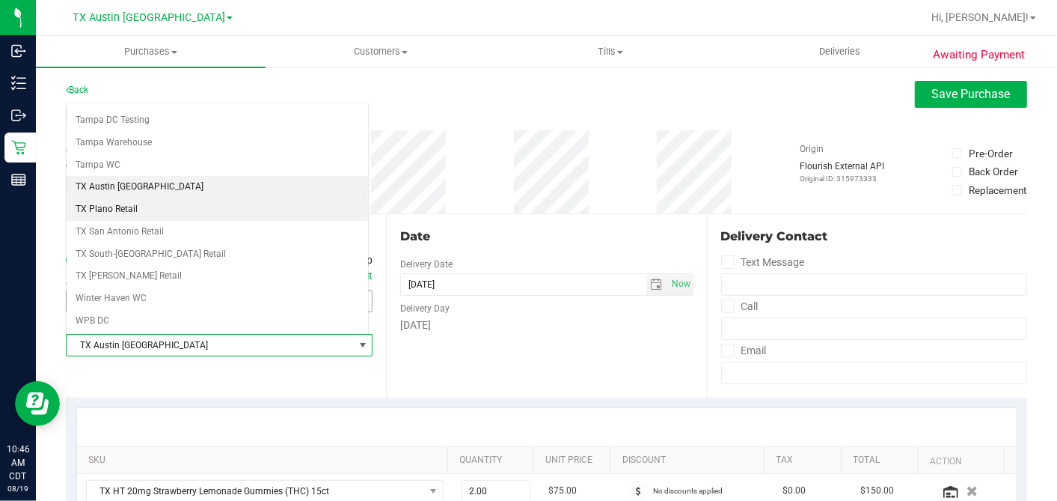
click at [149, 198] on li "TX Plano Retail" at bounding box center [218, 209] width 302 height 22
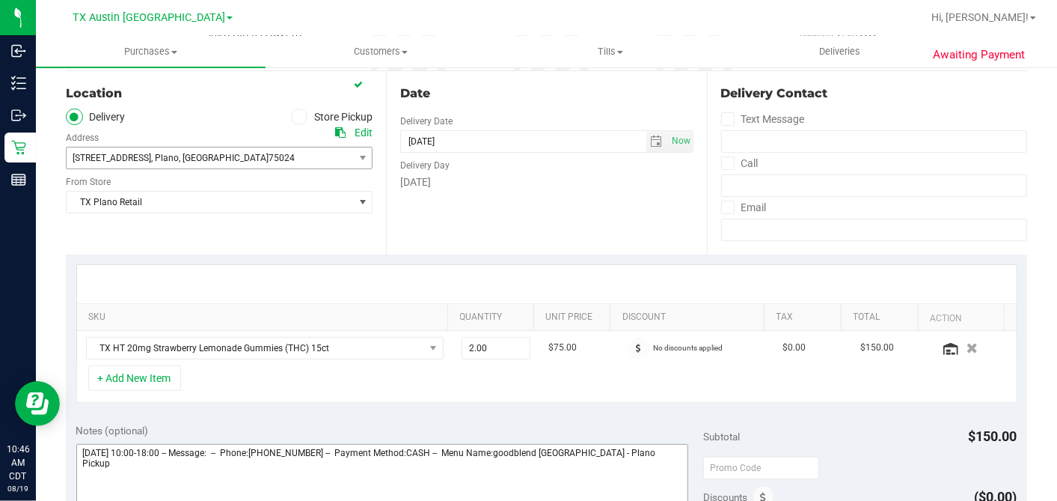
scroll to position [415, 0]
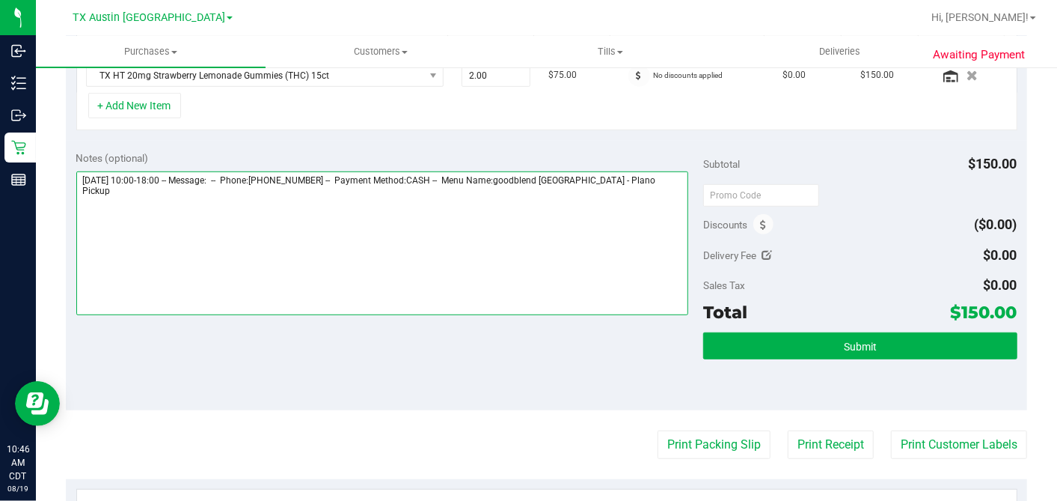
drag, startPoint x: 649, startPoint y: 180, endPoint x: 658, endPoint y: 183, distance: 8.8
click at [649, 181] on textarea at bounding box center [382, 243] width 613 height 144
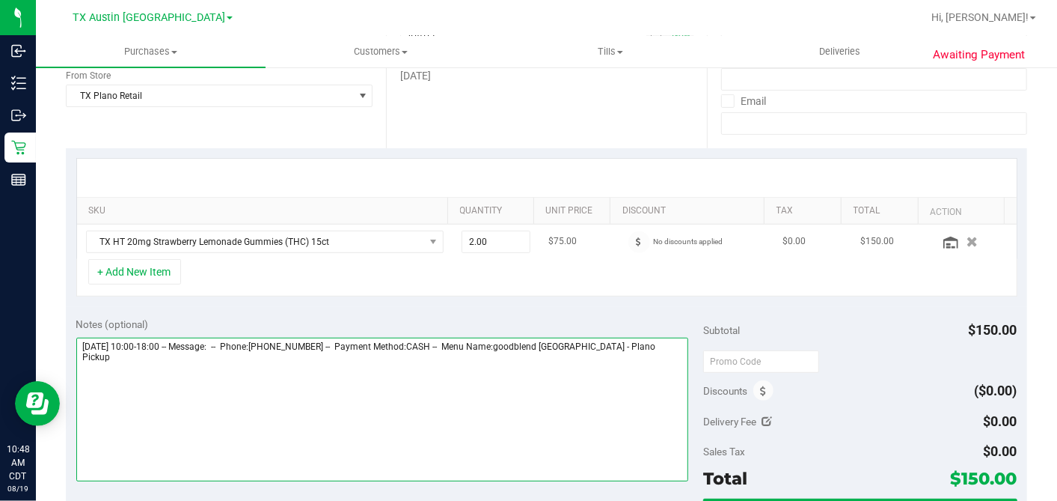
scroll to position [166, 0]
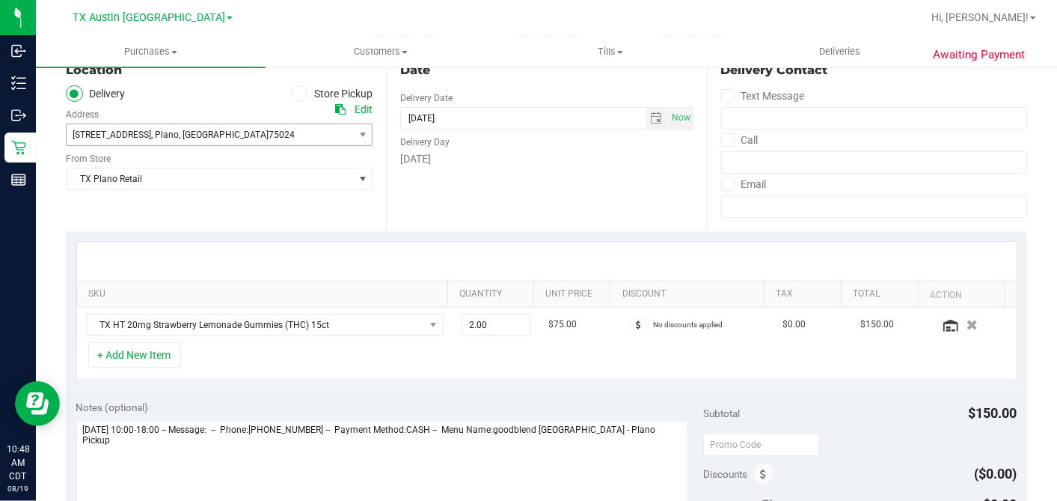
click at [599, 228] on div "Date Delivery Date [DATE] Now [DATE] 06:00 PM Now Delivery Day [DATE]" at bounding box center [546, 139] width 320 height 183
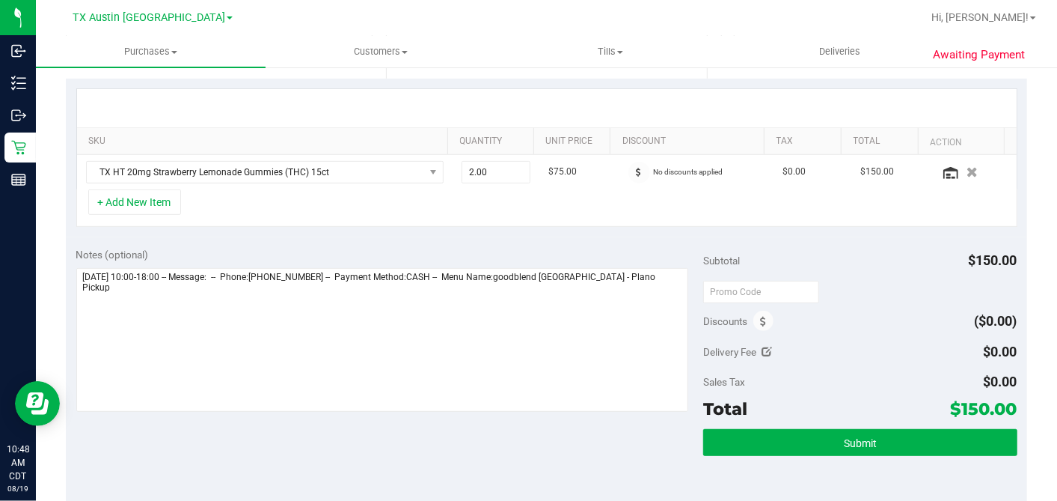
scroll to position [332, 0]
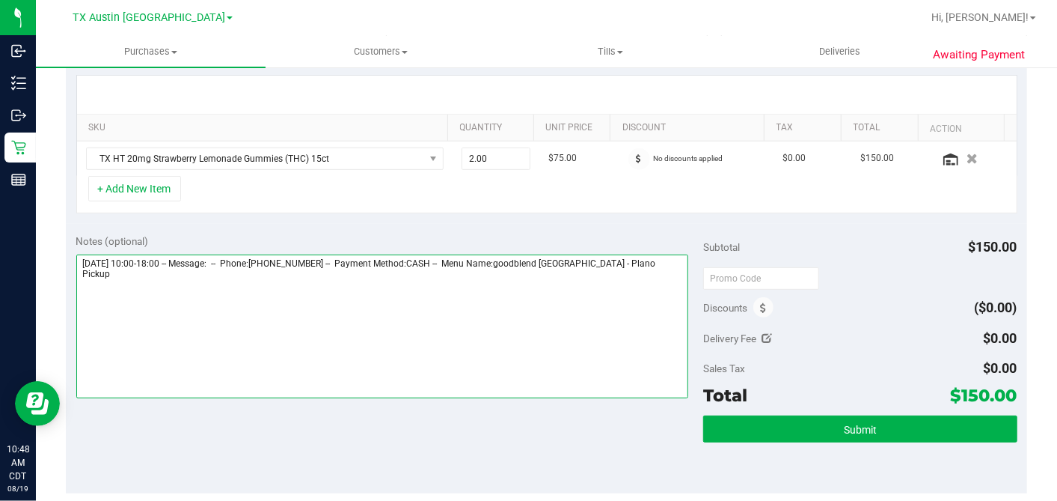
click at [649, 260] on textarea at bounding box center [382, 326] width 613 height 144
click at [655, 264] on textarea at bounding box center [382, 326] width 613 height 144
type textarea "[DATE] 10:00-18:00 -- Message: -- Phone:[PHONE_NUMBER] -- Payment Method:CASH -…"
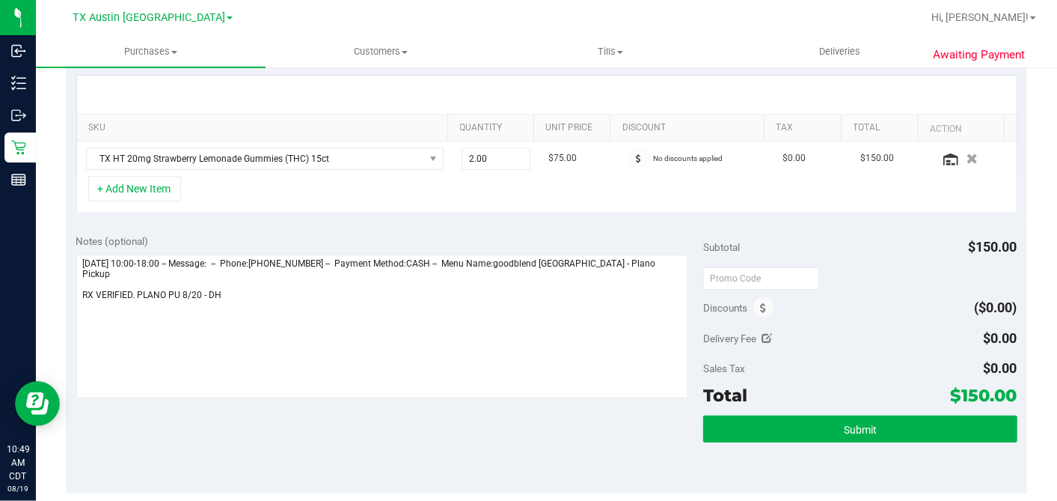
click at [683, 243] on div "Notes (optional)" at bounding box center [390, 240] width 628 height 15
click at [682, 233] on div "Notes (optional)" at bounding box center [390, 240] width 628 height 15
click at [681, 224] on div "Notes (optional) Subtotal $150.00 Discounts ($0.00) Delivery Fee $0.00 Sales Ta…" at bounding box center [546, 358] width 961 height 269
click at [679, 227] on div "Notes (optional) Subtotal $150.00 Discounts ($0.00) Delivery Fee $0.00 Sales Ta…" at bounding box center [546, 358] width 961 height 269
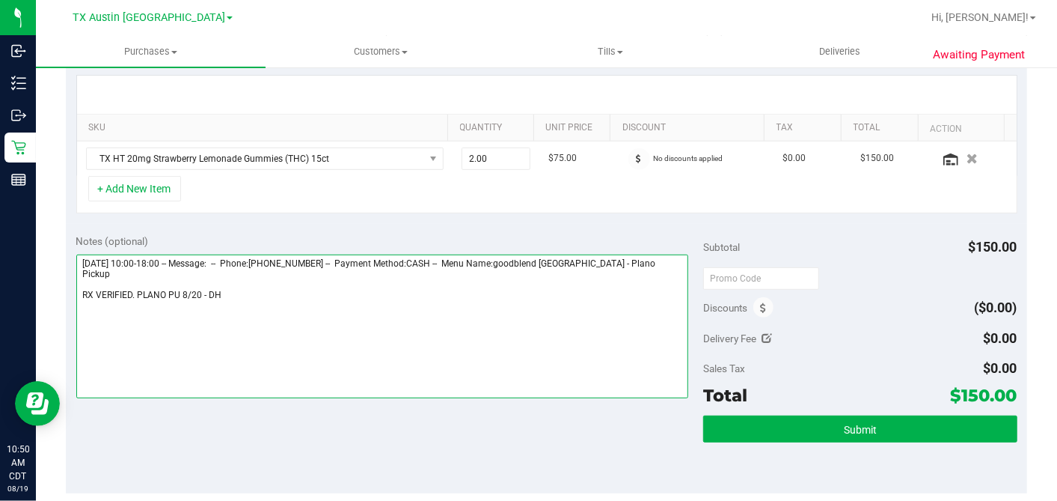
click at [236, 281] on textarea at bounding box center [382, 326] width 613 height 144
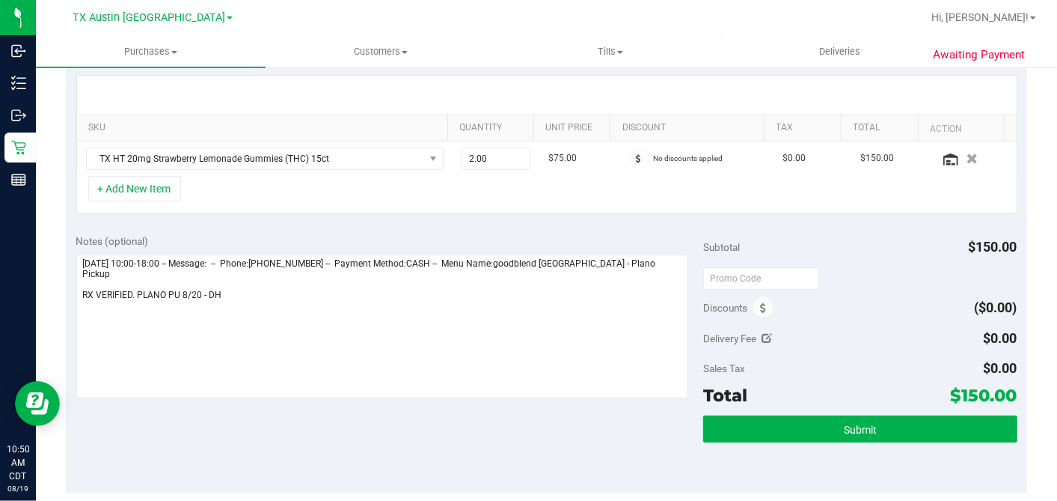
click at [679, 235] on div "Notes (optional)" at bounding box center [390, 240] width 628 height 15
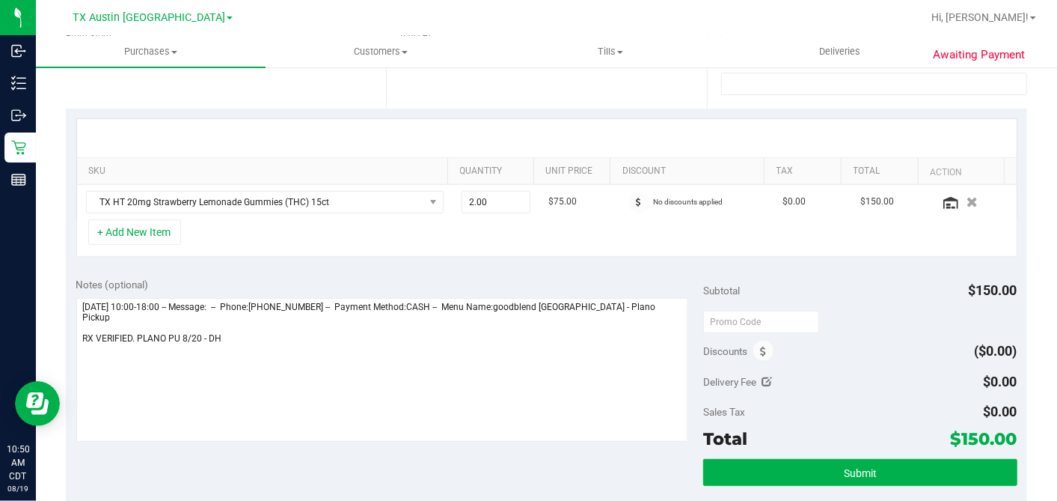
scroll to position [498, 0]
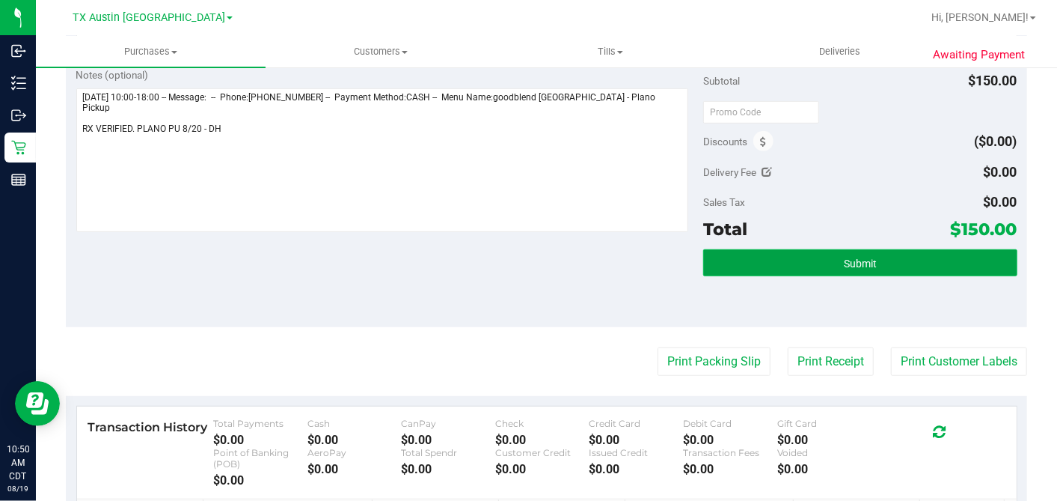
click at [821, 267] on button "Submit" at bounding box center [859, 262] width 313 height 27
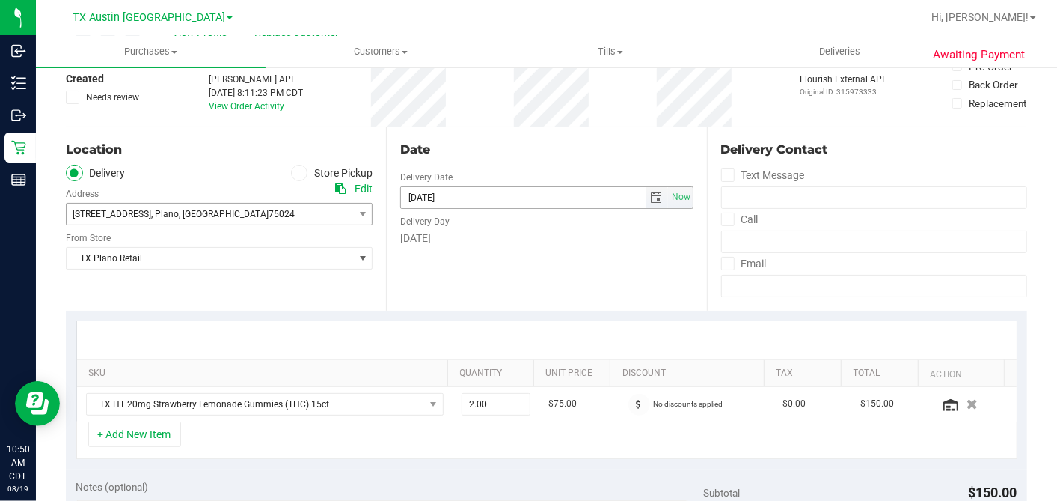
scroll to position [0, 0]
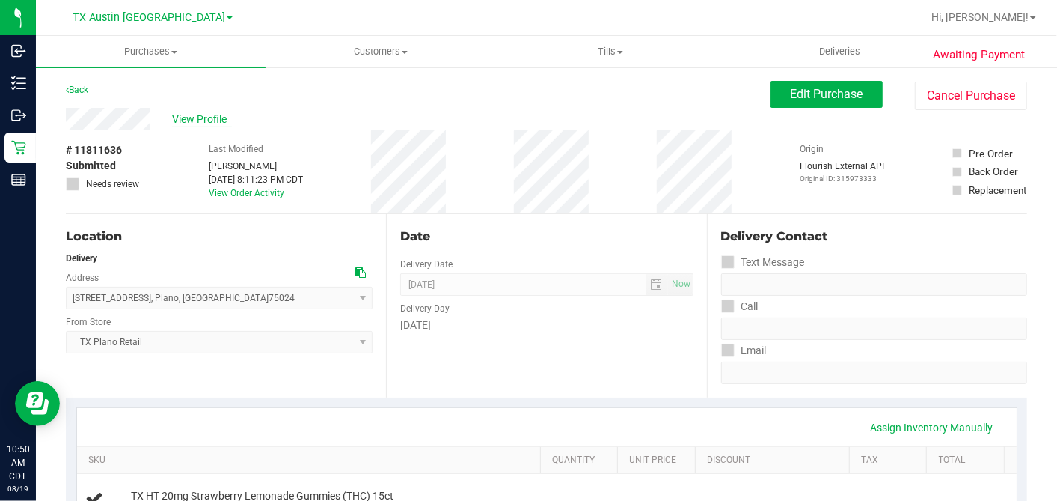
click at [209, 117] on span "View Profile" at bounding box center [202, 119] width 60 height 16
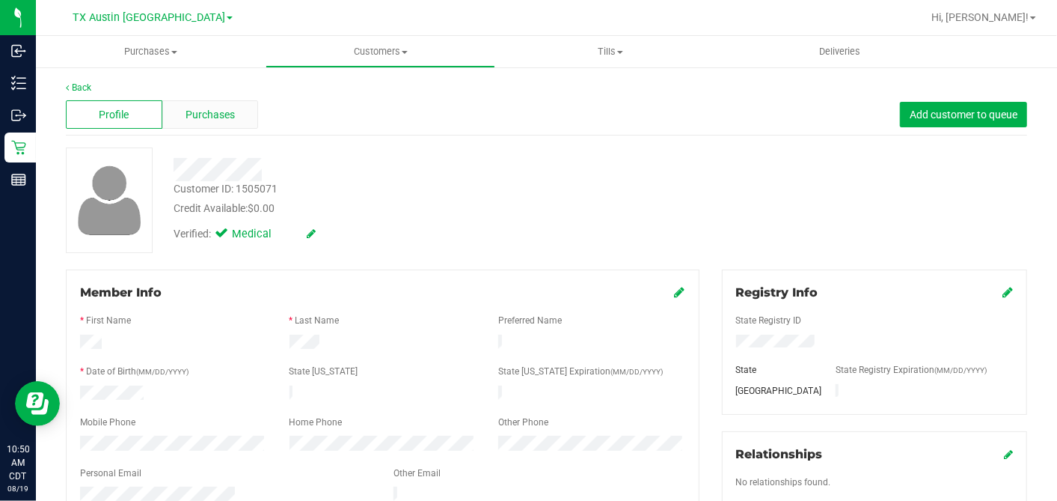
click at [193, 108] on span "Purchases" at bounding box center [210, 115] width 49 height 16
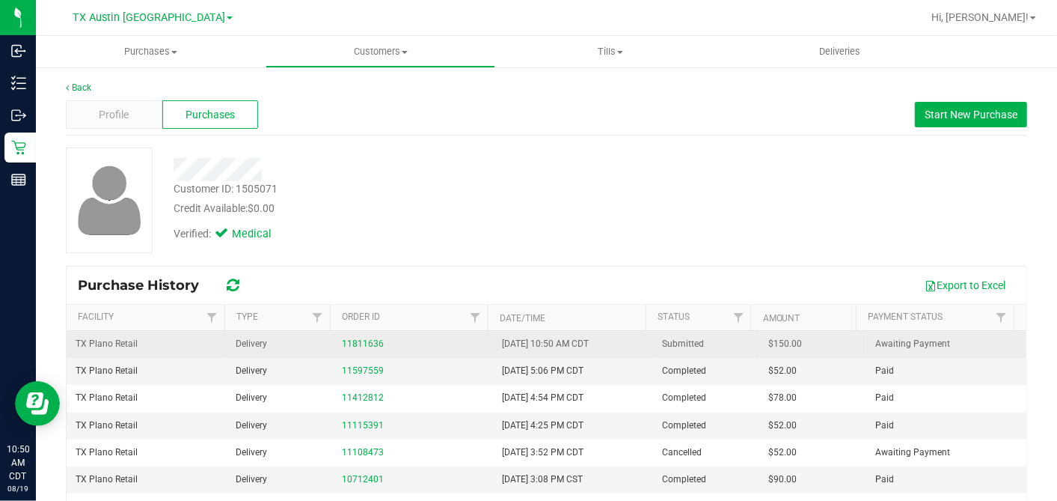
click at [769, 340] on span "$150.00" at bounding box center [786, 344] width 34 height 14
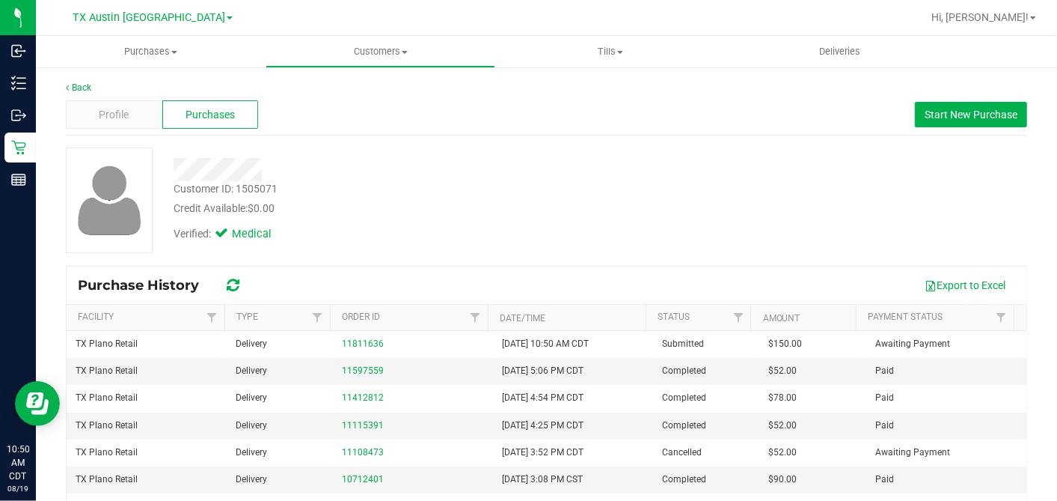
copy span "150.00"
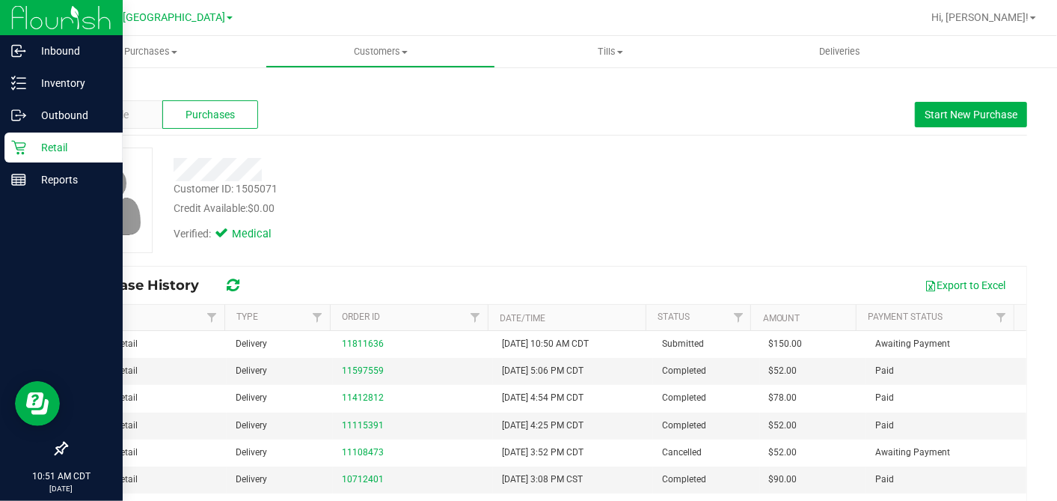
click at [21, 151] on icon at bounding box center [18, 147] width 15 height 15
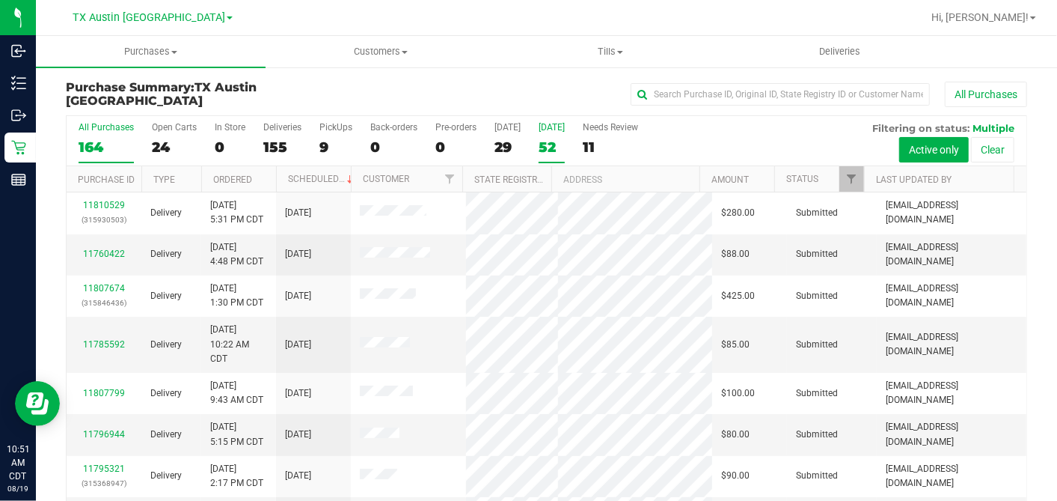
click at [551, 138] on div "52" at bounding box center [552, 146] width 26 height 17
click at [0, 0] on input "[DATE] 52" at bounding box center [0, 0] width 0 height 0
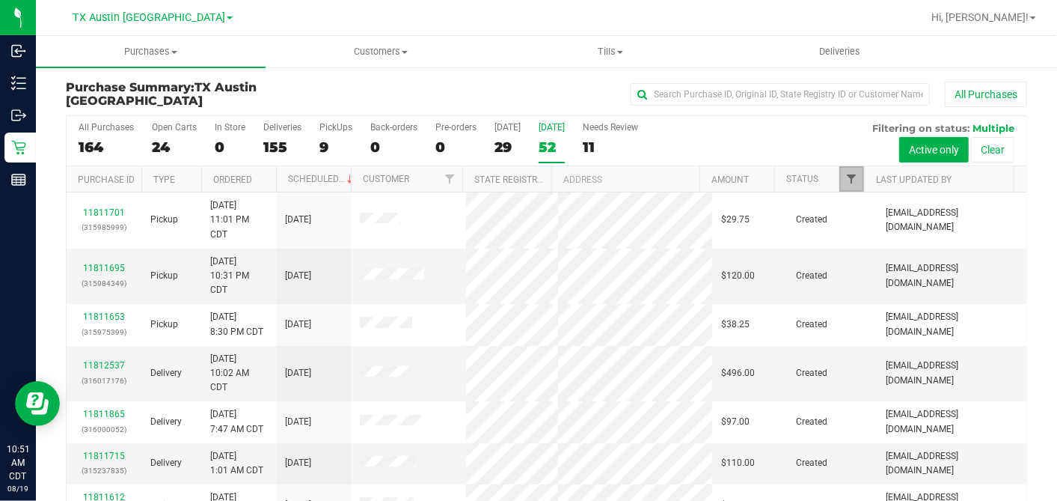
click at [845, 174] on span "Filter" at bounding box center [851, 179] width 12 height 12
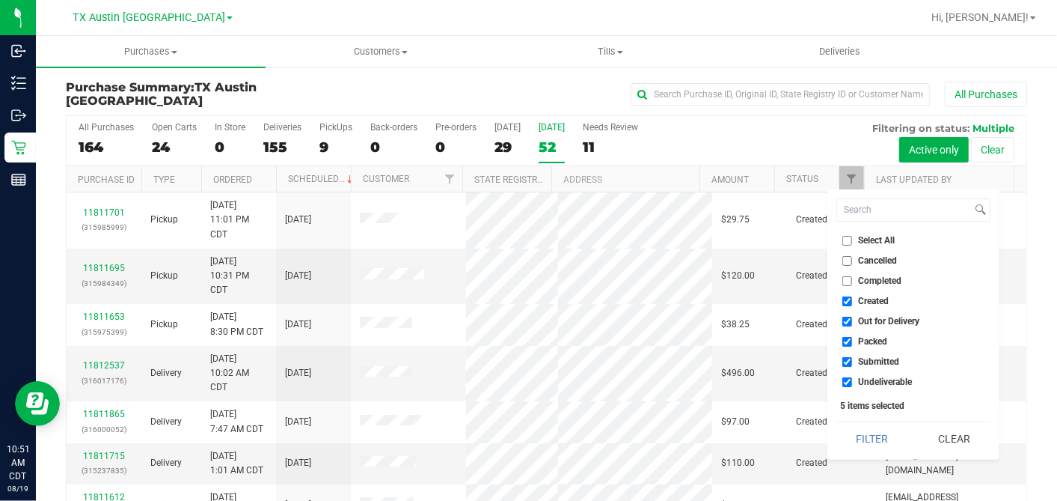
click at [847, 242] on input "Select All" at bounding box center [847, 241] width 10 height 10
checkbox input "true"
click at [847, 242] on input "Select All" at bounding box center [847, 241] width 10 height 10
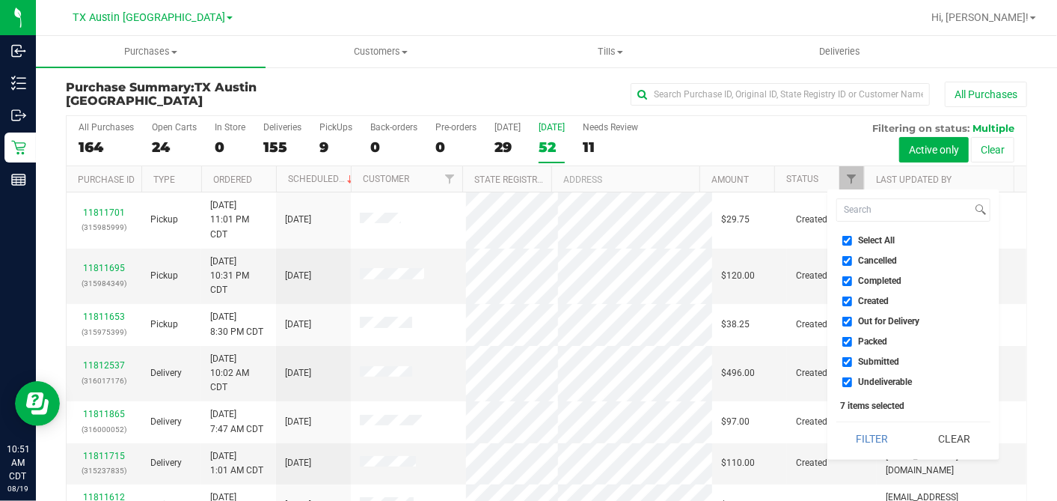
checkbox input "false"
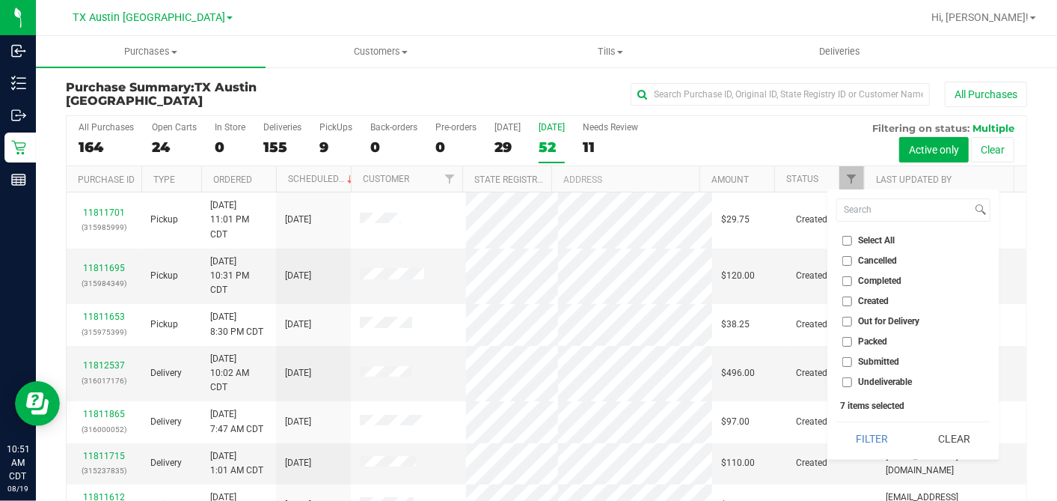
checkbox input "false"
click at [849, 297] on input "Created" at bounding box center [847, 301] width 10 height 10
checkbox input "true"
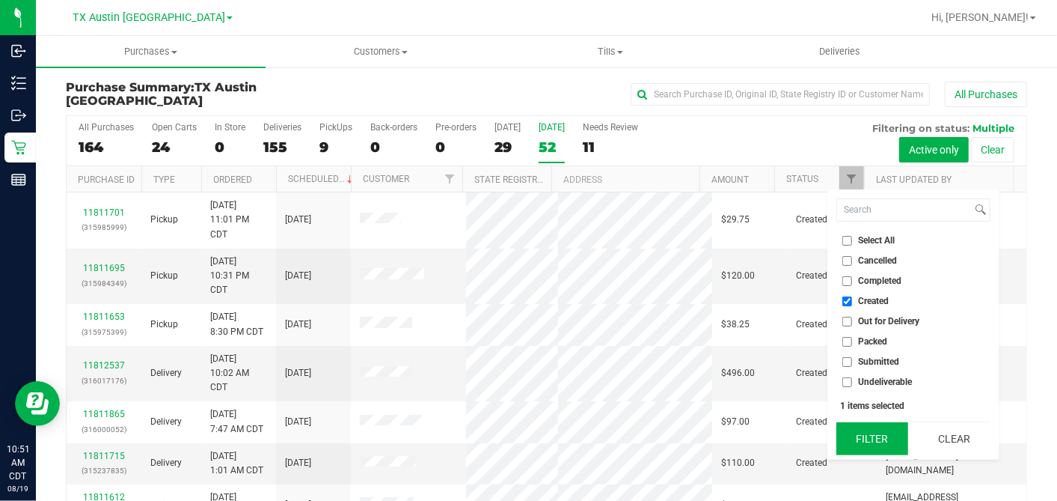
click at [878, 444] on button "Filter" at bounding box center [872, 438] width 72 height 33
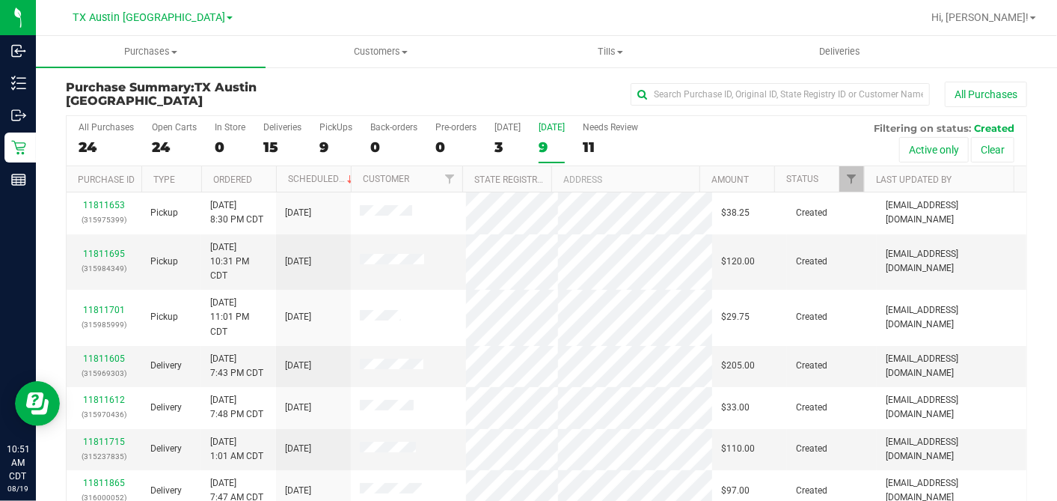
click at [266, 171] on th "Ordered" at bounding box center [238, 179] width 75 height 26
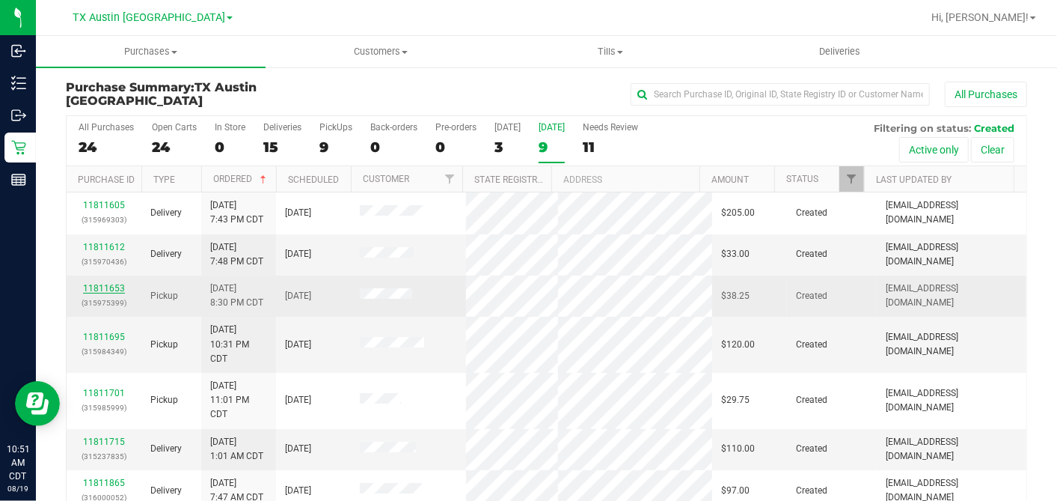
click at [100, 283] on link "11811653" at bounding box center [104, 288] width 42 height 10
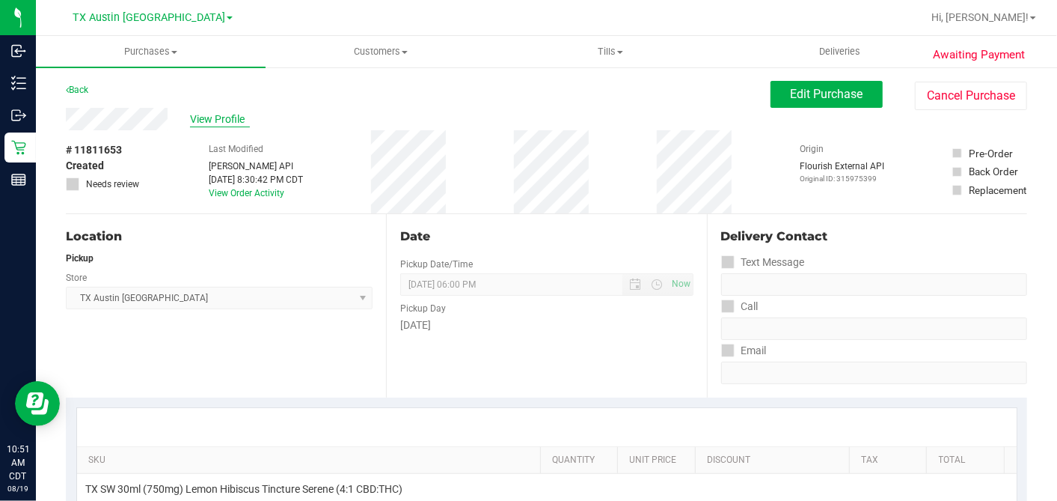
click at [226, 114] on span "View Profile" at bounding box center [220, 119] width 60 height 16
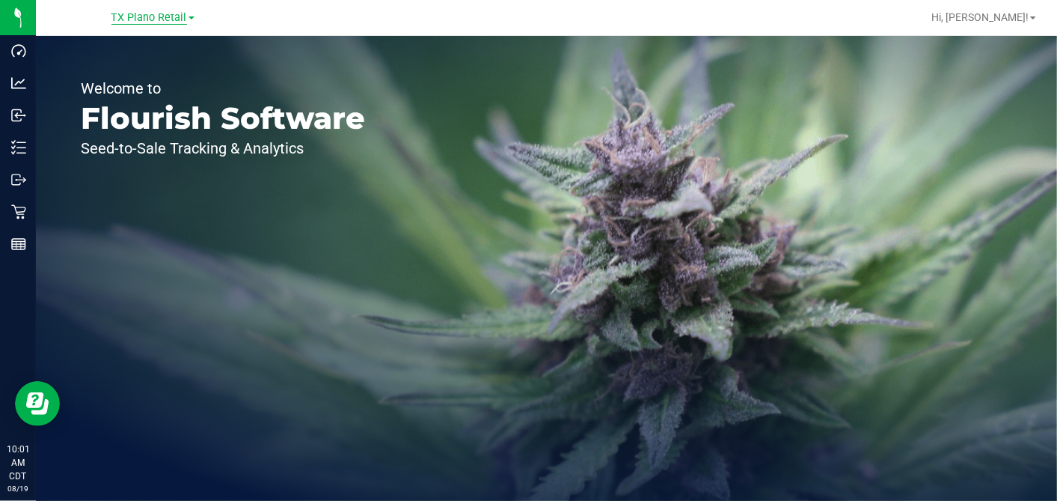
drag, startPoint x: 149, startPoint y: 16, endPoint x: 144, endPoint y: 28, distance: 13.1
click at [149, 17] on span "TX Plano Retail" at bounding box center [149, 17] width 76 height 13
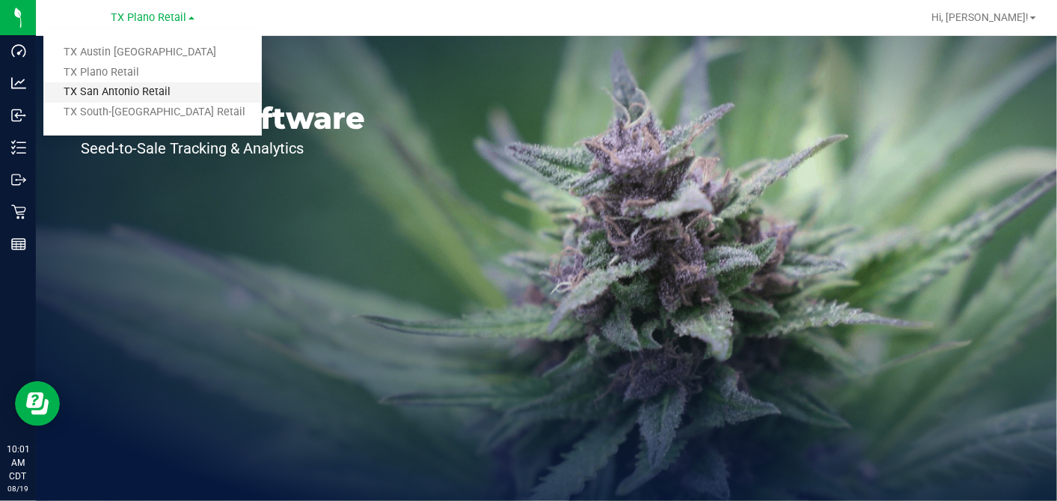
click at [117, 90] on link "TX San Antonio Retail" at bounding box center [152, 92] width 218 height 20
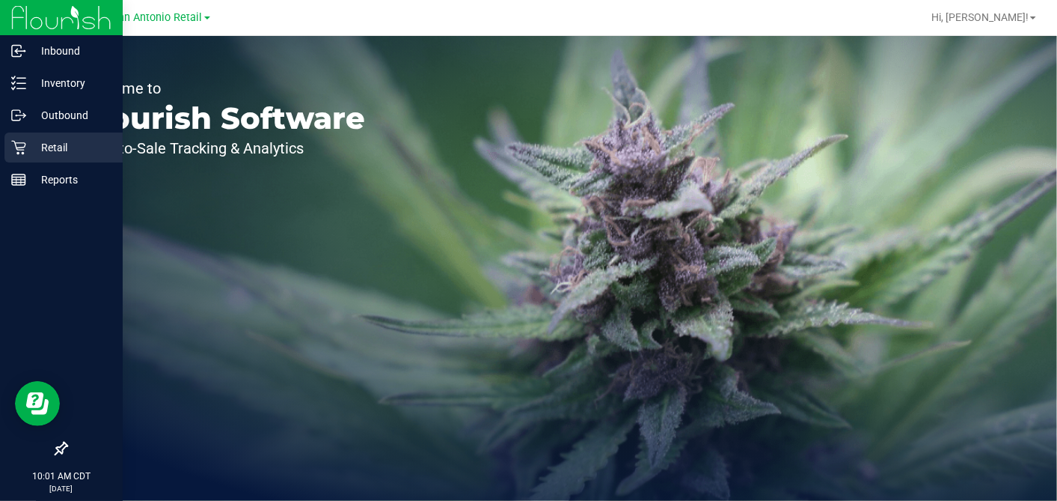
click at [30, 141] on p "Retail" at bounding box center [71, 147] width 90 height 18
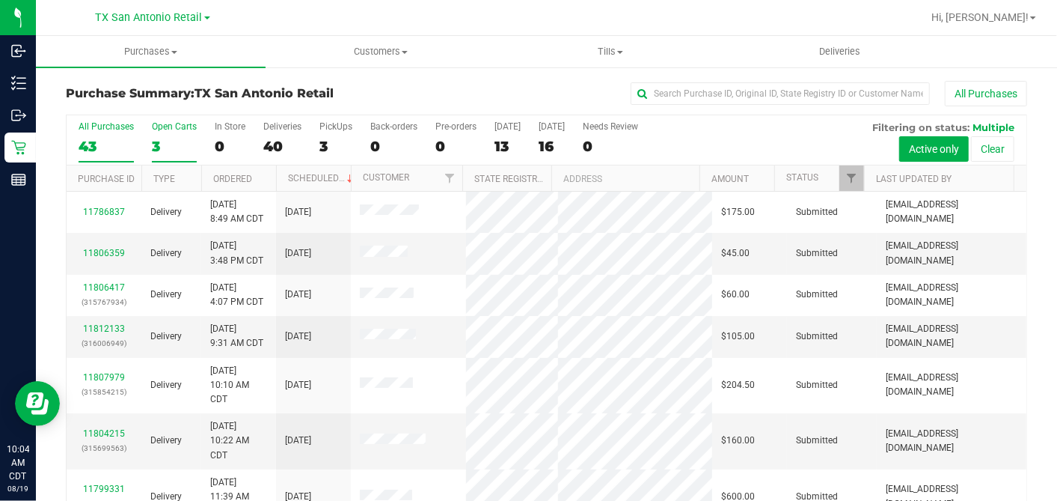
click at [171, 140] on div "3" at bounding box center [174, 146] width 45 height 17
click at [0, 0] on input "Open Carts 3" at bounding box center [0, 0] width 0 height 0
